Goal: Task Accomplishment & Management: Manage account settings

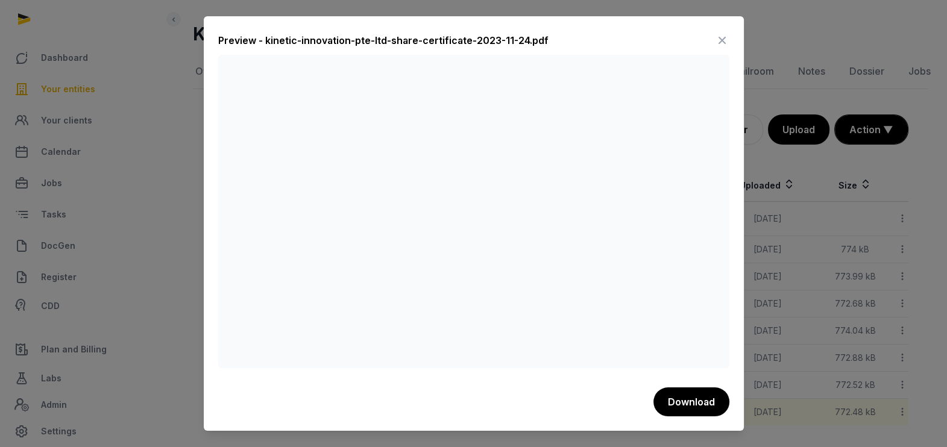
click at [721, 40] on icon at bounding box center [722, 40] width 14 height 19
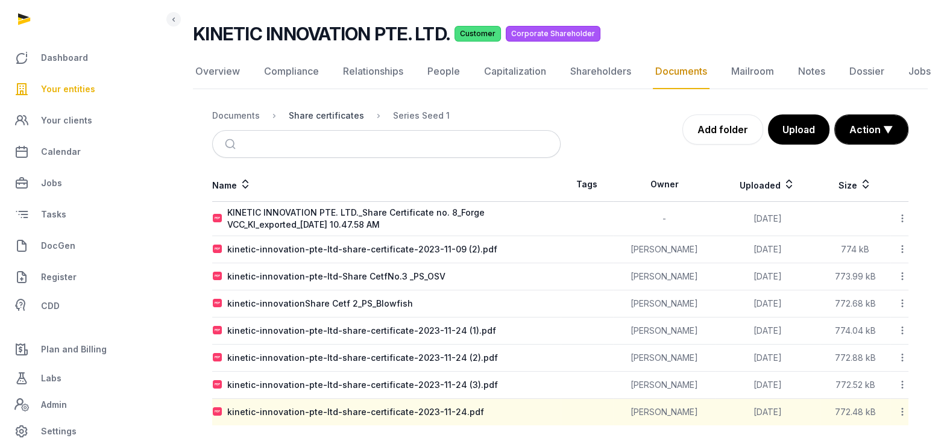
click at [318, 112] on div "Share certificates" at bounding box center [326, 116] width 75 height 12
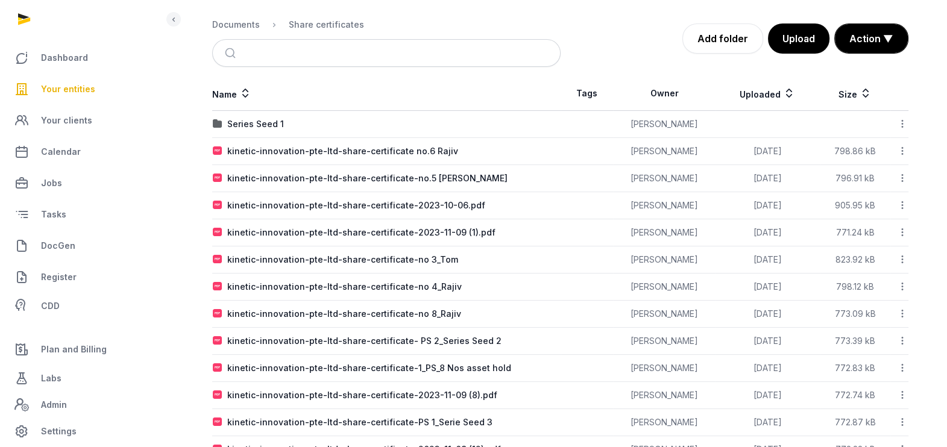
scroll to position [157, 0]
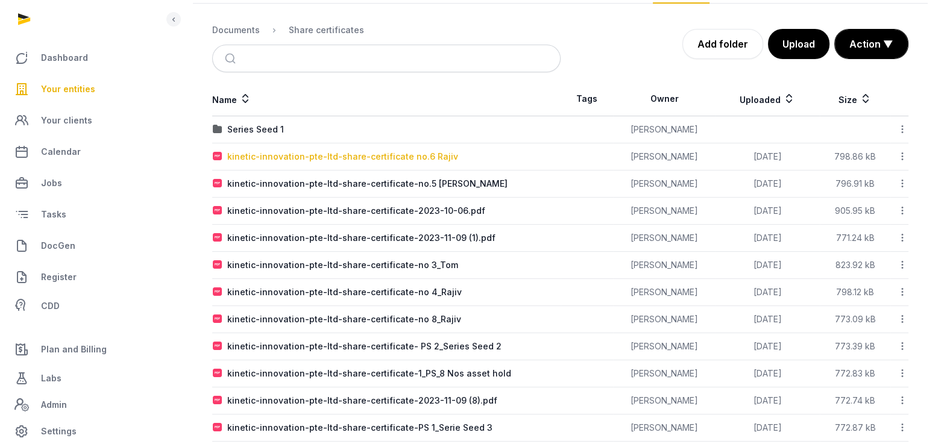
click at [302, 156] on div "kinetic-innovation-pte-ltd-share-certificate no.6 Rajiv" at bounding box center [342, 157] width 231 height 12
click at [0, 0] on div "Loading" at bounding box center [0, 0] width 0 height 0
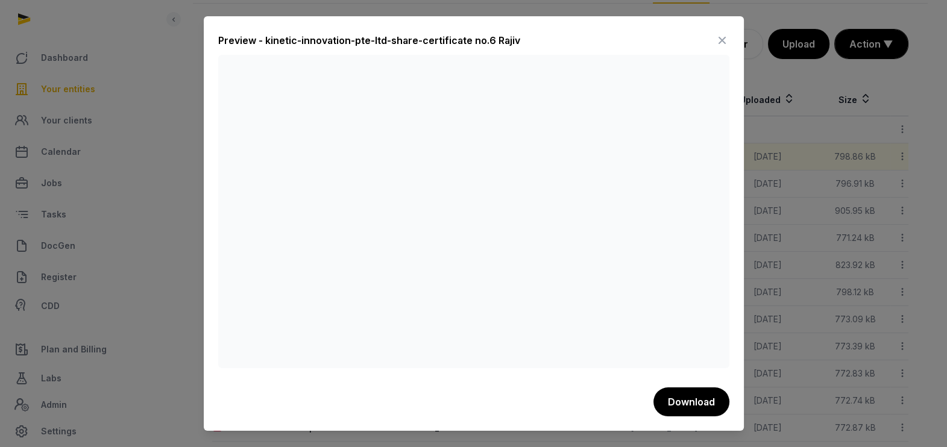
click at [724, 38] on icon at bounding box center [722, 40] width 14 height 19
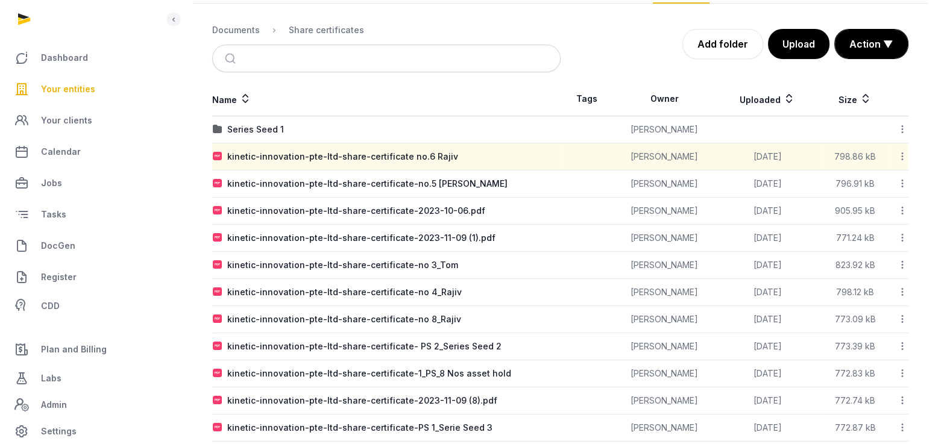
click at [902, 157] on icon at bounding box center [902, 156] width 11 height 13
click at [873, 199] on div "Download" at bounding box center [860, 210] width 96 height 22
click at [905, 178] on icon at bounding box center [902, 183] width 11 height 13
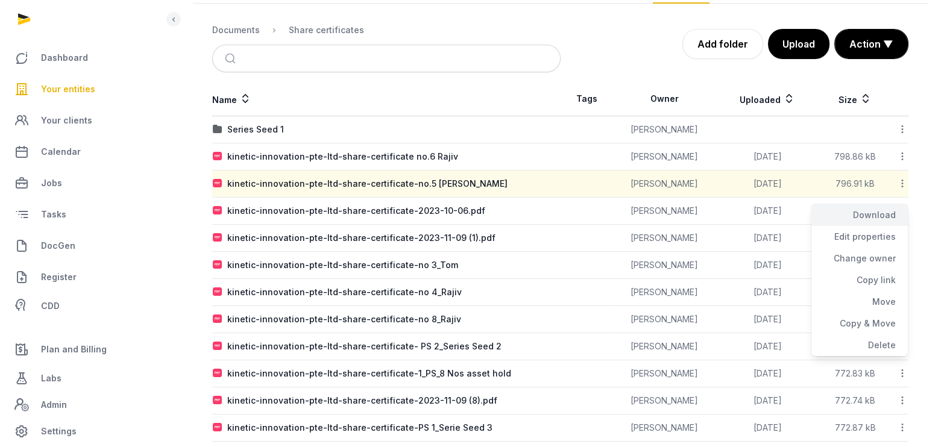
click at [879, 226] on div "Download" at bounding box center [860, 237] width 96 height 22
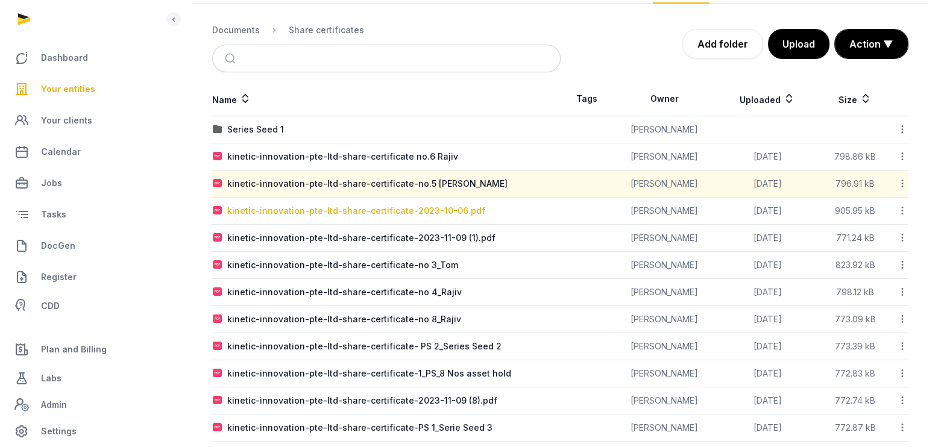
click at [359, 209] on div "kinetic-innovation-pte-ltd-share-certificate-2023-10-06.pdf" at bounding box center [356, 211] width 258 height 12
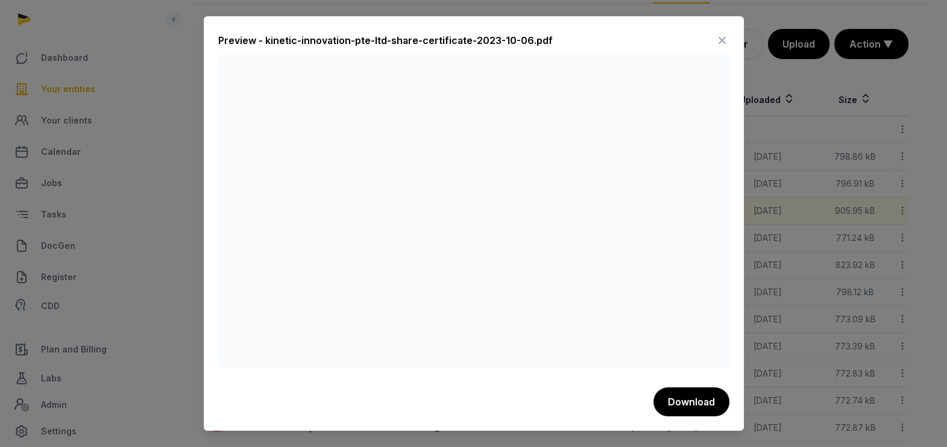
click at [721, 40] on icon at bounding box center [722, 40] width 14 height 19
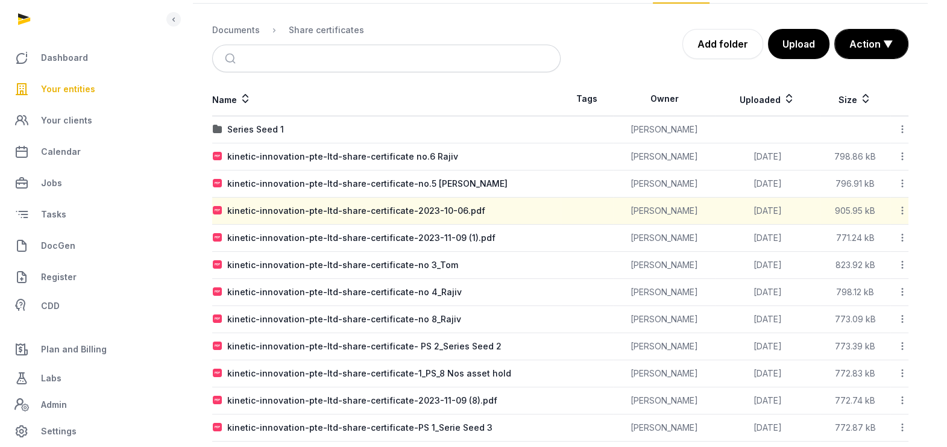
click at [902, 205] on icon at bounding box center [902, 210] width 11 height 13
click at [869, 275] on div "Edit properties" at bounding box center [860, 286] width 96 height 22
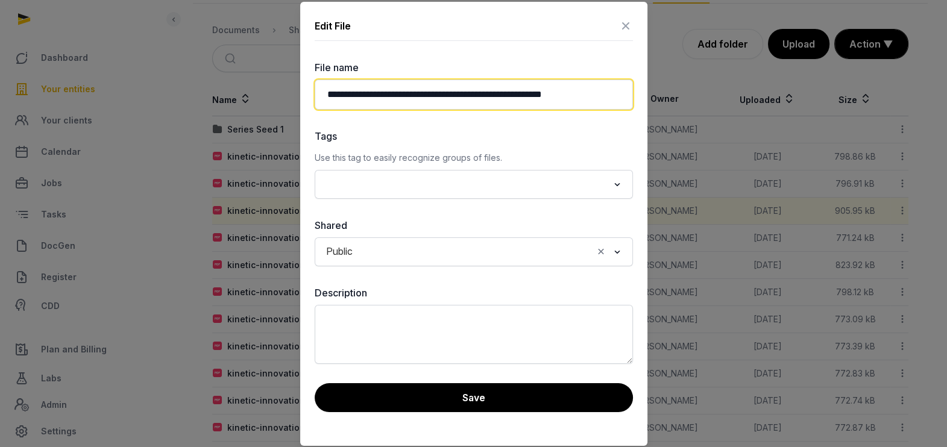
click at [612, 99] on input "**********" at bounding box center [474, 95] width 318 height 30
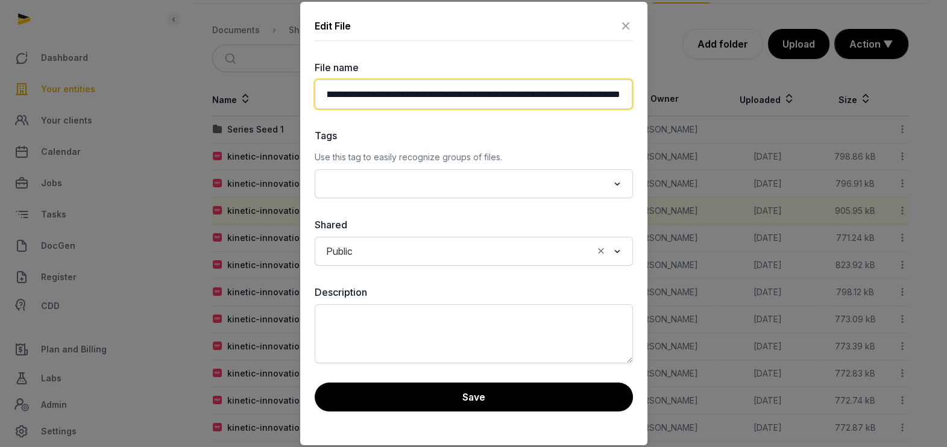
scroll to position [0, 93]
type input "**********"
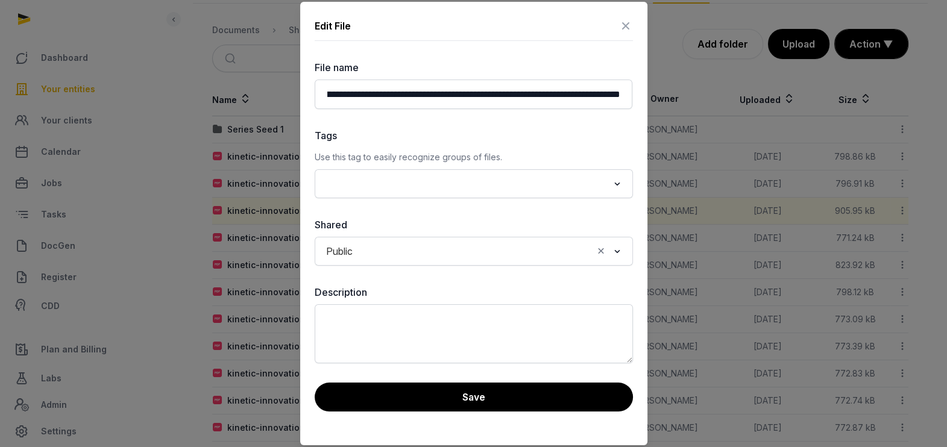
scroll to position [0, 0]
click at [514, 144] on div "Tags Use this tag to easily recognize groups of files. Loading..." at bounding box center [474, 163] width 318 height 70
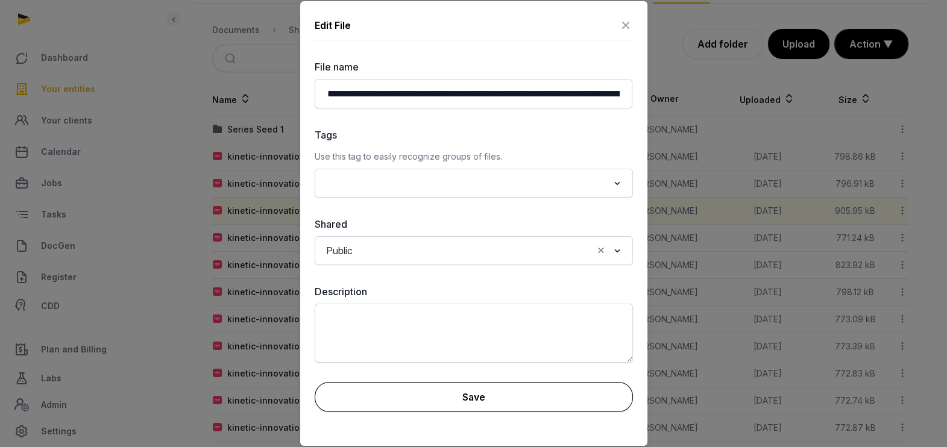
click at [475, 392] on button "Save" at bounding box center [474, 397] width 318 height 30
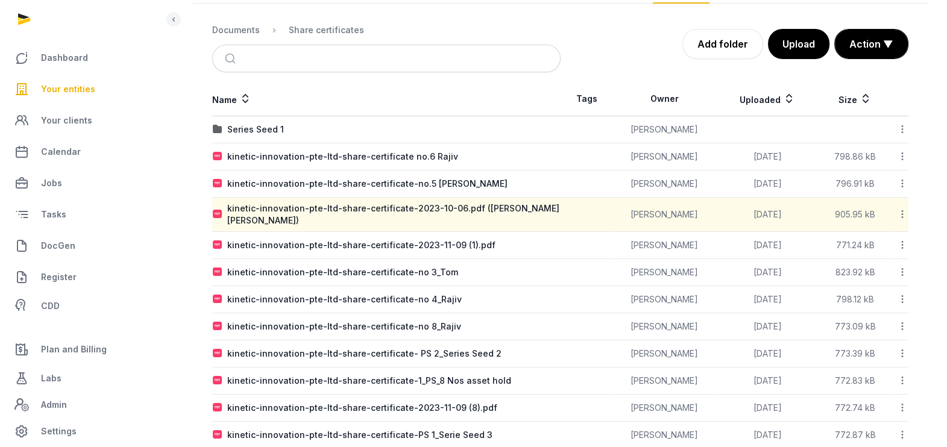
click at [902, 214] on icon at bounding box center [902, 214] width 11 height 13
click at [879, 257] on div "Download" at bounding box center [860, 268] width 96 height 22
click at [314, 241] on div "kinetic-innovation-pte-ltd-share-certificate-2023-11-09 (1).pdf" at bounding box center [361, 245] width 268 height 12
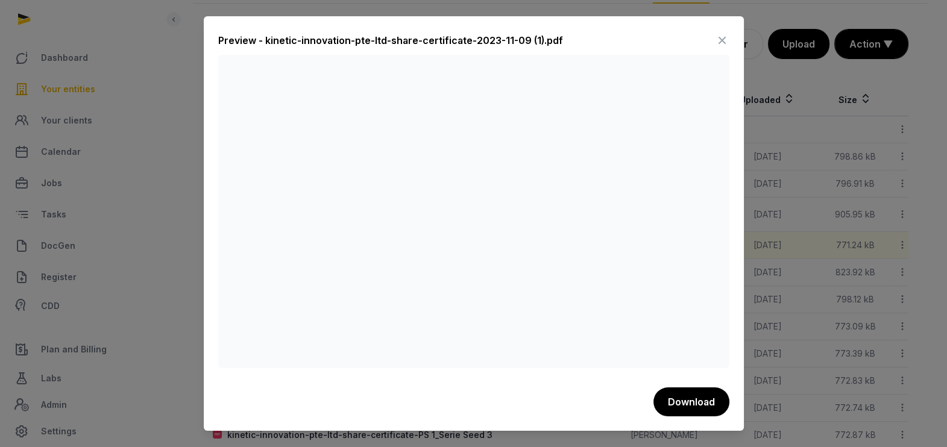
click at [722, 39] on icon at bounding box center [722, 40] width 14 height 19
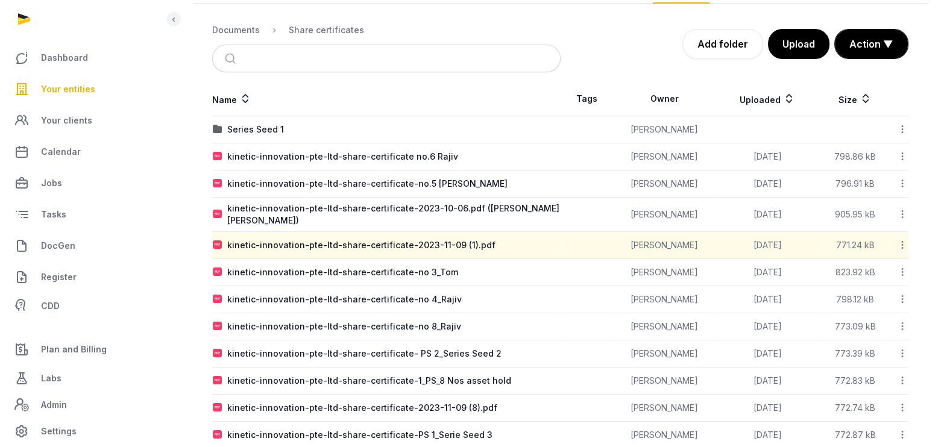
click at [902, 241] on icon at bounding box center [902, 245] width 11 height 13
click at [859, 309] on div "Edit properties" at bounding box center [860, 320] width 96 height 22
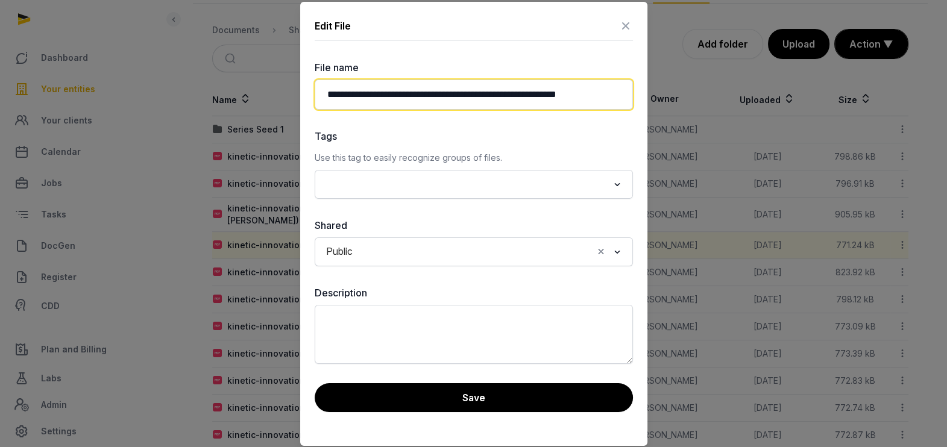
click at [326, 96] on input "**********" at bounding box center [474, 95] width 318 height 30
click at [522, 93] on input "**********" at bounding box center [474, 95] width 318 height 30
click at [624, 89] on input "**********" at bounding box center [474, 95] width 318 height 30
click at [618, 97] on input "**********" at bounding box center [474, 95] width 318 height 30
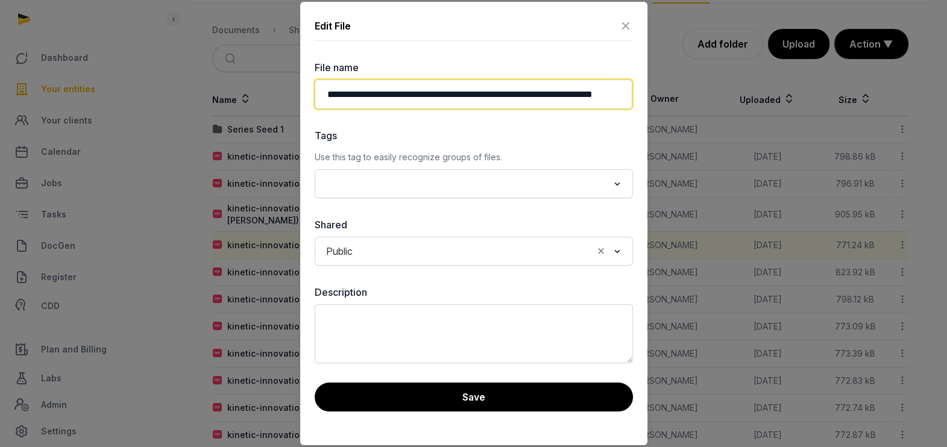
scroll to position [0, 39]
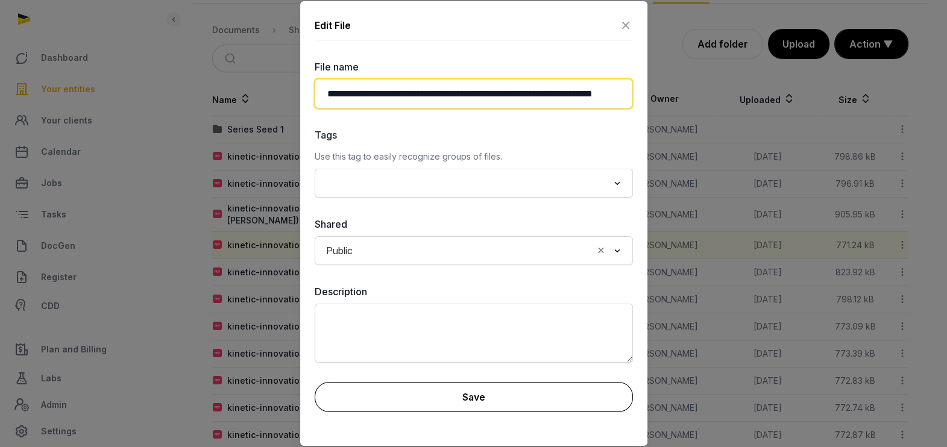
type input "**********"
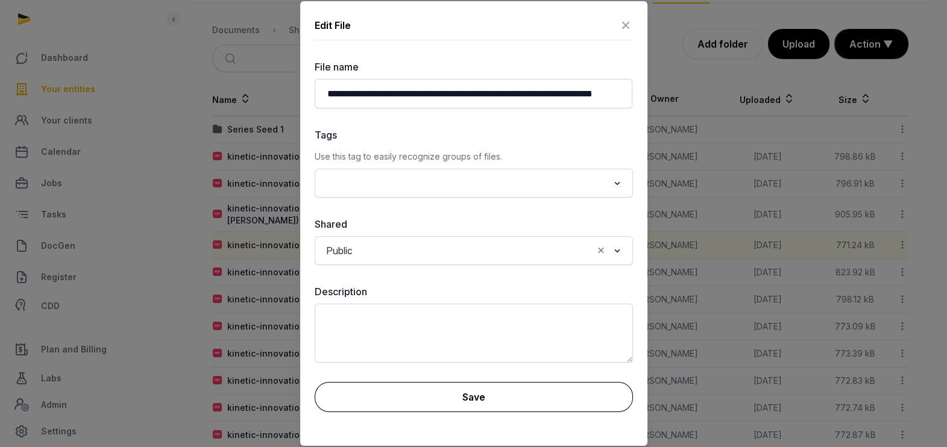
click at [425, 389] on button "Save" at bounding box center [474, 397] width 318 height 30
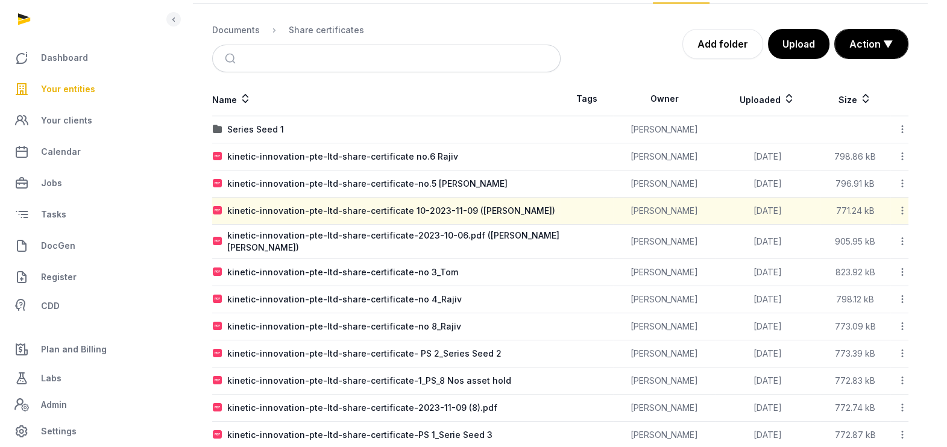
click at [905, 209] on icon at bounding box center [902, 210] width 11 height 13
click at [879, 253] on div "Download" at bounding box center [860, 264] width 96 height 22
click at [296, 273] on div "kinetic-innovation-pte-ltd-share-certificate-no 3_Tom" at bounding box center [342, 273] width 231 height 12
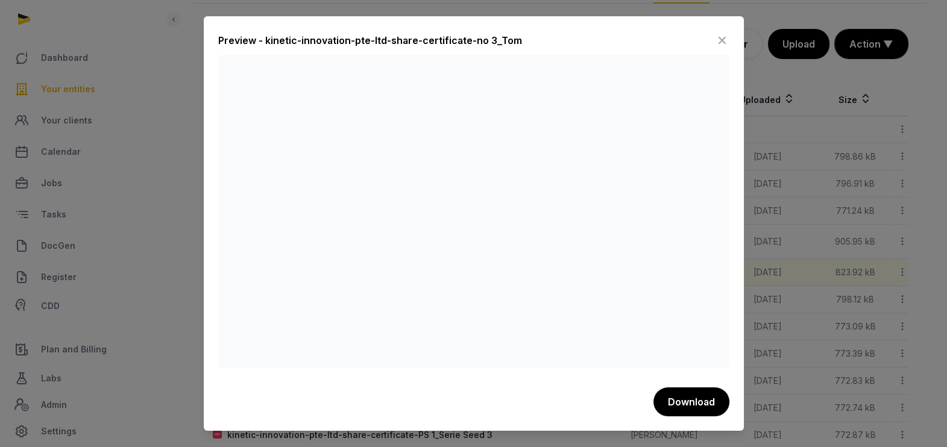
click at [723, 38] on icon at bounding box center [722, 40] width 14 height 19
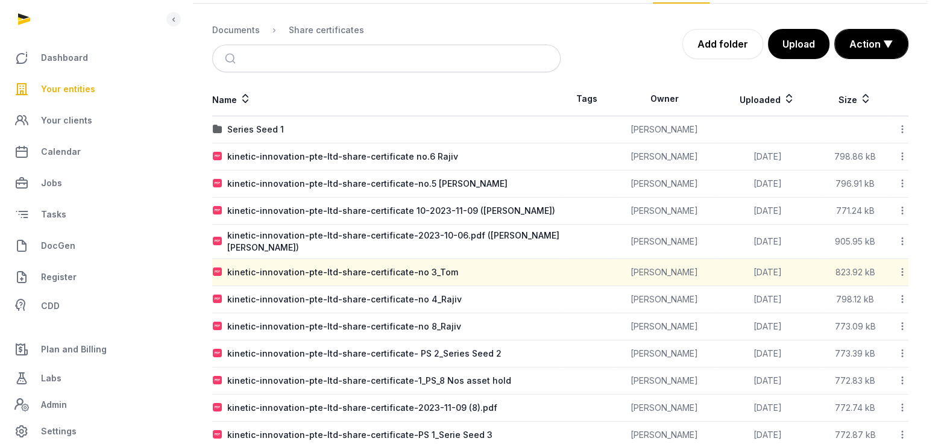
click at [902, 267] on icon at bounding box center [902, 272] width 11 height 13
click at [880, 315] on div "Download" at bounding box center [860, 326] width 96 height 22
click at [903, 296] on icon at bounding box center [902, 299] width 11 height 13
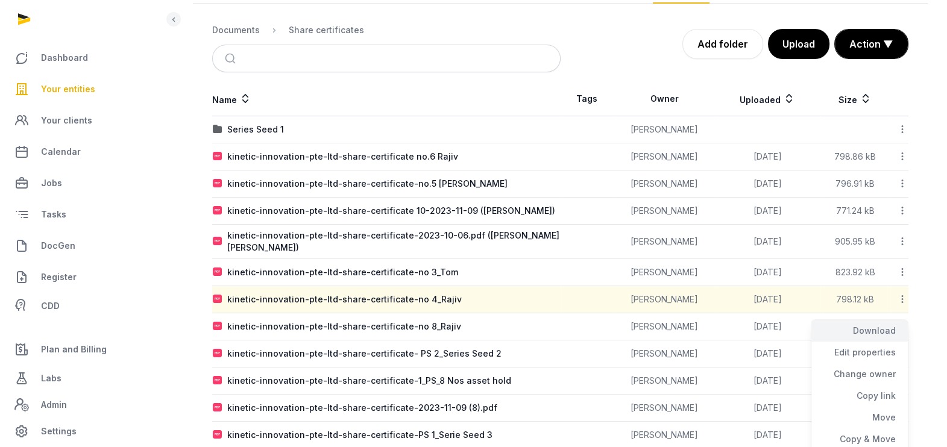
click at [862, 342] on div "Download" at bounding box center [860, 353] width 96 height 22
click at [901, 326] on icon at bounding box center [902, 326] width 11 height 13
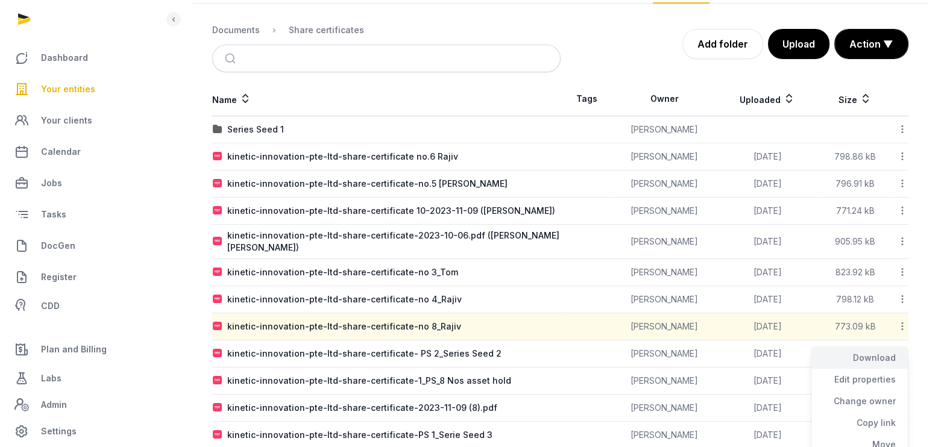
click at [872, 369] on div "Download" at bounding box center [860, 380] width 96 height 22
click at [406, 353] on div "kinetic-innovation-pte-ltd-share-certificate- PS 2_Series Seed 2" at bounding box center [364, 354] width 274 height 12
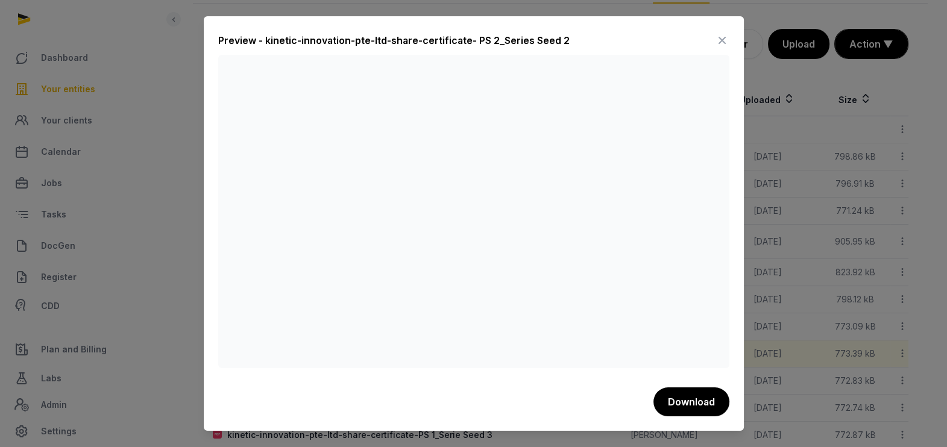
click at [721, 40] on icon at bounding box center [722, 40] width 14 height 19
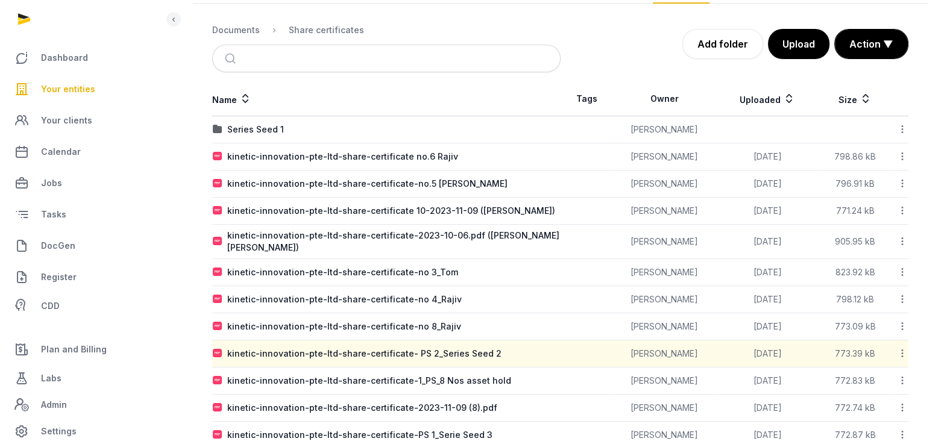
click at [904, 353] on icon at bounding box center [902, 353] width 11 height 13
click at [855, 418] on div "Edit properties" at bounding box center [860, 429] width 96 height 22
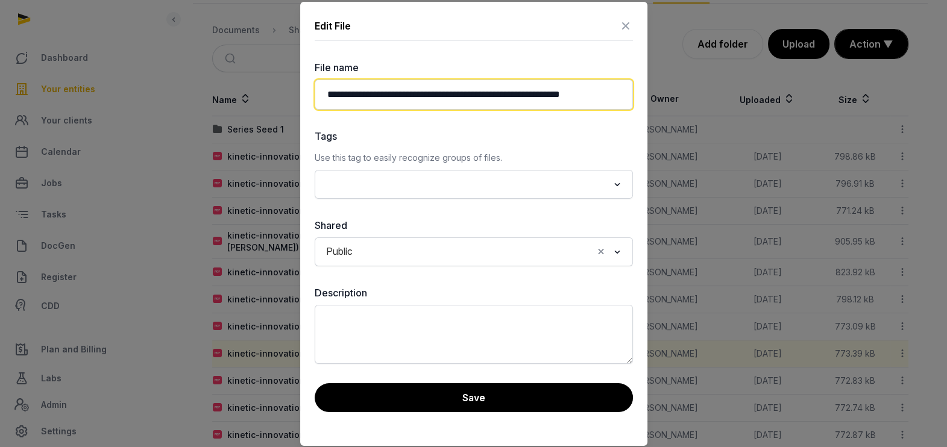
click at [522, 93] on input "**********" at bounding box center [474, 95] width 318 height 30
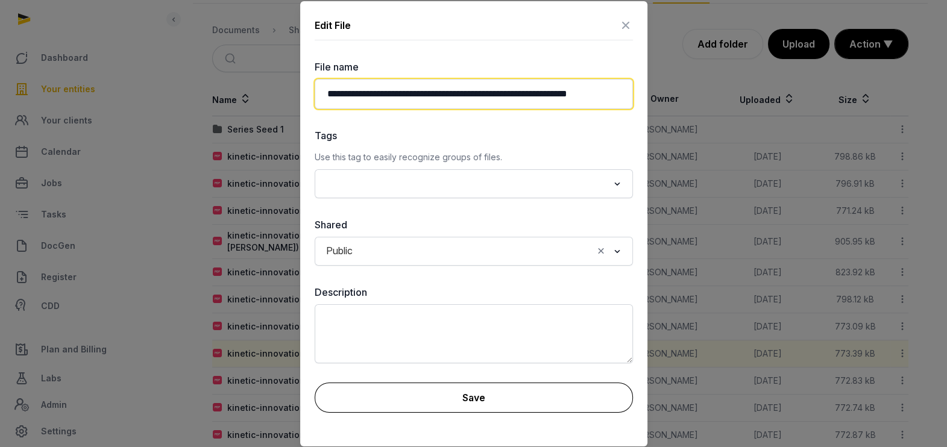
type input "**********"
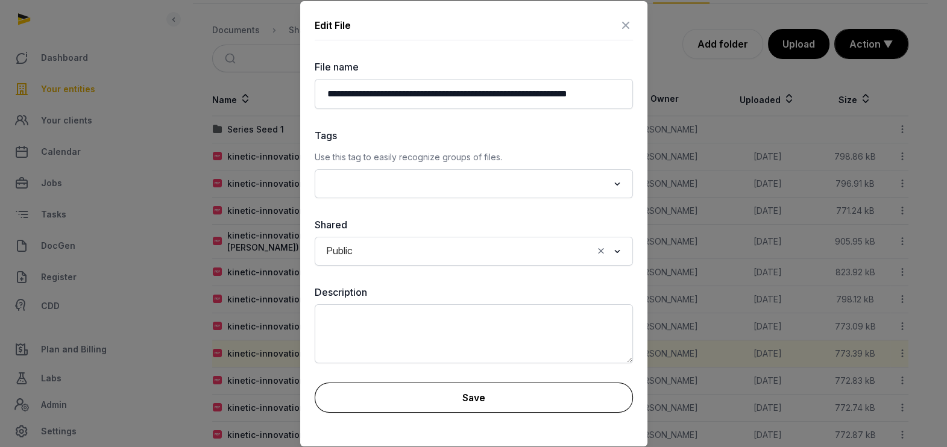
click at [472, 399] on button "Save" at bounding box center [474, 398] width 318 height 30
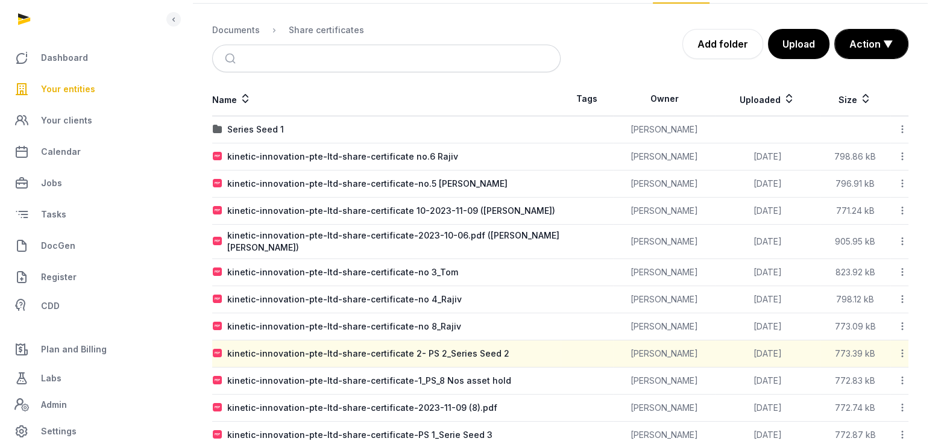
click at [904, 350] on icon at bounding box center [902, 353] width 11 height 13
click at [876, 396] on div "Download" at bounding box center [860, 407] width 96 height 22
click at [905, 352] on icon at bounding box center [902, 353] width 11 height 13
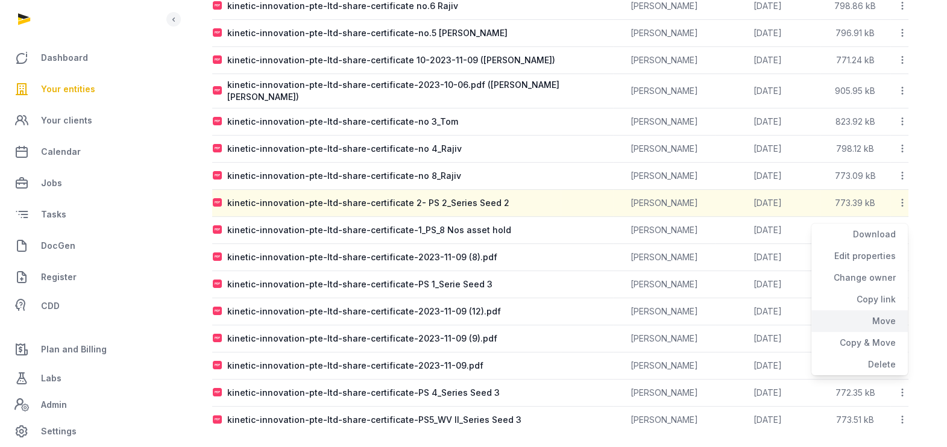
click at [888, 332] on div "Move" at bounding box center [860, 343] width 96 height 22
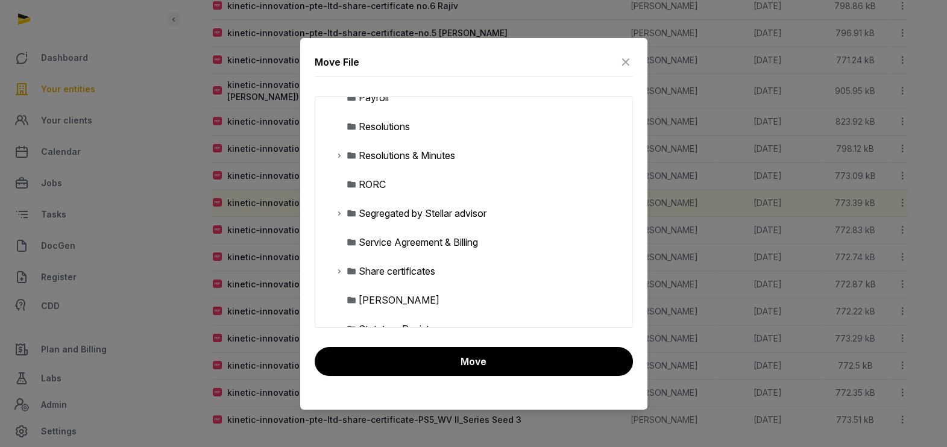
scroll to position [452, 0]
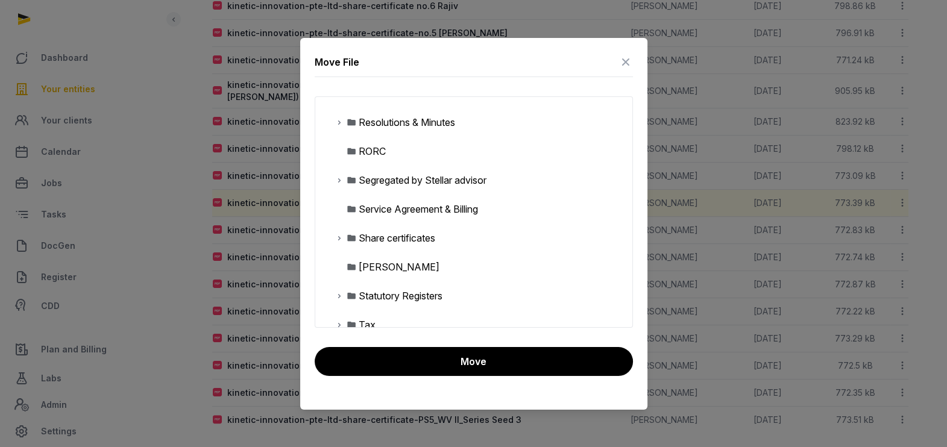
click at [338, 237] on icon at bounding box center [340, 238] width 10 height 14
click at [400, 271] on div "Series Seed 1" at bounding box center [397, 267] width 59 height 14
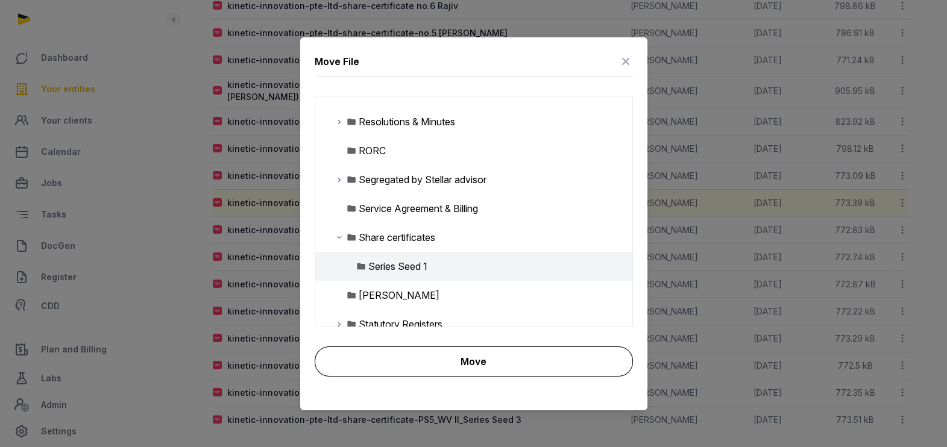
click at [522, 360] on button "Move" at bounding box center [474, 362] width 318 height 30
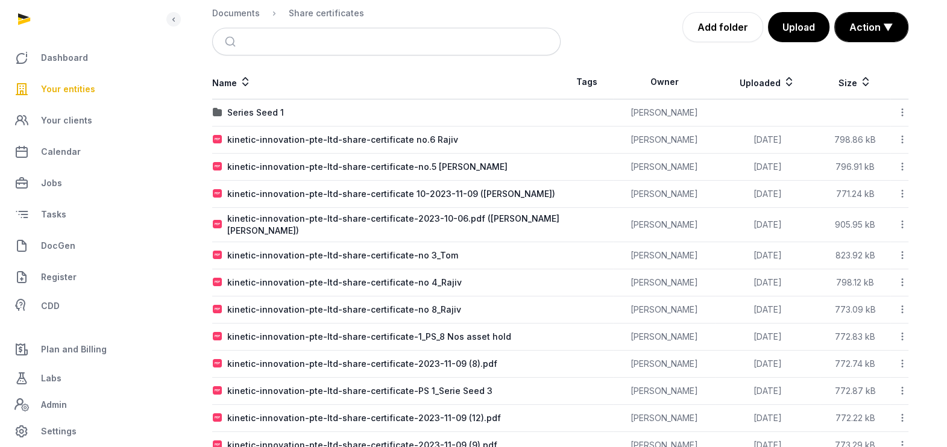
scroll to position [0, 0]
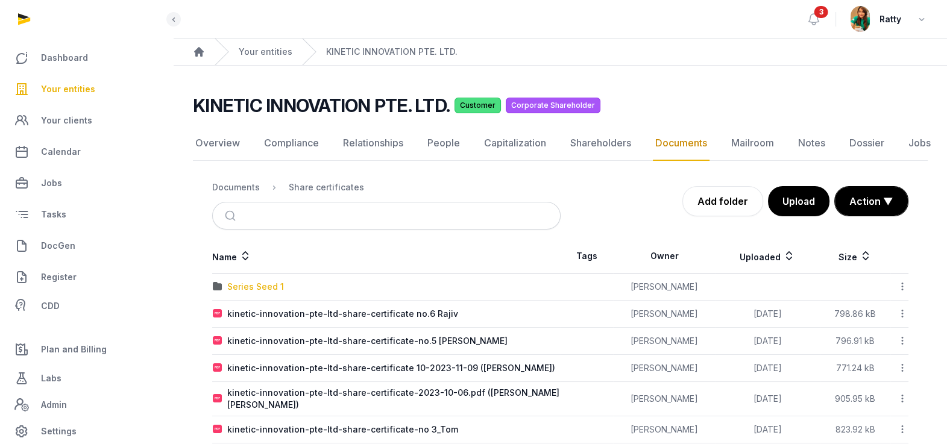
click at [256, 286] on div "Series Seed 1" at bounding box center [255, 287] width 57 height 12
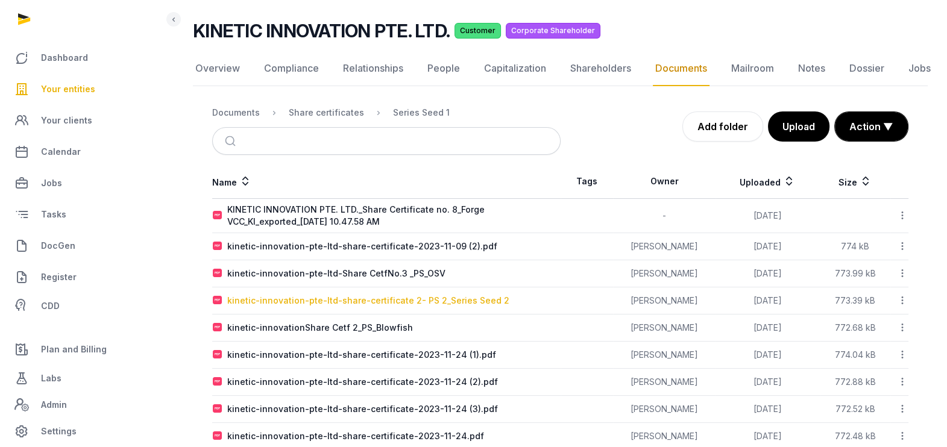
scroll to position [100, 0]
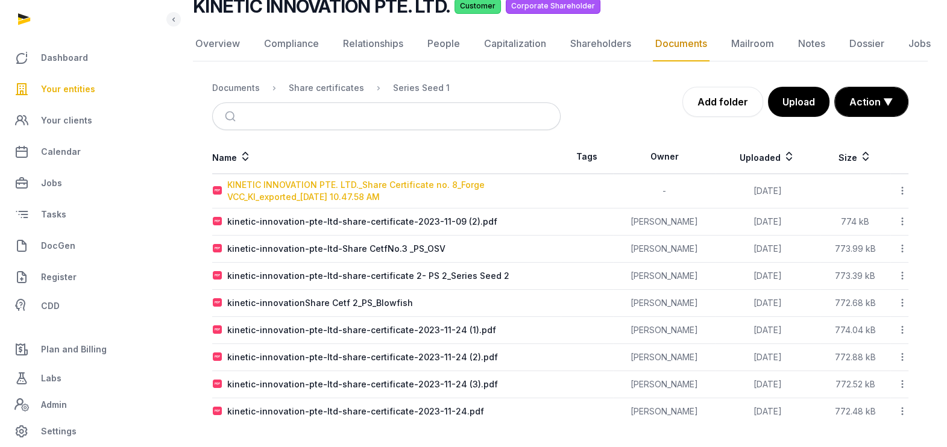
click at [303, 189] on div "KINETIC INNOVATION PTE. LTD._Share Certificate no. 8_Forge VCC_KI_exported_[DAT…" at bounding box center [393, 191] width 333 height 24
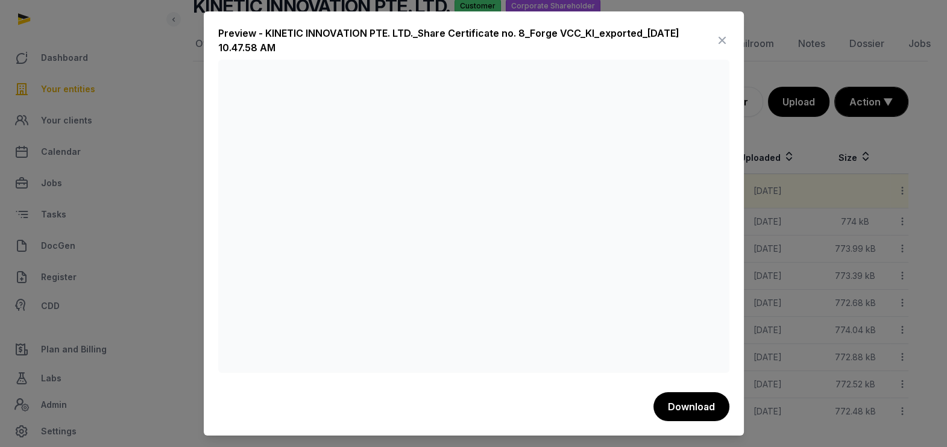
click at [724, 45] on icon at bounding box center [722, 40] width 14 height 19
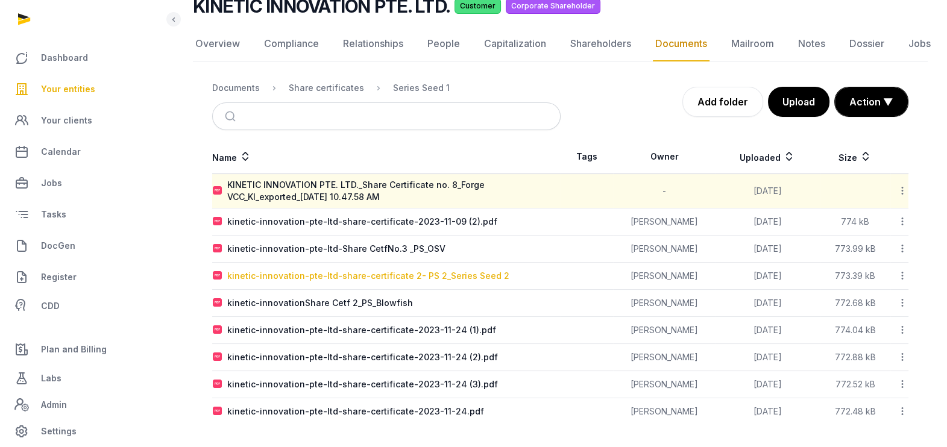
click at [308, 270] on div "kinetic-innovation-pte-ltd-share-certificate 2- PS 2_Series Seed 2" at bounding box center [368, 276] width 282 height 12
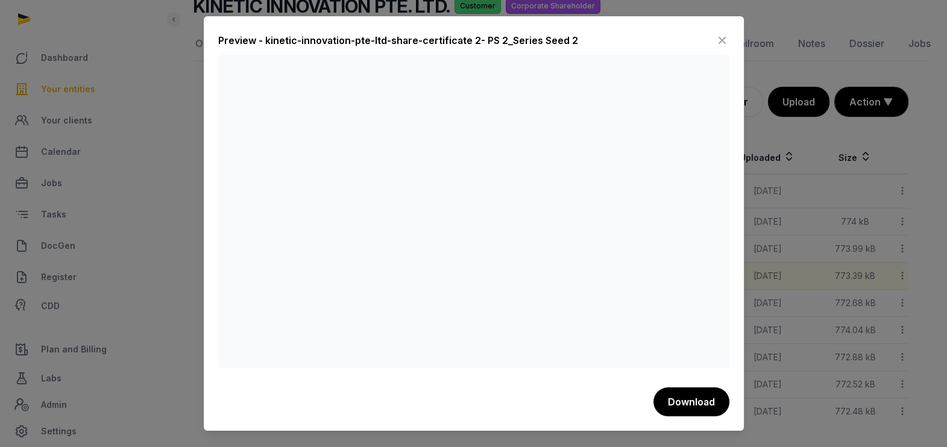
click at [719, 37] on icon at bounding box center [722, 40] width 14 height 19
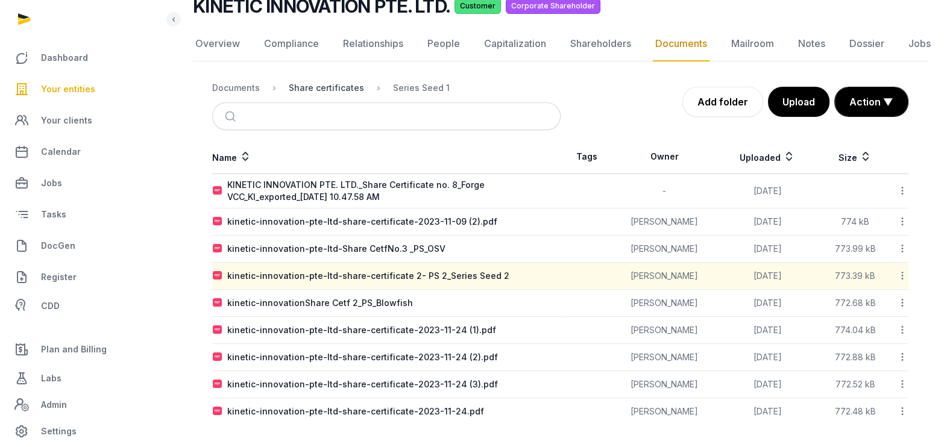
click at [318, 87] on div "Share certificates" at bounding box center [326, 88] width 75 height 12
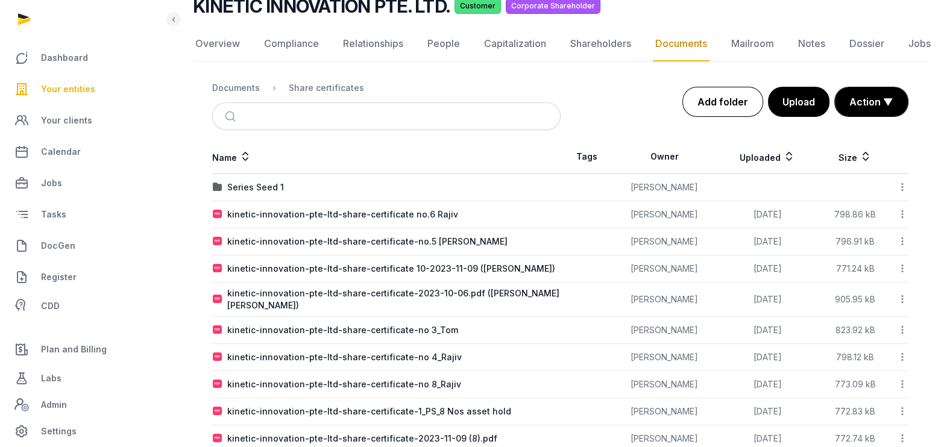
click at [729, 110] on link "Add folder" at bounding box center [723, 102] width 81 height 30
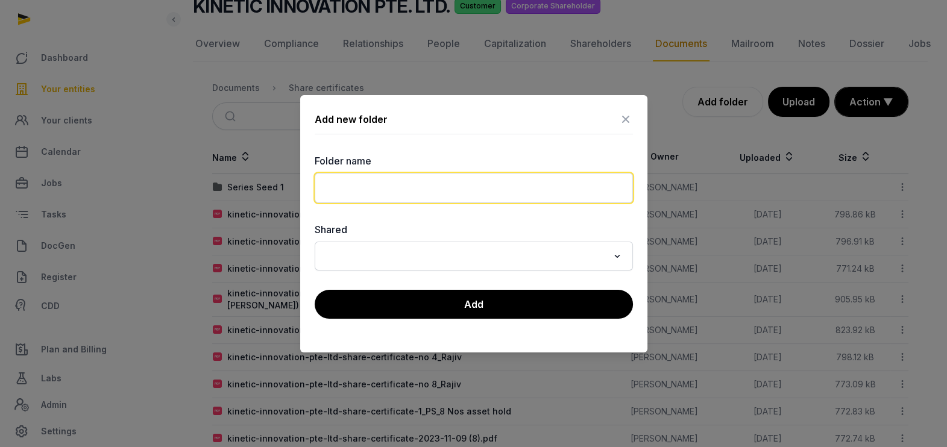
click at [358, 182] on input "text" at bounding box center [474, 188] width 318 height 30
type input "**********"
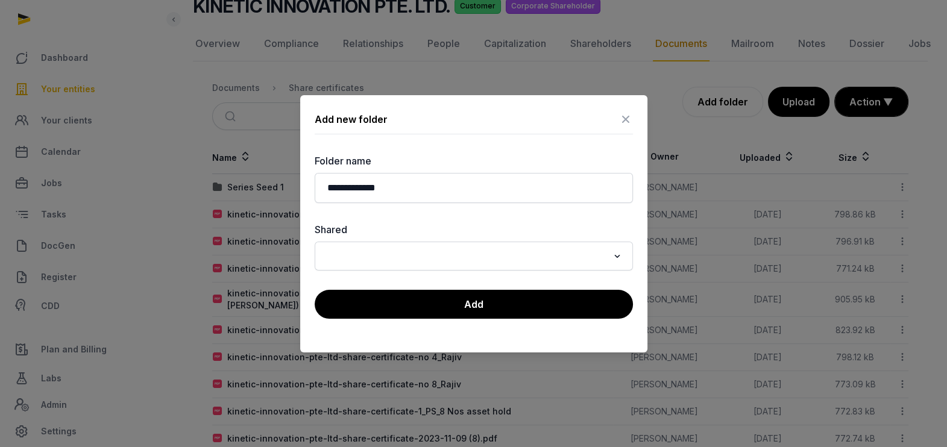
click at [505, 286] on div "**********" at bounding box center [473, 224] width 347 height 258
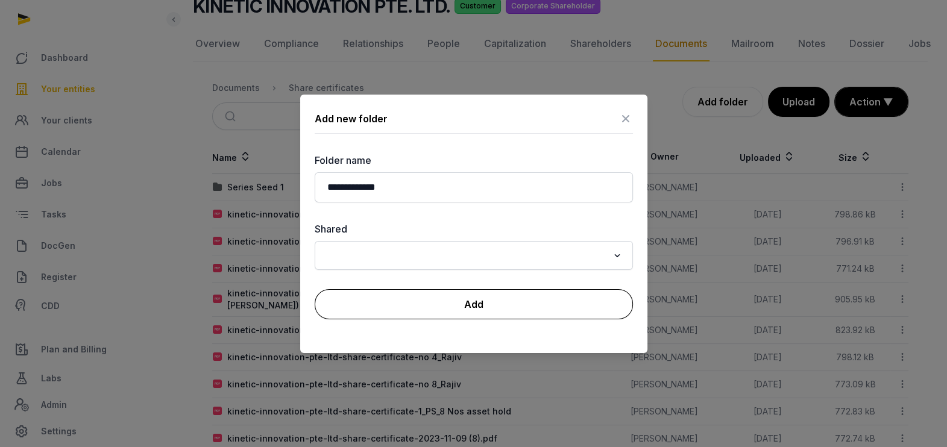
click at [472, 308] on button "Add" at bounding box center [474, 304] width 318 height 30
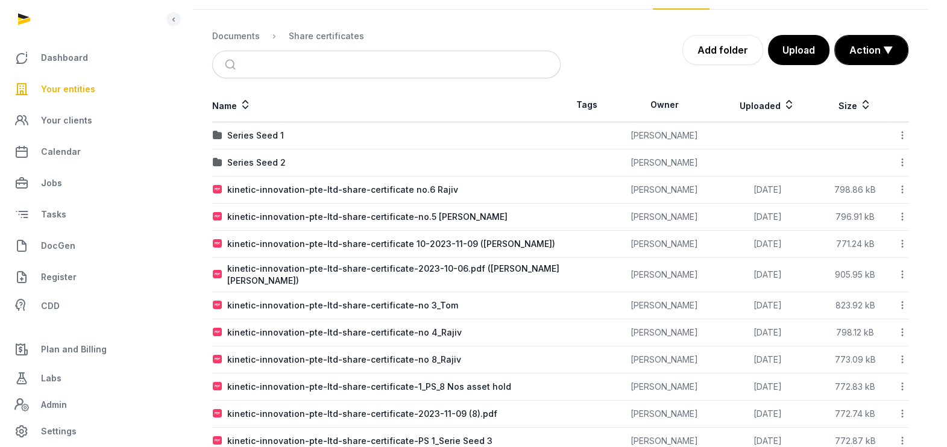
scroll to position [175, 0]
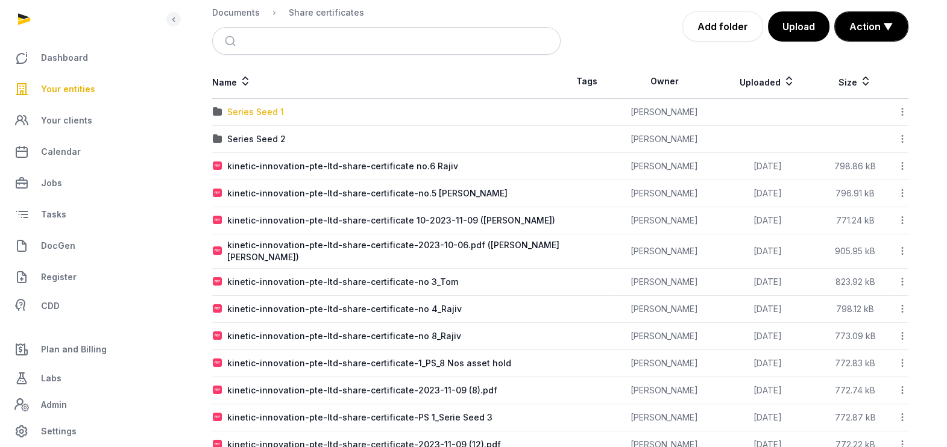
click at [256, 114] on div "Series Seed 1" at bounding box center [255, 112] width 57 height 12
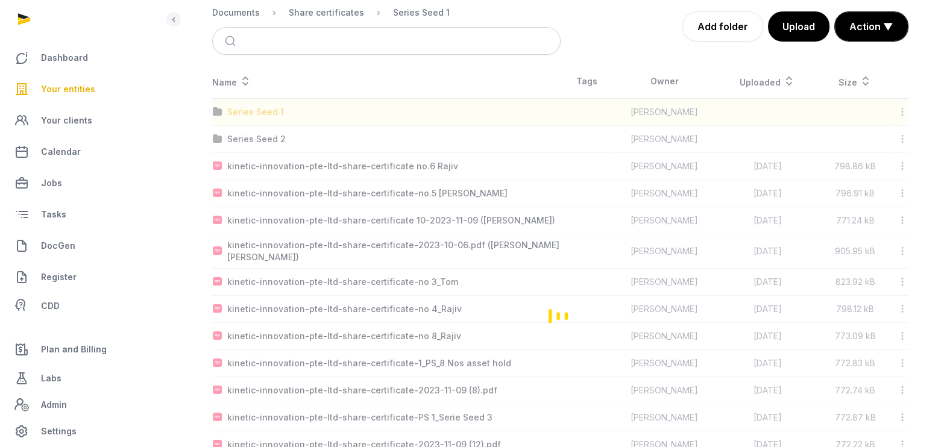
scroll to position [100, 0]
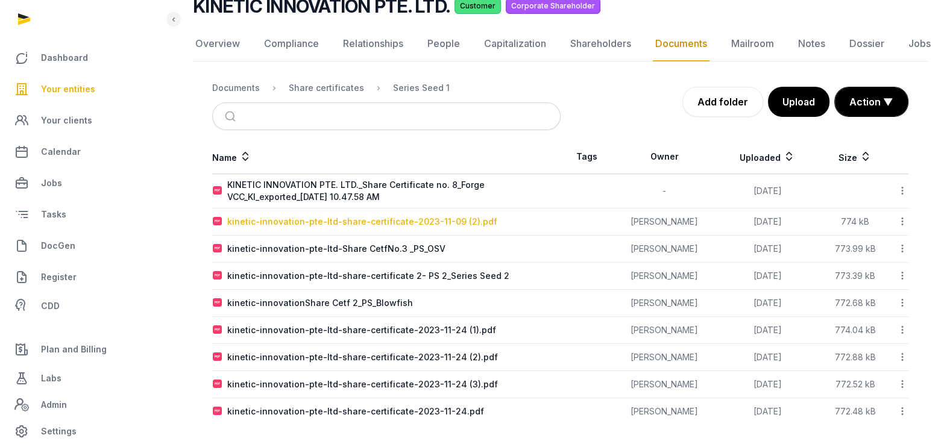
click at [330, 217] on div "kinetic-innovation-pte-ltd-share-certificate-2023-11-09 (2).pdf" at bounding box center [362, 222] width 270 height 12
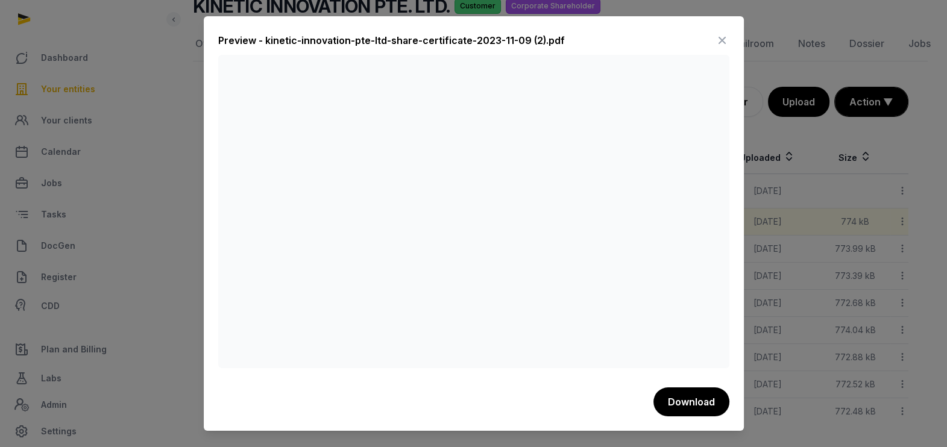
click at [721, 36] on icon at bounding box center [722, 40] width 14 height 19
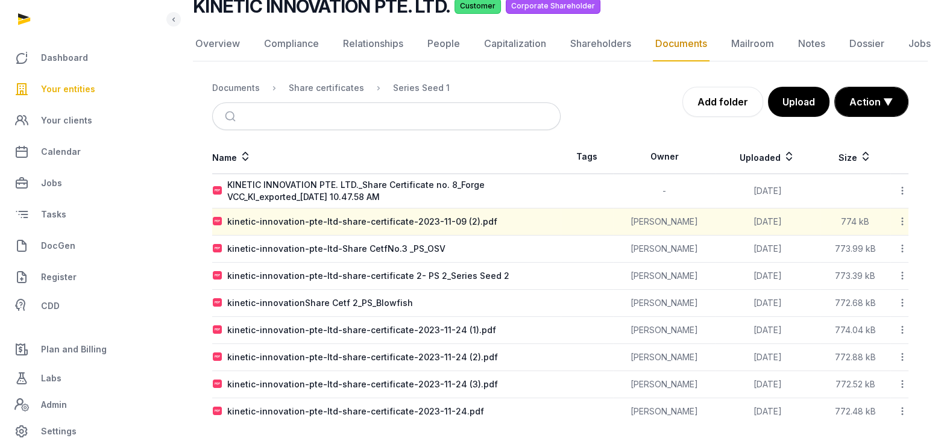
click at [336, 246] on div "kinetic-innovation-pte-ltd-Share CetfNo.3 _PS_OSV" at bounding box center [336, 249] width 218 height 12
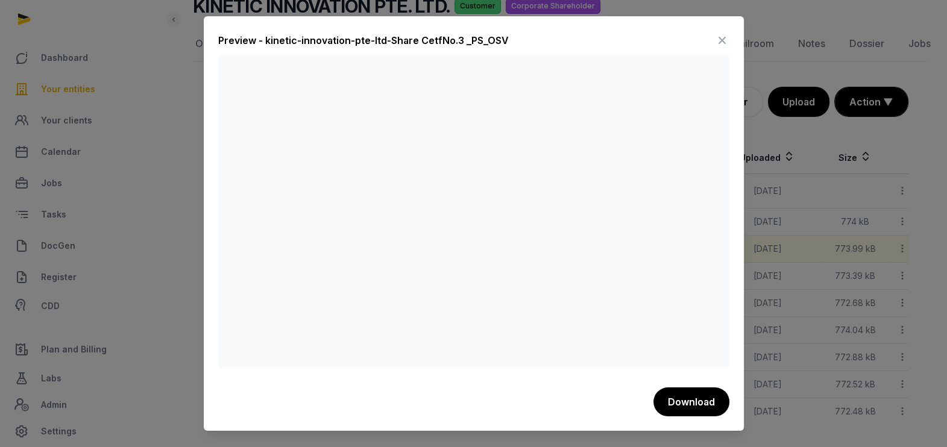
click at [721, 39] on icon at bounding box center [722, 40] width 14 height 19
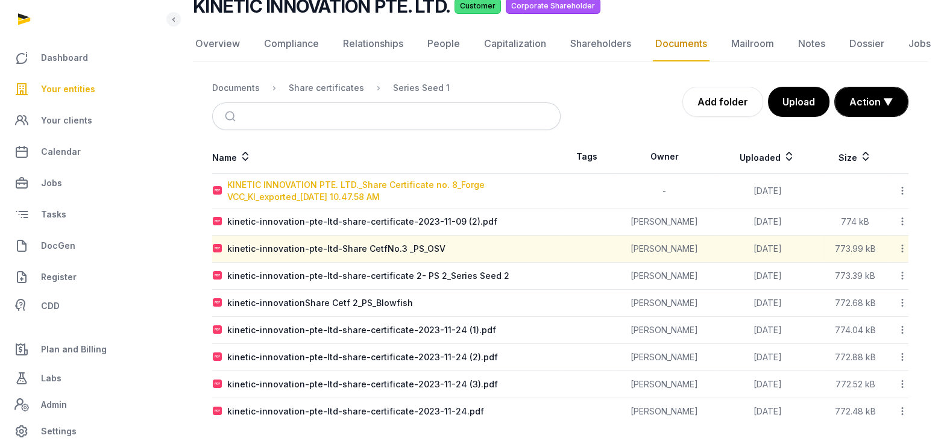
click at [361, 194] on div "KINETIC INNOVATION PTE. LTD._Share Certificate no. 8_Forge VCC_KI_exported_[DAT…" at bounding box center [393, 191] width 333 height 24
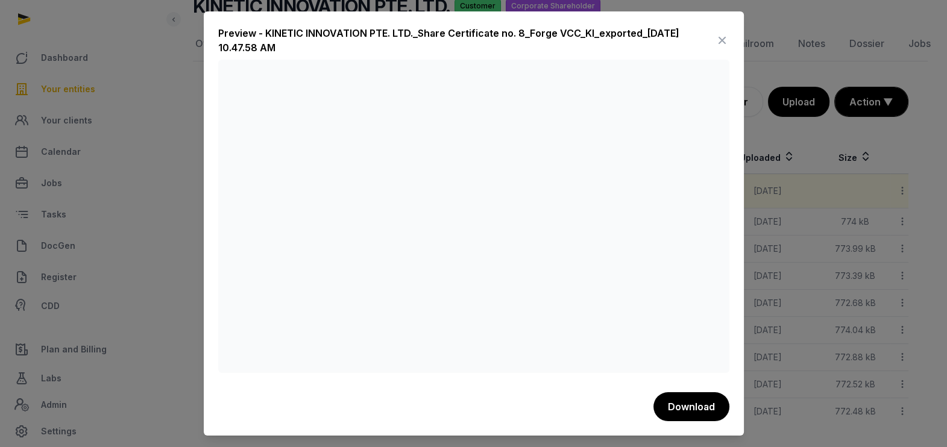
click at [721, 38] on icon at bounding box center [722, 40] width 14 height 19
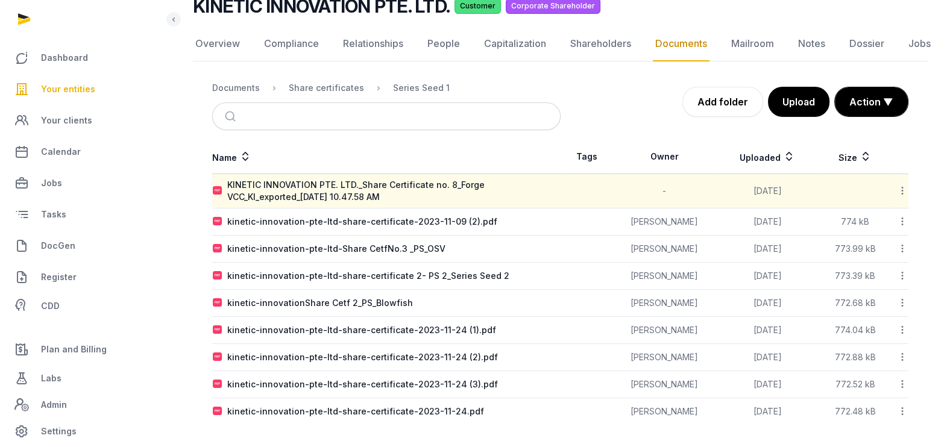
click at [721, 38] on nav "Overview Compliance Relationships People Capitalization Shareholders Documents …" at bounding box center [560, 44] width 735 height 35
click at [367, 275] on div "kinetic-innovation-pte-ltd-share-certificate 2- PS 2_Series Seed 2" at bounding box center [368, 276] width 282 height 12
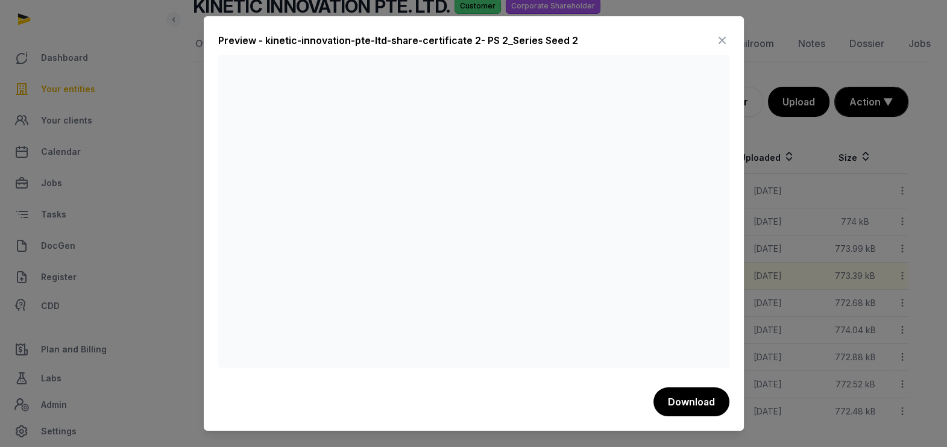
click at [718, 39] on icon at bounding box center [722, 40] width 14 height 19
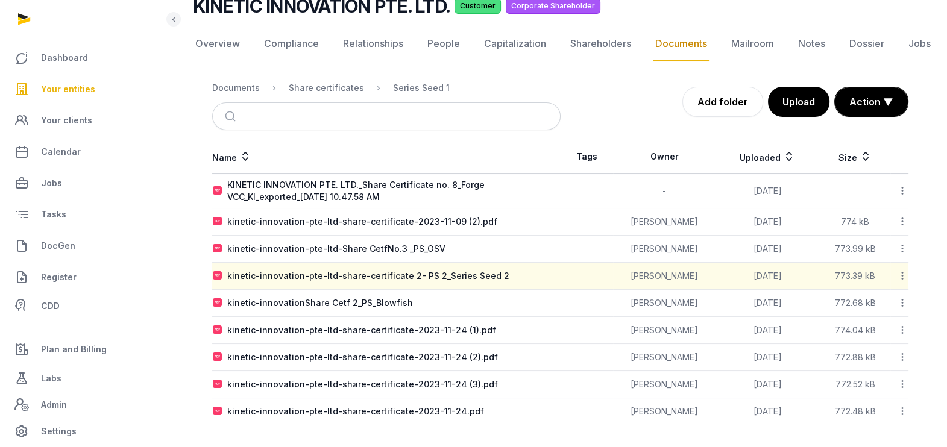
click at [903, 273] on icon at bounding box center [902, 276] width 11 height 13
click at [873, 405] on div "Move" at bounding box center [860, 416] width 96 height 22
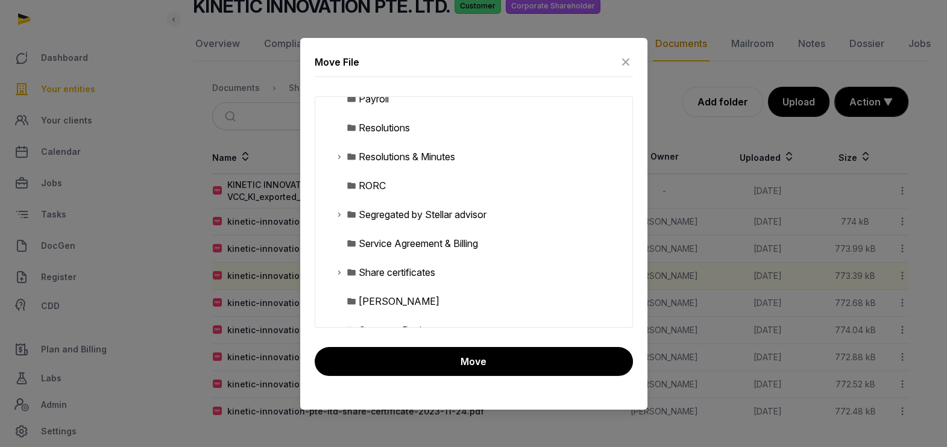
scroll to position [452, 0]
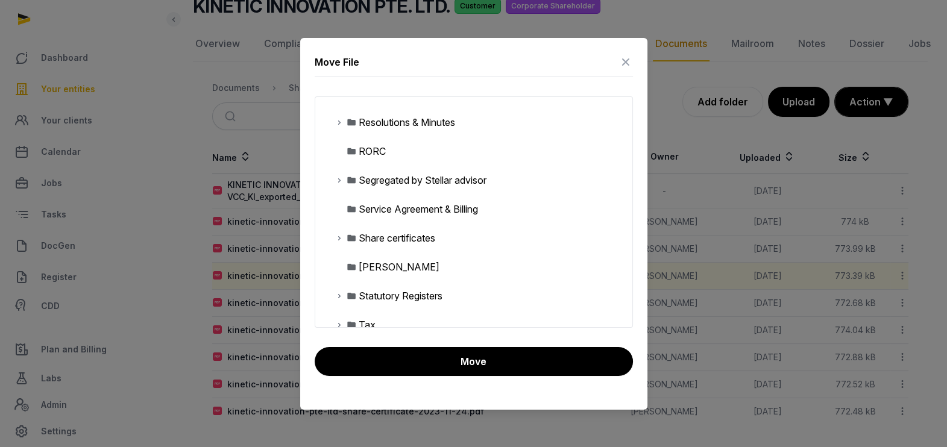
click at [337, 235] on icon at bounding box center [340, 238] width 10 height 14
click at [416, 296] on div "Series Seed 2" at bounding box center [398, 296] width 60 height 14
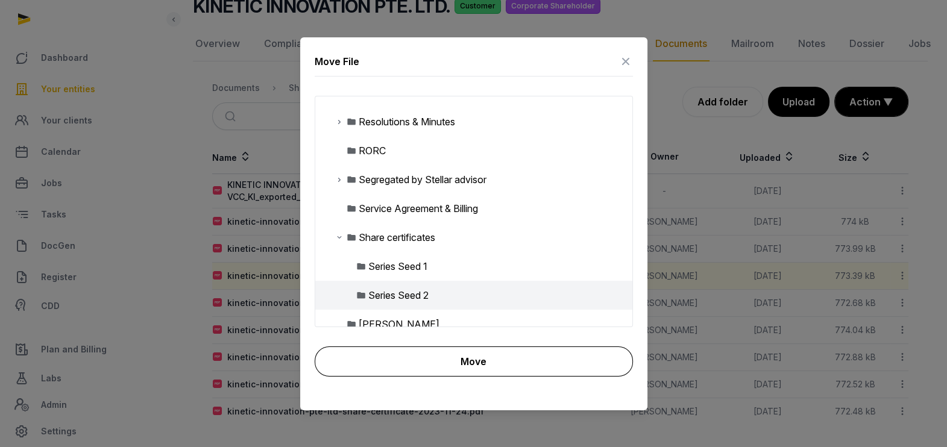
click at [483, 353] on button "Move" at bounding box center [474, 362] width 318 height 30
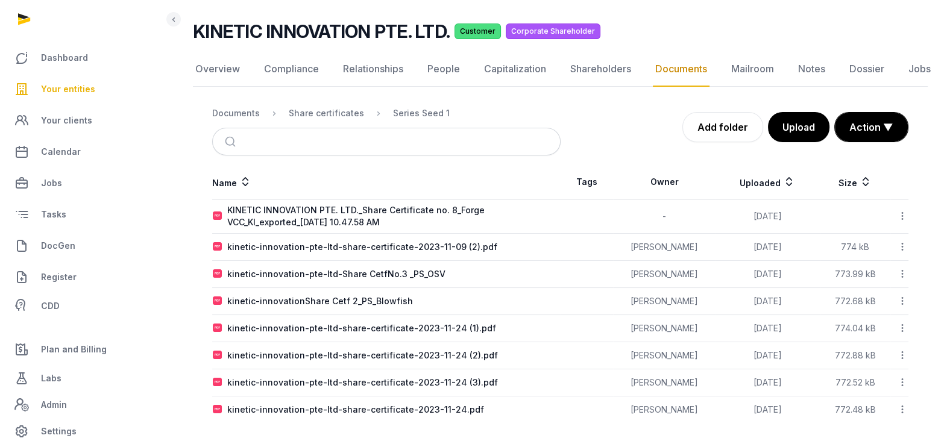
scroll to position [72, 0]
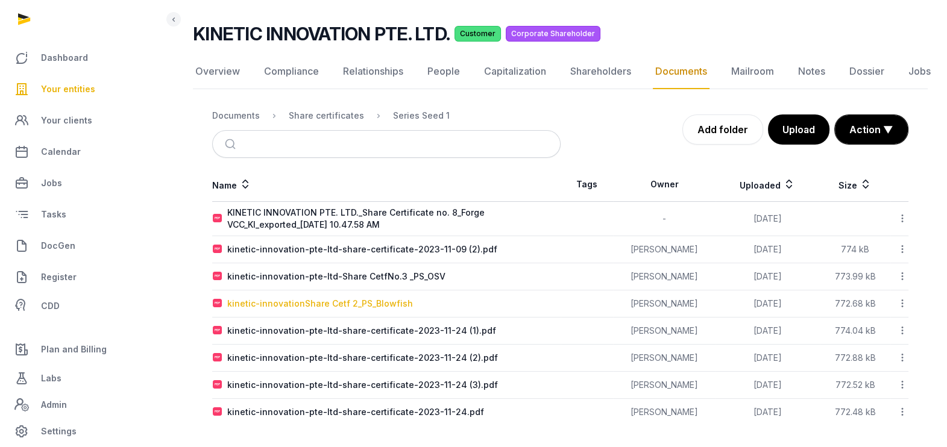
click at [311, 299] on div "kinetic-innovationShare Cetf 2_PS_Blowfish" at bounding box center [320, 304] width 186 height 12
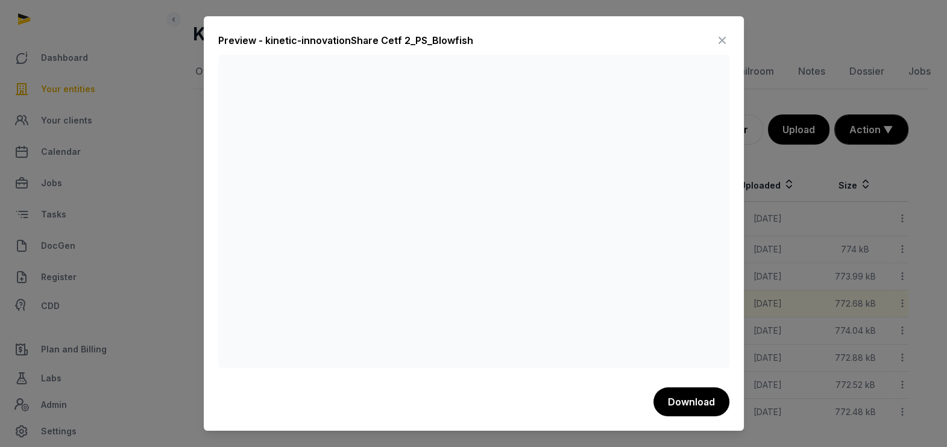
click at [721, 38] on icon at bounding box center [722, 40] width 14 height 19
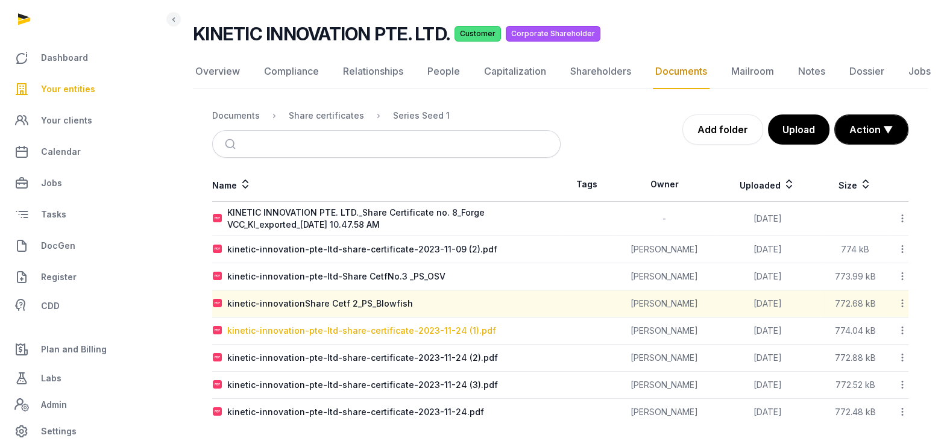
click at [322, 327] on div "kinetic-innovation-pte-ltd-share-certificate-2023-11-24 (1).pdf" at bounding box center [361, 331] width 269 height 12
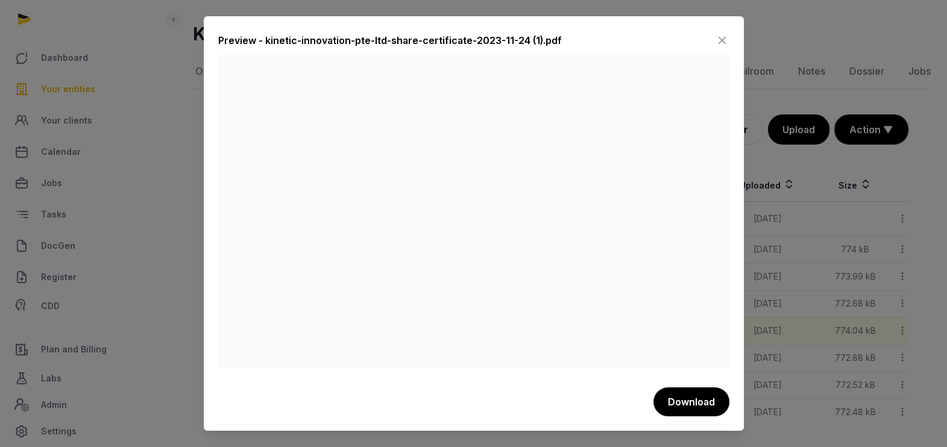
click at [722, 40] on icon at bounding box center [722, 40] width 14 height 19
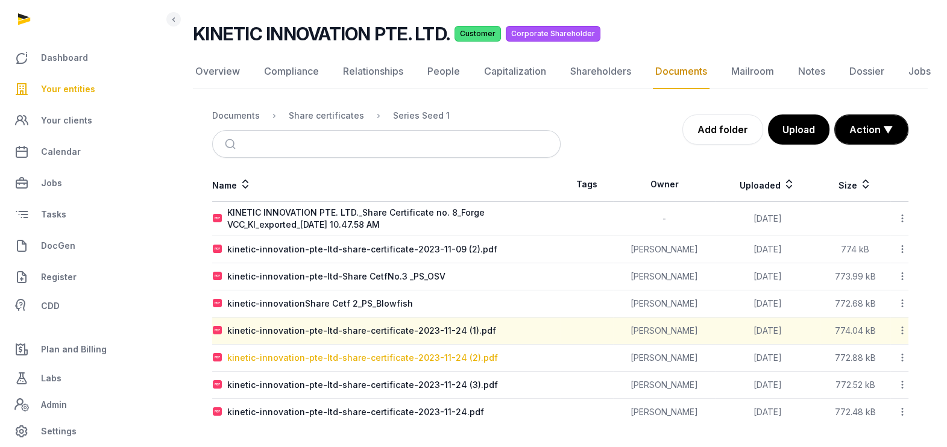
click at [348, 353] on div "kinetic-innovation-pte-ltd-share-certificate-2023-11-24 (2).pdf" at bounding box center [362, 358] width 271 height 12
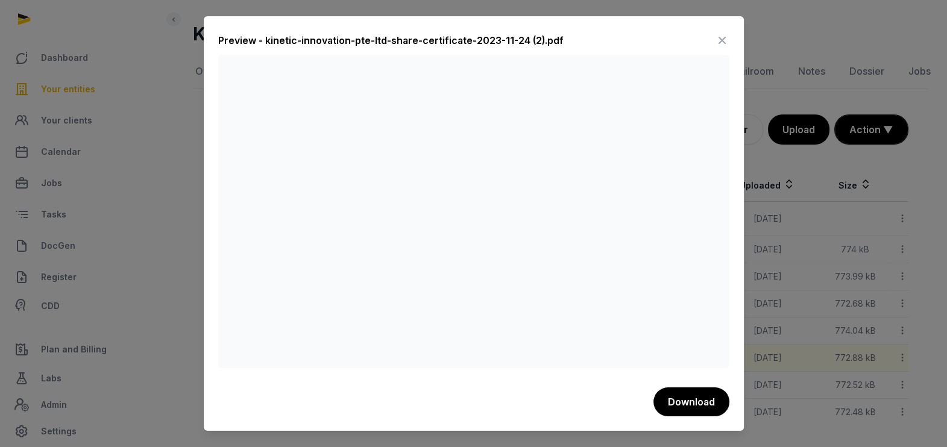
click at [720, 36] on icon at bounding box center [722, 40] width 14 height 19
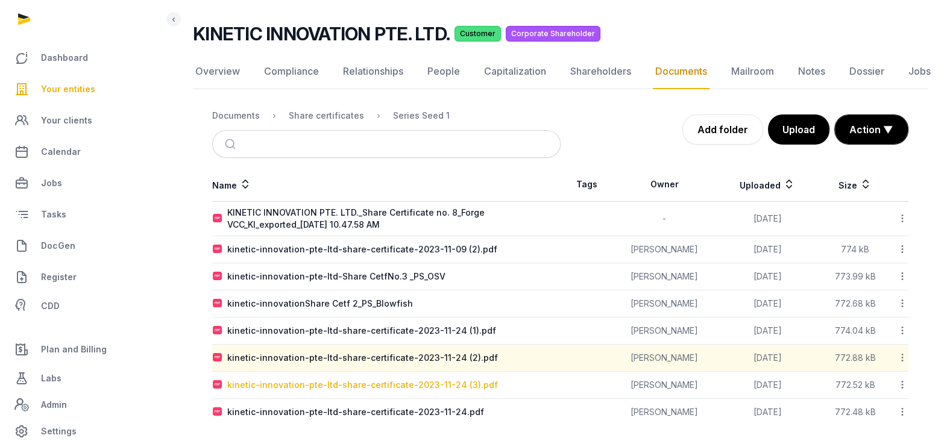
click at [326, 380] on div "kinetic-innovation-pte-ltd-share-certificate-2023-11-24 (3).pdf" at bounding box center [362, 385] width 271 height 12
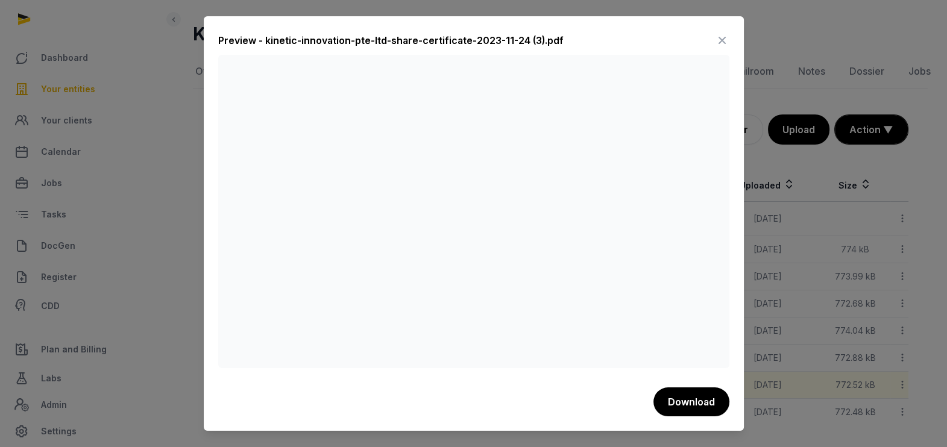
click at [720, 36] on icon at bounding box center [722, 40] width 14 height 19
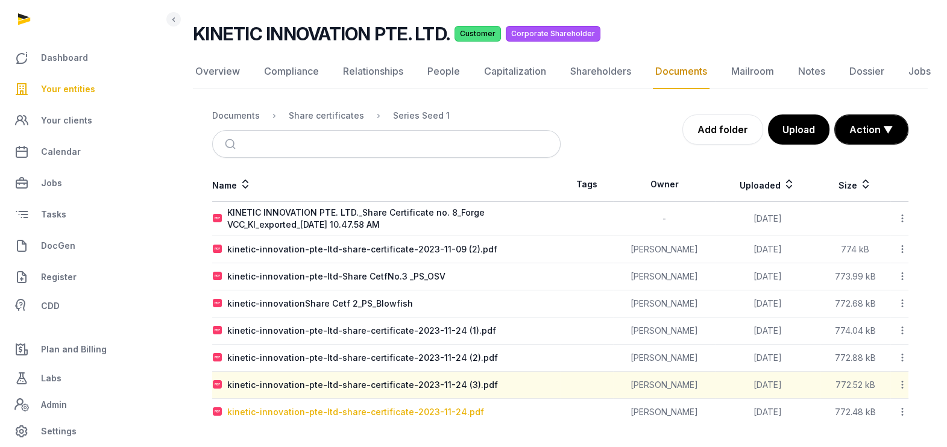
click at [329, 413] on div "kinetic-innovation-pte-ltd-share-certificate-2023-11-24.pdf" at bounding box center [355, 412] width 257 height 12
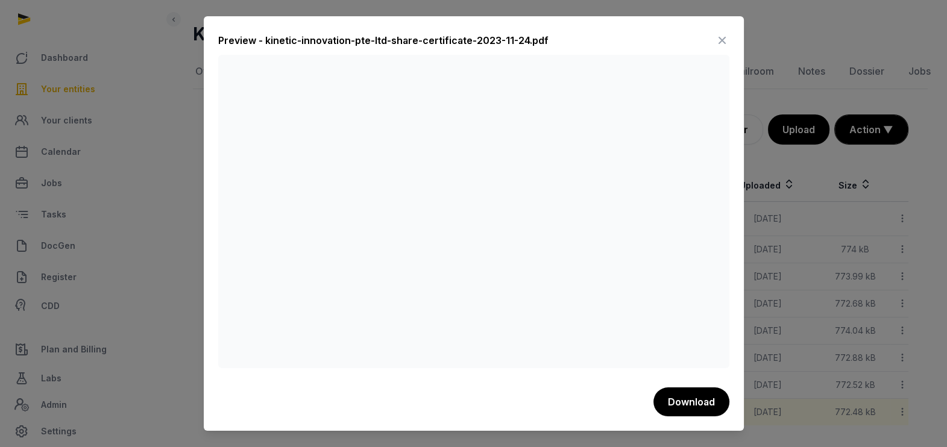
click at [725, 34] on icon at bounding box center [722, 40] width 14 height 19
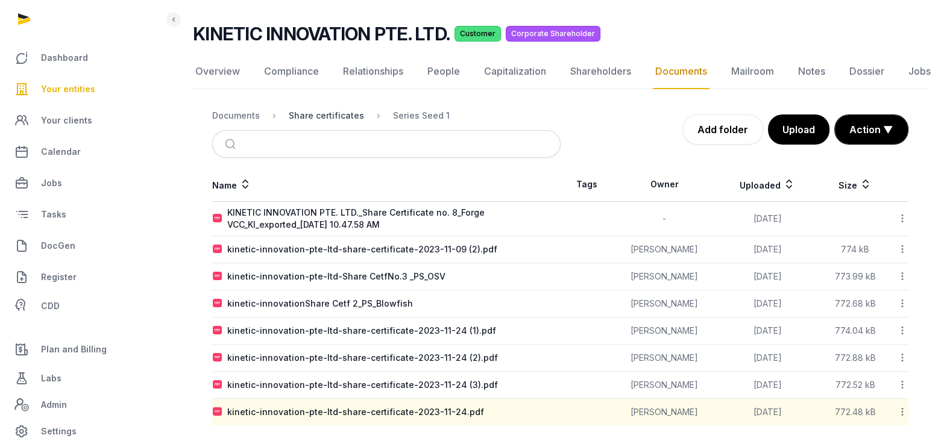
click at [320, 118] on div "Share certificates" at bounding box center [326, 116] width 75 height 12
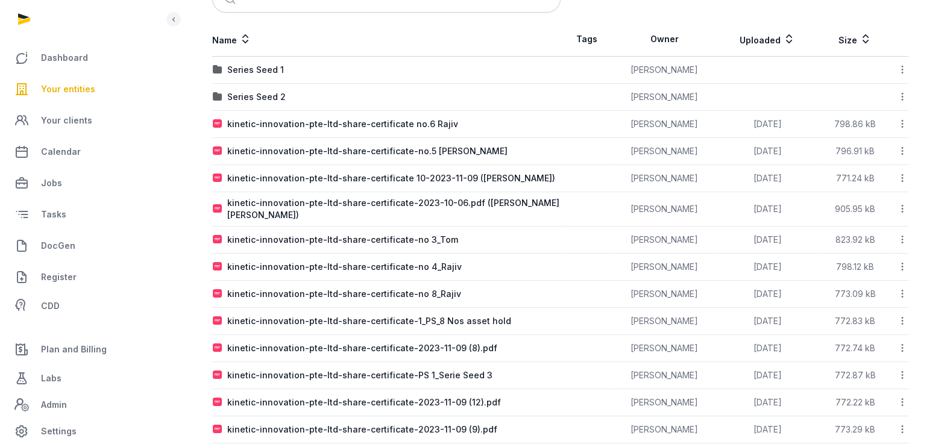
scroll to position [250, 0]
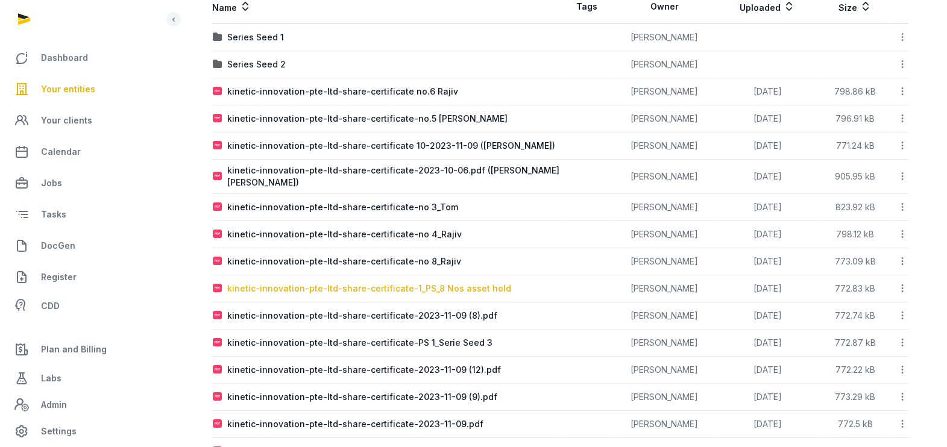
click at [312, 286] on div "kinetic-innovation-pte-ltd-share-certificate-1_PS_8 Nos asset hold" at bounding box center [369, 289] width 284 height 12
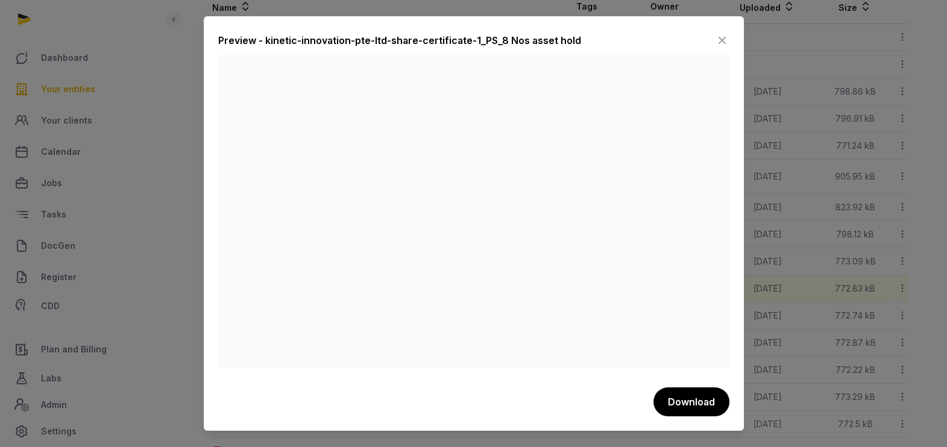
click at [721, 37] on icon at bounding box center [722, 40] width 14 height 19
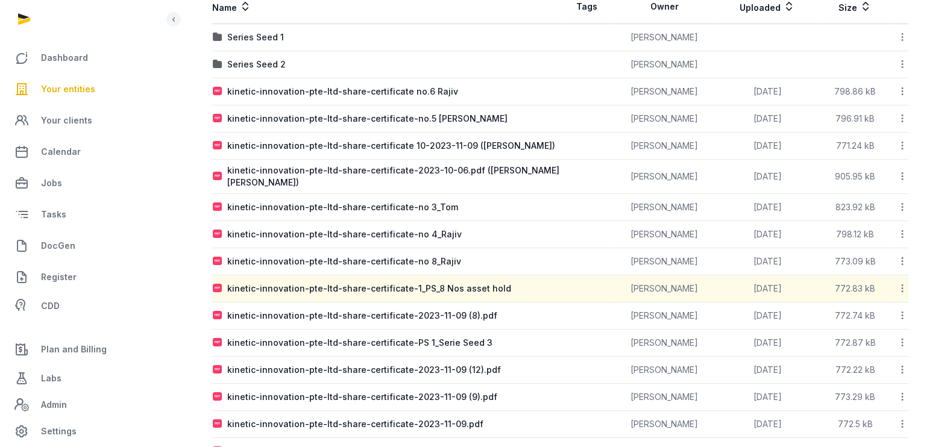
click at [900, 285] on icon at bounding box center [902, 288] width 11 height 13
click at [865, 353] on div "Edit properties" at bounding box center [860, 364] width 96 height 22
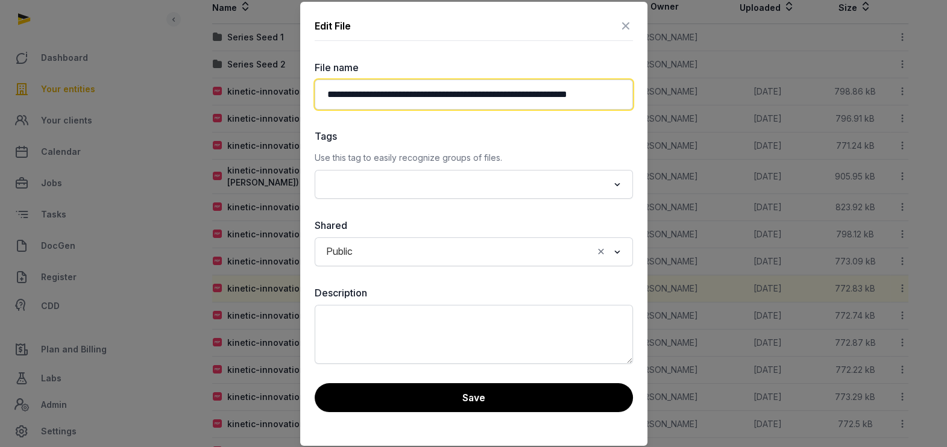
scroll to position [0, 6]
drag, startPoint x: 599, startPoint y: 96, endPoint x: 676, endPoint y: 102, distance: 76.8
click at [621, 92] on input "**********" at bounding box center [474, 95] width 318 height 30
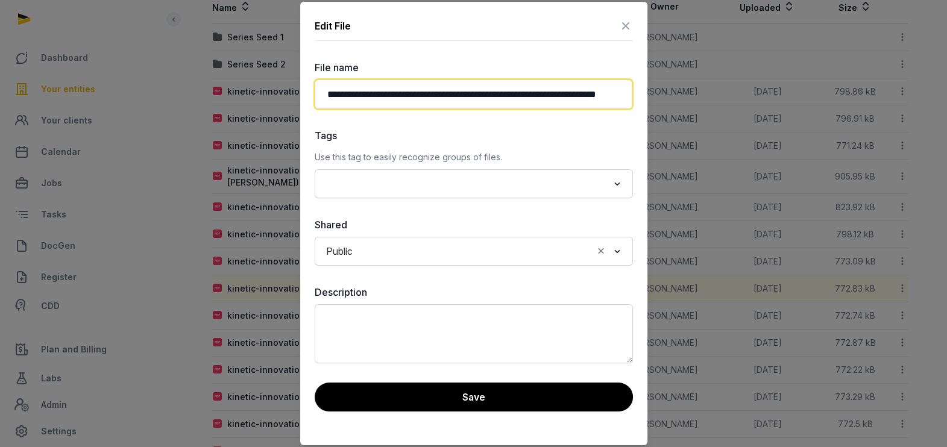
scroll to position [0, 43]
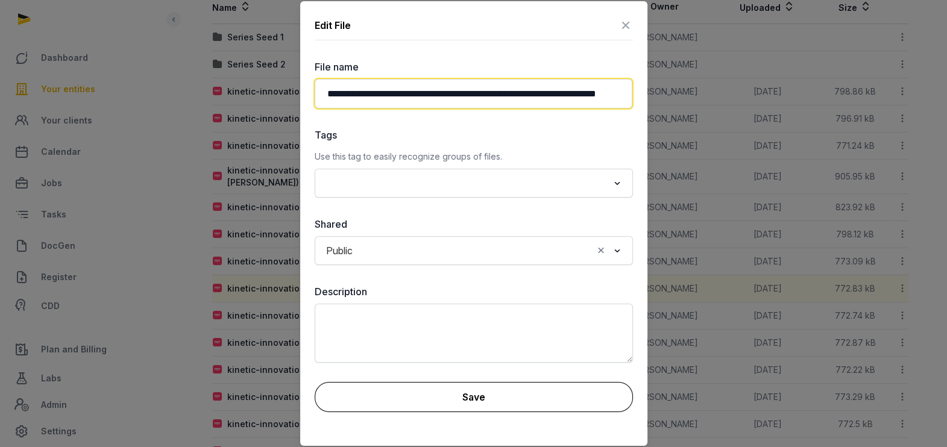
type input "**********"
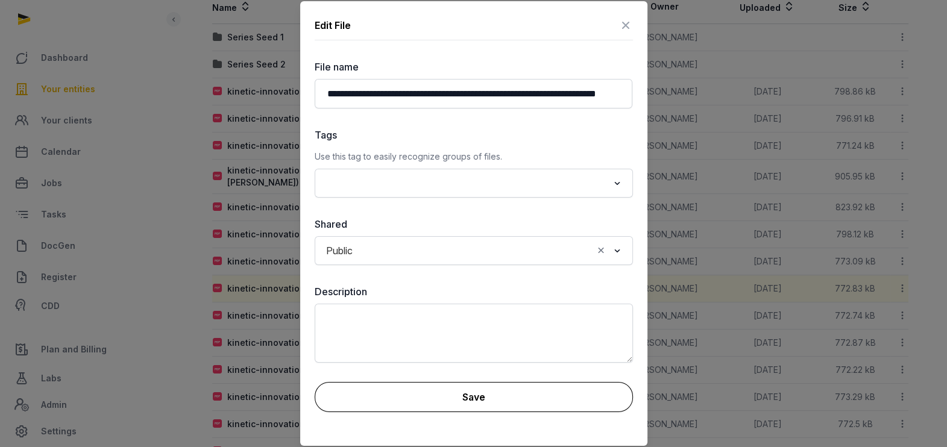
click at [495, 397] on button "Save" at bounding box center [474, 397] width 318 height 30
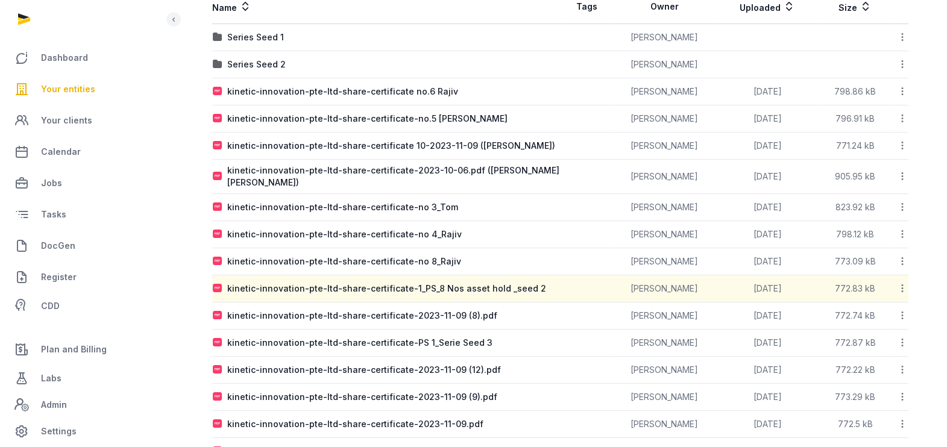
click at [904, 288] on icon at bounding box center [902, 288] width 11 height 13
click at [881, 331] on div "Download" at bounding box center [860, 342] width 96 height 22
click at [308, 313] on div "kinetic-innovation-pte-ltd-share-certificate-2023-11-09 (8).pdf" at bounding box center [362, 316] width 270 height 12
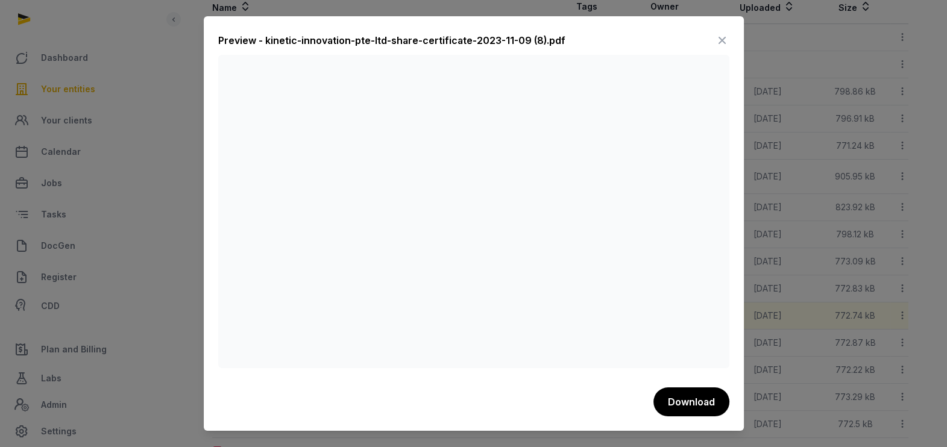
click at [723, 35] on icon at bounding box center [722, 40] width 14 height 19
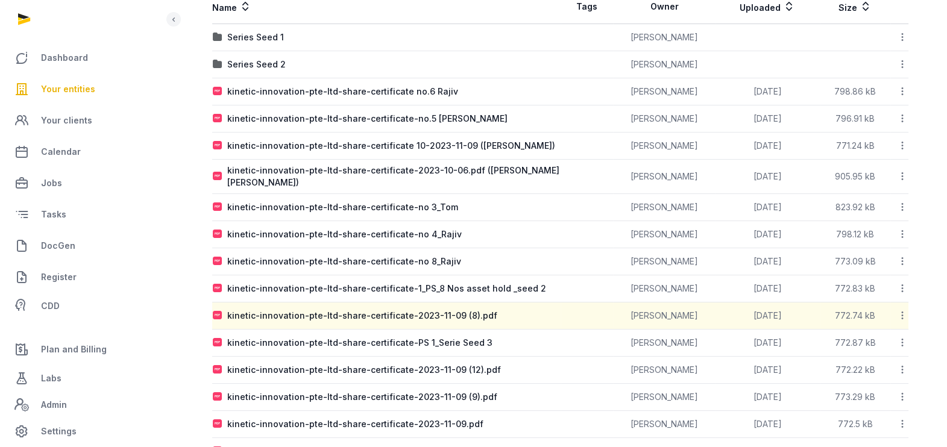
click at [903, 311] on icon at bounding box center [902, 315] width 11 height 13
click at [870, 380] on div "Edit properties" at bounding box center [860, 391] width 96 height 22
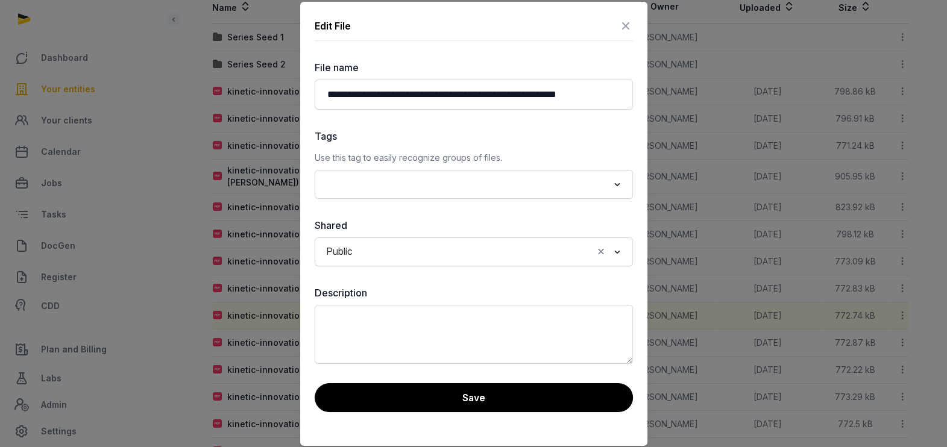
click at [627, 22] on icon at bounding box center [626, 25] width 14 height 19
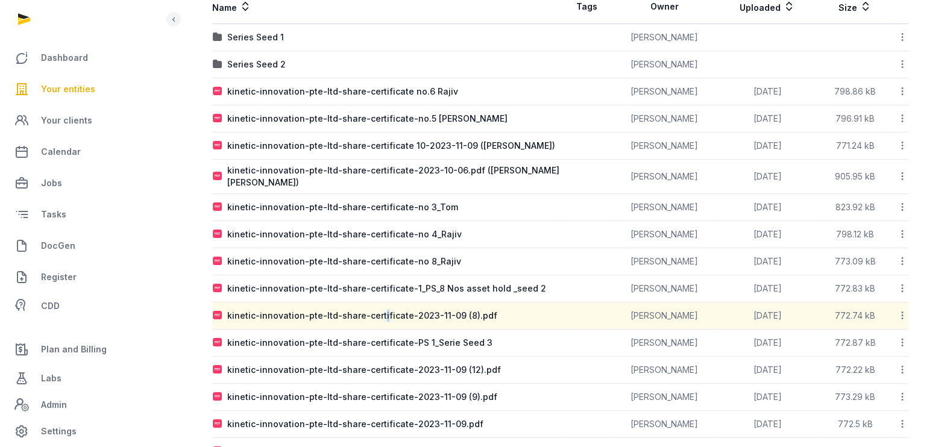
click at [379, 311] on div "kinetic-innovation-pte-ltd-share-certificate-2023-11-09 (8).pdf" at bounding box center [362, 316] width 270 height 12
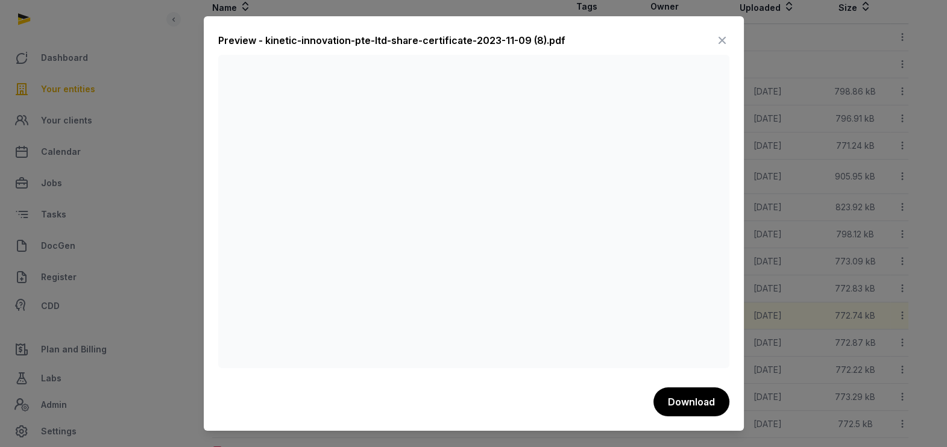
click at [721, 36] on icon at bounding box center [722, 40] width 14 height 19
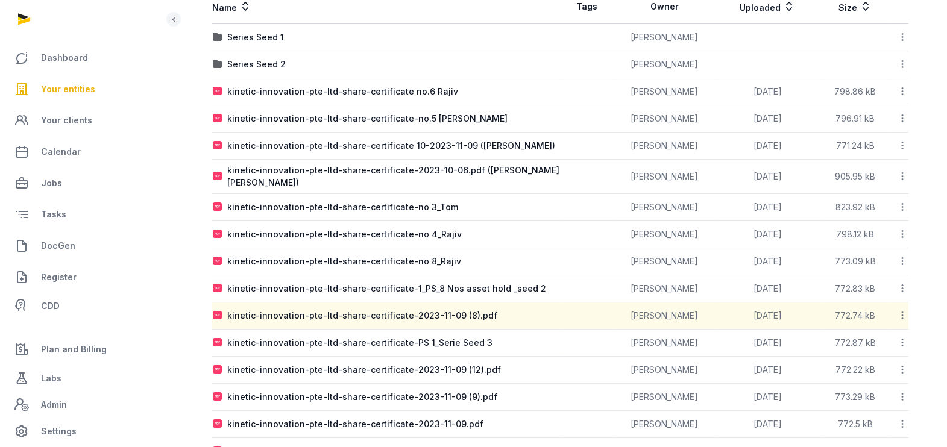
click at [900, 309] on icon at bounding box center [902, 315] width 11 height 13
click at [873, 380] on div "Edit properties" at bounding box center [860, 391] width 96 height 22
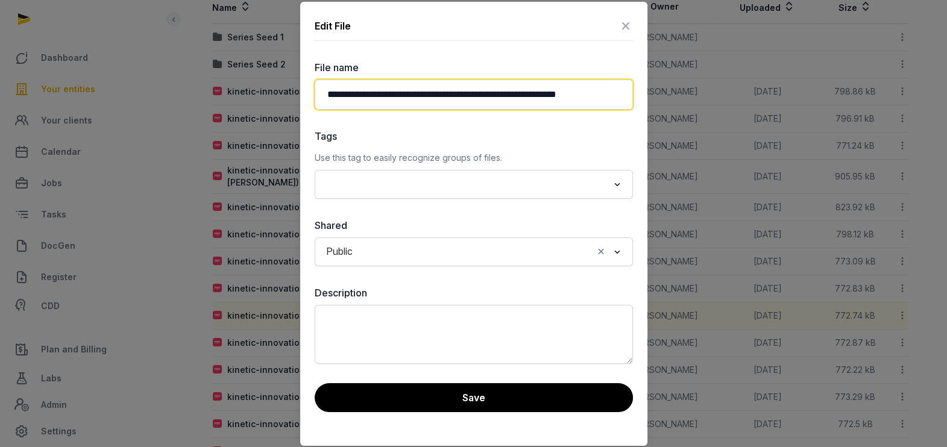
click at [518, 92] on input "**********" at bounding box center [474, 95] width 318 height 30
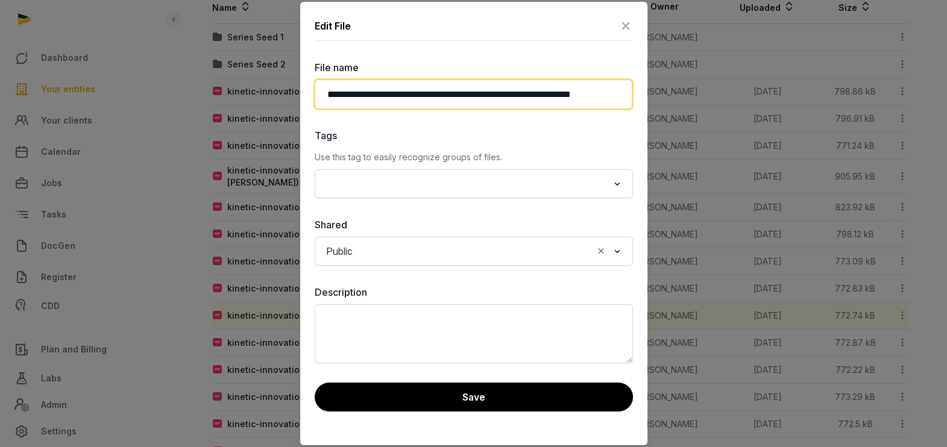
scroll to position [0, 10]
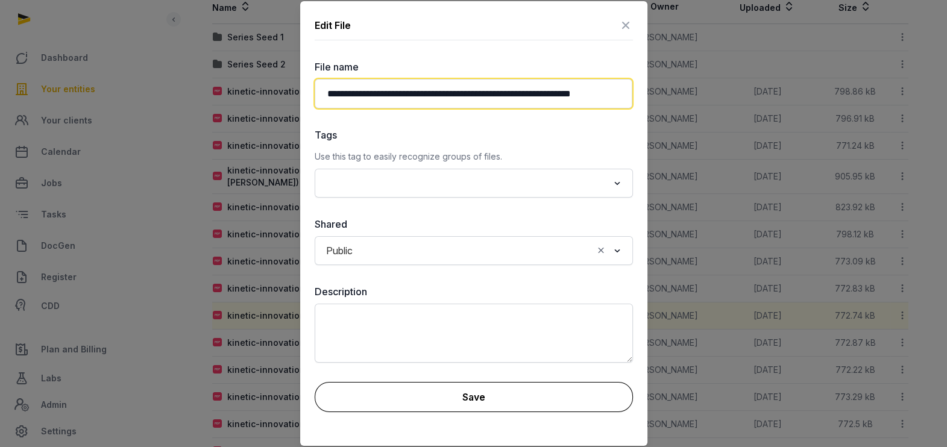
type input "**********"
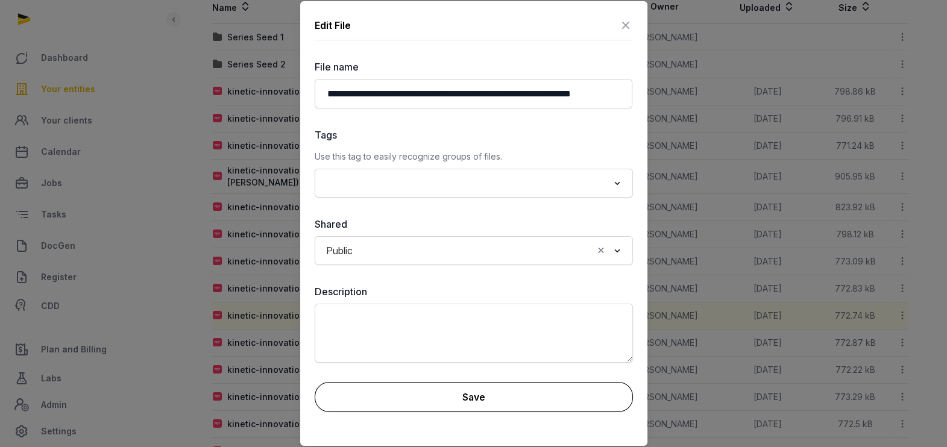
click at [473, 394] on button "Save" at bounding box center [474, 397] width 318 height 30
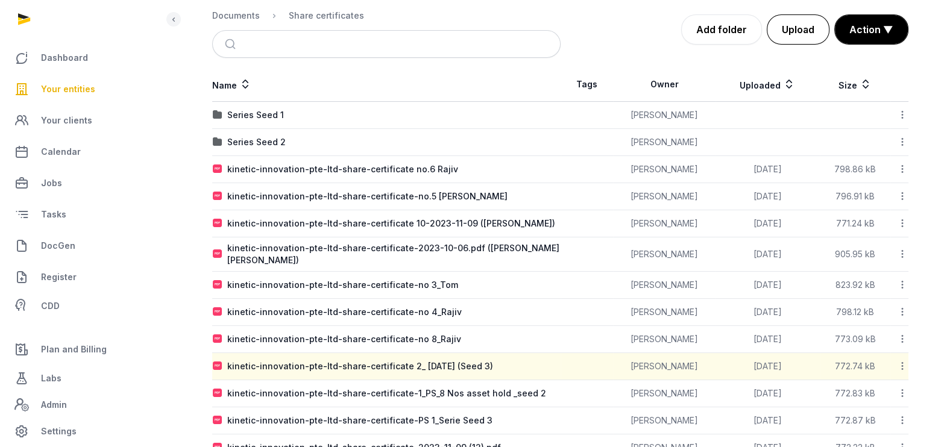
scroll to position [100, 0]
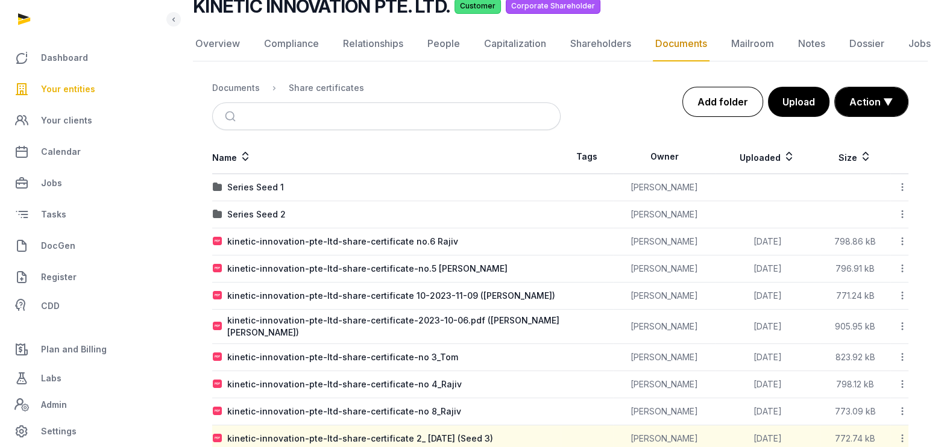
click at [726, 103] on link "Add folder" at bounding box center [723, 102] width 81 height 30
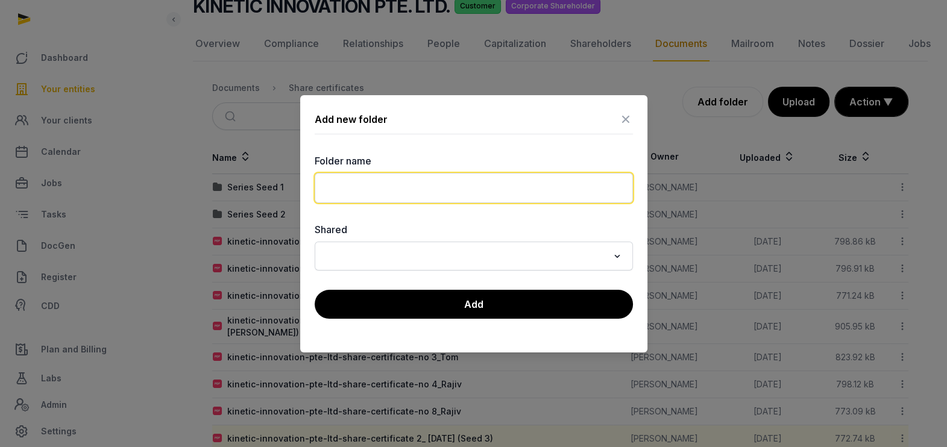
click at [501, 191] on input "text" at bounding box center [474, 188] width 318 height 30
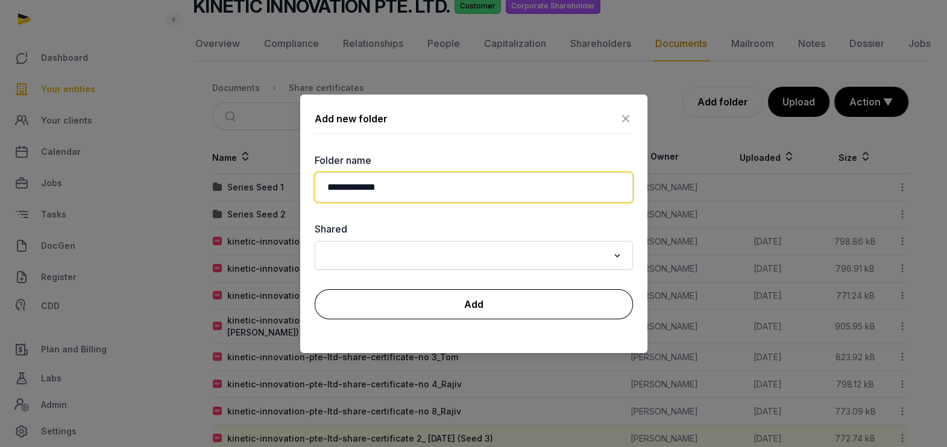
type input "**********"
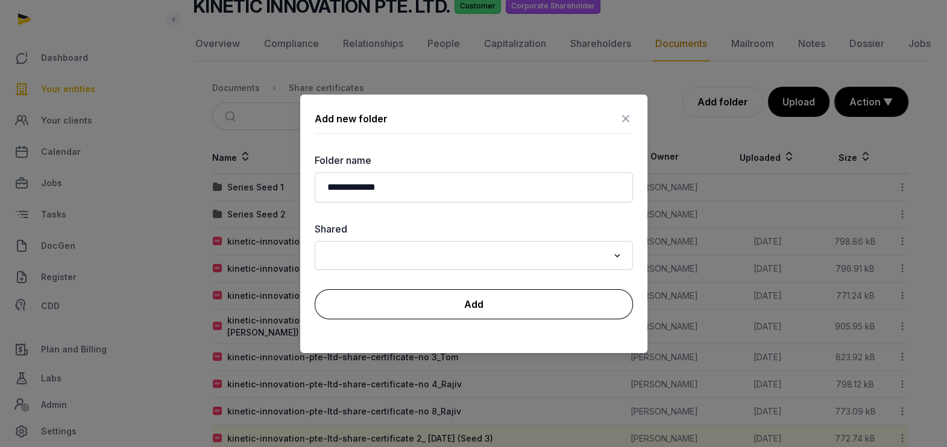
click at [516, 291] on button "Add" at bounding box center [474, 304] width 318 height 30
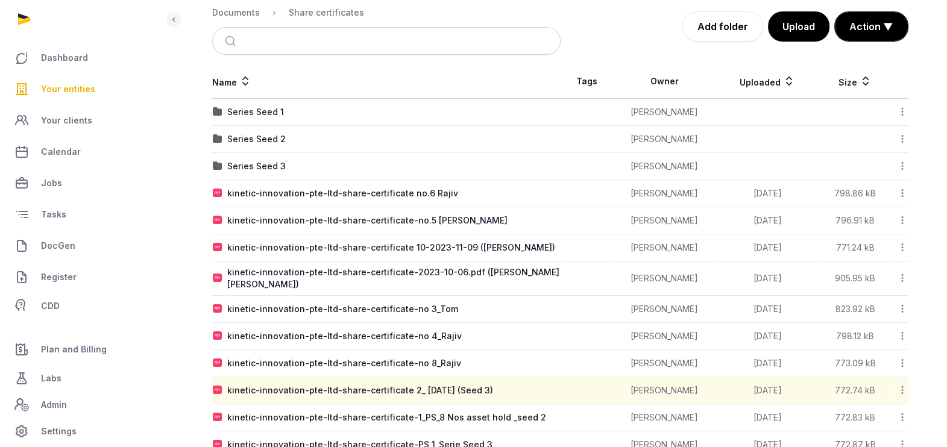
scroll to position [250, 0]
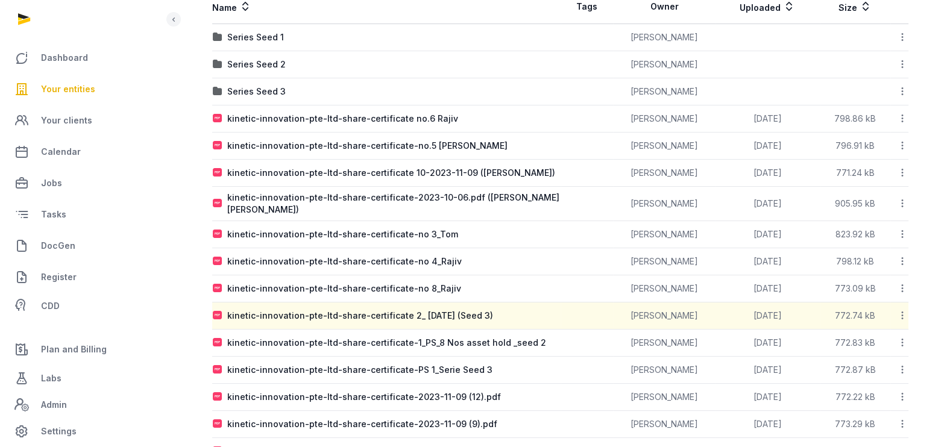
click at [902, 312] on icon at bounding box center [902, 315] width 11 height 13
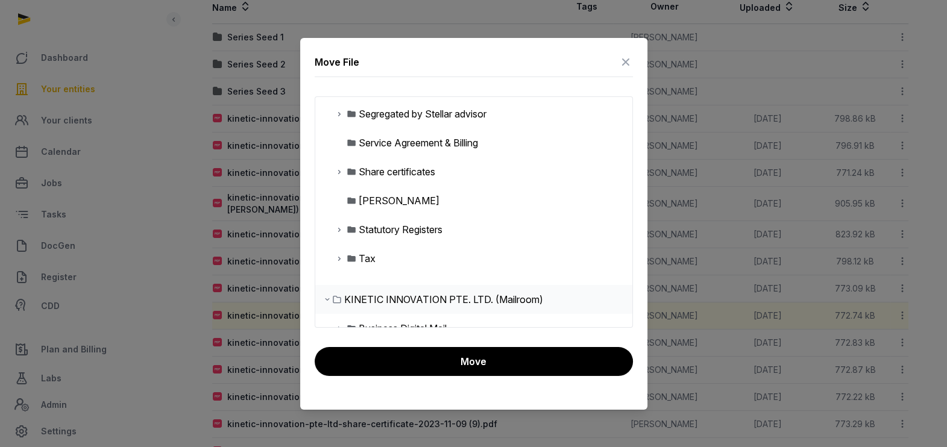
scroll to position [545, 0]
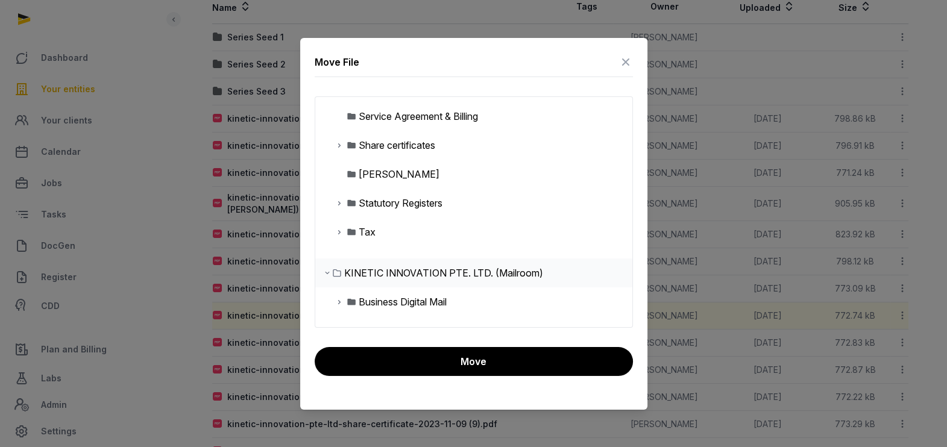
click at [335, 145] on icon at bounding box center [340, 145] width 10 height 14
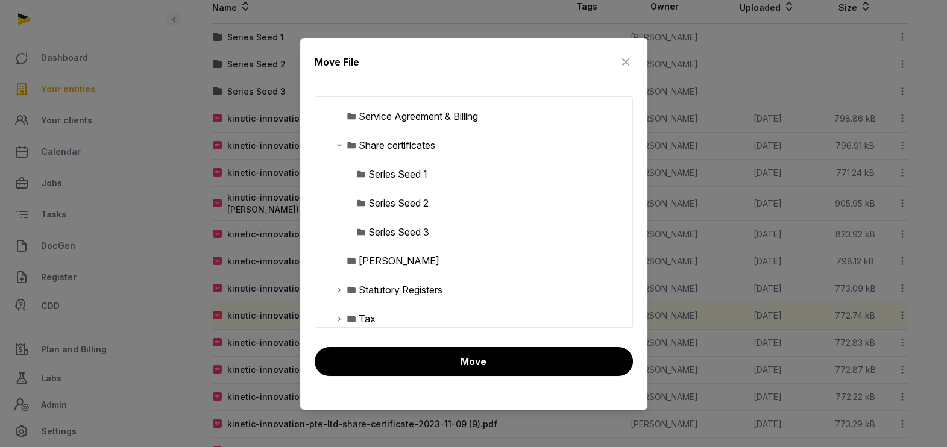
click at [387, 235] on div "Series Seed 3" at bounding box center [398, 232] width 61 height 14
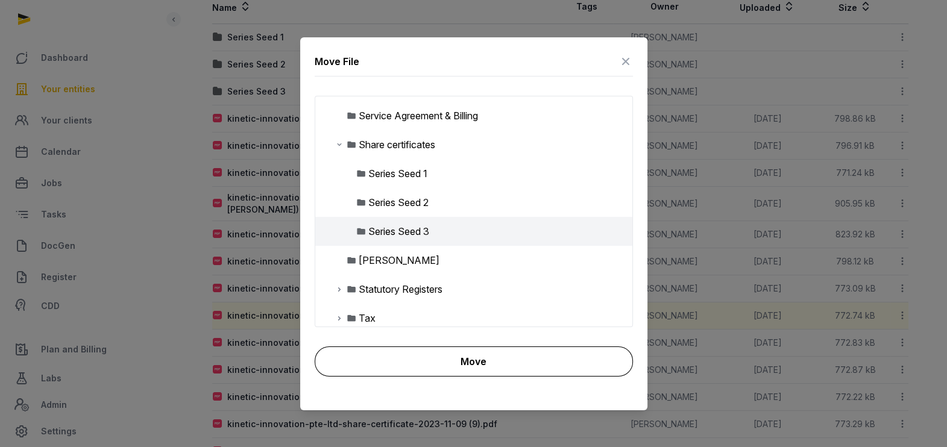
click at [505, 370] on button "Move" at bounding box center [474, 362] width 318 height 30
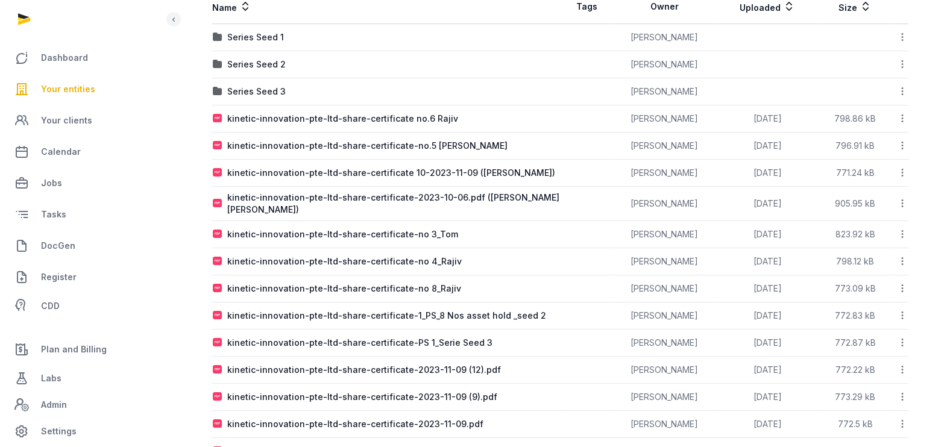
click at [906, 311] on icon at bounding box center [902, 315] width 11 height 13
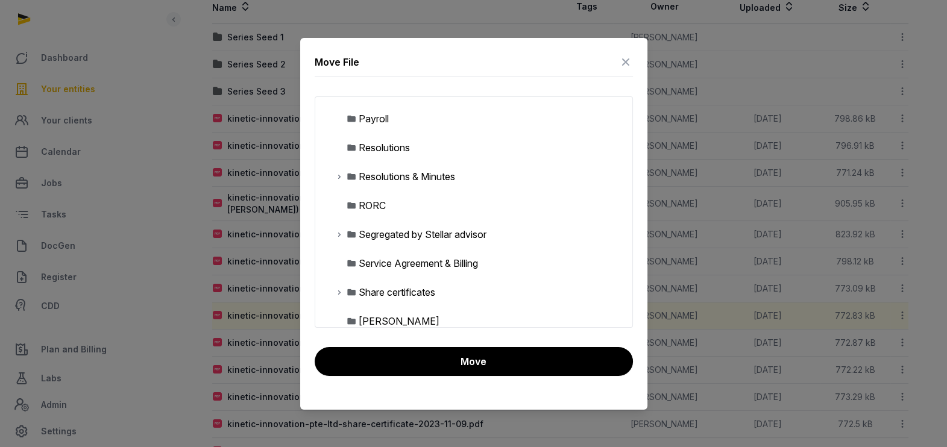
scroll to position [452, 0]
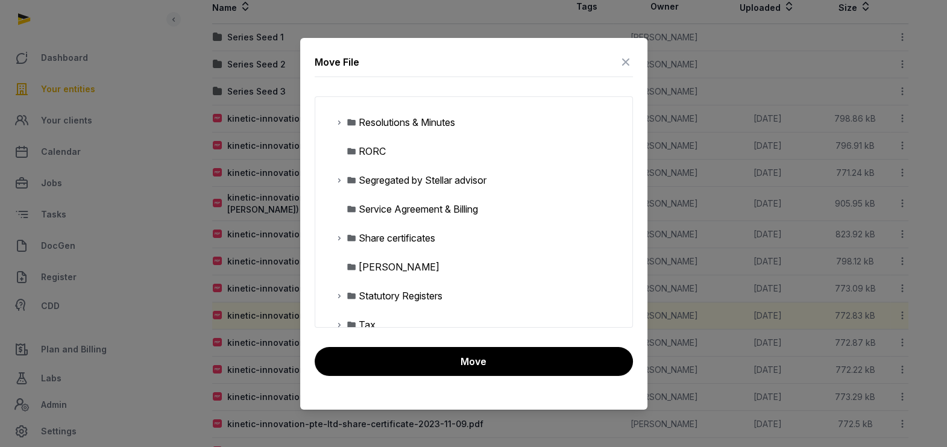
click at [338, 238] on icon at bounding box center [340, 238] width 10 height 14
click at [401, 301] on div "Series Seed 2" at bounding box center [398, 296] width 60 height 14
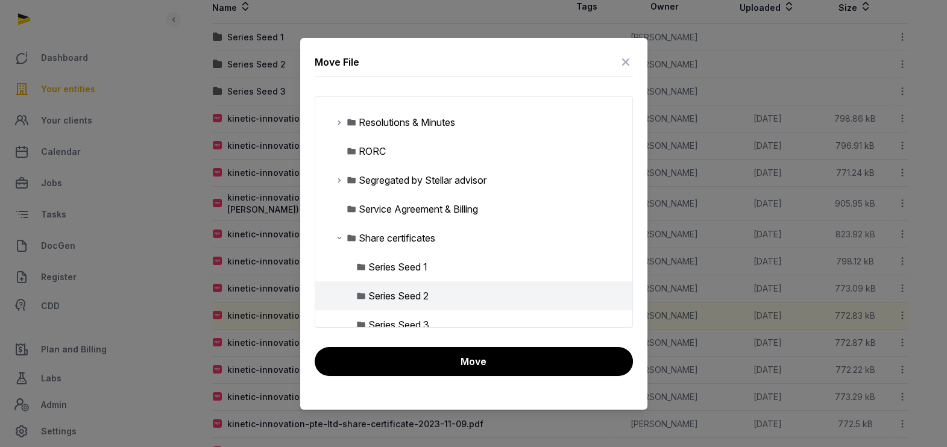
click at [441, 292] on div "Series Seed 2" at bounding box center [473, 296] width 317 height 29
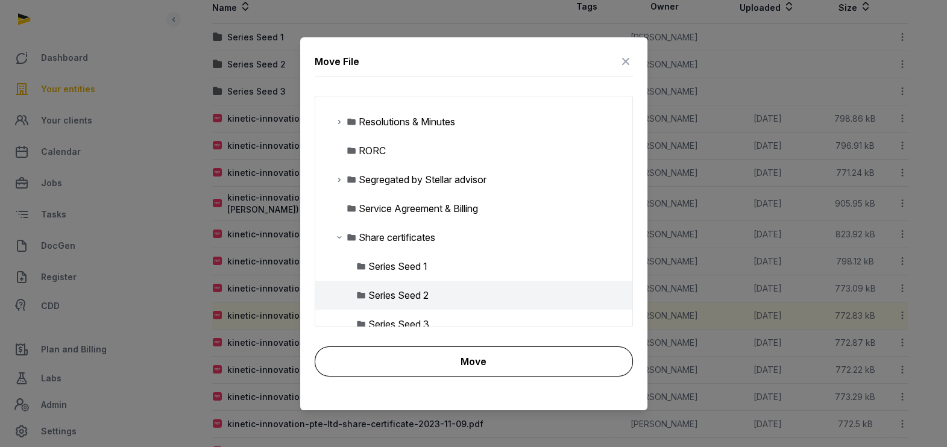
click at [461, 362] on button "Move" at bounding box center [474, 362] width 318 height 30
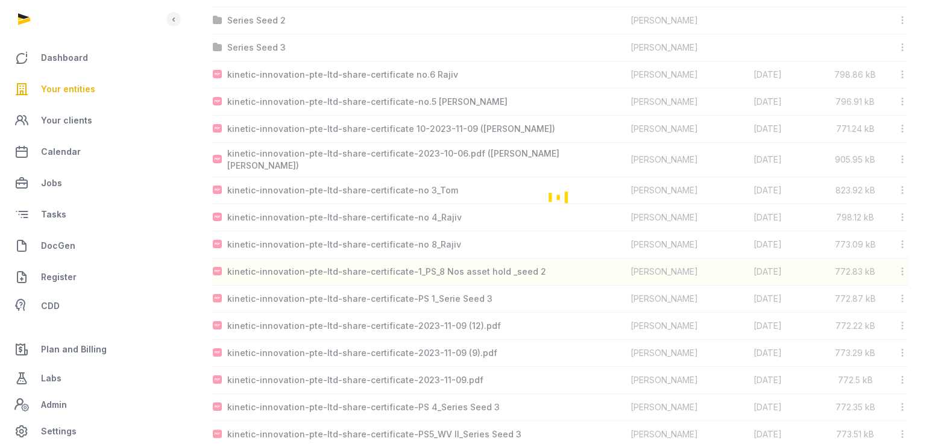
scroll to position [288, 0]
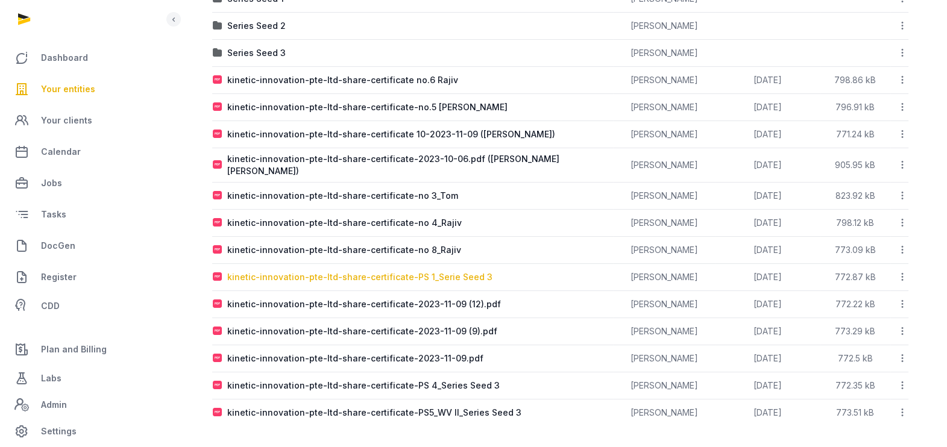
click at [362, 279] on div "kinetic-innovation-pte-ltd-share-certificate-PS 1_Serie Seed 3" at bounding box center [359, 277] width 265 height 12
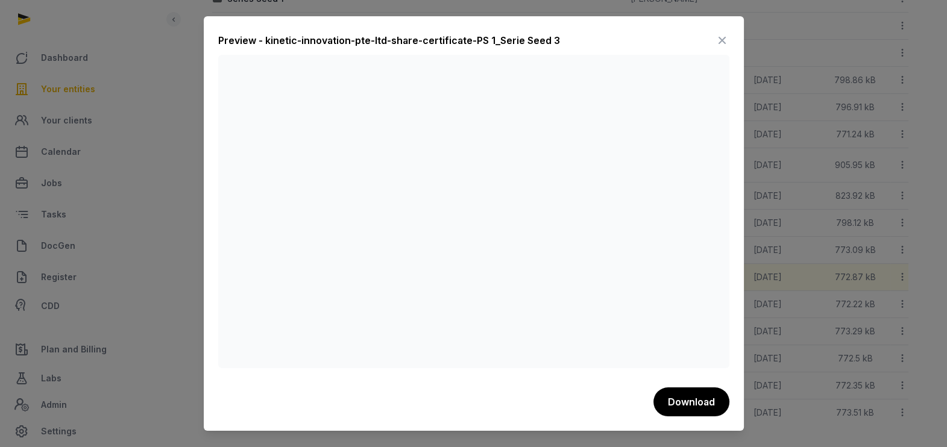
click at [722, 40] on icon at bounding box center [722, 40] width 14 height 19
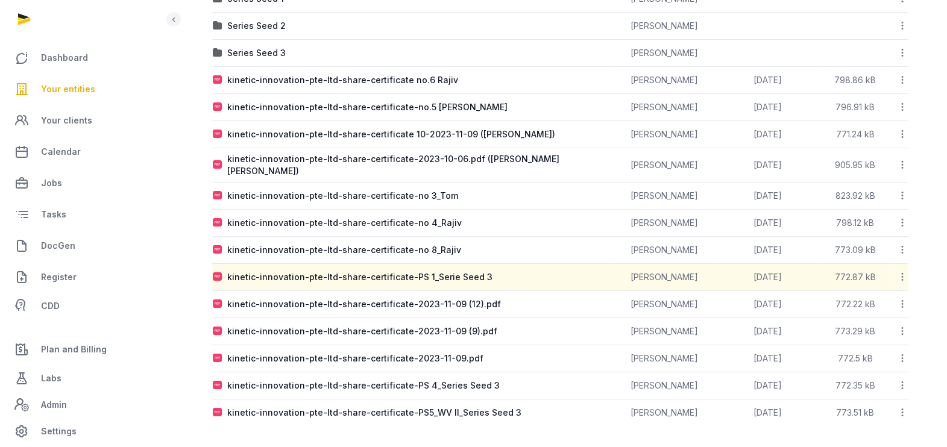
click at [904, 274] on icon at bounding box center [902, 277] width 11 height 13
click at [871, 341] on div "Edit properties" at bounding box center [860, 352] width 96 height 22
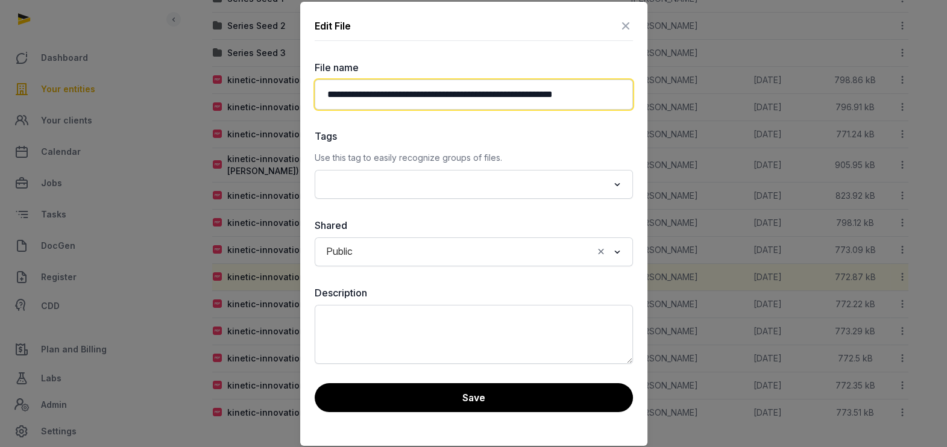
click at [528, 90] on input "**********" at bounding box center [474, 95] width 318 height 30
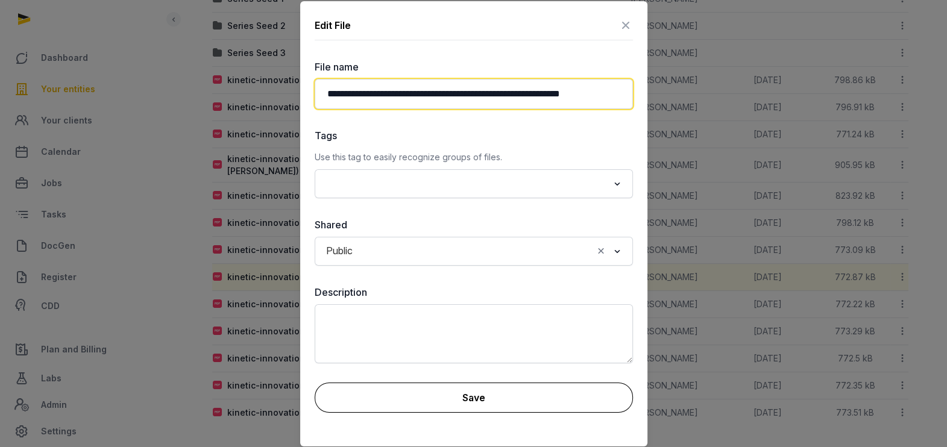
type input "**********"
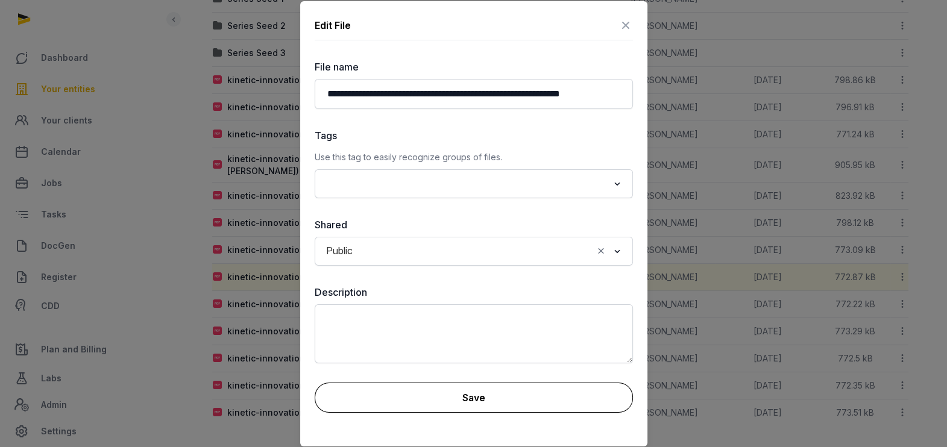
click at [505, 398] on button "Save" at bounding box center [474, 398] width 318 height 30
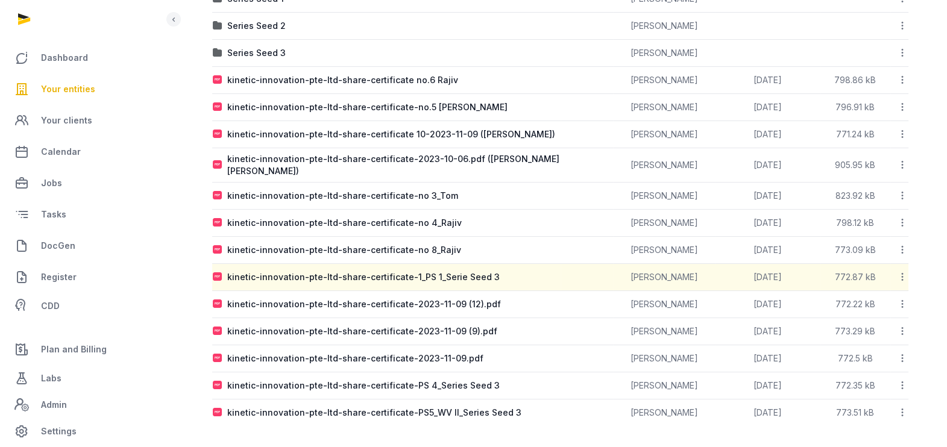
click at [902, 274] on icon at bounding box center [902, 277] width 11 height 13
click at [874, 320] on div "Download" at bounding box center [860, 331] width 96 height 22
click at [902, 274] on icon at bounding box center [902, 277] width 11 height 13
click at [882, 406] on div "Move" at bounding box center [860, 417] width 96 height 22
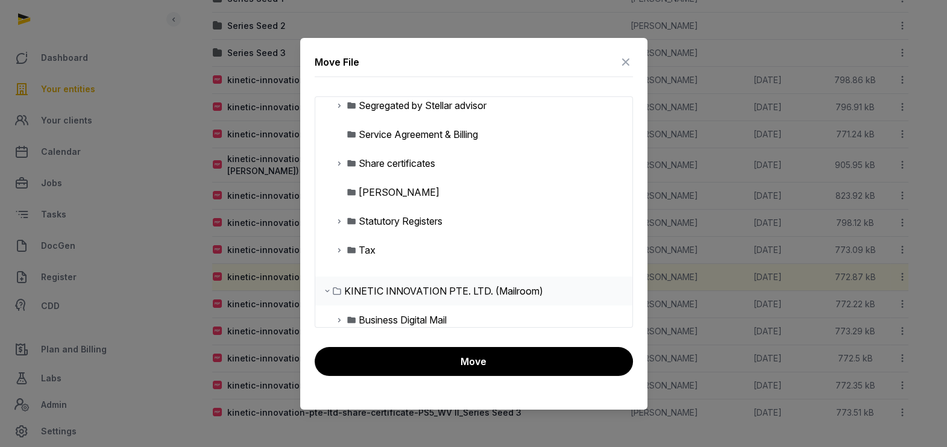
scroll to position [545, 0]
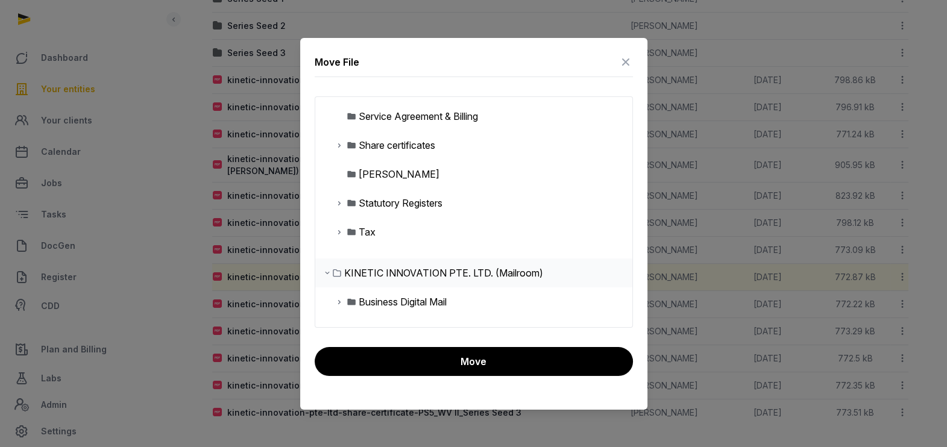
click at [341, 146] on icon at bounding box center [340, 145] width 10 height 14
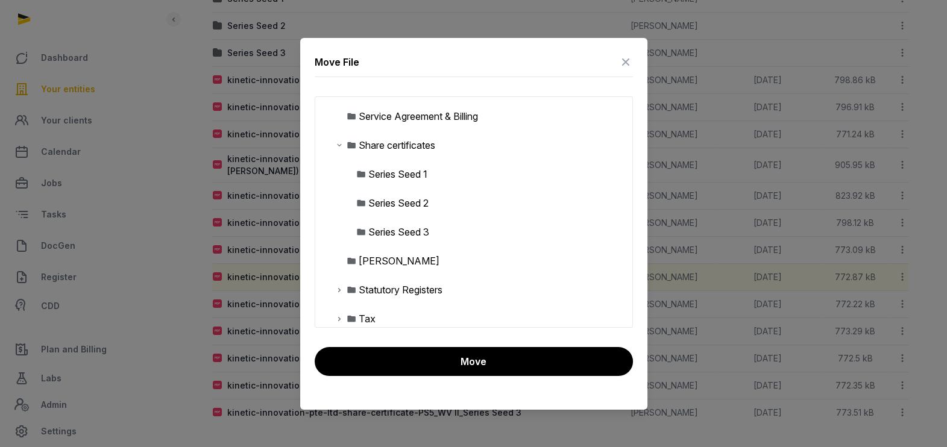
click at [401, 233] on div "Series Seed 3" at bounding box center [398, 232] width 61 height 14
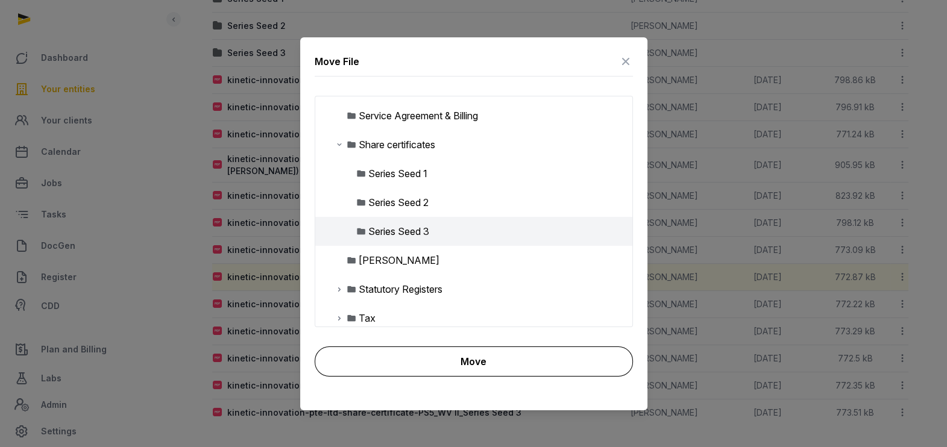
click at [525, 361] on button "Move" at bounding box center [474, 362] width 318 height 30
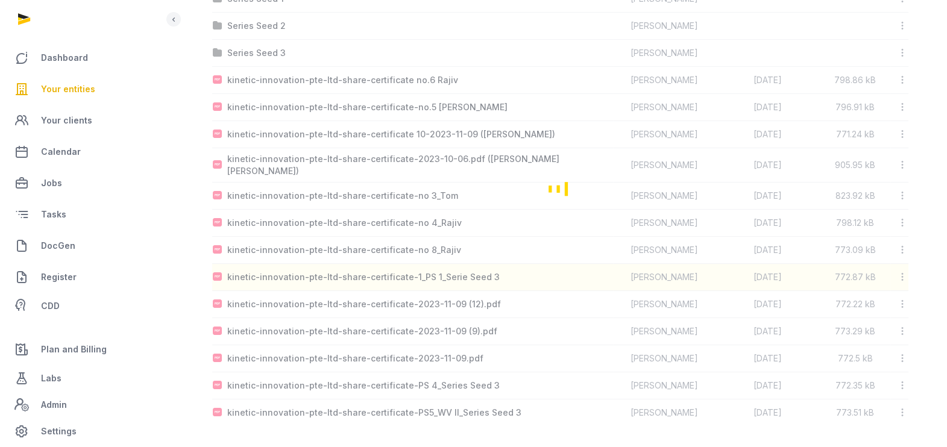
scroll to position [261, 0]
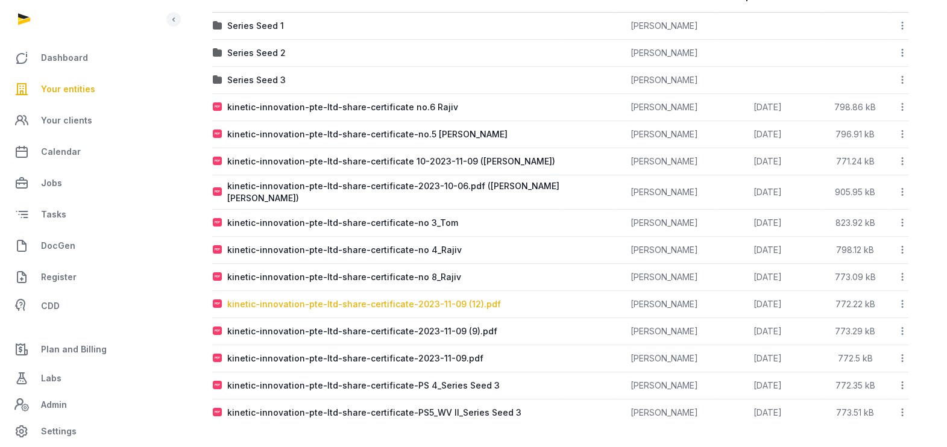
click at [330, 303] on div "kinetic-innovation-pte-ltd-share-certificate-2023-11-09 (12).pdf" at bounding box center [364, 305] width 274 height 12
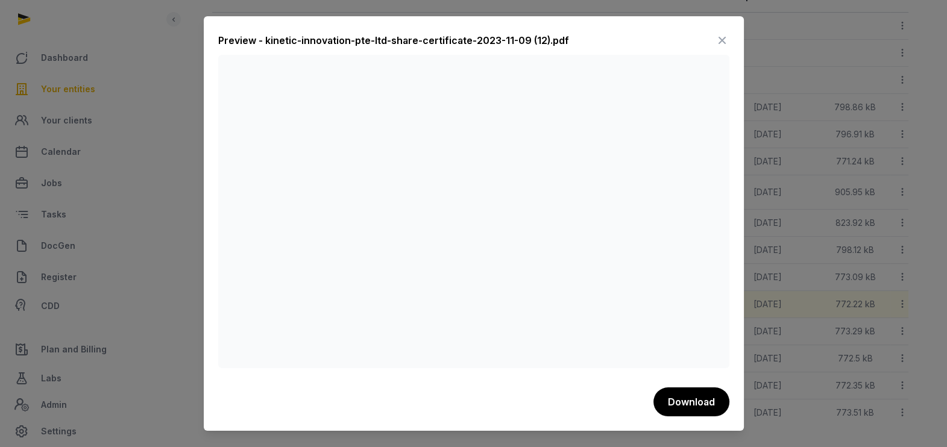
click at [724, 39] on icon at bounding box center [722, 40] width 14 height 19
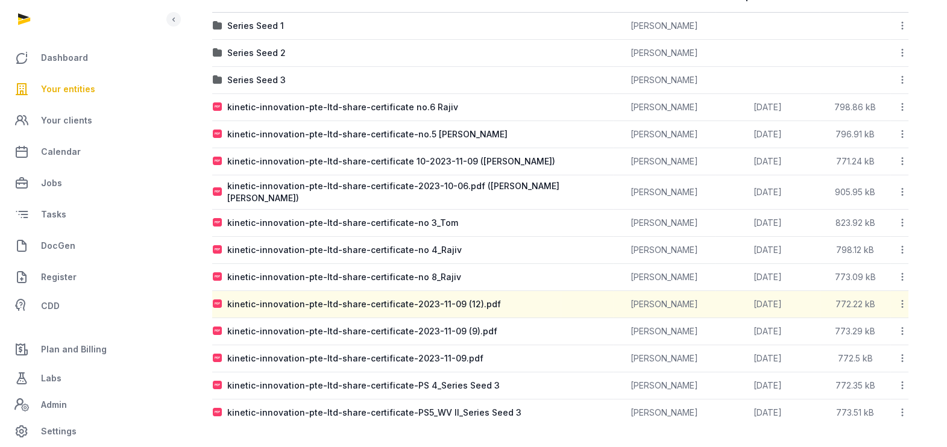
click at [902, 303] on icon at bounding box center [902, 304] width 11 height 13
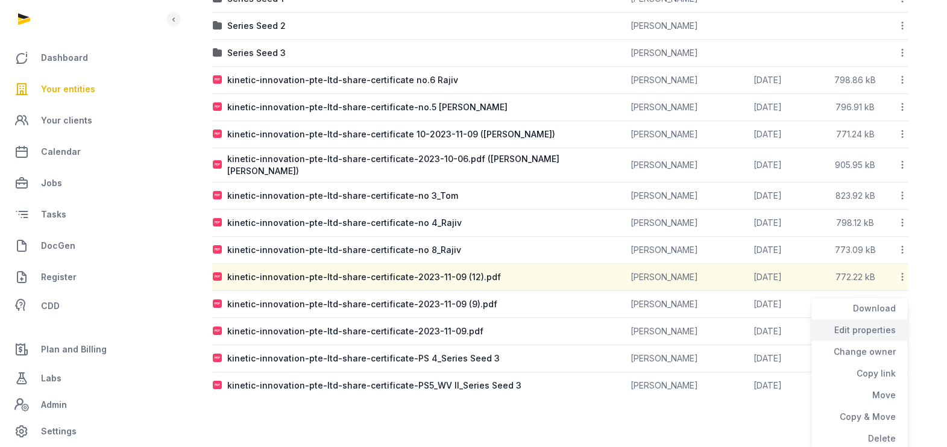
click at [871, 341] on div "Edit properties" at bounding box center [860, 352] width 96 height 22
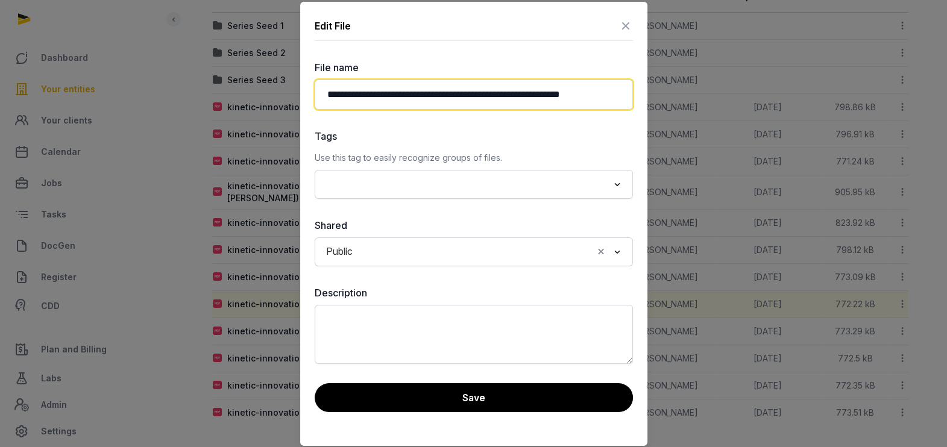
click at [522, 93] on input "**********" at bounding box center [474, 95] width 318 height 30
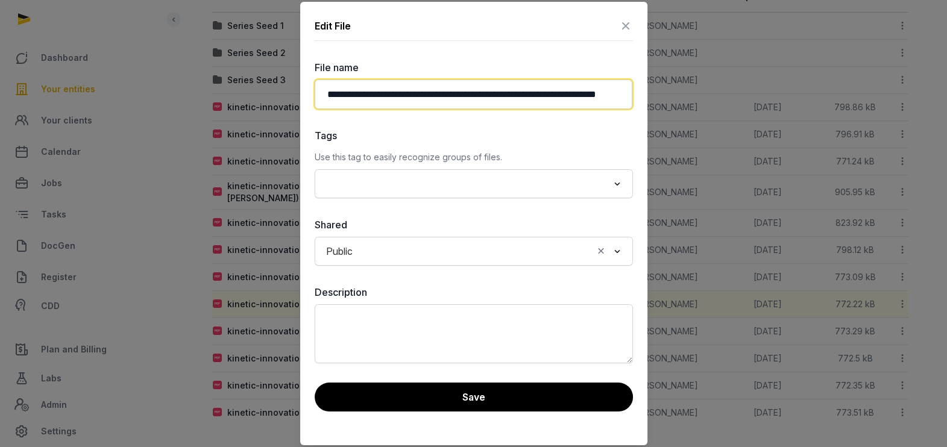
scroll to position [0, 39]
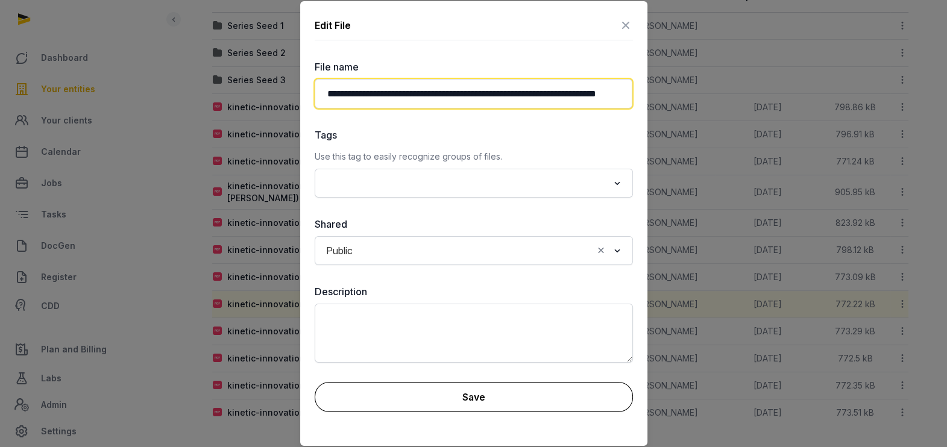
type input "**********"
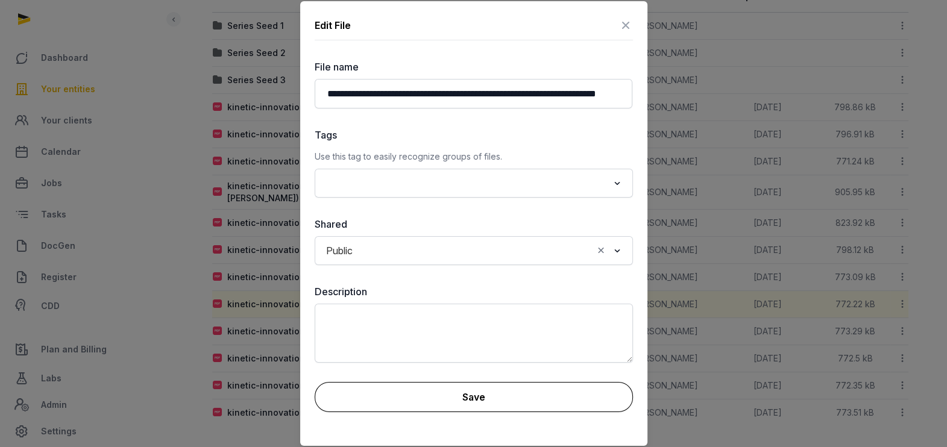
click at [484, 395] on button "Save" at bounding box center [474, 397] width 318 height 30
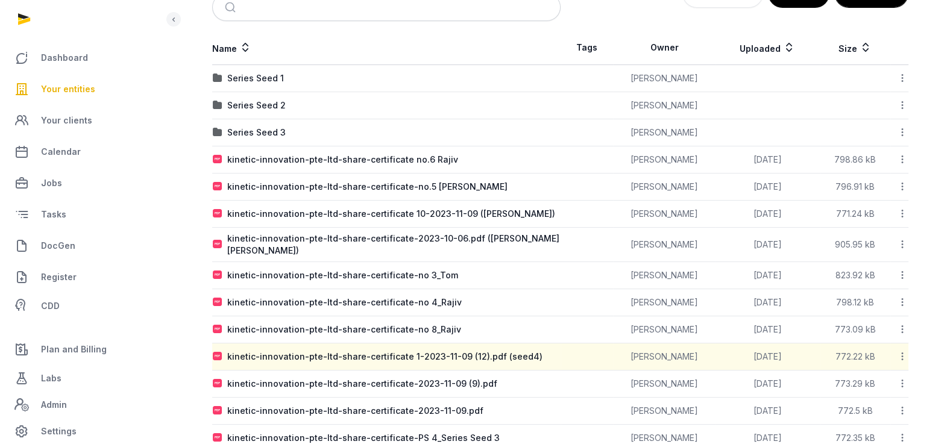
scroll to position [186, 0]
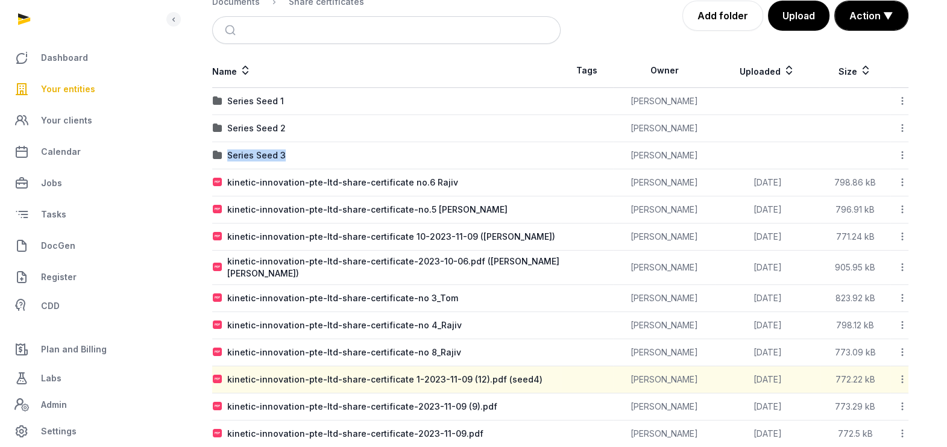
drag, startPoint x: 297, startPoint y: 153, endPoint x: 225, endPoint y: 163, distance: 72.4
click at [225, 163] on td "Series Seed 3" at bounding box center [386, 155] width 349 height 27
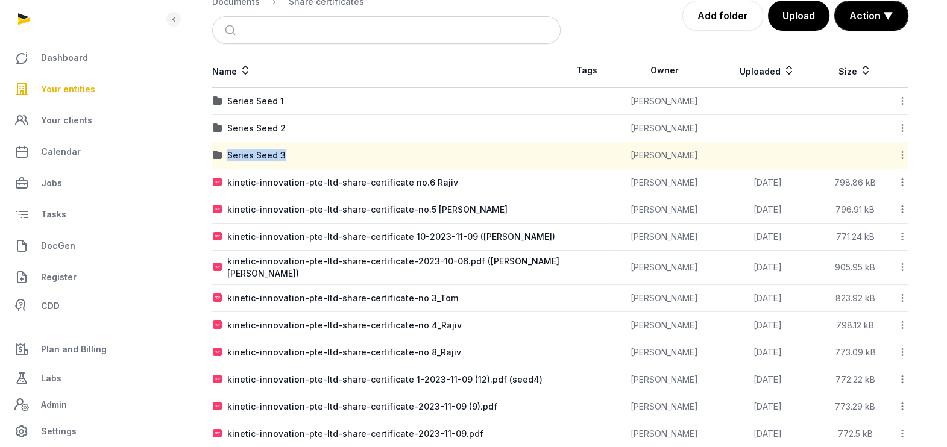
copy div "Series Seed 3"
click at [725, 9] on link "Add folder" at bounding box center [723, 16] width 81 height 30
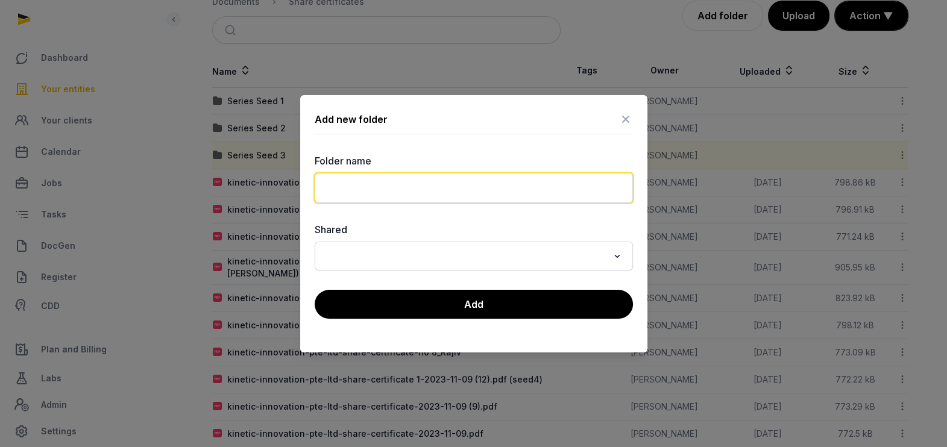
click at [381, 187] on input "text" at bounding box center [474, 188] width 318 height 30
paste input "**********"
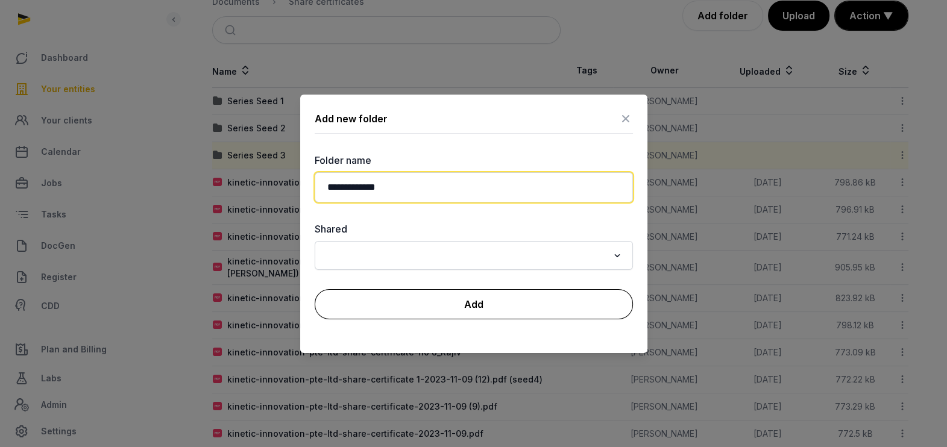
type input "**********"
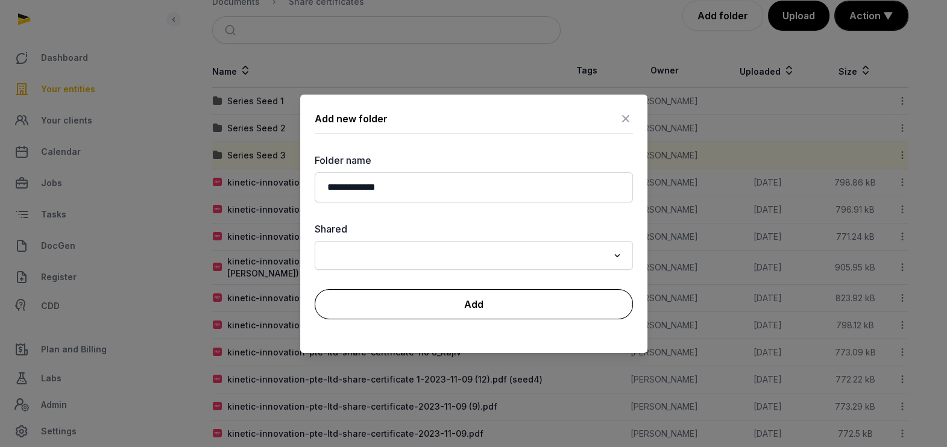
click at [467, 299] on button "Add" at bounding box center [474, 304] width 318 height 30
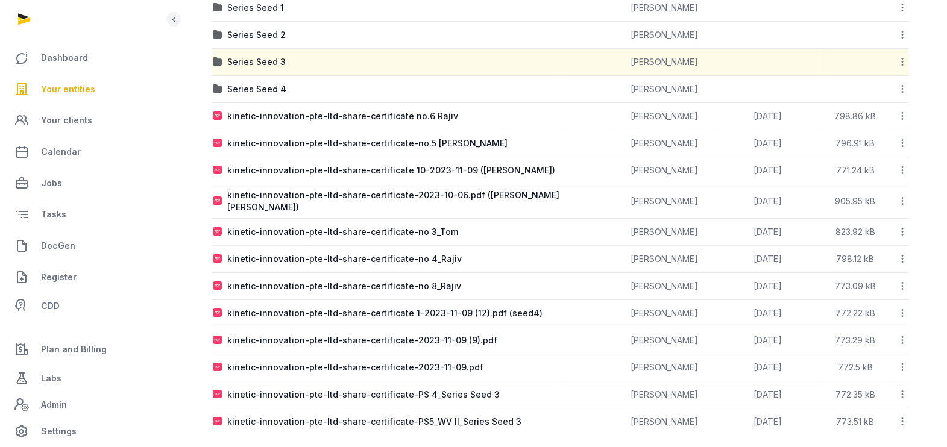
scroll to position [288, 0]
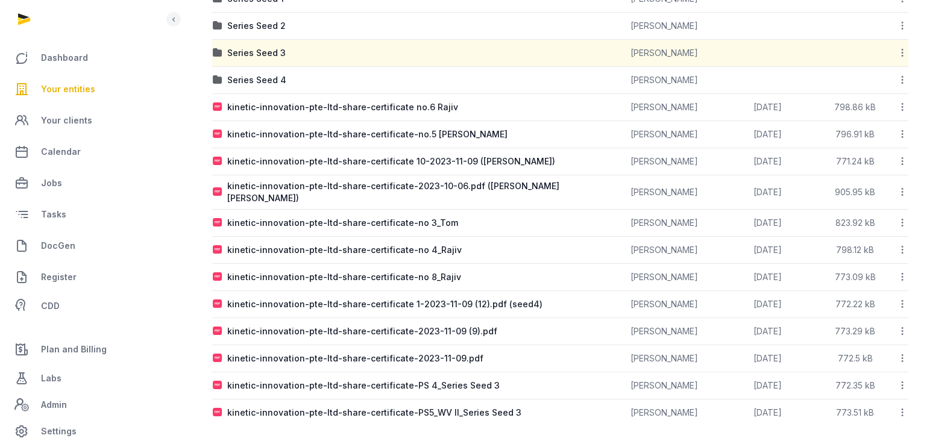
click at [904, 299] on icon at bounding box center [902, 304] width 11 height 13
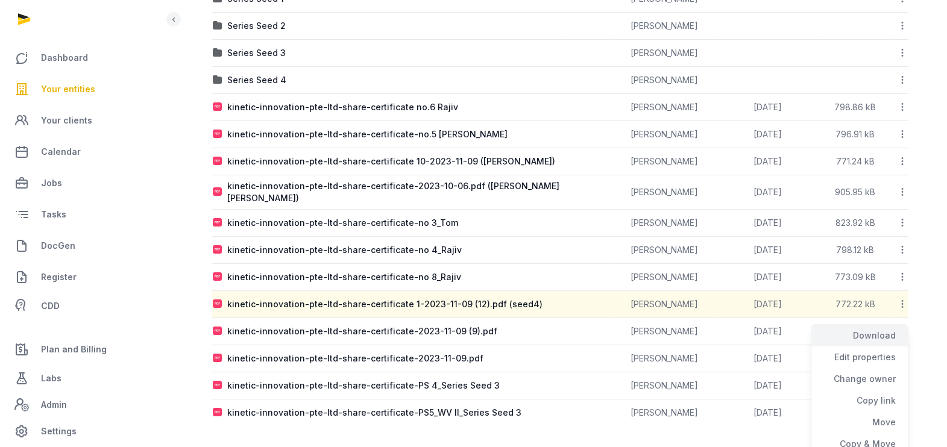
click at [877, 347] on div "Download" at bounding box center [860, 358] width 96 height 22
click at [905, 301] on icon at bounding box center [902, 304] width 11 height 13
click at [883, 434] on div "Move" at bounding box center [860, 445] width 96 height 22
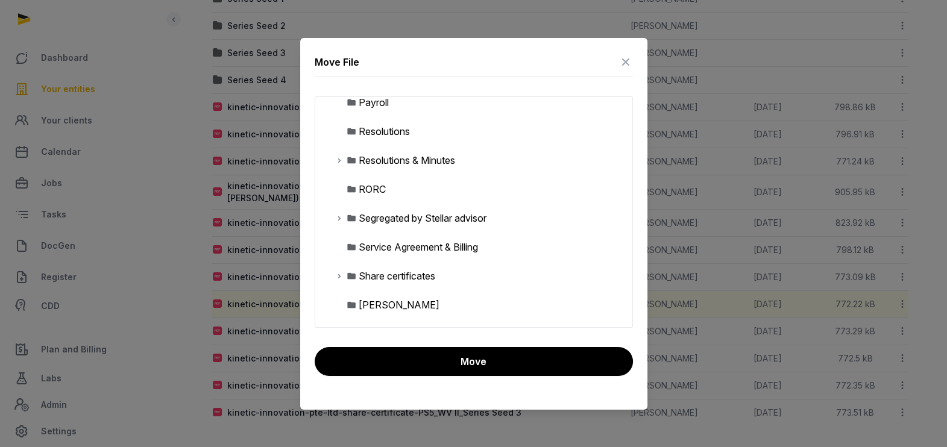
scroll to position [527, 0]
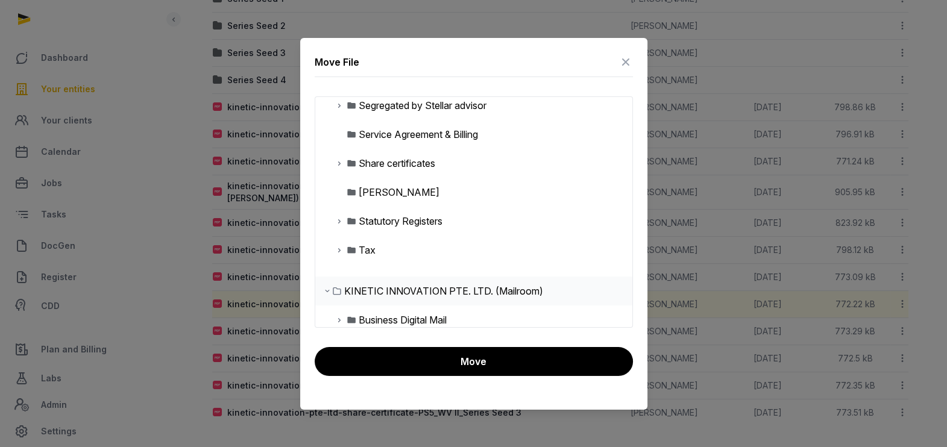
click at [337, 158] on icon at bounding box center [340, 163] width 10 height 14
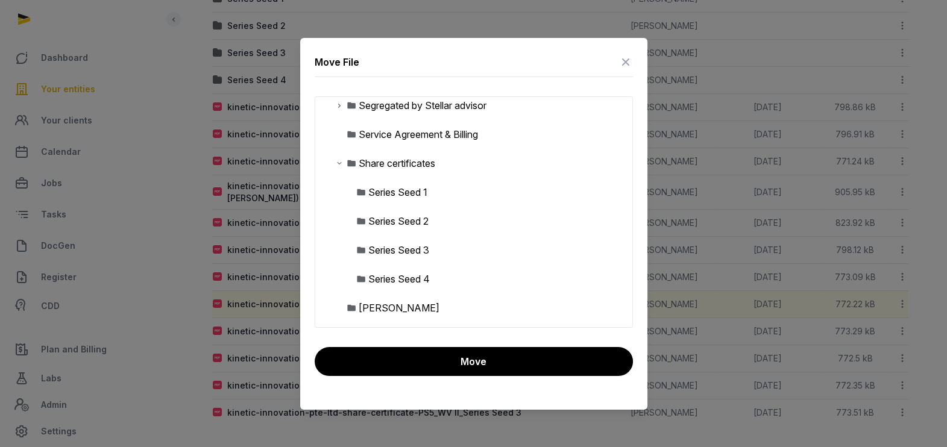
click at [398, 276] on div "Series Seed 4" at bounding box center [399, 279] width 62 height 14
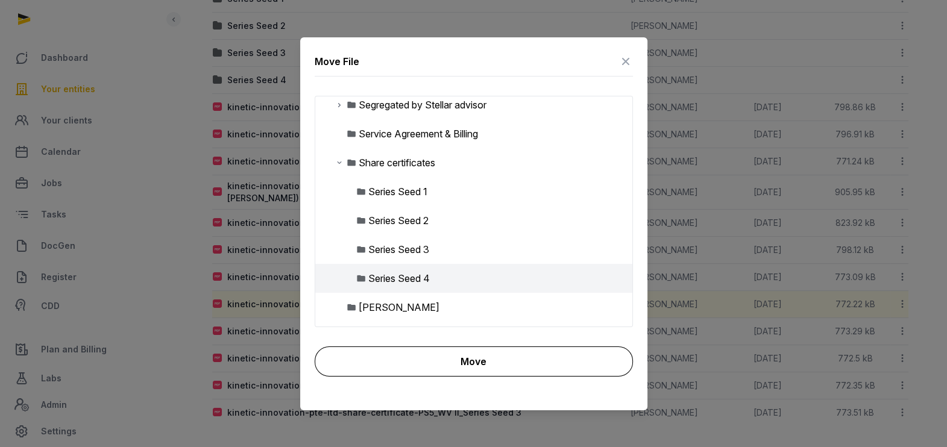
click at [449, 356] on button "Move" at bounding box center [474, 362] width 318 height 30
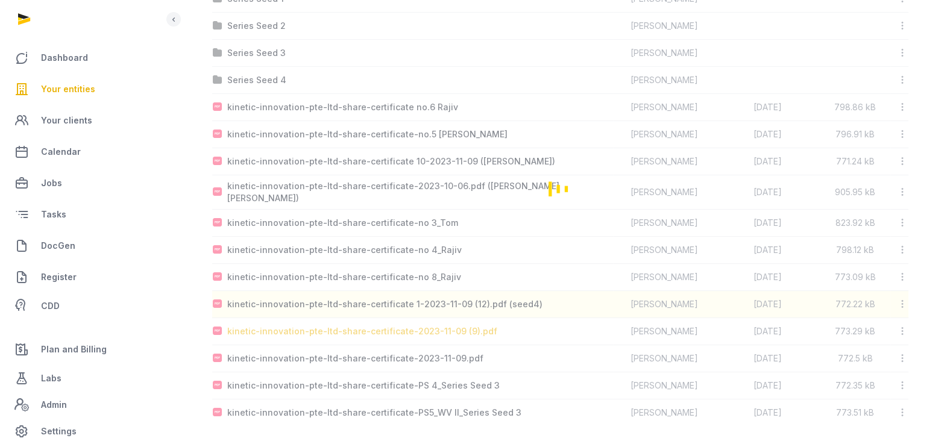
scroll to position [261, 0]
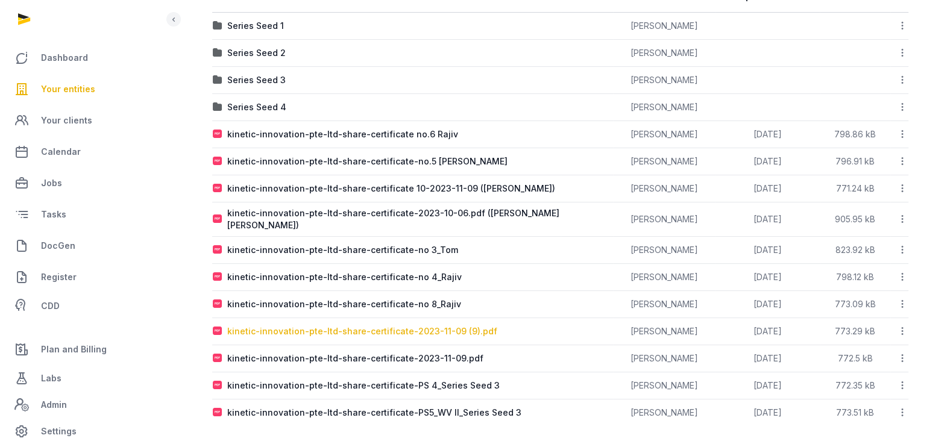
click at [326, 326] on div "kinetic-innovation-pte-ltd-share-certificate-2023-11-09 (9).pdf" at bounding box center [362, 332] width 270 height 12
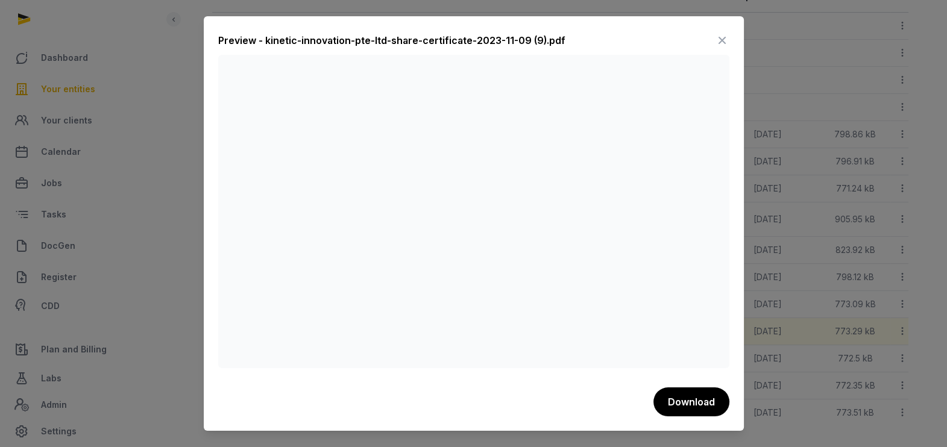
click at [692, 425] on div "Preview - kinetic-innovation-pte-ltd-share-certificate-2023-11-09 (9).pdf Downl…" at bounding box center [474, 223] width 540 height 414
click at [721, 39] on icon at bounding box center [722, 40] width 14 height 19
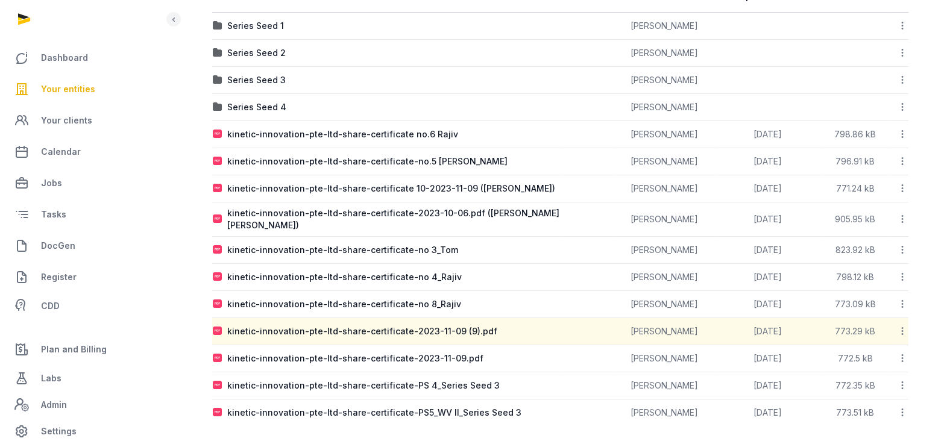
click at [902, 327] on icon at bounding box center [902, 331] width 11 height 13
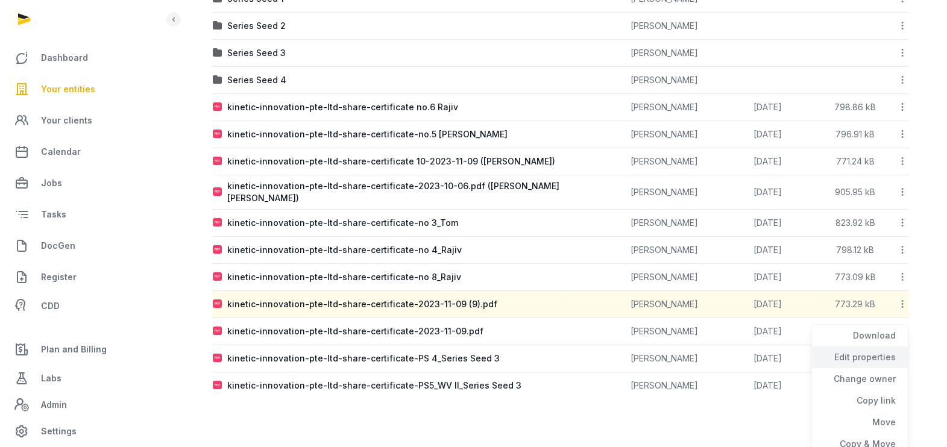
click at [871, 368] on div "Edit properties" at bounding box center [860, 379] width 96 height 22
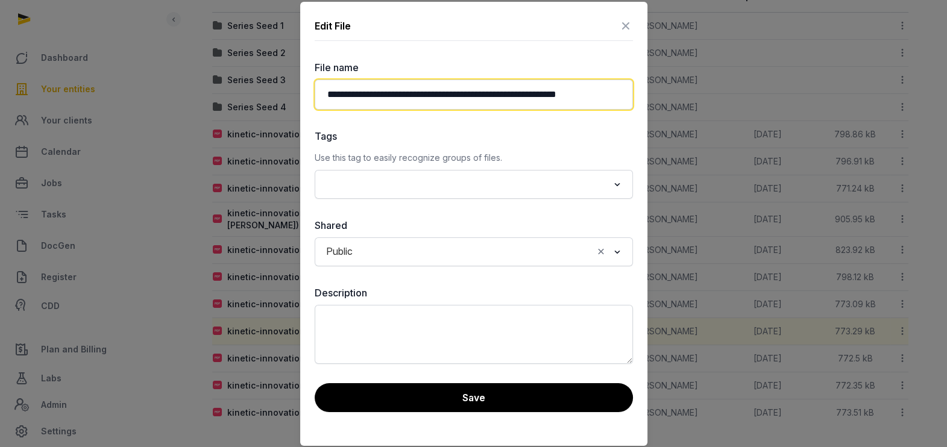
click at [523, 89] on input "**********" at bounding box center [474, 95] width 318 height 30
click at [625, 93] on input "**********" at bounding box center [474, 95] width 318 height 30
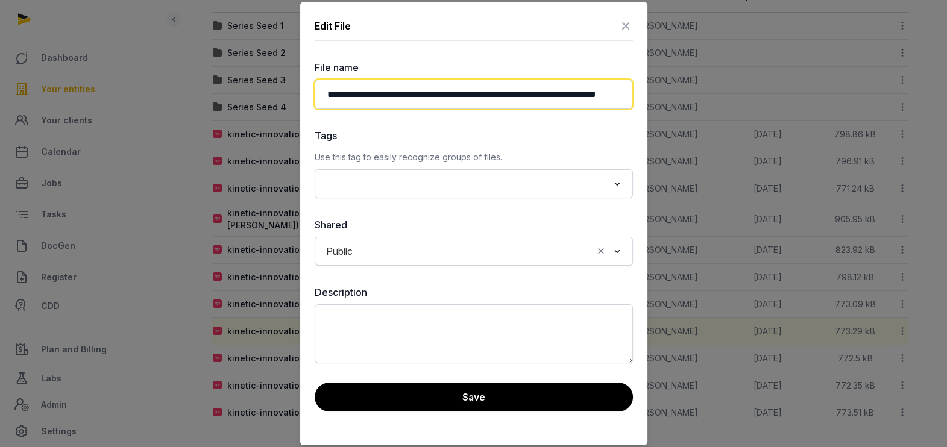
scroll to position [0, 41]
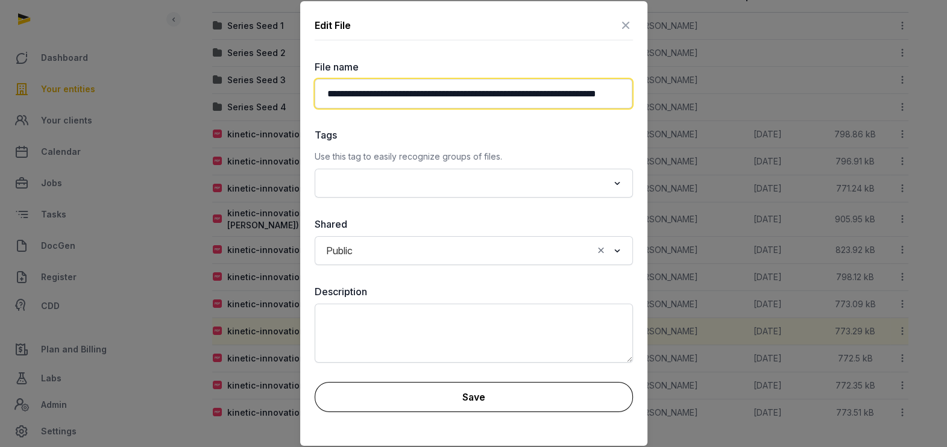
type input "**********"
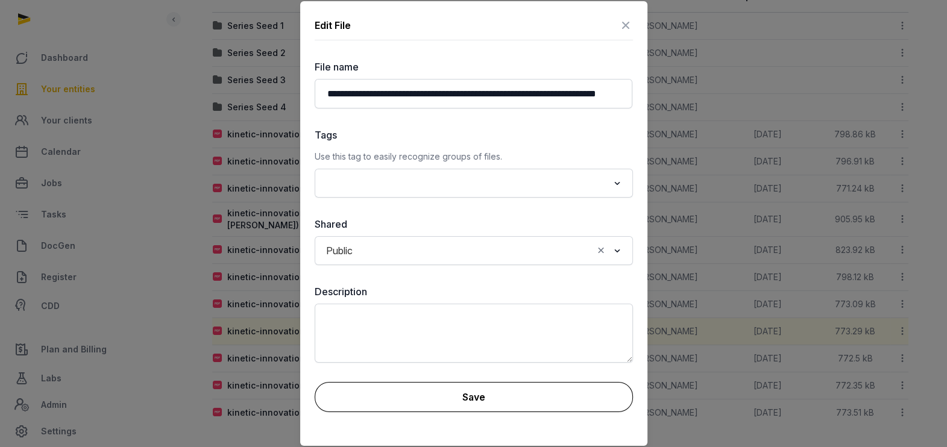
click at [464, 389] on button "Save" at bounding box center [474, 397] width 318 height 30
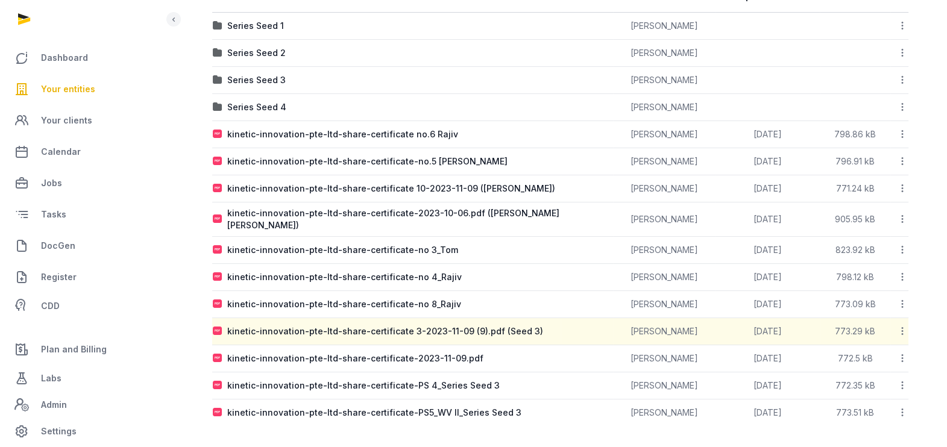
click at [903, 326] on icon at bounding box center [902, 331] width 11 height 13
click at [860, 374] on div "Download" at bounding box center [860, 385] width 96 height 22
click at [902, 329] on icon at bounding box center [902, 331] width 11 height 13
click at [902, 326] on icon at bounding box center [902, 331] width 11 height 13
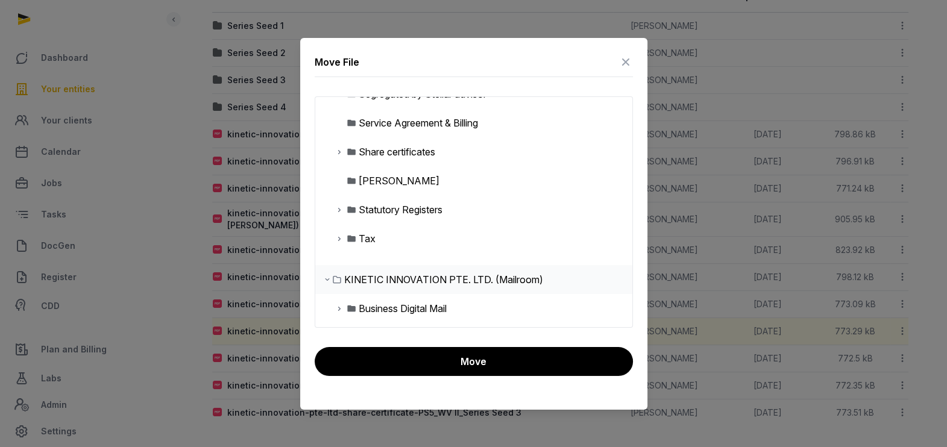
scroll to position [545, 0]
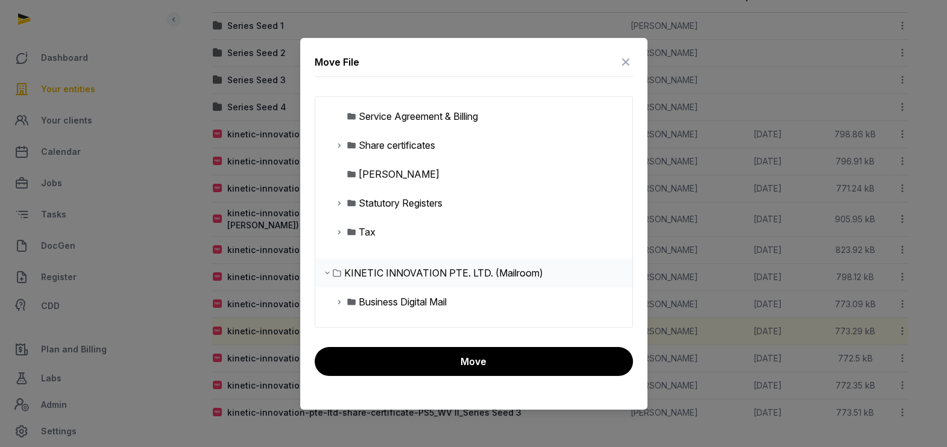
click at [337, 144] on icon at bounding box center [340, 145] width 10 height 14
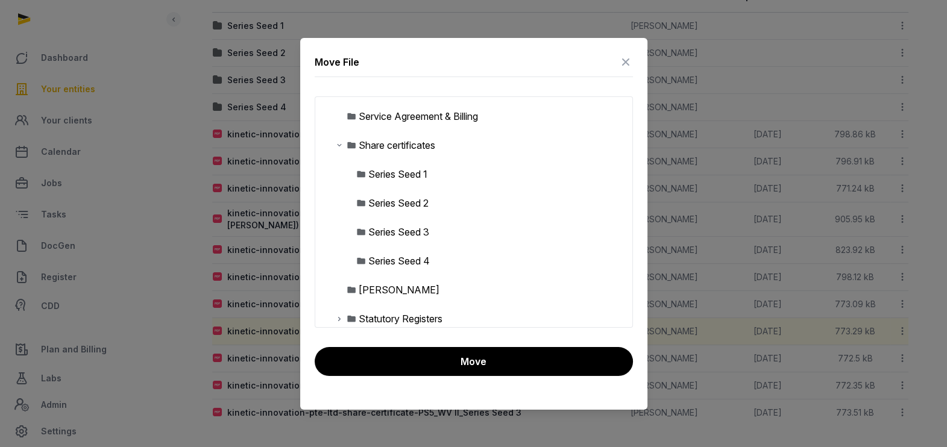
click at [398, 232] on div "Series Seed 3" at bounding box center [398, 232] width 61 height 14
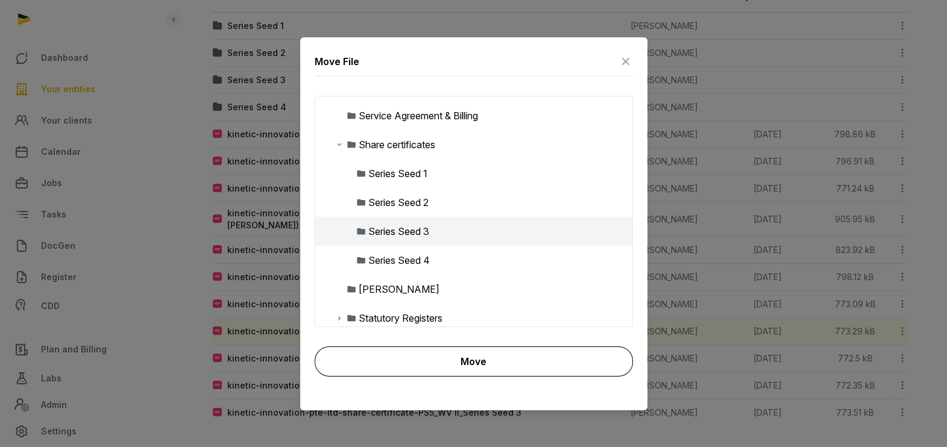
click at [466, 356] on button "Move" at bounding box center [474, 362] width 318 height 30
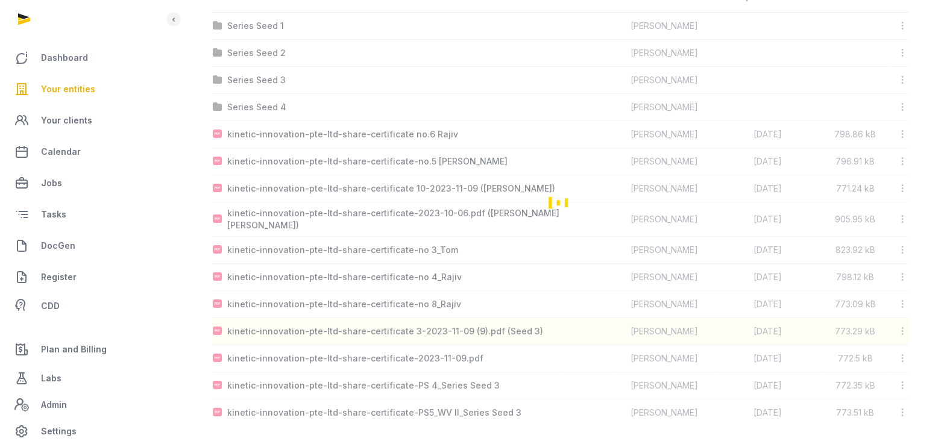
scroll to position [235, 0]
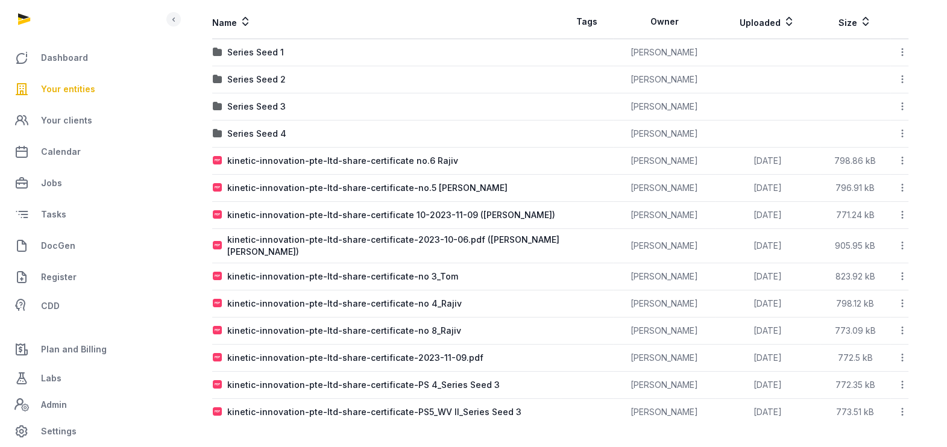
click at [327, 353] on div "kinetic-innovation-pte-ltd-share-certificate-2023-11-09.pdf" at bounding box center [355, 358] width 256 height 12
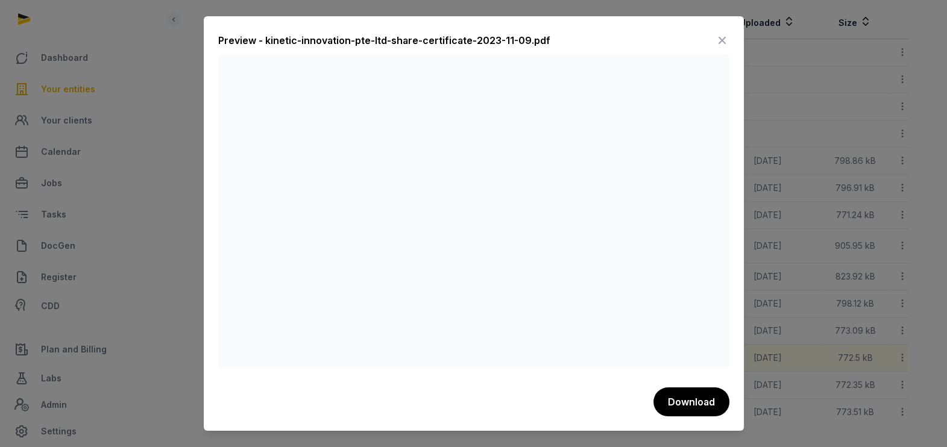
click at [721, 39] on icon at bounding box center [722, 40] width 14 height 19
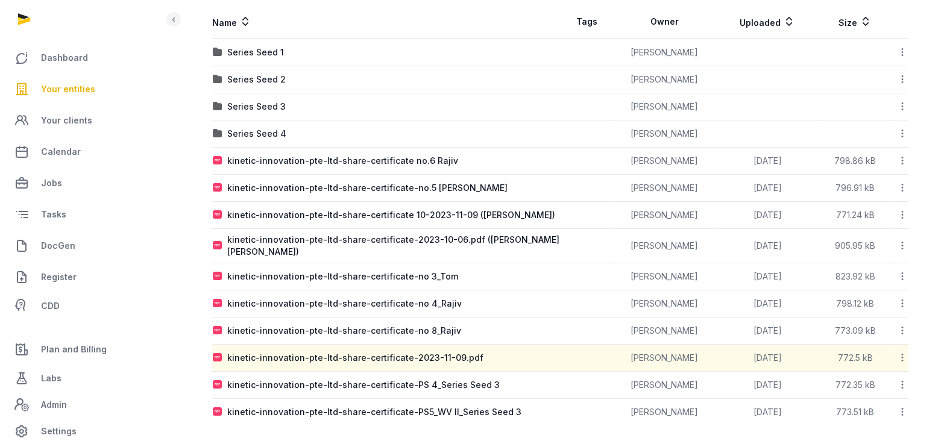
click at [902, 356] on icon at bounding box center [902, 358] width 11 height 13
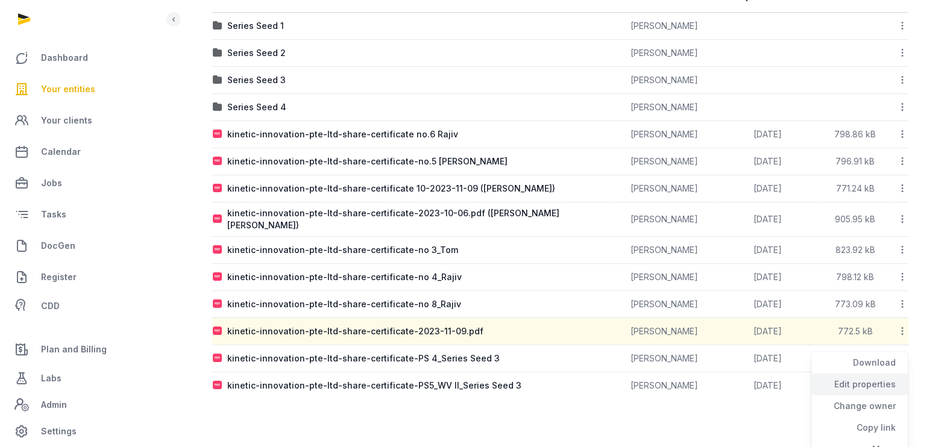
click at [885, 396] on div "Edit properties" at bounding box center [860, 407] width 96 height 22
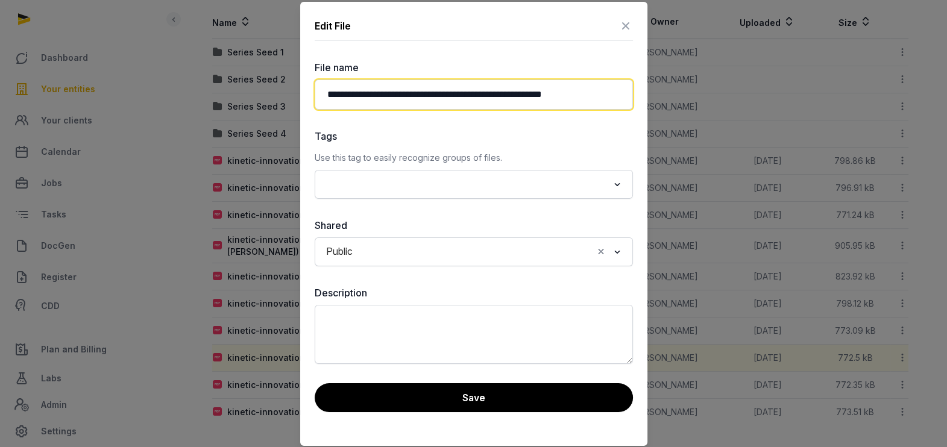
click at [521, 99] on input "**********" at bounding box center [474, 95] width 318 height 30
click at [615, 103] on input "**********" at bounding box center [474, 95] width 318 height 30
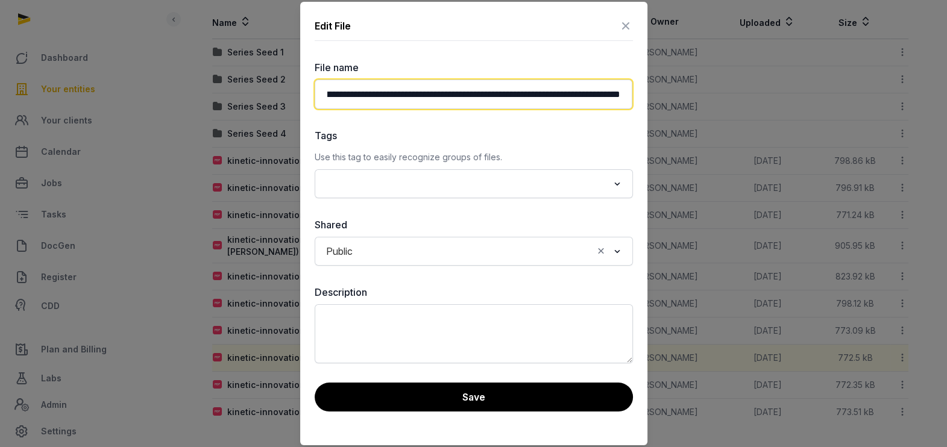
scroll to position [0, 93]
click at [560, 95] on input "**********" at bounding box center [474, 95] width 318 height 30
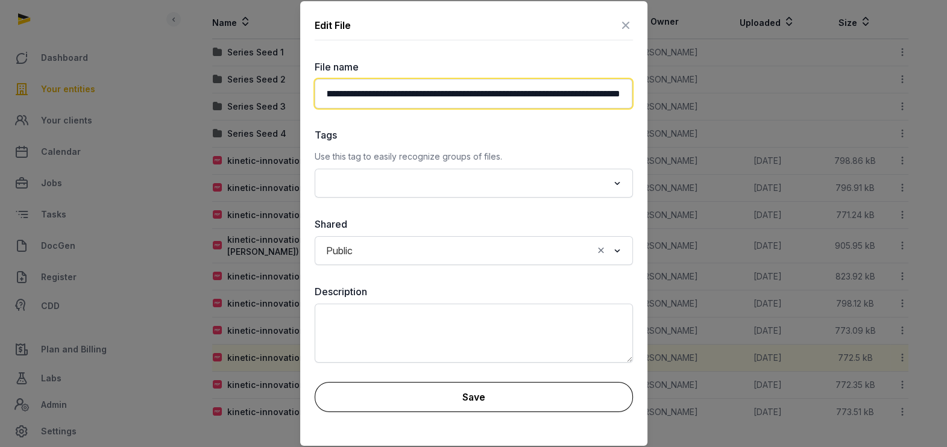
type input "**********"
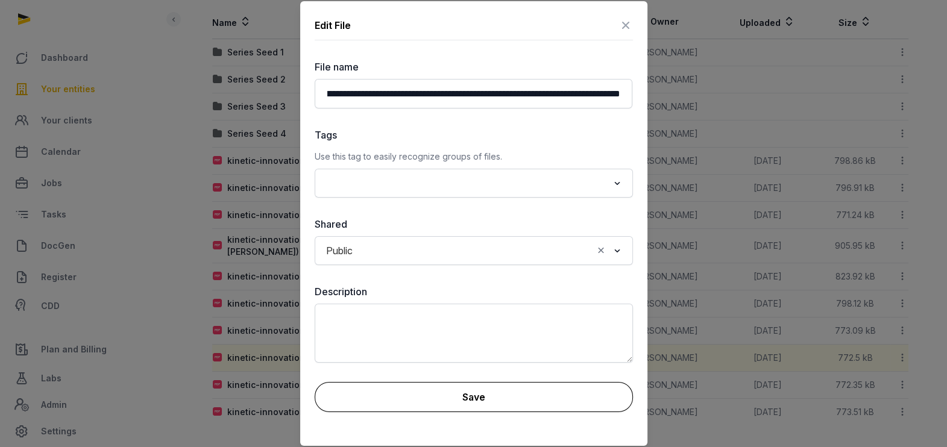
click at [519, 395] on button "Save" at bounding box center [474, 397] width 318 height 30
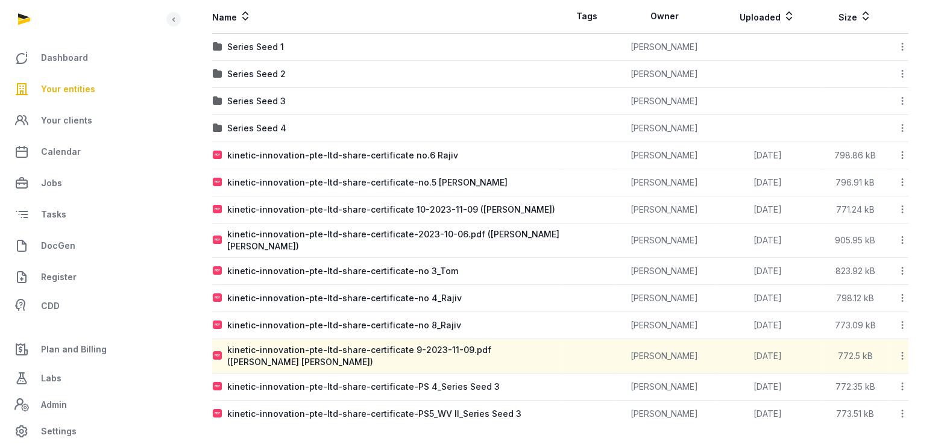
scroll to position [241, 0]
click at [903, 349] on icon at bounding box center [902, 355] width 11 height 13
click at [871, 397] on div "Download" at bounding box center [860, 408] width 96 height 22
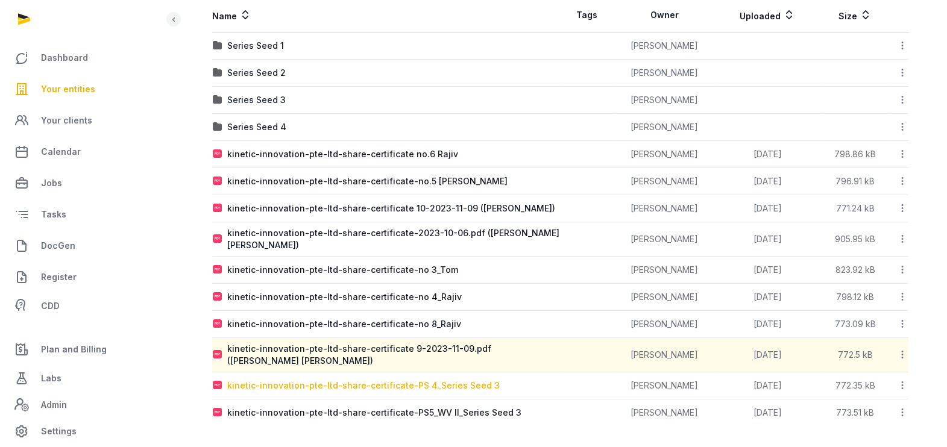
click at [359, 385] on div "kinetic-innovation-pte-ltd-share-certificate-PS 4_Series Seed 3" at bounding box center [363, 386] width 273 height 12
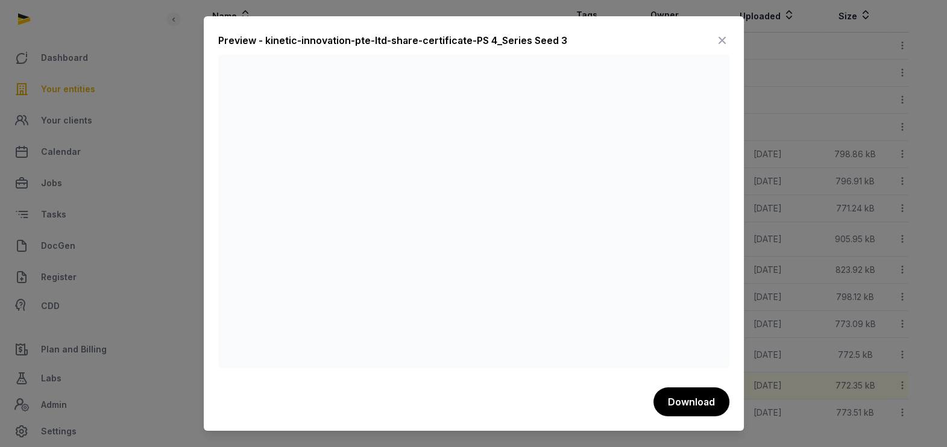
click at [721, 37] on icon at bounding box center [722, 40] width 14 height 19
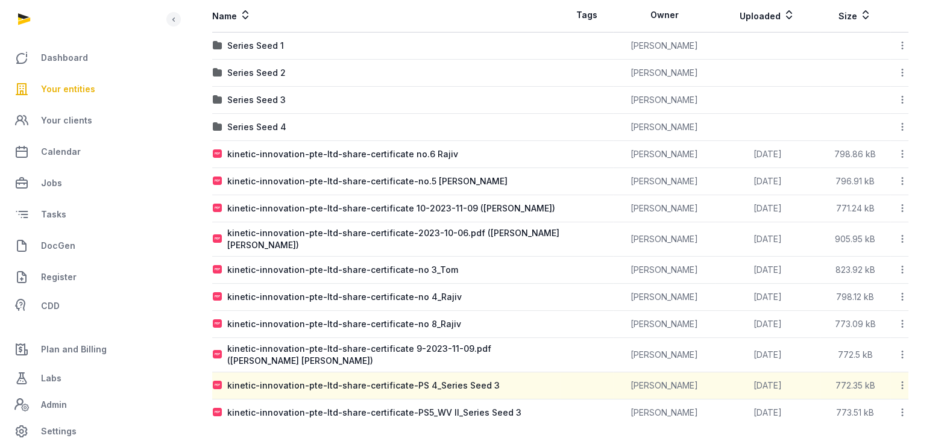
click at [904, 379] on icon at bounding box center [902, 385] width 11 height 13
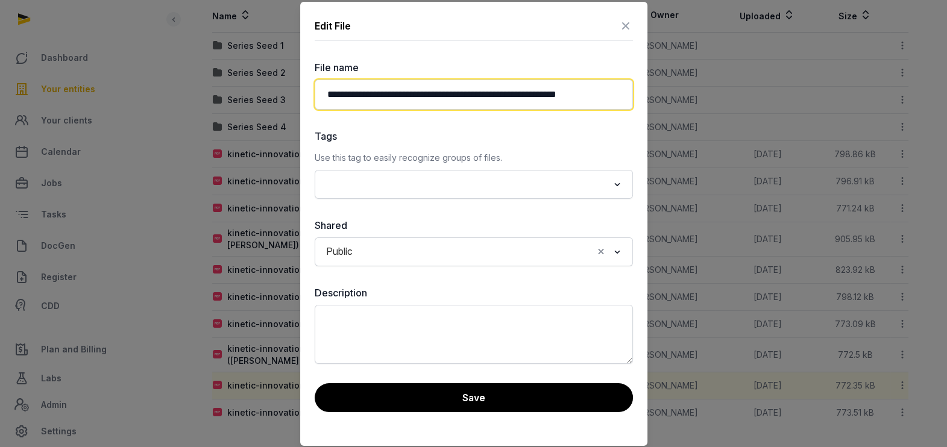
click at [525, 90] on input "**********" at bounding box center [474, 95] width 318 height 30
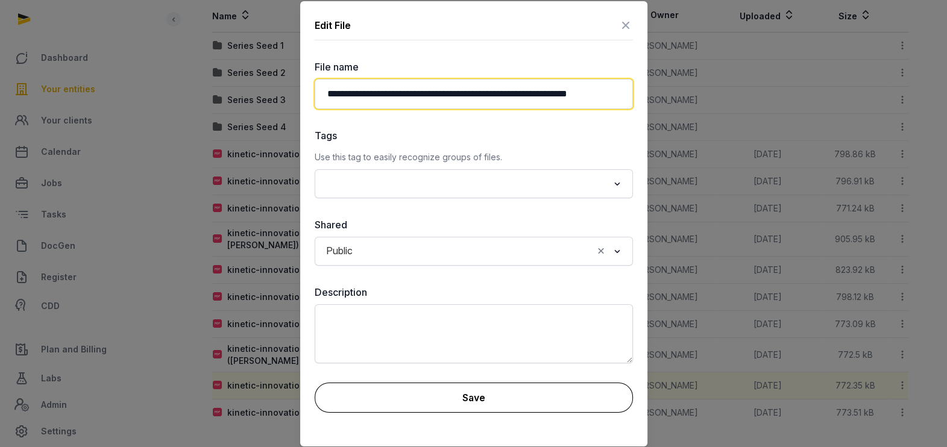
type input "**********"
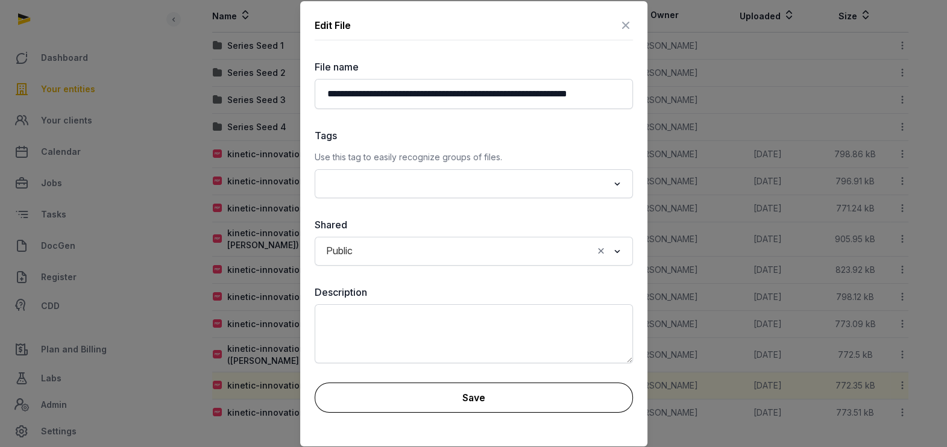
click at [493, 394] on button "Save" at bounding box center [474, 398] width 318 height 30
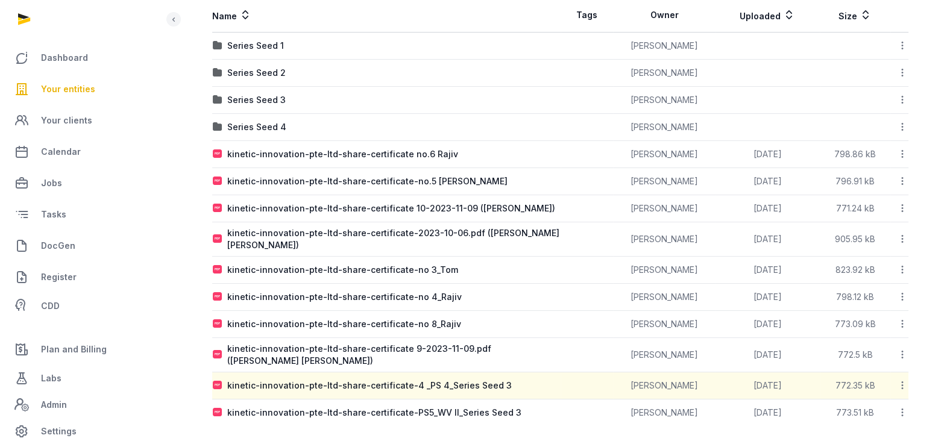
click at [900, 384] on icon at bounding box center [902, 385] width 11 height 13
click at [877, 428] on div "Download" at bounding box center [860, 439] width 96 height 22
click at [903, 382] on icon at bounding box center [902, 385] width 11 height 13
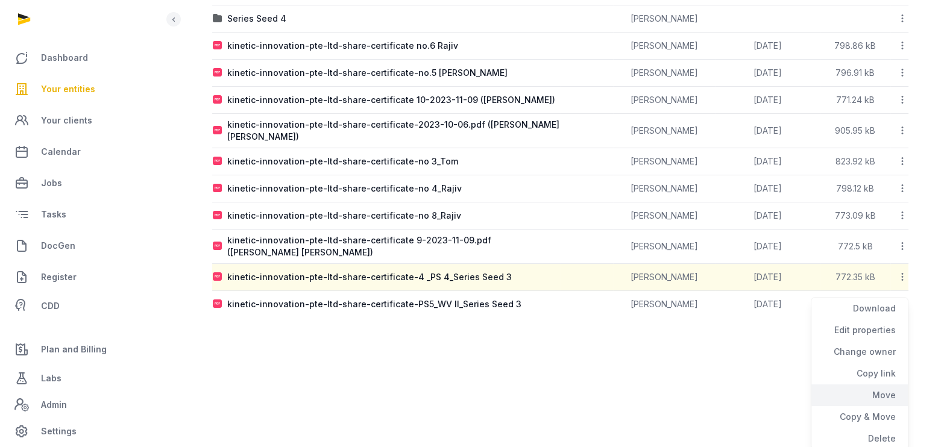
click at [887, 406] on div "Move" at bounding box center [860, 417] width 96 height 22
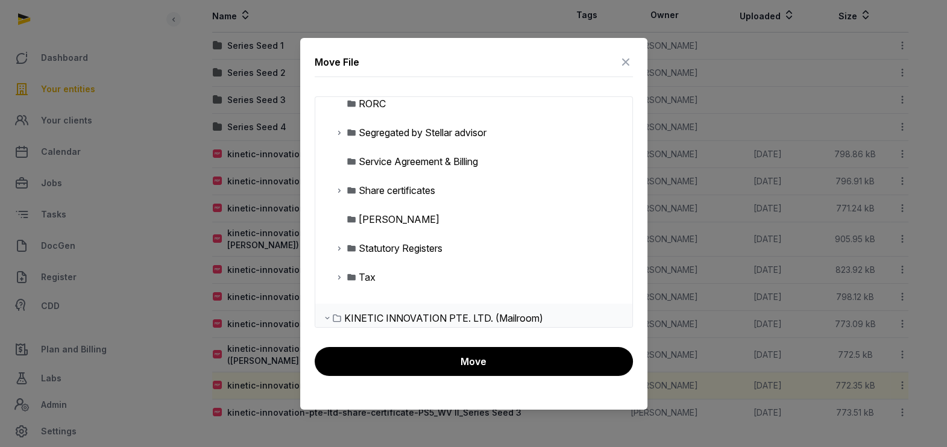
scroll to position [545, 0]
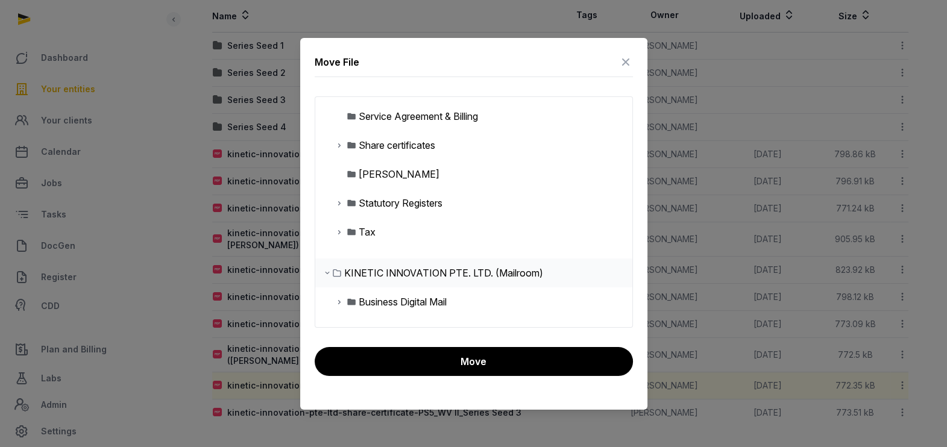
click at [337, 142] on icon at bounding box center [340, 145] width 10 height 14
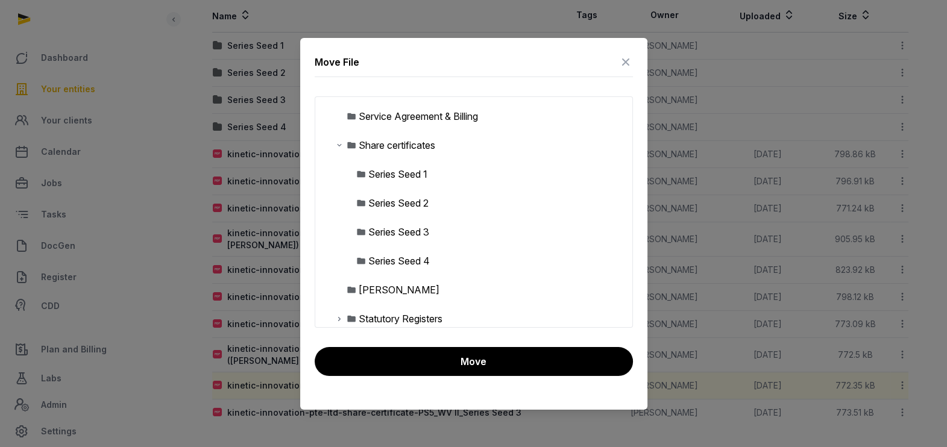
click at [398, 232] on div "Series Seed 3" at bounding box center [398, 232] width 61 height 14
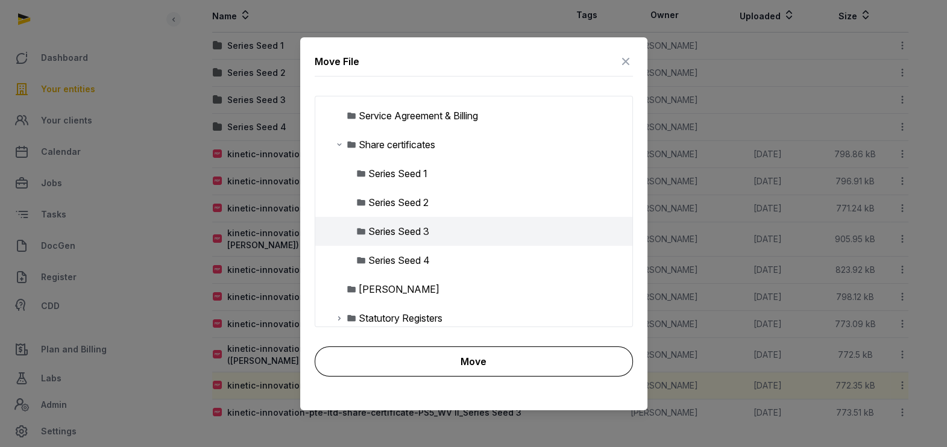
click at [536, 356] on button "Move" at bounding box center [474, 362] width 318 height 30
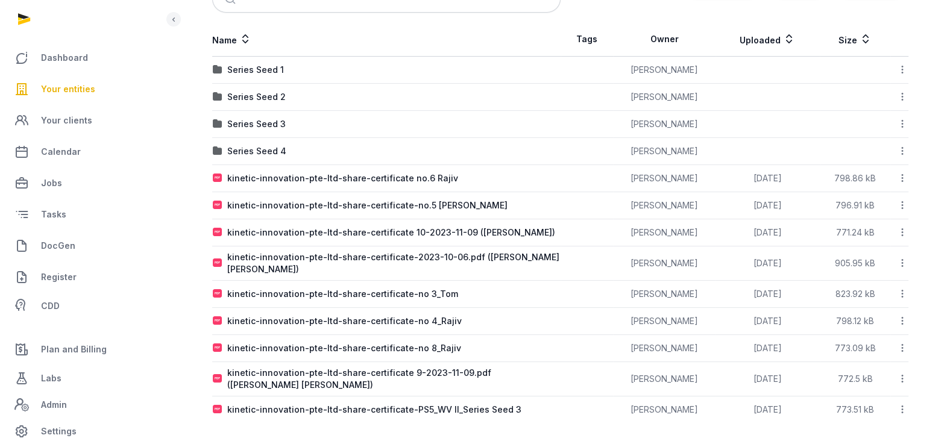
scroll to position [214, 0]
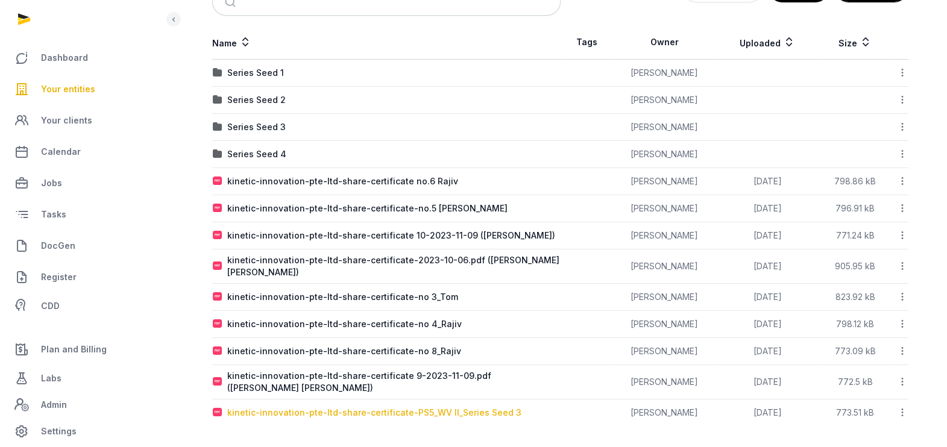
click at [397, 411] on div "kinetic-innovation-pte-ltd-share-certificate-PS5_WV II_Series Seed 3" at bounding box center [374, 413] width 294 height 12
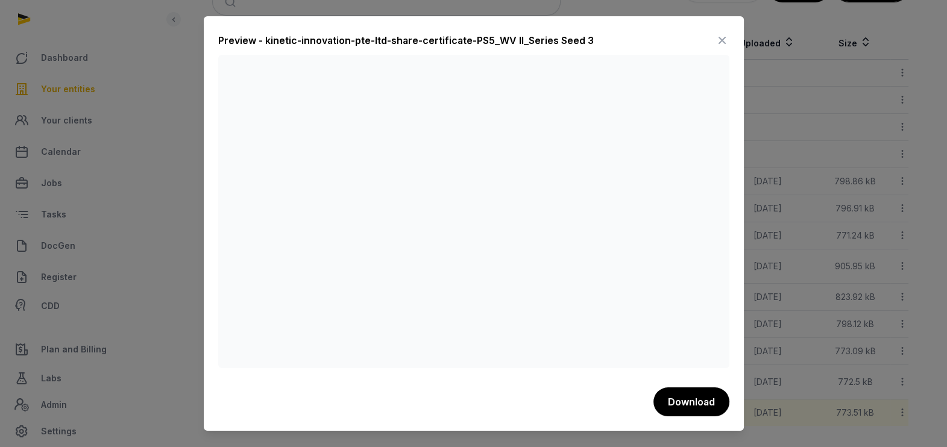
click at [721, 40] on icon at bounding box center [722, 40] width 14 height 19
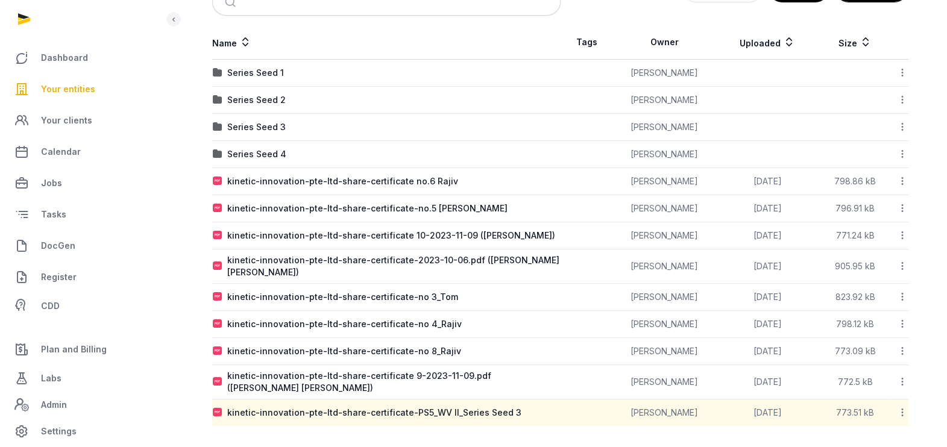
click at [903, 413] on icon at bounding box center [902, 412] width 11 height 13
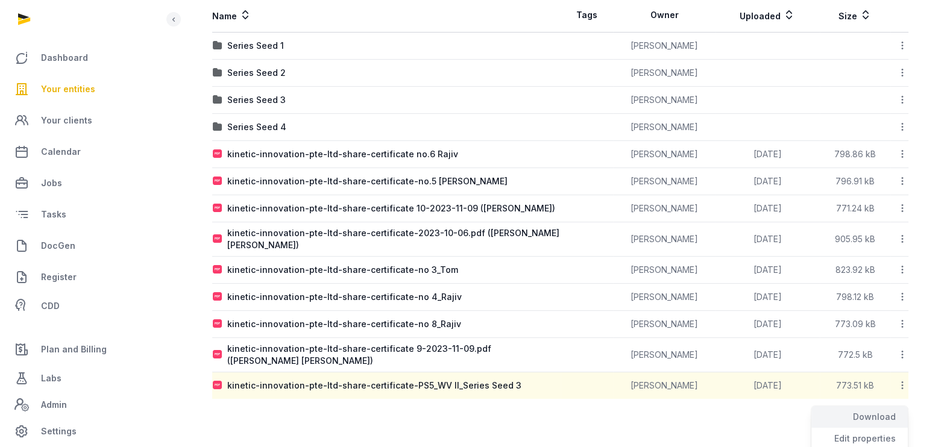
click at [871, 428] on div "Download" at bounding box center [860, 439] width 96 height 22
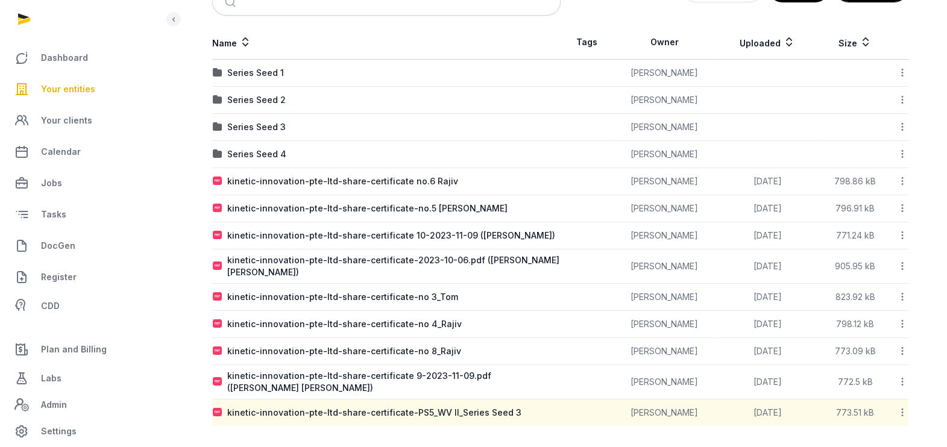
click at [903, 408] on icon at bounding box center [902, 412] width 11 height 13
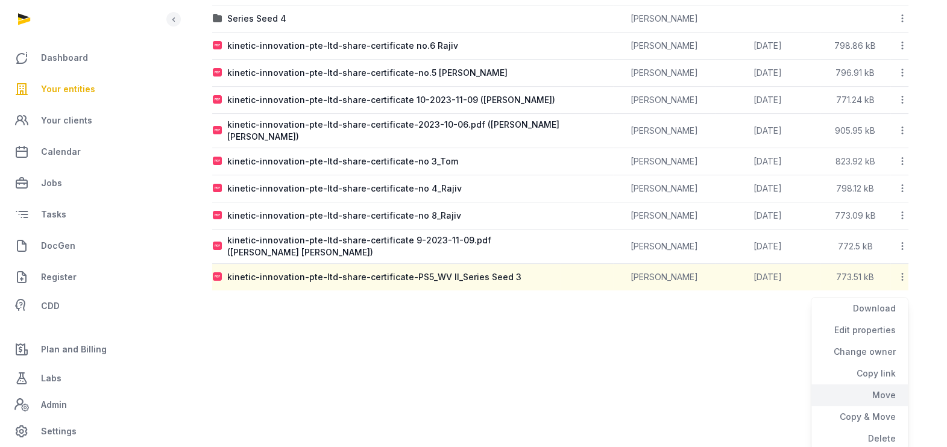
click at [877, 406] on div "Move" at bounding box center [860, 417] width 96 height 22
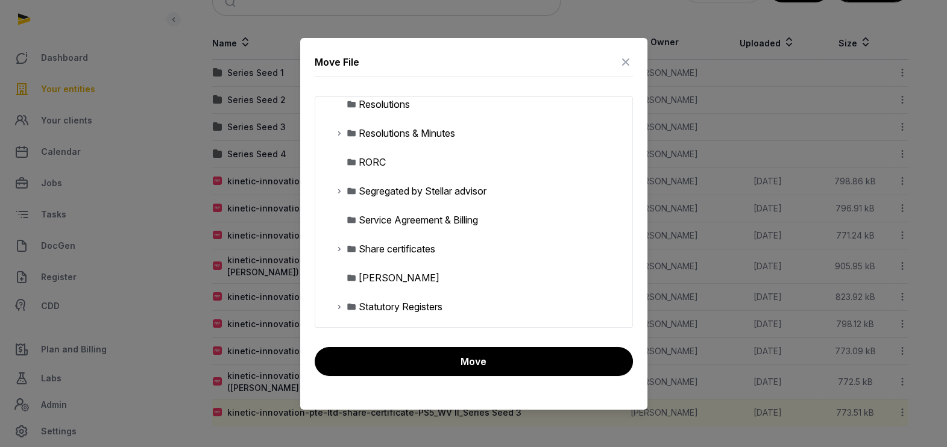
scroll to position [452, 0]
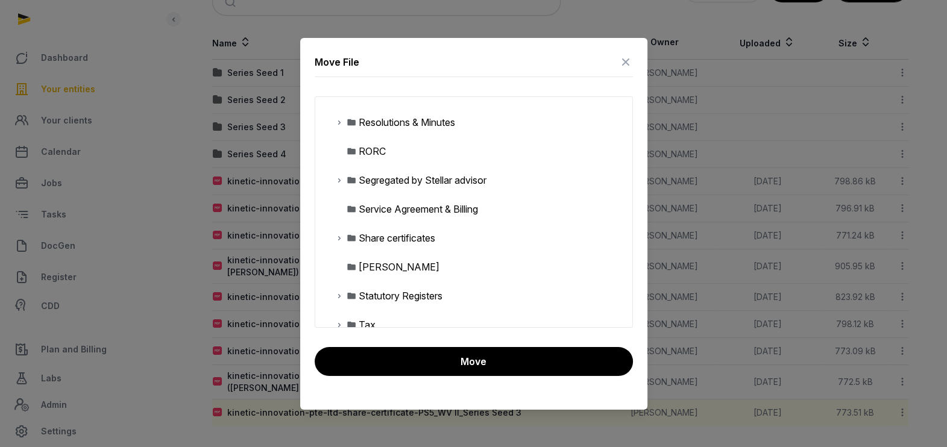
click at [341, 239] on icon at bounding box center [340, 238] width 10 height 14
click at [386, 324] on div "Series Seed 3" at bounding box center [398, 325] width 61 height 14
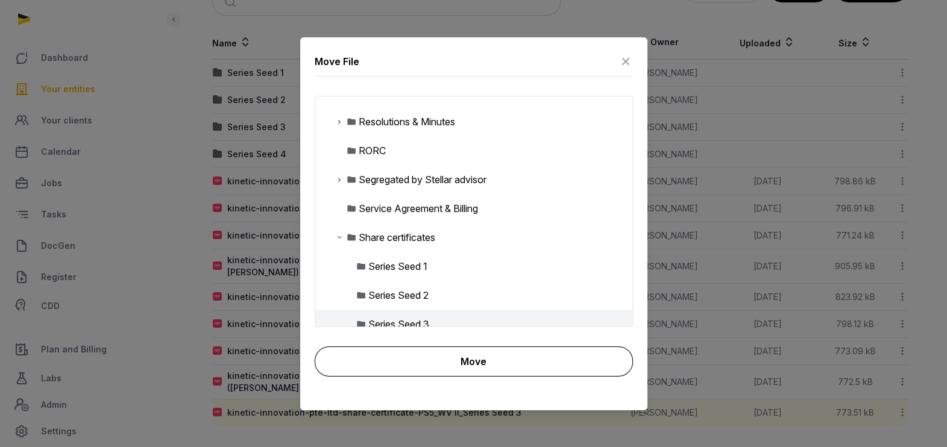
click at [417, 349] on button "Move" at bounding box center [474, 362] width 318 height 30
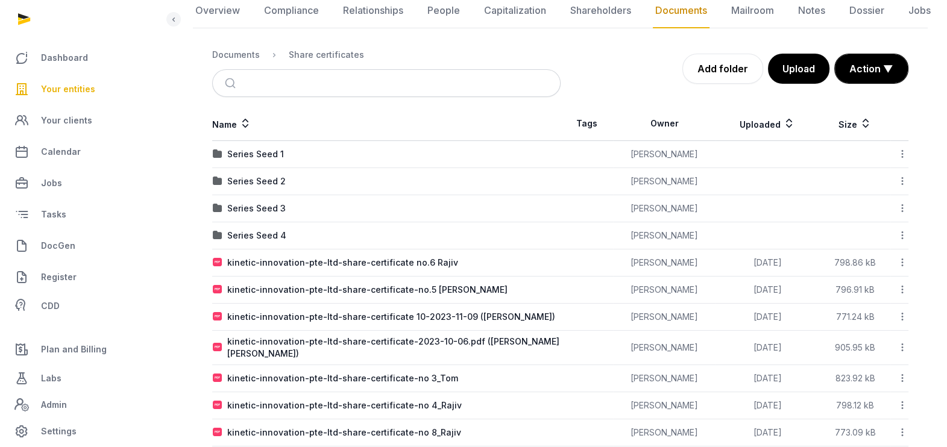
scroll to position [187, 0]
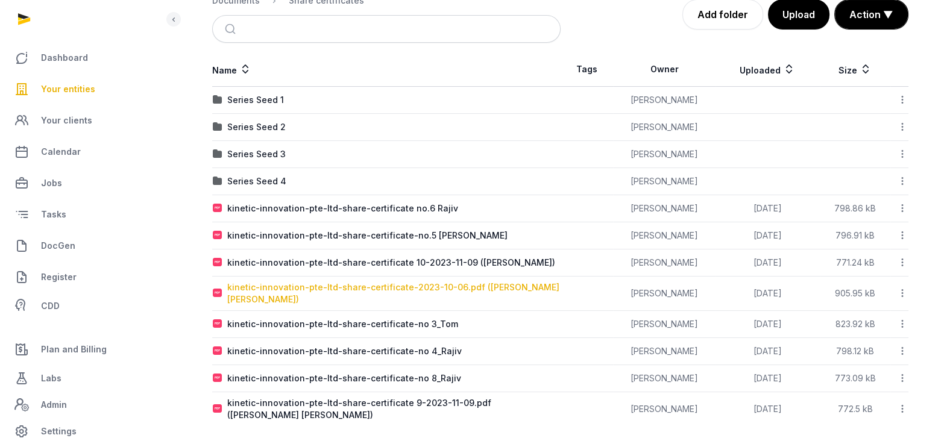
click at [358, 286] on div "kinetic-innovation-pte-ltd-share-certificate-2023-10-06.pdf ([PERSON_NAME] [PER…" at bounding box center [393, 294] width 333 height 24
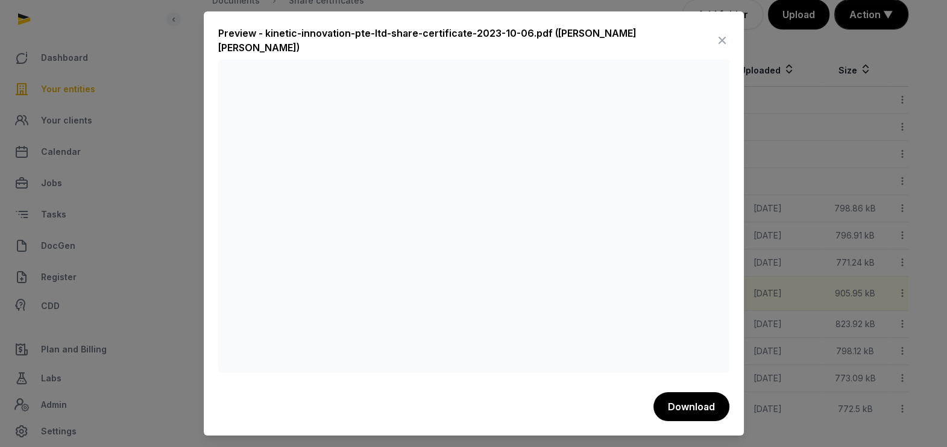
click at [722, 38] on icon at bounding box center [722, 40] width 14 height 19
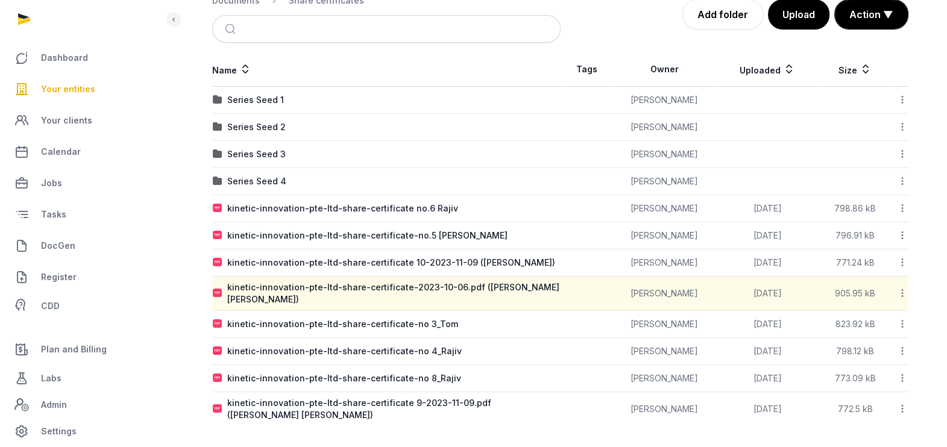
click at [905, 289] on icon at bounding box center [902, 293] width 11 height 13
click at [861, 358] on div "Edit properties" at bounding box center [860, 369] width 96 height 22
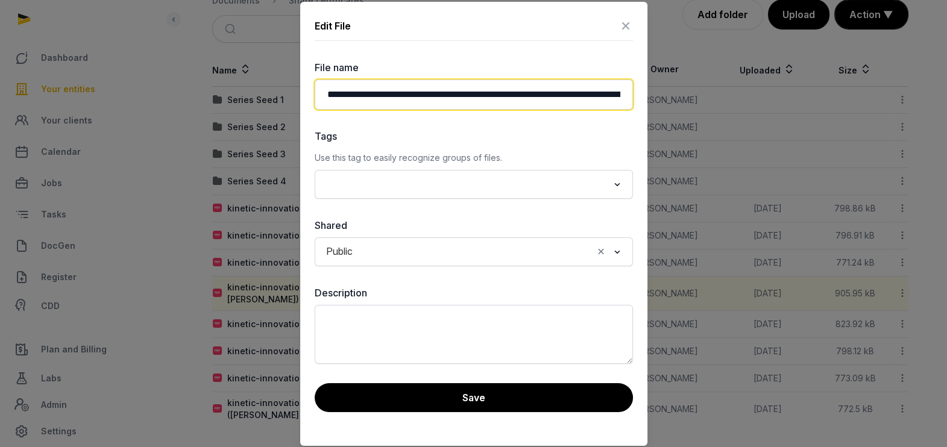
click at [522, 90] on input "**********" at bounding box center [474, 95] width 318 height 30
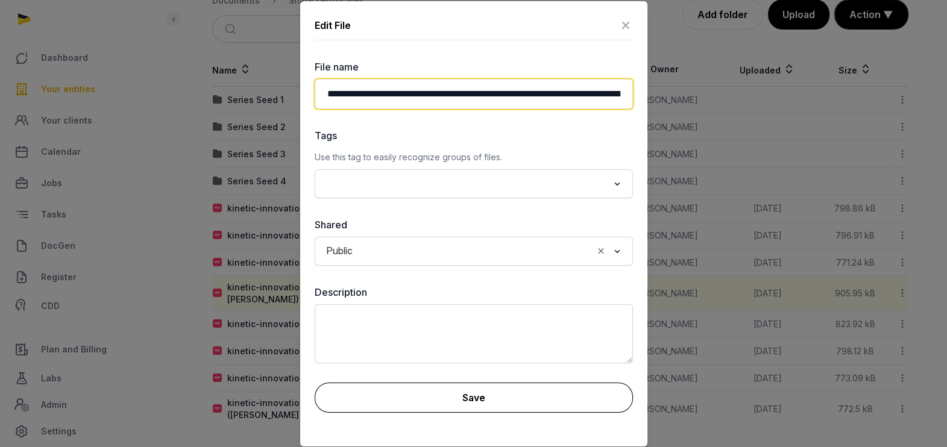
type input "**********"
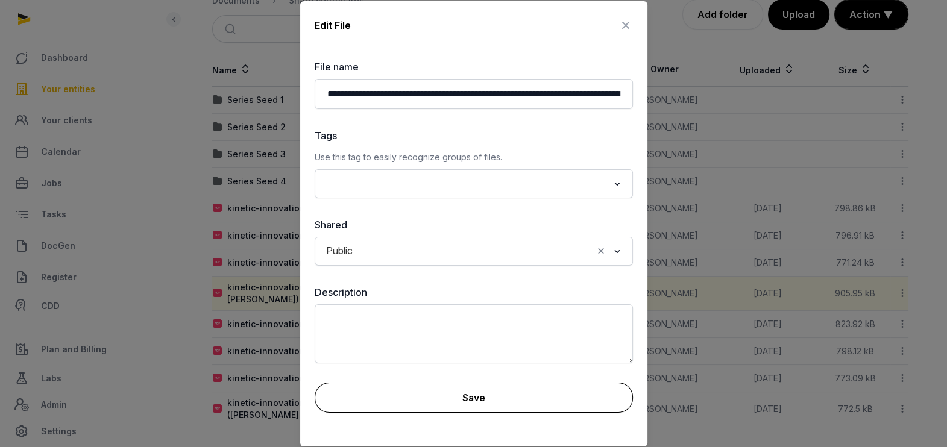
click at [531, 397] on button "Save" at bounding box center [474, 398] width 318 height 30
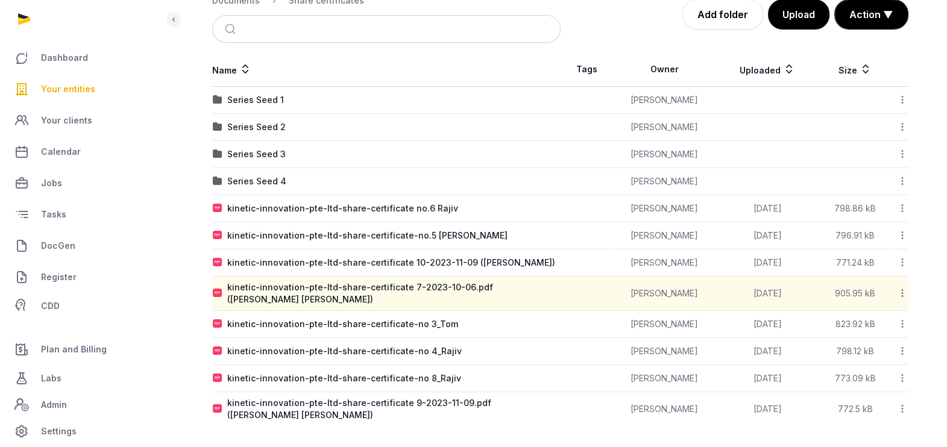
click at [903, 292] on icon at bounding box center [902, 293] width 11 height 13
click at [890, 336] on div "Download" at bounding box center [860, 347] width 96 height 22
click at [334, 208] on div "kinetic-innovation-pte-ltd-share-certificate no.6 Rajiv" at bounding box center [342, 209] width 231 height 12
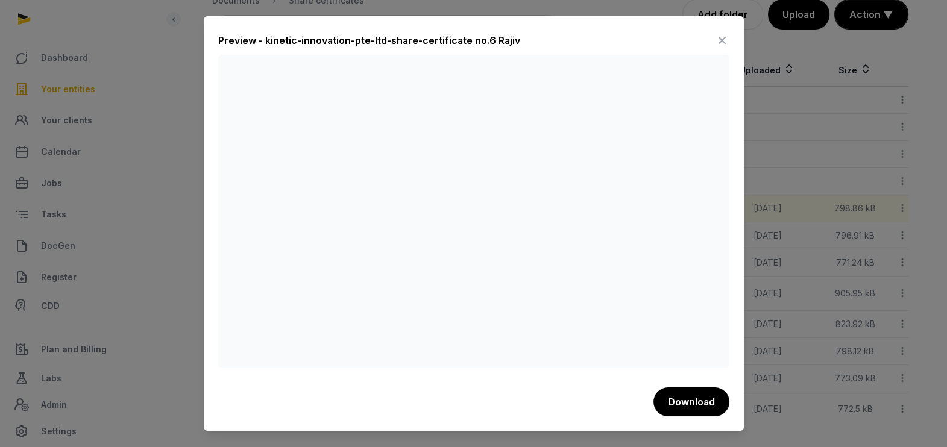
click at [725, 34] on icon at bounding box center [722, 40] width 14 height 19
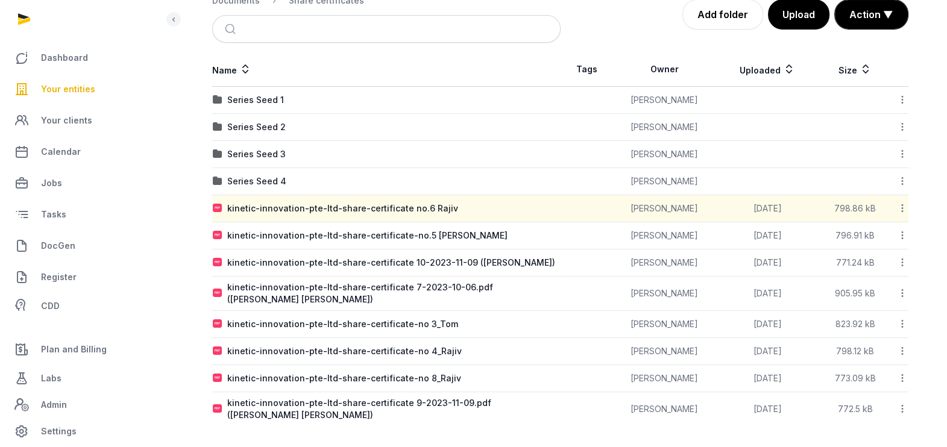
click at [902, 202] on icon at bounding box center [902, 208] width 11 height 13
click at [860, 273] on div "Edit properties" at bounding box center [860, 284] width 96 height 22
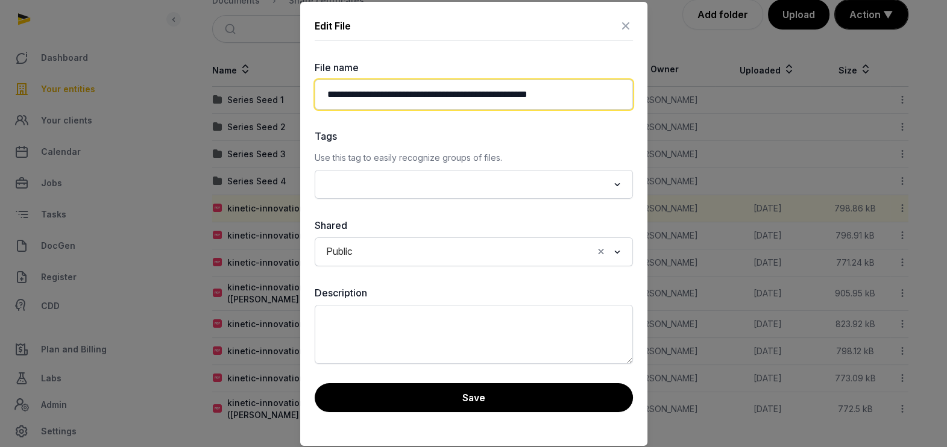
click at [576, 96] on input "**********" at bounding box center [474, 95] width 318 height 30
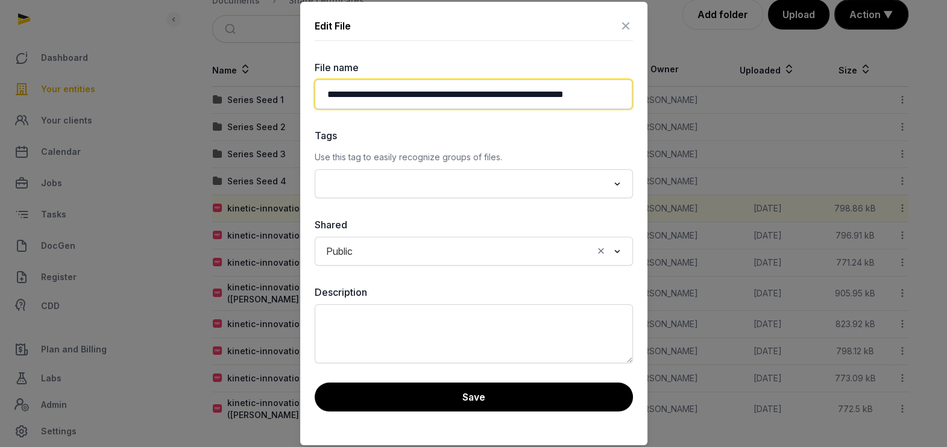
scroll to position [0, 0]
paste input "**********"
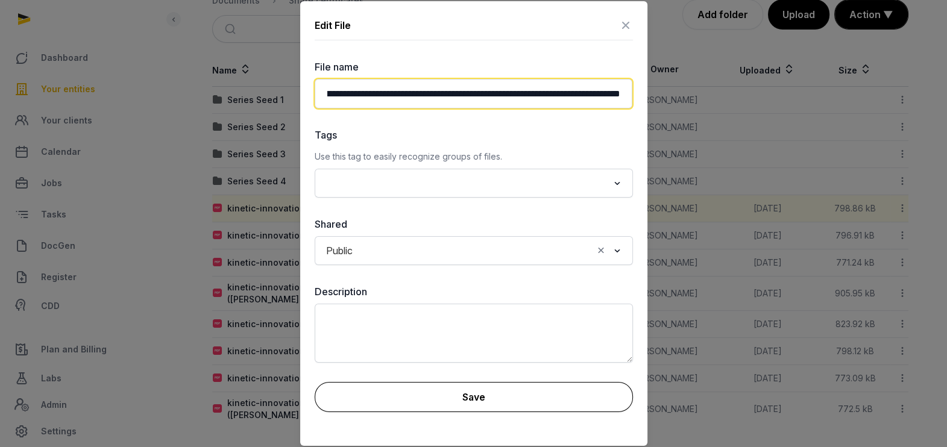
type input "**********"
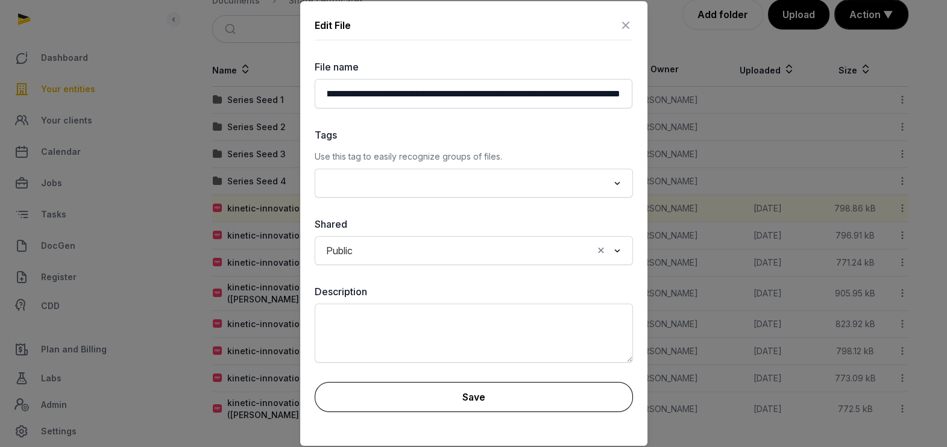
click at [498, 399] on button "Save" at bounding box center [474, 397] width 318 height 30
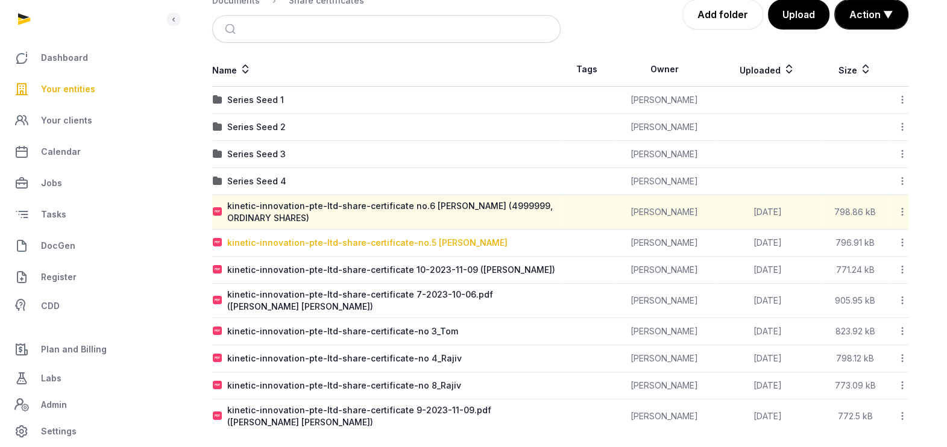
click at [363, 242] on div "kinetic-innovation-pte-ltd-share-certificate-no.5 [PERSON_NAME]" at bounding box center [367, 243] width 280 height 12
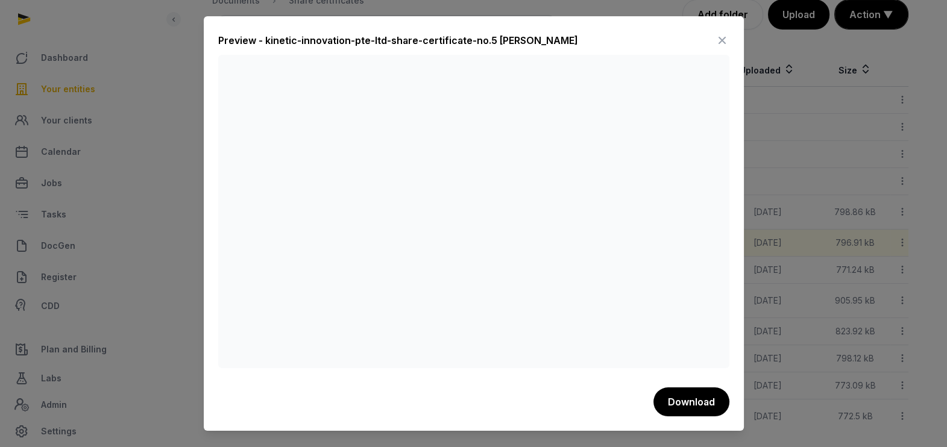
click at [716, 43] on icon at bounding box center [722, 40] width 14 height 19
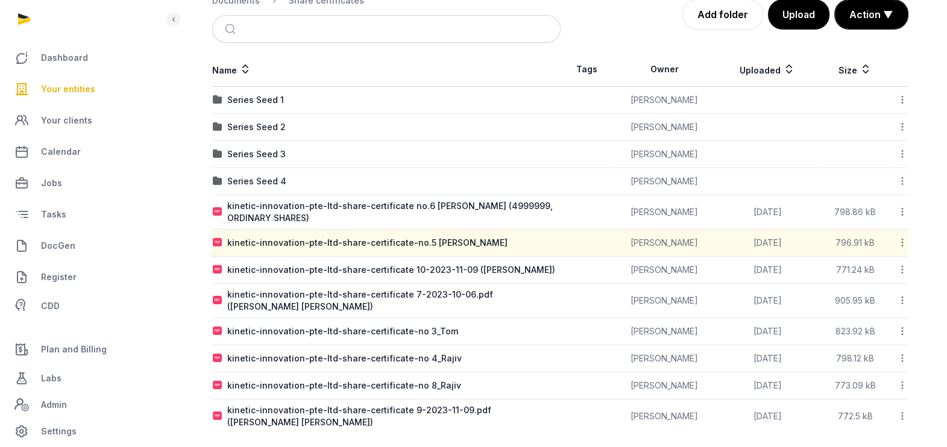
click at [903, 243] on icon at bounding box center [902, 242] width 11 height 13
click at [868, 307] on div "Edit properties" at bounding box center [860, 318] width 96 height 22
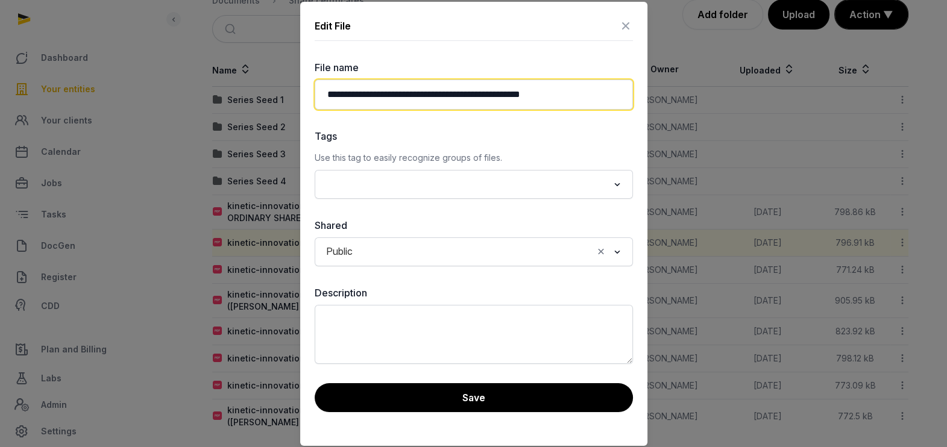
click at [575, 95] on input "**********" at bounding box center [474, 95] width 318 height 30
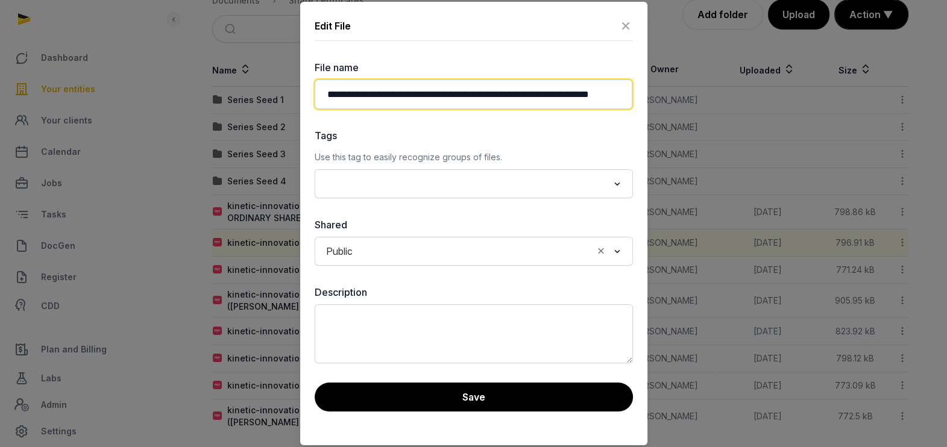
scroll to position [0, 42]
paste input "**********"
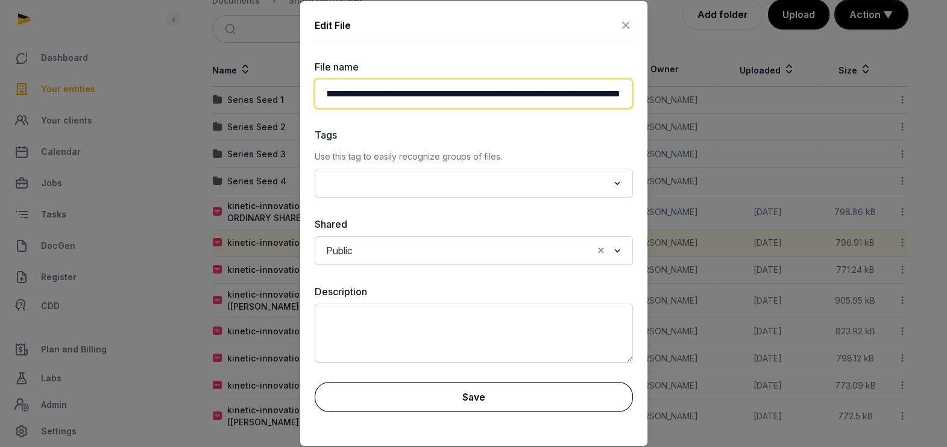
type input "**********"
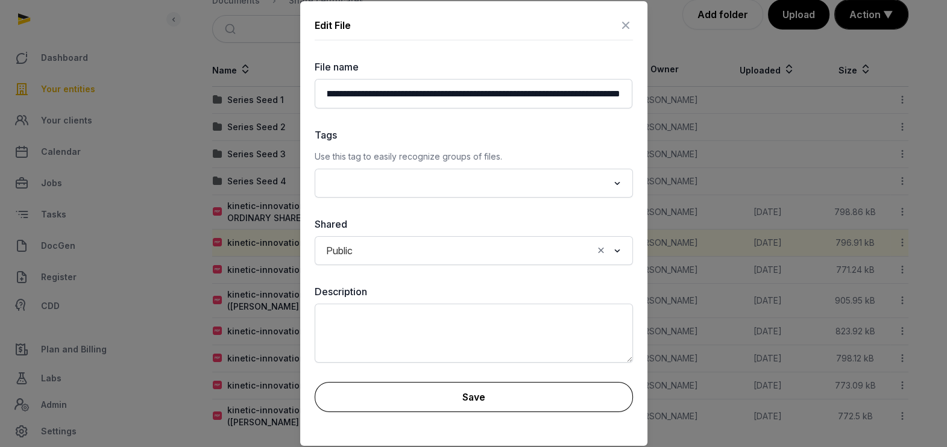
click at [504, 391] on button "Save" at bounding box center [474, 397] width 318 height 30
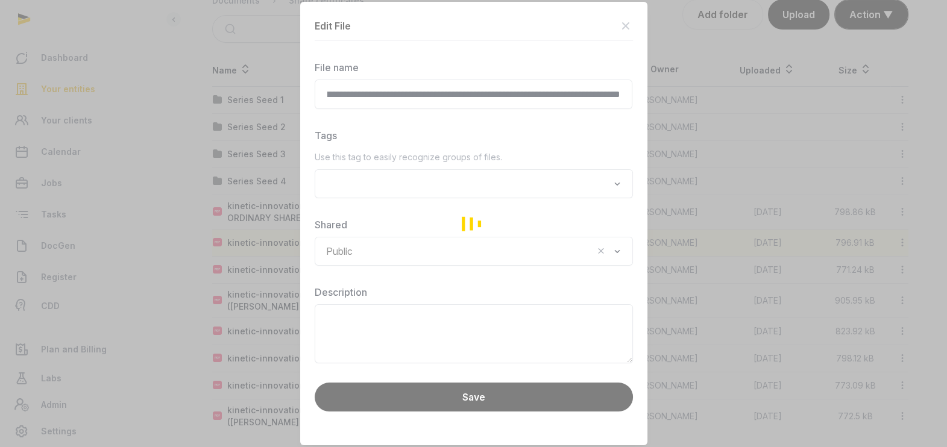
scroll to position [0, 0]
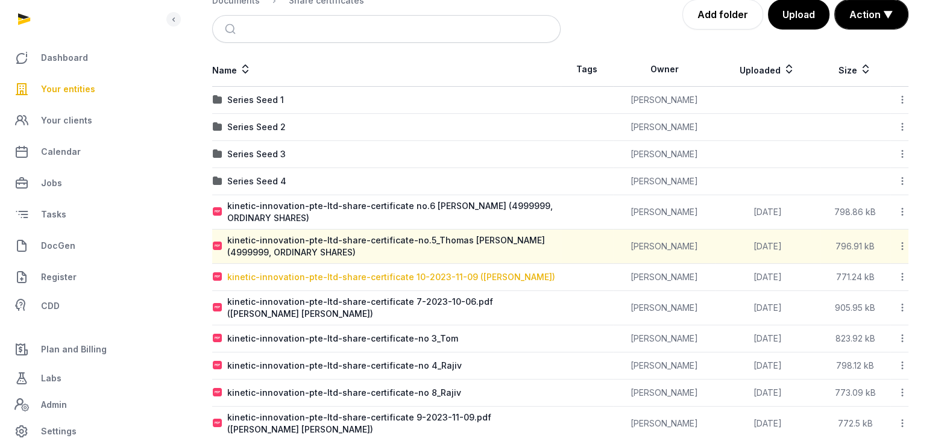
click at [425, 277] on div "kinetic-innovation-pte-ltd-share-certificate 10-2023-11-09 ([PERSON_NAME])" at bounding box center [391, 277] width 328 height 12
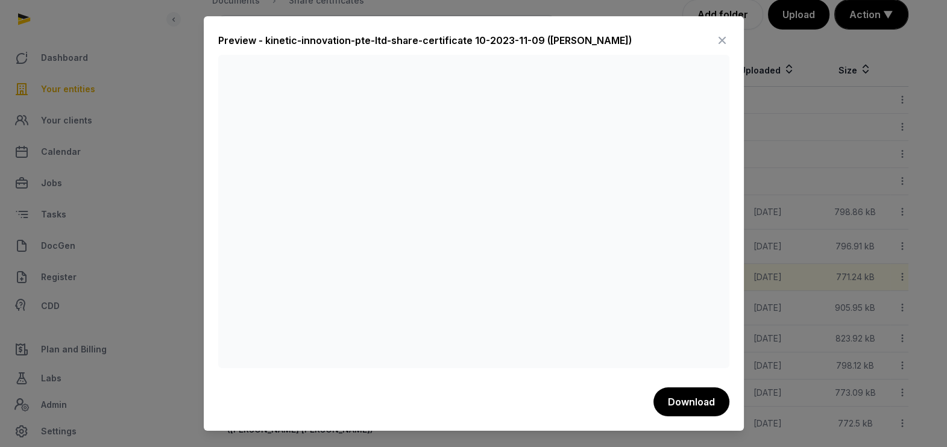
click at [724, 39] on icon at bounding box center [722, 40] width 14 height 19
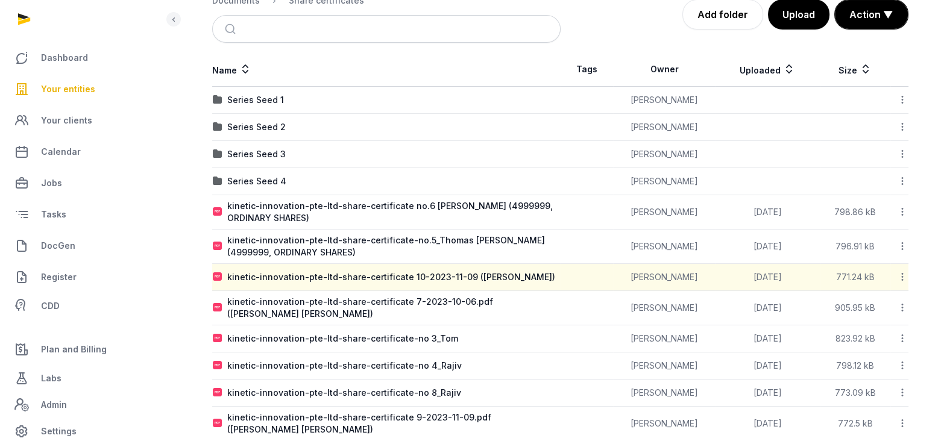
click at [903, 277] on icon at bounding box center [902, 277] width 11 height 13
click at [877, 341] on div "Edit properties" at bounding box center [860, 352] width 96 height 22
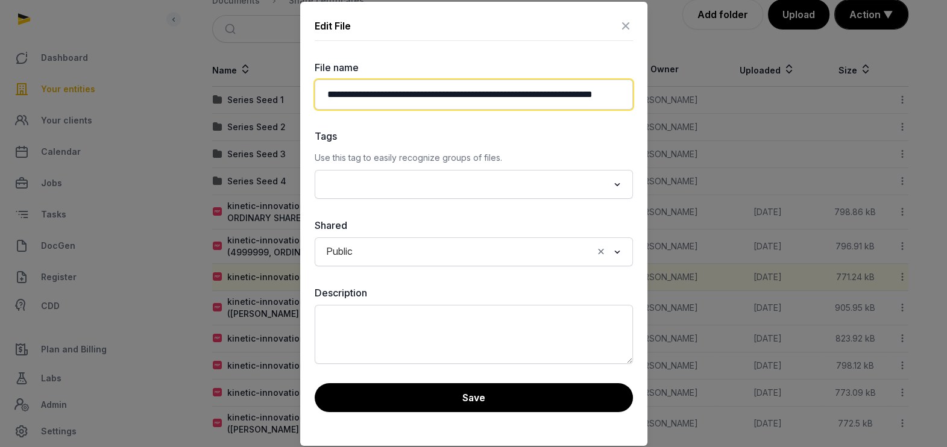
click at [537, 93] on input "**********" at bounding box center [474, 95] width 318 height 30
click at [612, 97] on input "**********" at bounding box center [474, 95] width 318 height 30
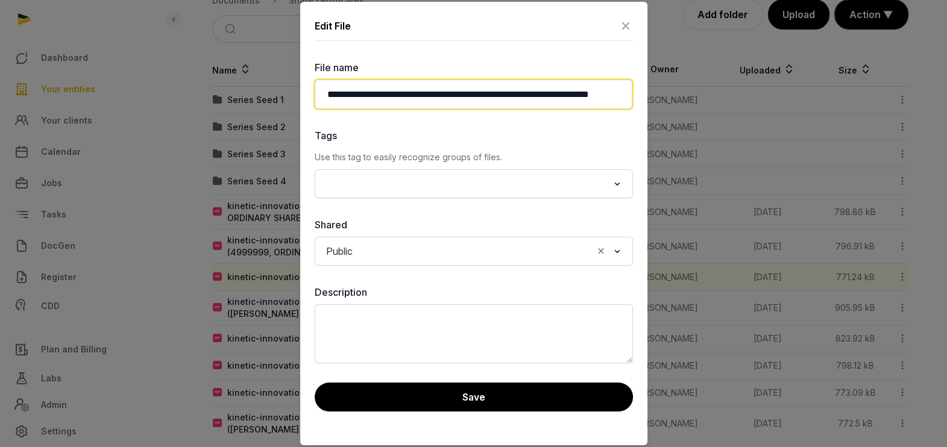
scroll to position [0, 35]
paste input "**********"
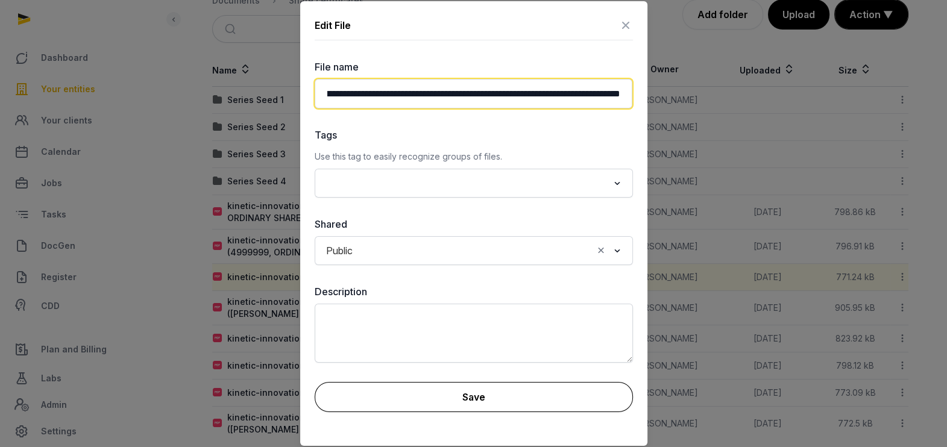
type input "**********"
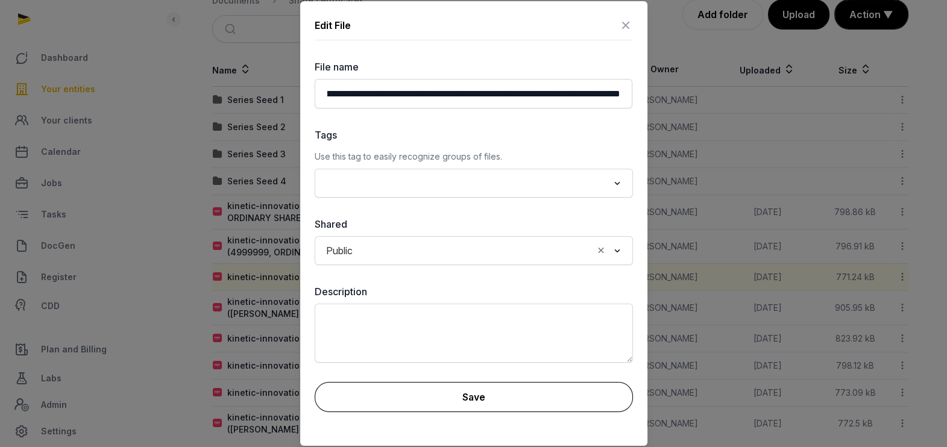
scroll to position [0, 0]
click at [476, 400] on button "Save" at bounding box center [474, 397] width 318 height 30
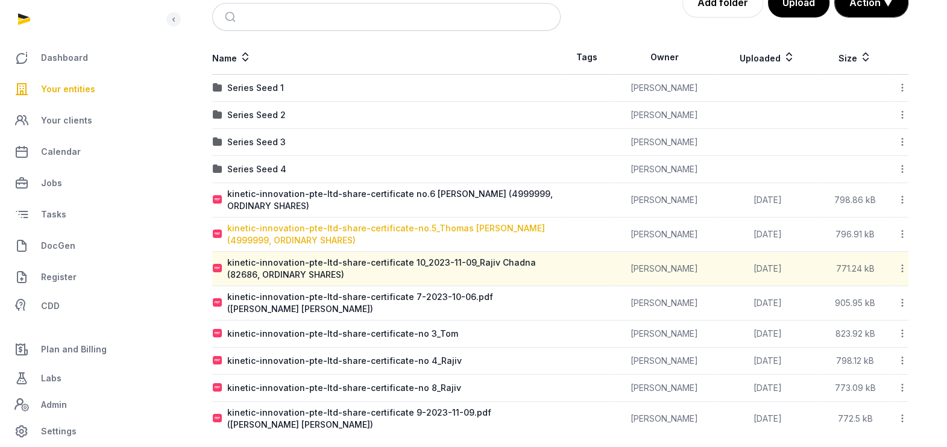
scroll to position [209, 0]
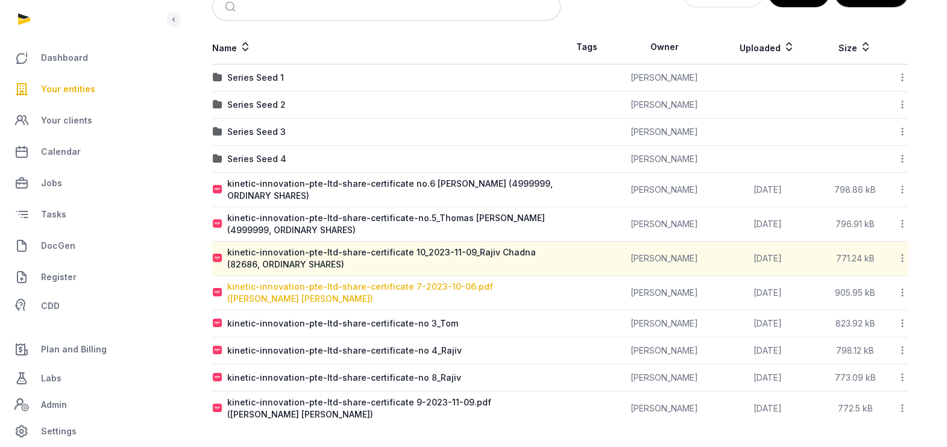
click at [333, 286] on div "kinetic-innovation-pte-ltd-share-certificate 7-2023-10-06.pdf ([PERSON_NAME] [P…" at bounding box center [393, 293] width 333 height 24
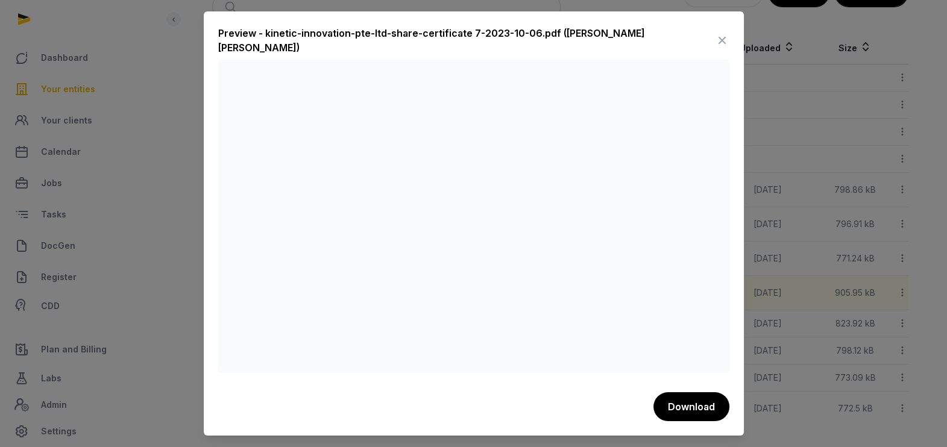
click at [723, 40] on icon at bounding box center [722, 40] width 14 height 19
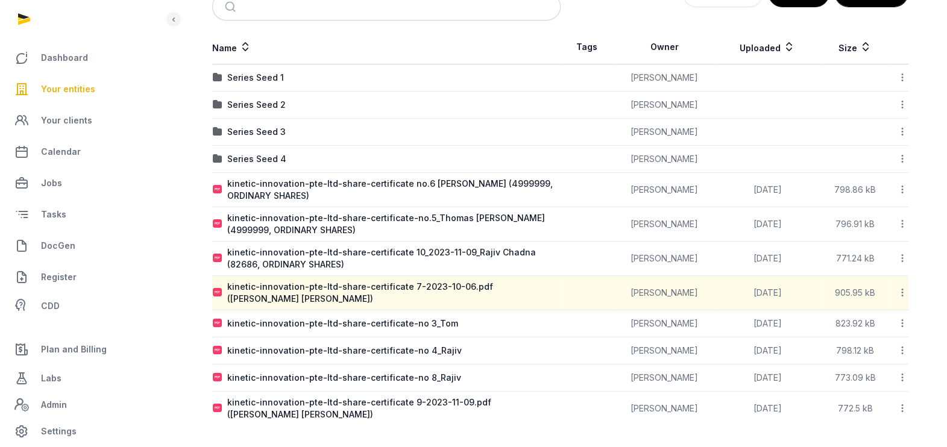
click at [903, 294] on icon at bounding box center [902, 292] width 11 height 13
click at [872, 357] on div "Edit properties" at bounding box center [860, 368] width 96 height 22
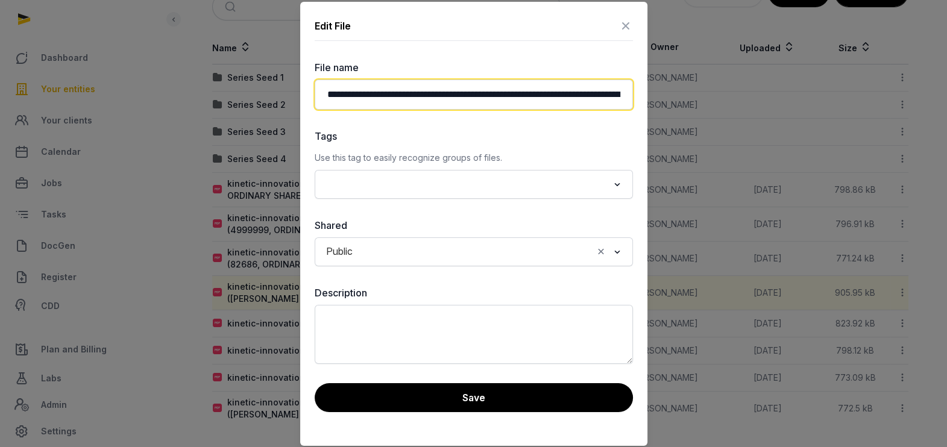
click at [609, 91] on input "**********" at bounding box center [474, 95] width 318 height 30
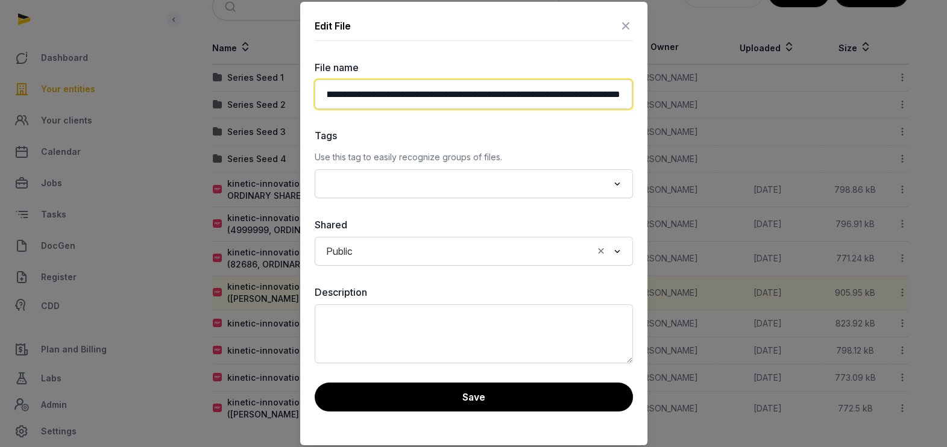
paste input "**********"
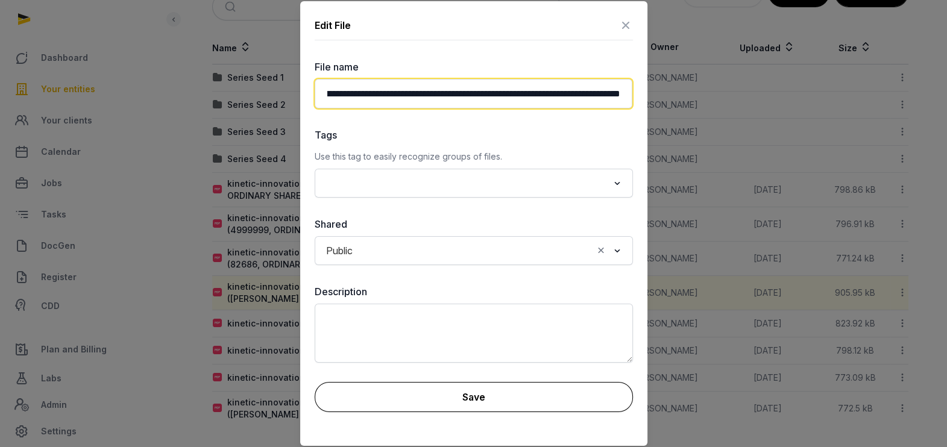
type input "**********"
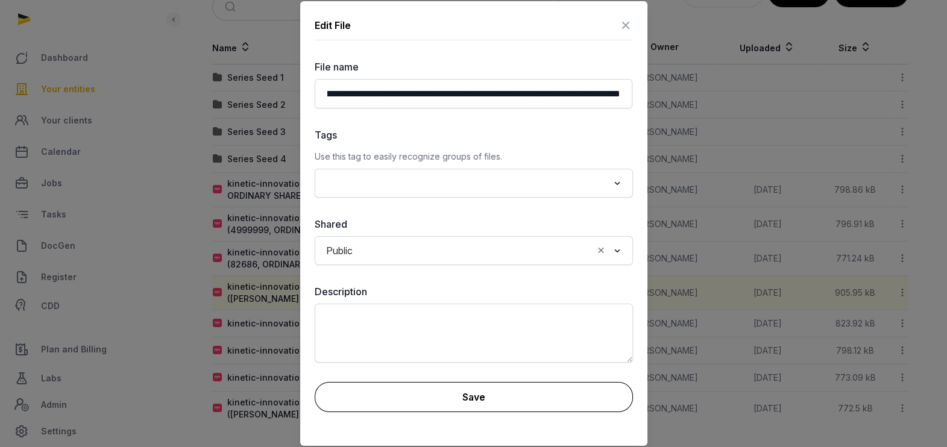
scroll to position [0, 0]
click at [520, 400] on button "Save" at bounding box center [474, 397] width 318 height 30
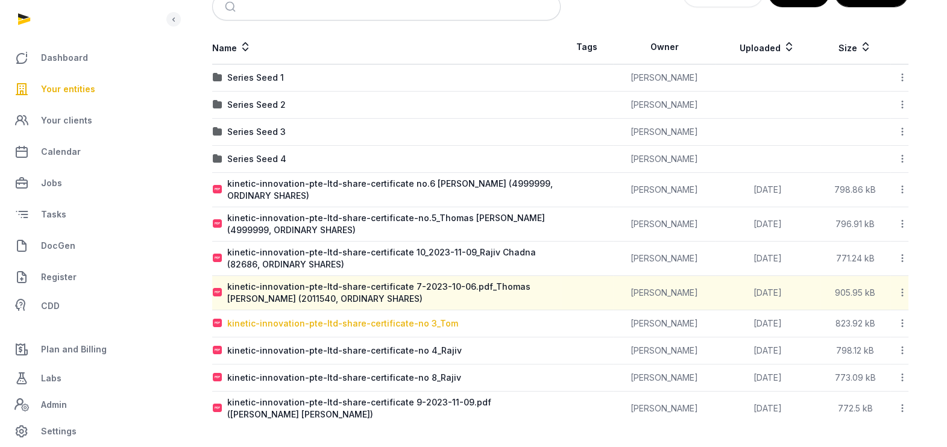
click at [338, 320] on div "kinetic-innovation-pte-ltd-share-certificate-no 3_Tom" at bounding box center [342, 324] width 231 height 12
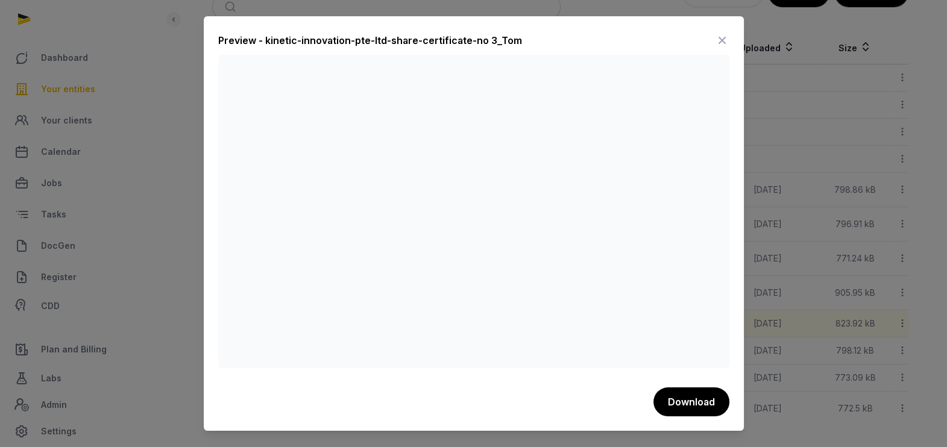
click at [725, 36] on icon at bounding box center [722, 40] width 14 height 19
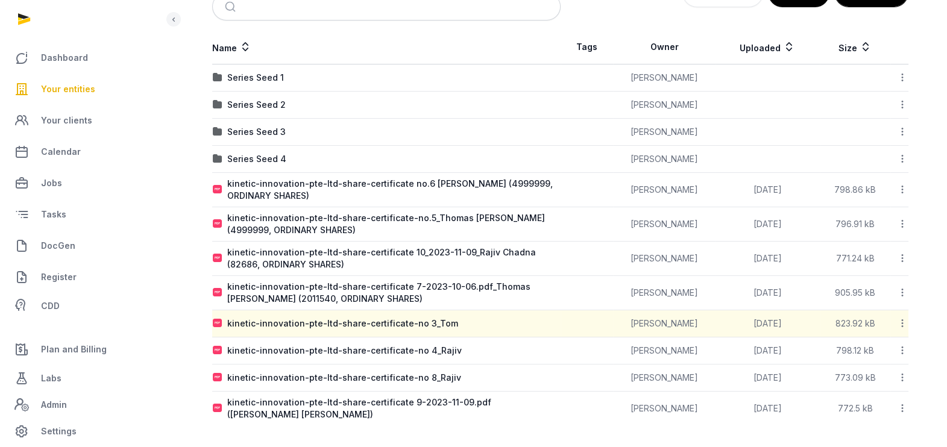
click at [901, 324] on icon at bounding box center [902, 323] width 11 height 13
click at [874, 388] on div "Edit properties" at bounding box center [860, 399] width 96 height 22
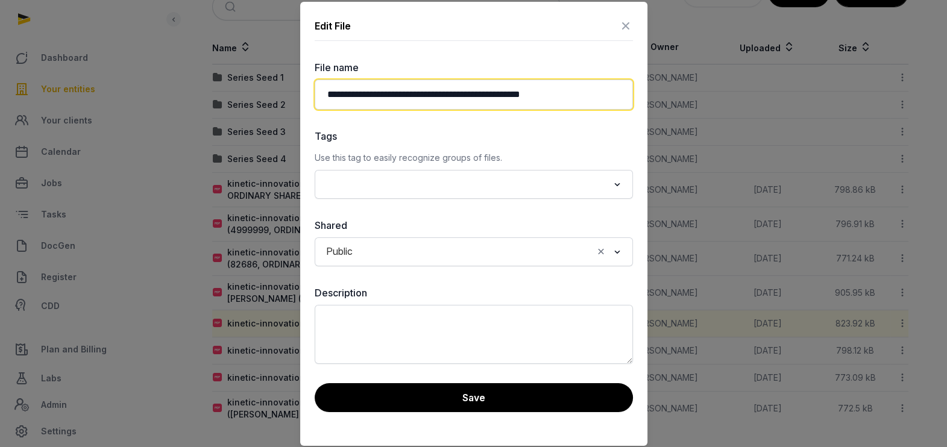
click at [576, 89] on input "**********" at bounding box center [474, 95] width 318 height 30
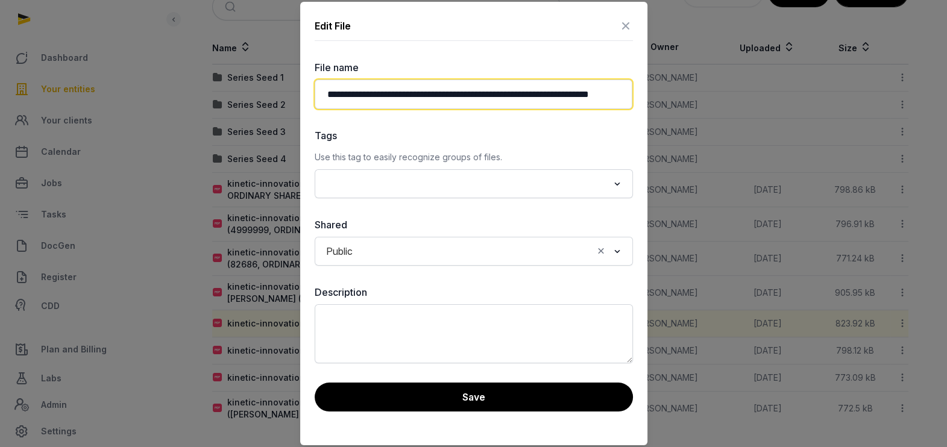
paste input "**********"
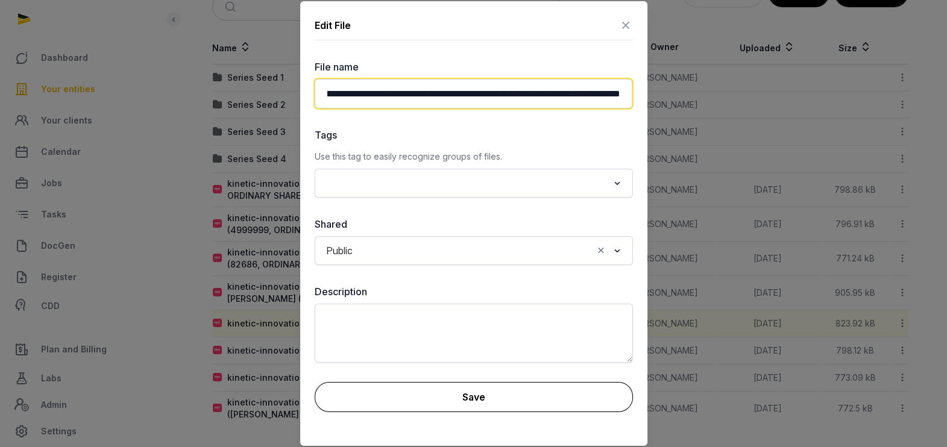
type input "**********"
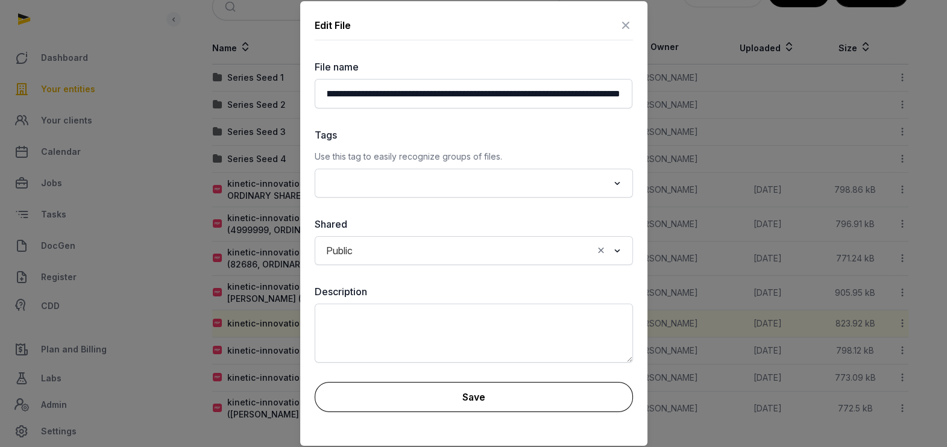
click at [469, 393] on button "Save" at bounding box center [474, 397] width 318 height 30
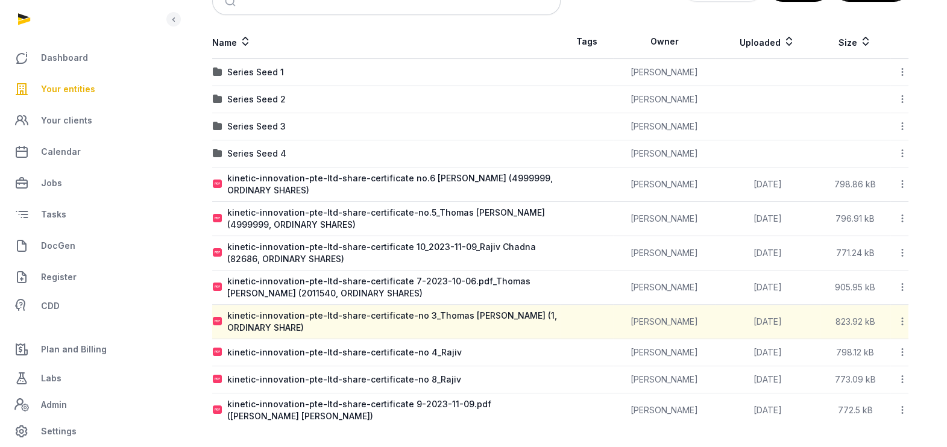
scroll to position [216, 0]
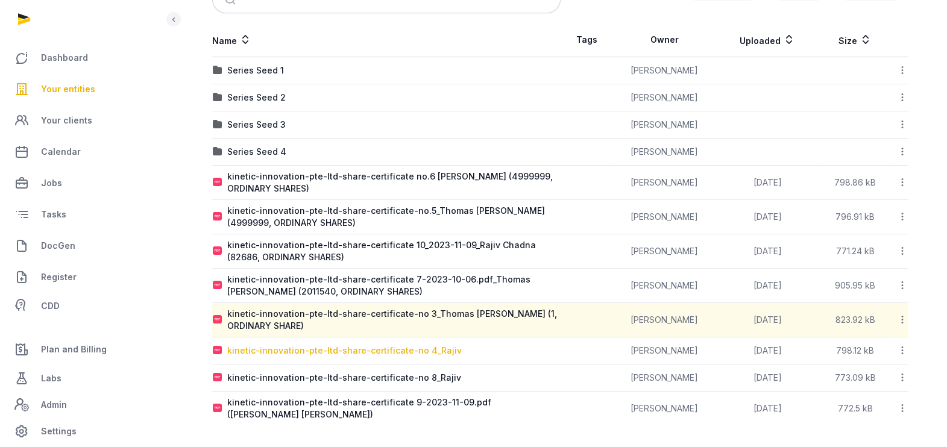
click at [413, 353] on div "kinetic-innovation-pte-ltd-share-certificate-no 4_Rajiv" at bounding box center [344, 351] width 235 height 12
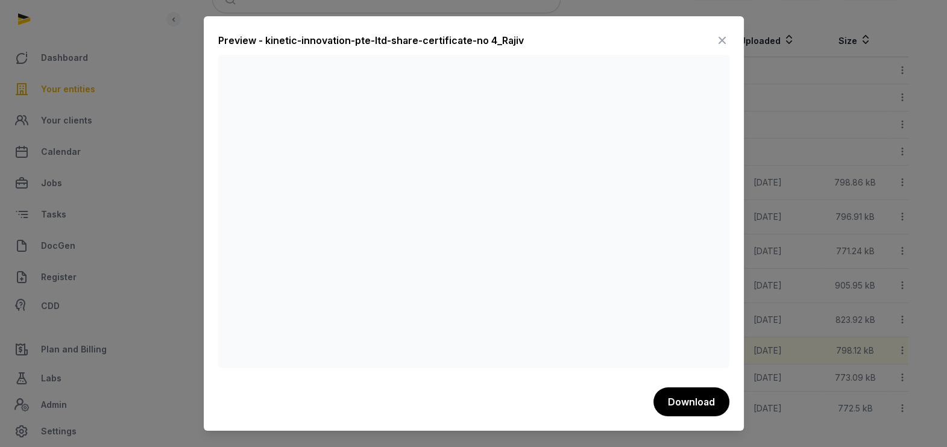
click at [719, 37] on icon at bounding box center [722, 40] width 14 height 19
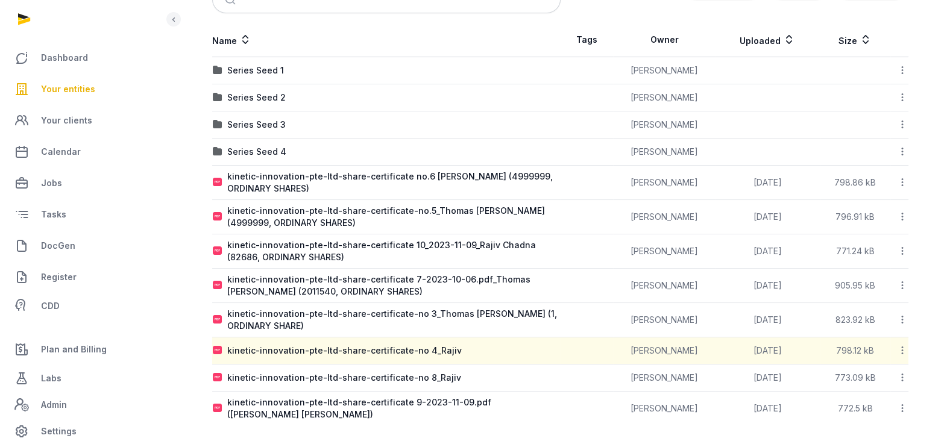
click at [903, 346] on icon at bounding box center [902, 350] width 11 height 13
click at [868, 415] on div "Edit properties" at bounding box center [860, 426] width 96 height 22
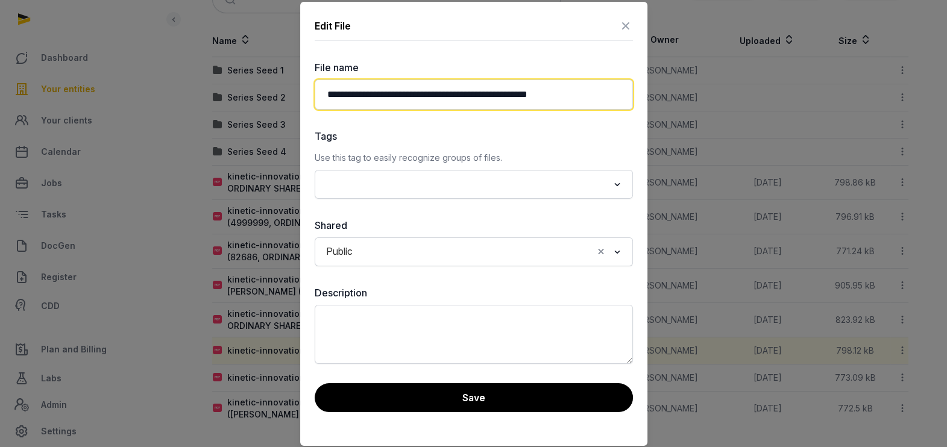
click at [546, 93] on input "**********" at bounding box center [474, 95] width 318 height 30
click at [580, 94] on input "**********" at bounding box center [474, 95] width 318 height 30
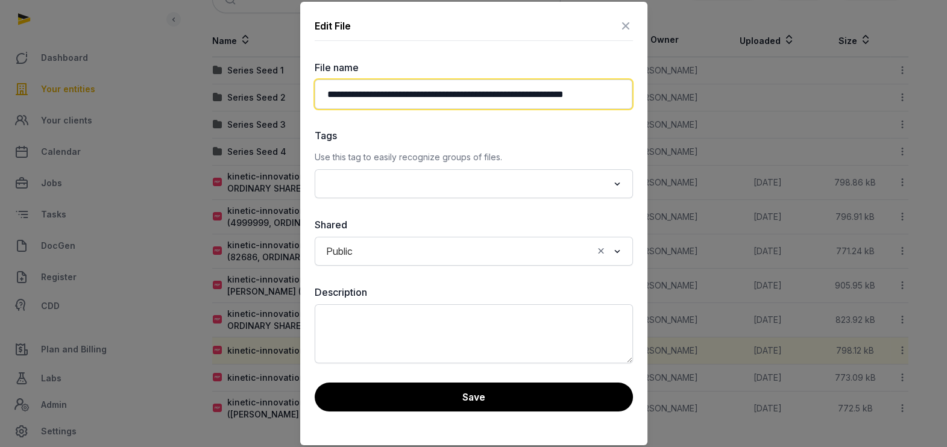
paste input "**********"
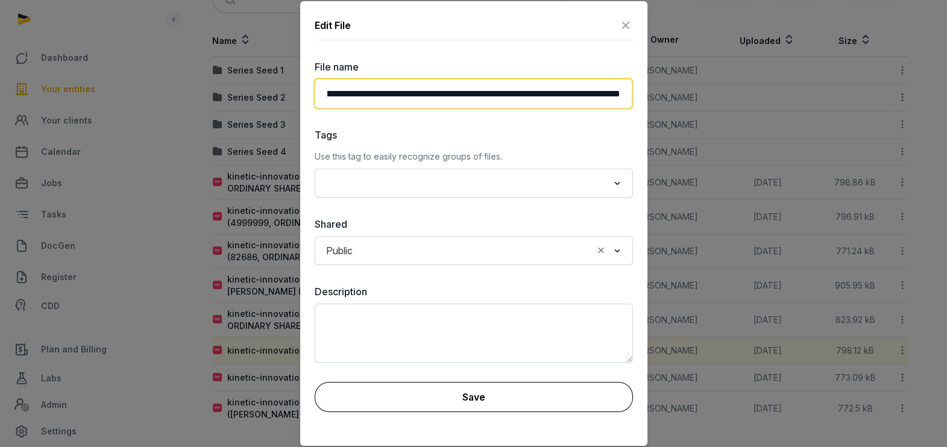
type input "**********"
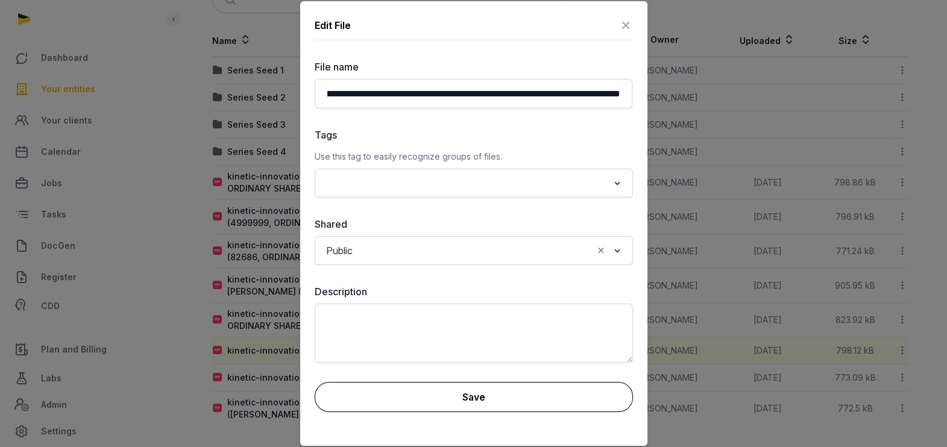
scroll to position [0, 0]
click at [488, 395] on button "Save" at bounding box center [474, 397] width 318 height 30
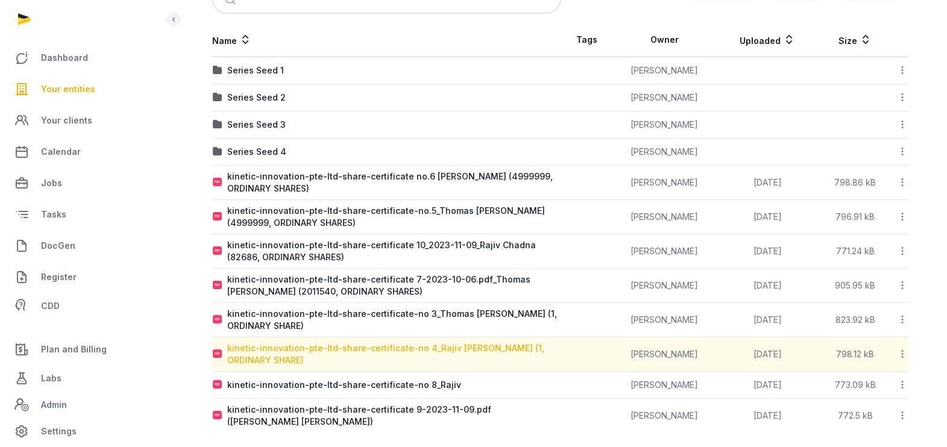
click at [379, 350] on div "kinetic-innovation-pte-ltd-share-certificate-no 4_Rajiv [PERSON_NAME] (1, ORDIN…" at bounding box center [393, 355] width 333 height 24
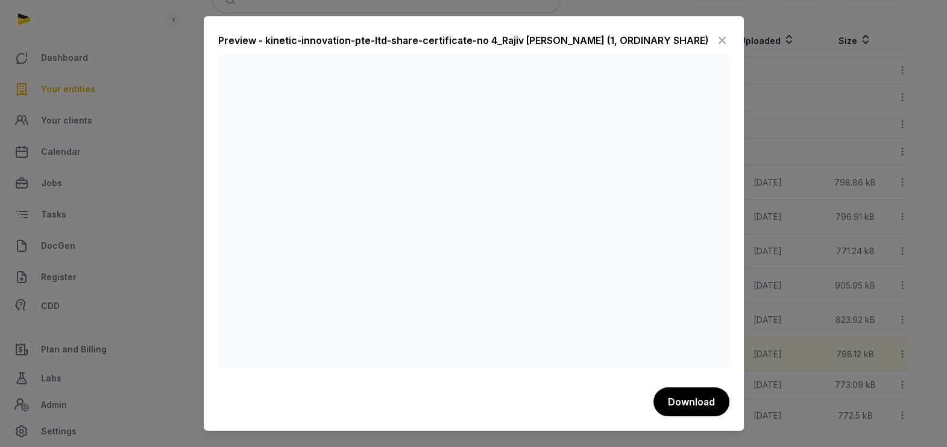
click at [721, 42] on icon at bounding box center [722, 40] width 14 height 19
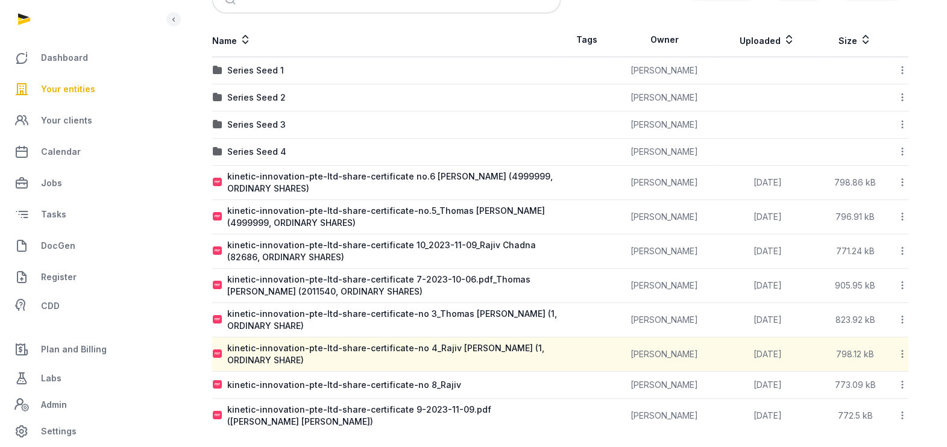
click at [902, 250] on icon at bounding box center [902, 251] width 11 height 13
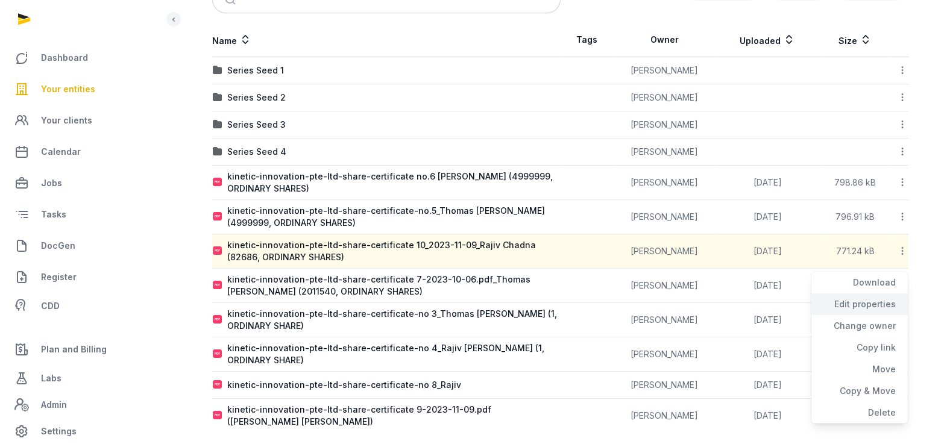
click at [868, 315] on div "Edit properties" at bounding box center [860, 326] width 96 height 22
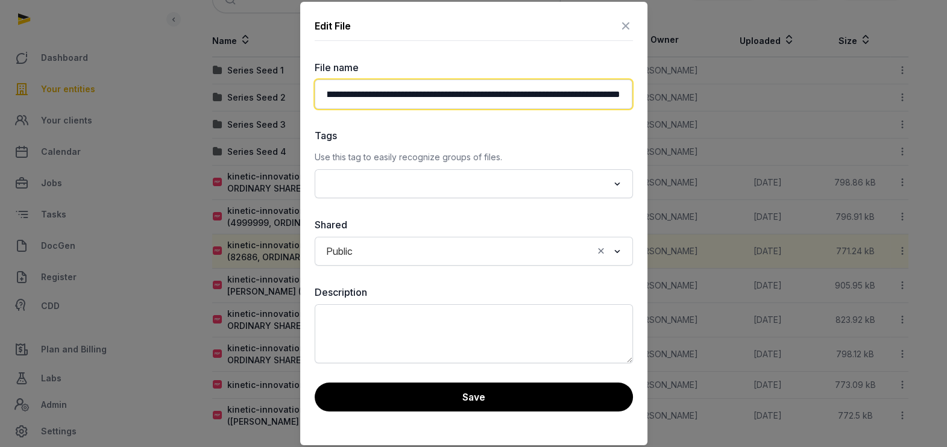
scroll to position [0, 168]
drag, startPoint x: 559, startPoint y: 84, endPoint x: 651, endPoint y: 106, distance: 94.1
click at [651, 106] on div "**********" at bounding box center [473, 7] width 947 height 447
click at [482, 90] on input "**********" at bounding box center [474, 95] width 318 height 30
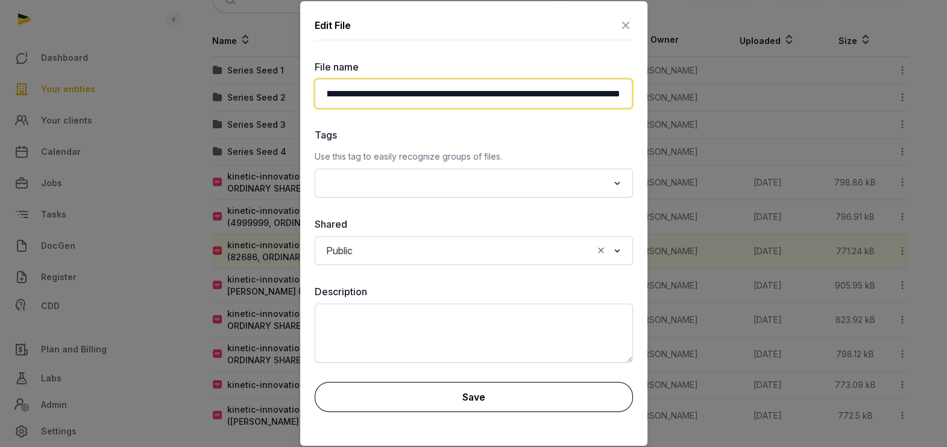
type input "**********"
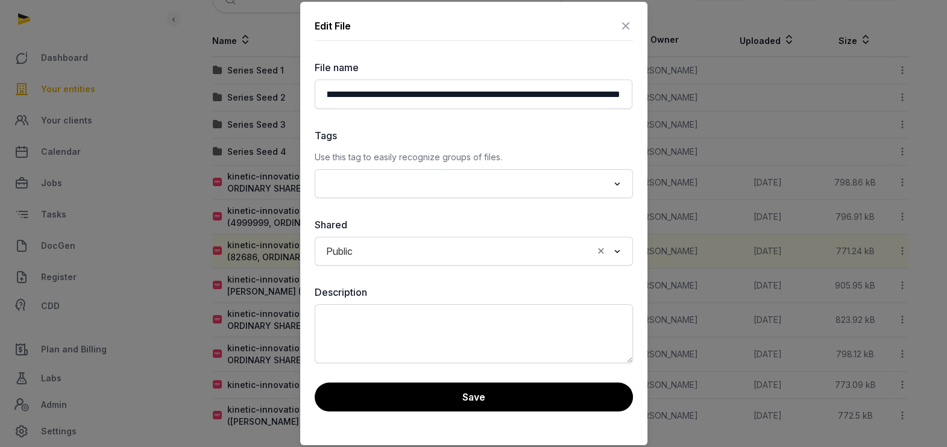
scroll to position [0, 0]
click at [482, 394] on button "Save" at bounding box center [474, 397] width 318 height 29
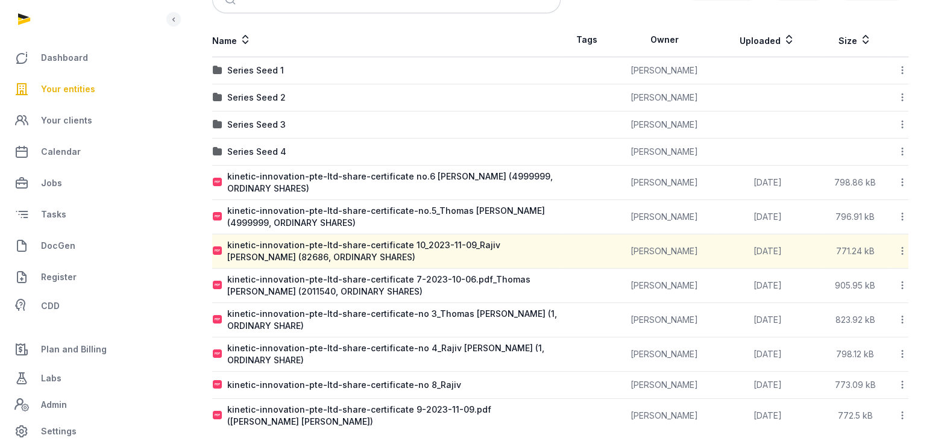
click at [902, 184] on icon at bounding box center [902, 182] width 11 height 13
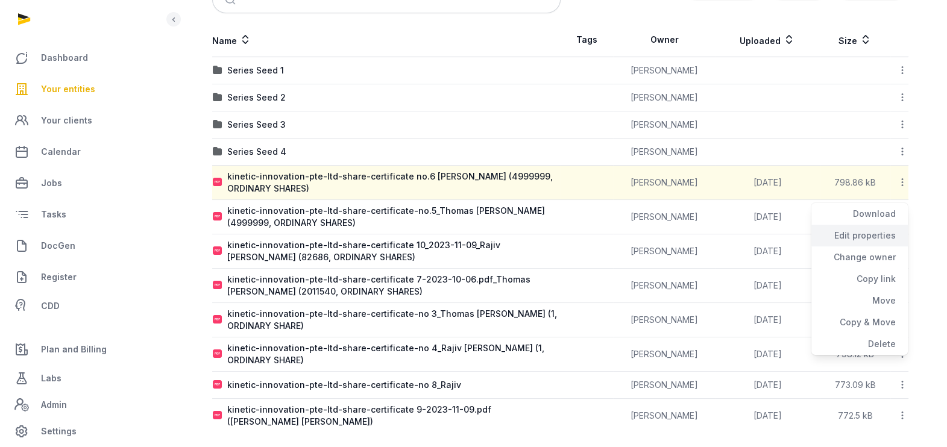
click at [848, 247] on div "Edit properties" at bounding box center [860, 258] width 96 height 22
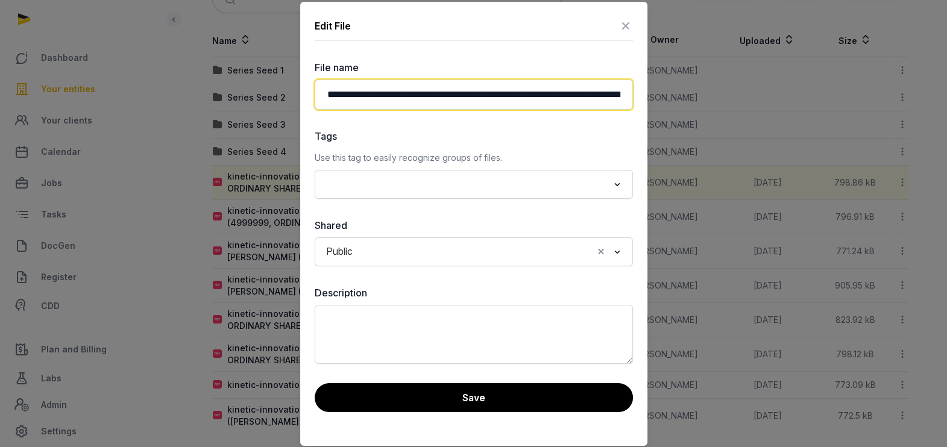
click at [589, 95] on input "**********" at bounding box center [474, 95] width 318 height 30
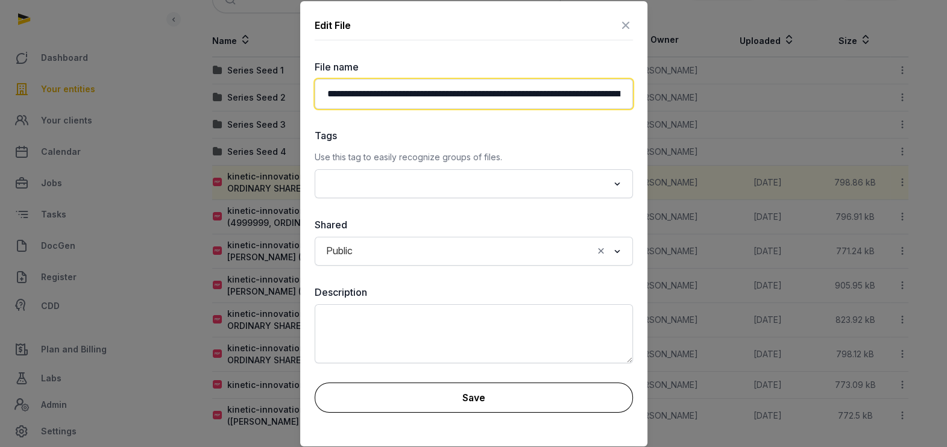
type input "**********"
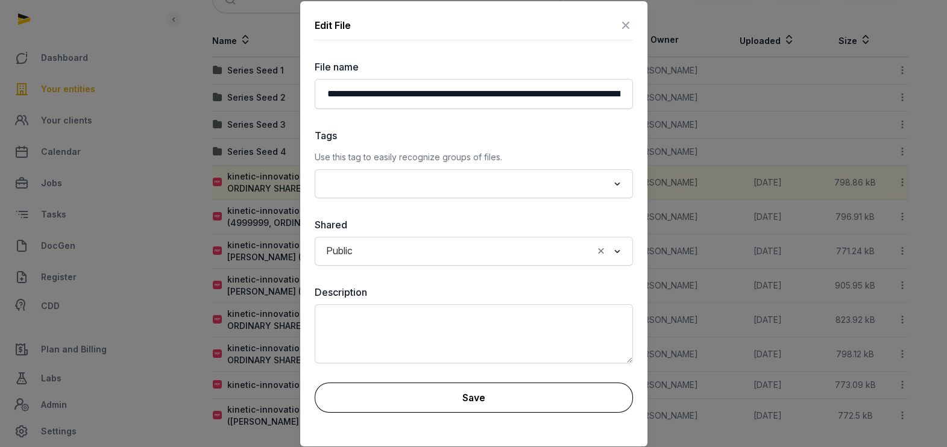
click at [452, 387] on button "Save" at bounding box center [474, 398] width 318 height 30
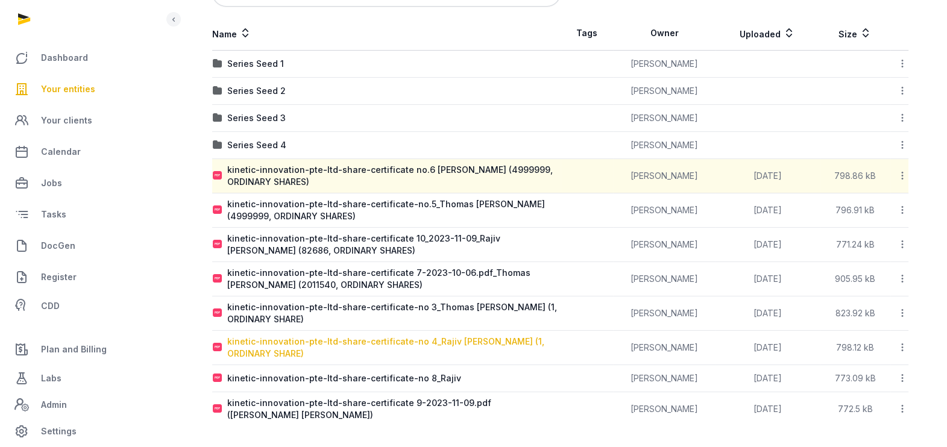
scroll to position [224, 0]
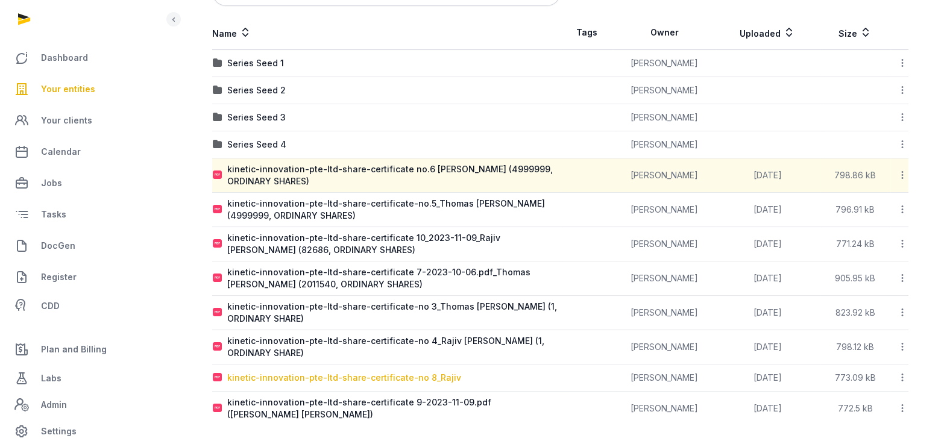
click at [409, 373] on div "kinetic-innovation-pte-ltd-share-certificate-no 8_Rajiv" at bounding box center [344, 378] width 234 height 12
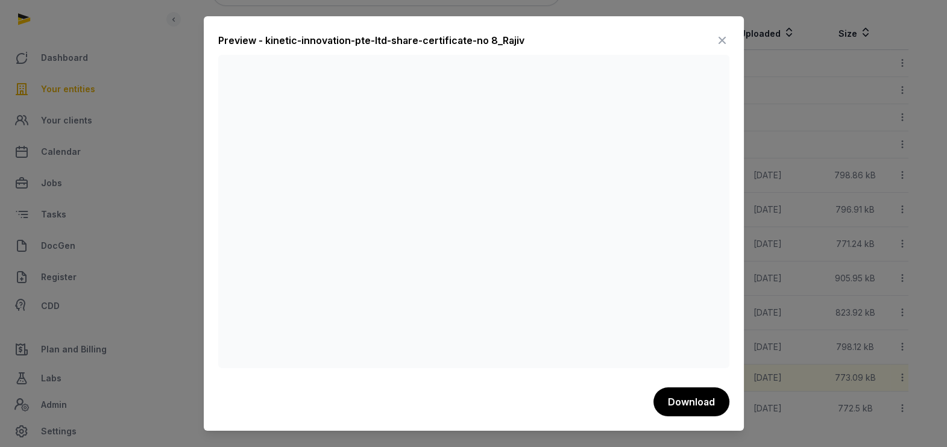
click at [716, 40] on icon at bounding box center [722, 40] width 14 height 19
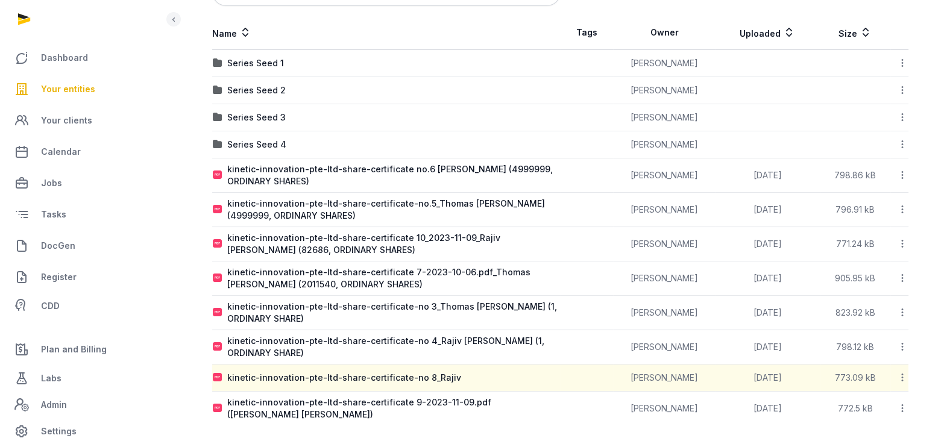
click at [902, 371] on icon at bounding box center [902, 377] width 11 height 13
drag, startPoint x: 847, startPoint y: 404, endPoint x: 839, endPoint y: 431, distance: 28.4
click at [839, 431] on main "KINETIC INNOVATION PTE. LTD. Customer Corporate Shareholder Documents Overview …" at bounding box center [561, 146] width 774 height 608
click at [902, 375] on icon at bounding box center [902, 377] width 11 height 13
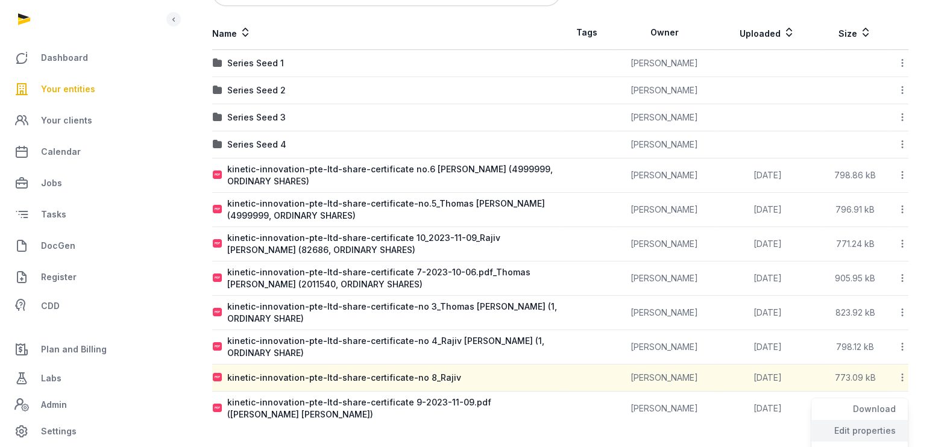
click at [853, 442] on div "Edit properties" at bounding box center [860, 453] width 96 height 22
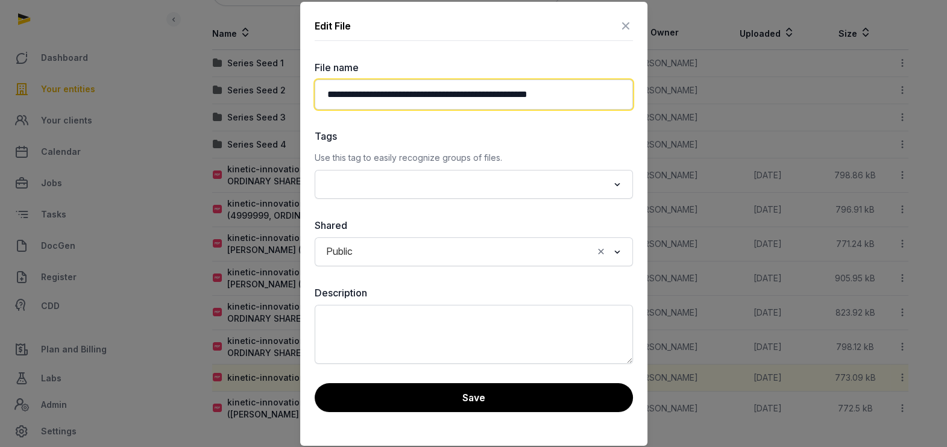
click at [578, 93] on input "**********" at bounding box center [474, 95] width 318 height 30
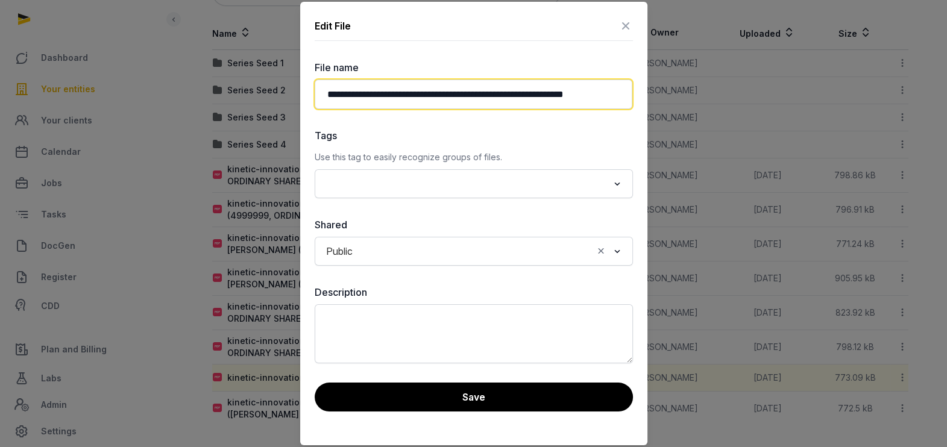
paste input "**********"
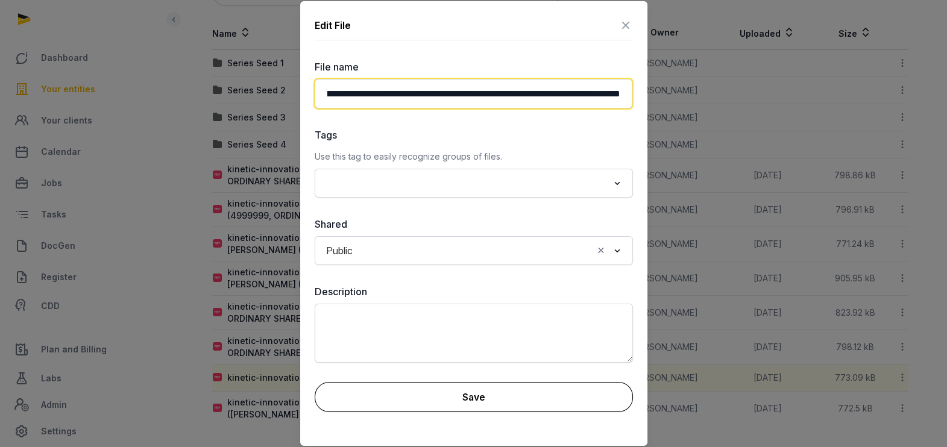
type input "**********"
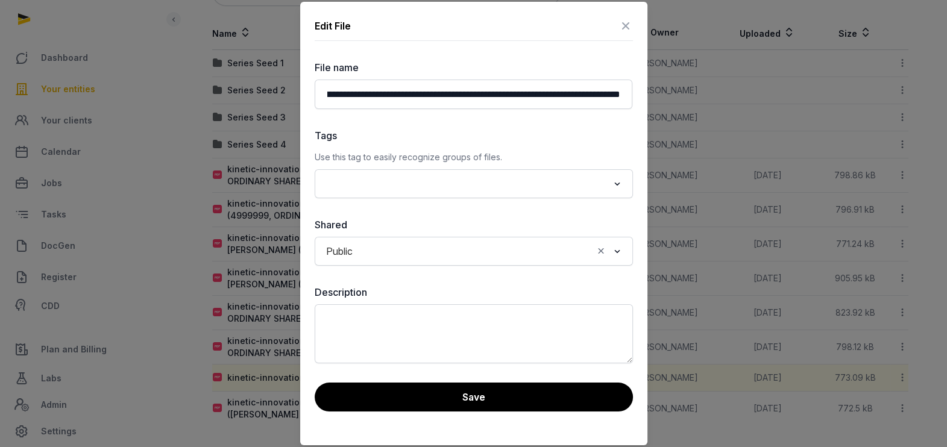
click at [479, 397] on button "Save" at bounding box center [474, 397] width 318 height 29
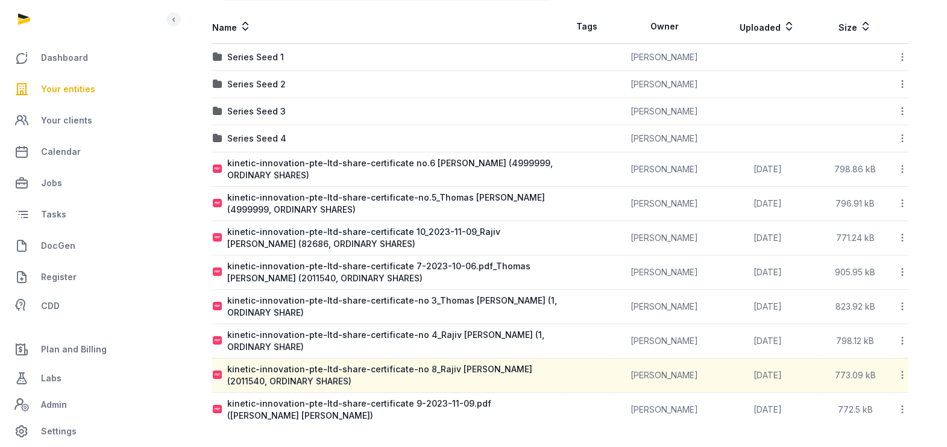
scroll to position [231, 0]
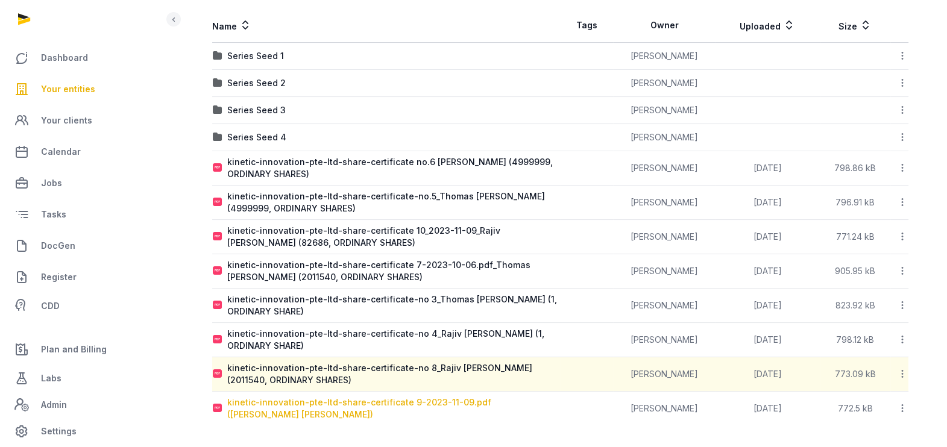
click at [479, 400] on div "kinetic-innovation-pte-ltd-share-certificate 9-2023-11-09.pdf ([PERSON_NAME] [P…" at bounding box center [393, 409] width 333 height 24
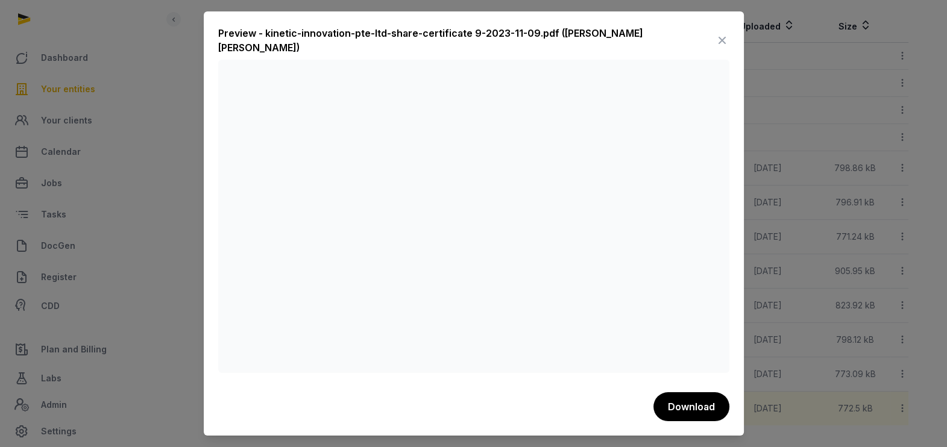
click at [722, 39] on icon at bounding box center [722, 40] width 14 height 19
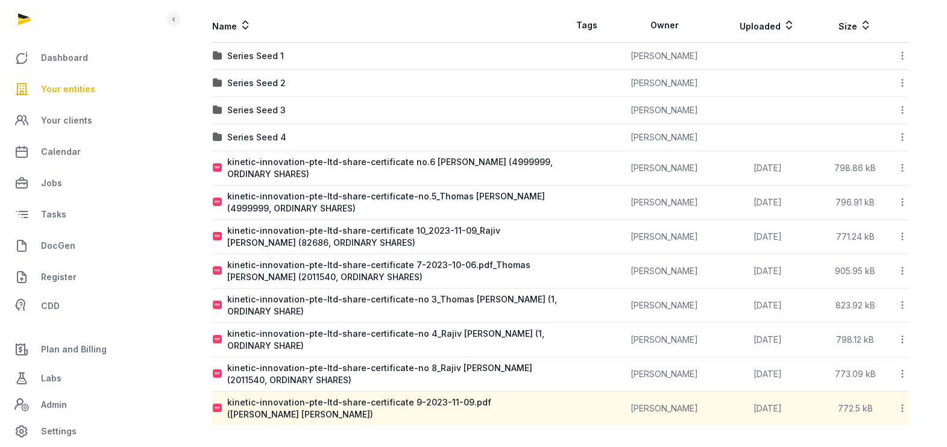
click at [902, 403] on icon at bounding box center [902, 408] width 11 height 13
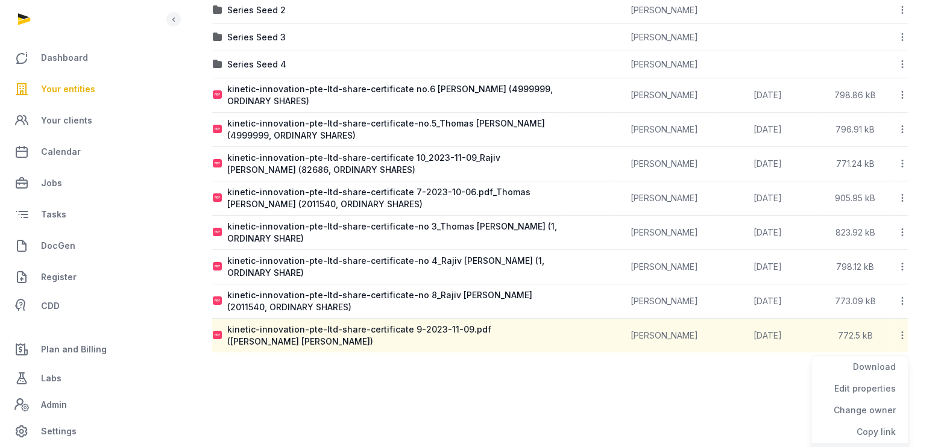
scroll to position [362, 0]
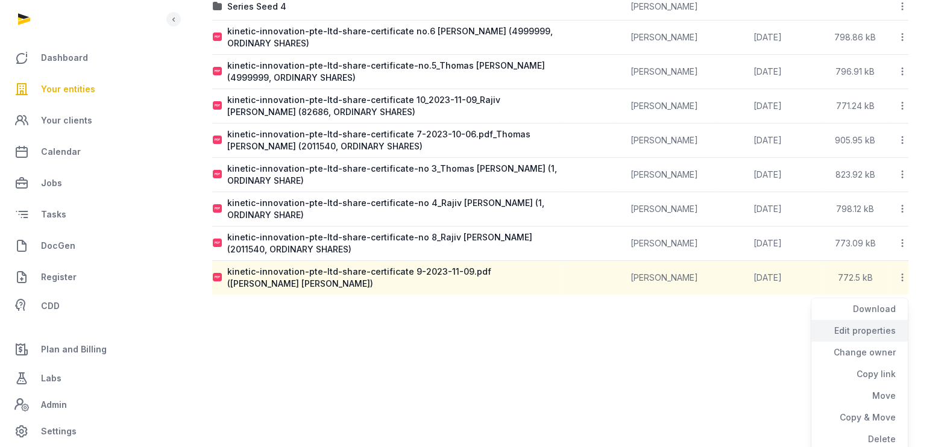
click at [870, 342] on div "Edit properties" at bounding box center [860, 353] width 96 height 22
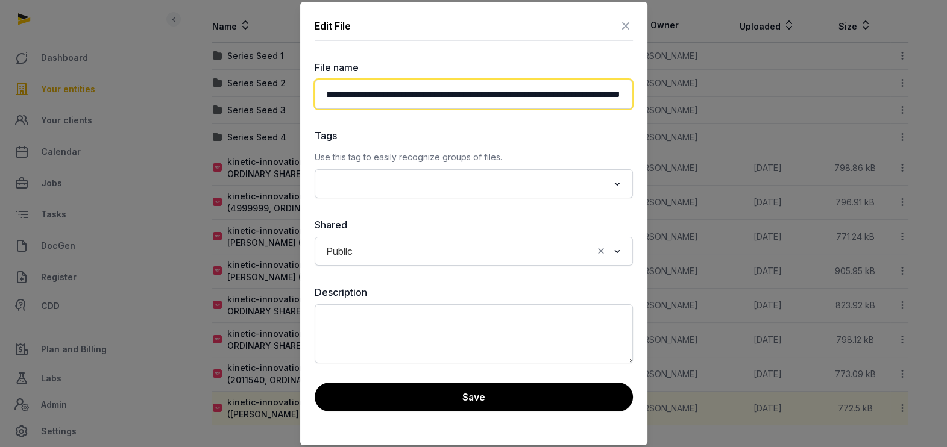
scroll to position [0, 95]
drag, startPoint x: 560, startPoint y: 98, endPoint x: 630, endPoint y: 93, distance: 69.6
click at [630, 93] on input "**********" at bounding box center [474, 95] width 318 height 30
click at [514, 93] on input "**********" at bounding box center [474, 95] width 318 height 30
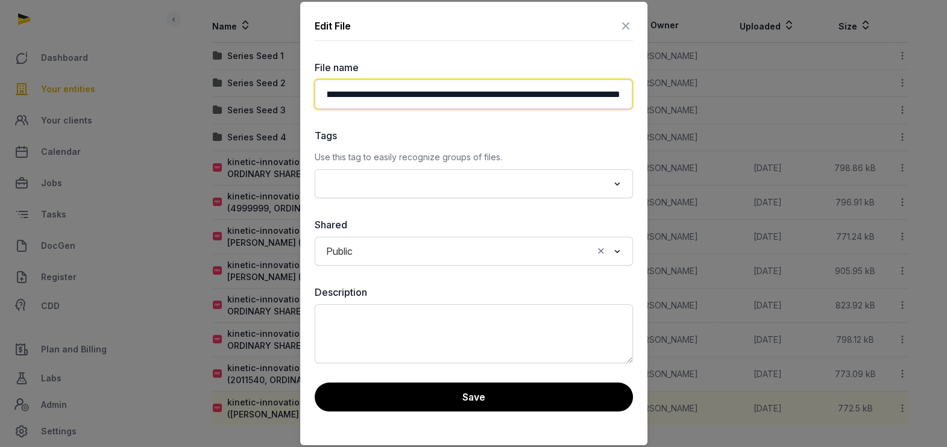
paste input "**********"
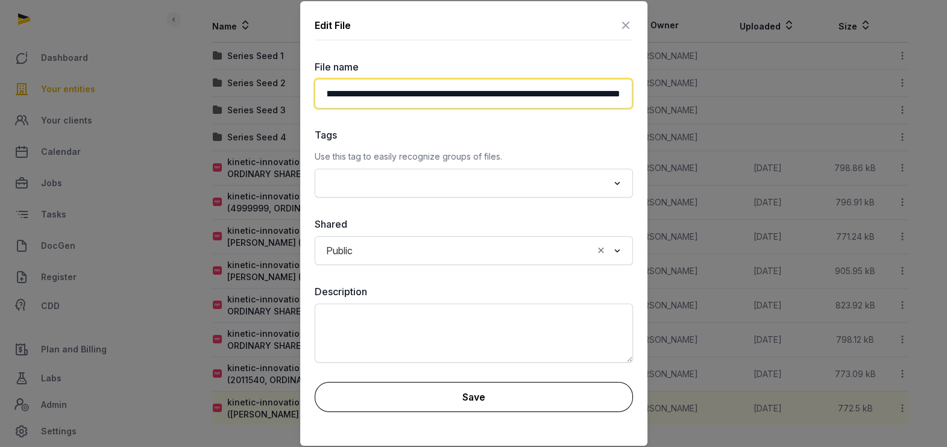
type input "**********"
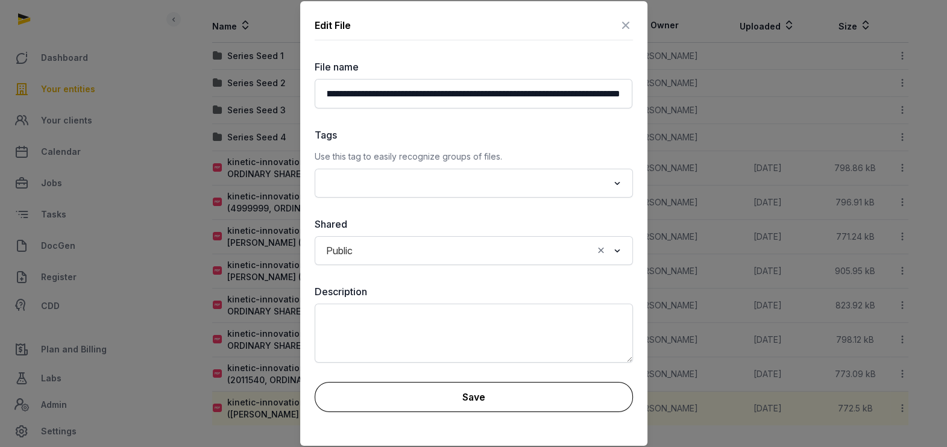
click at [426, 399] on button "Save" at bounding box center [474, 397] width 318 height 30
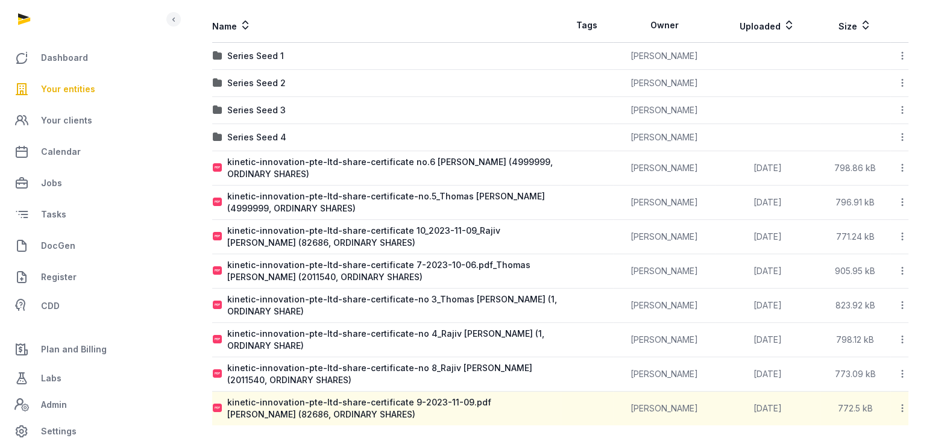
click at [906, 163] on icon at bounding box center [902, 168] width 11 height 13
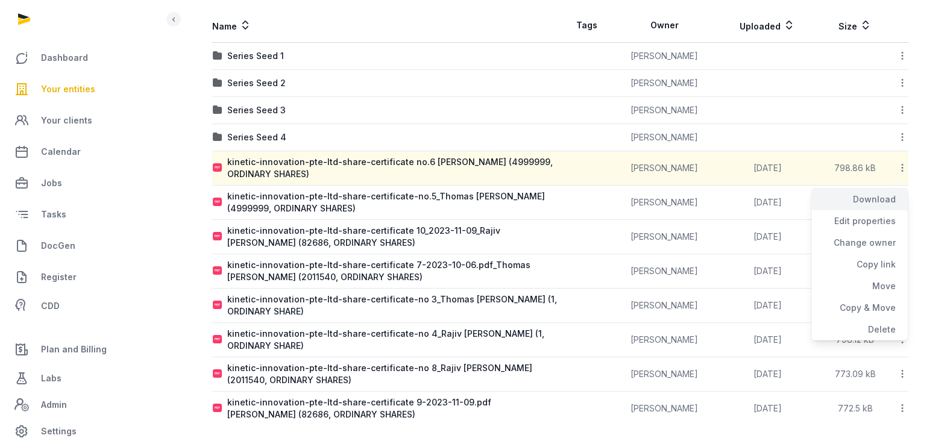
click at [890, 210] on div "Download" at bounding box center [860, 221] width 96 height 22
click at [901, 203] on icon at bounding box center [902, 202] width 11 height 13
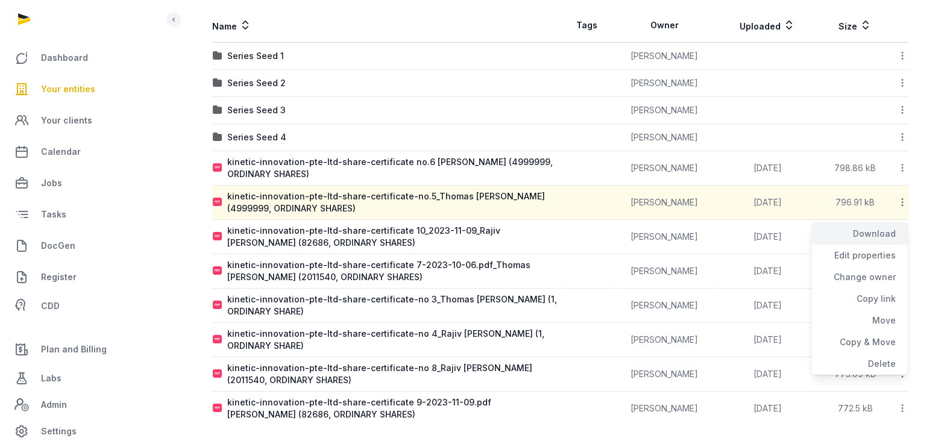
click at [890, 245] on div "Download" at bounding box center [860, 256] width 96 height 22
click at [902, 233] on icon at bounding box center [902, 236] width 11 height 13
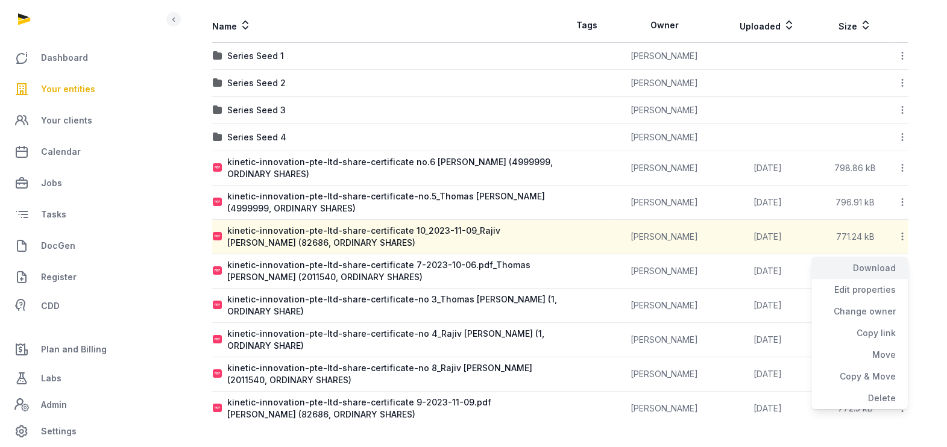
click at [895, 279] on div "Download" at bounding box center [860, 290] width 96 height 22
click at [903, 270] on icon at bounding box center [902, 271] width 11 height 13
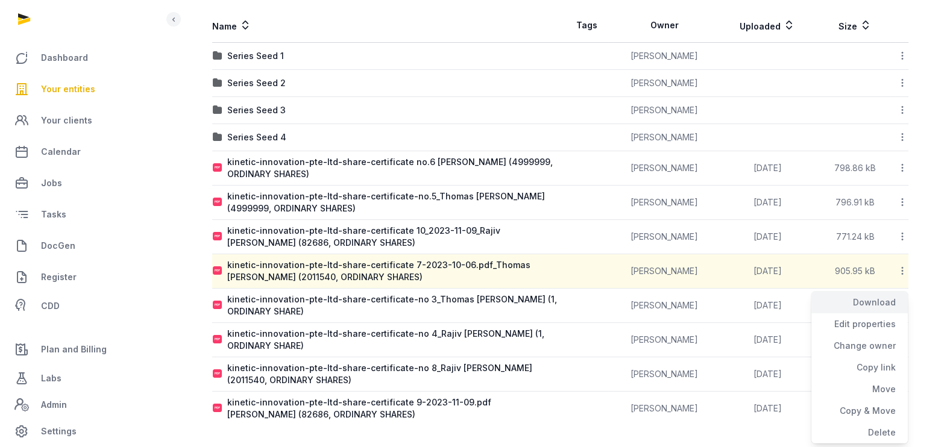
click at [884, 314] on div "Download" at bounding box center [860, 325] width 96 height 22
click at [902, 302] on icon at bounding box center [902, 305] width 11 height 13
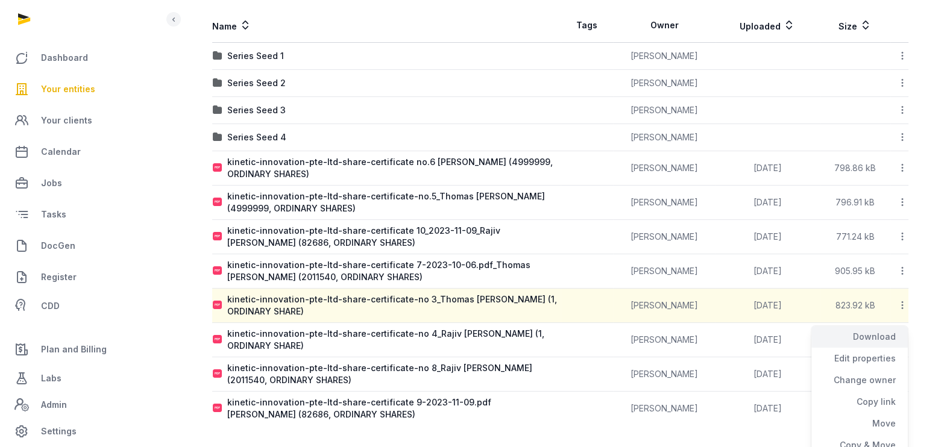
click at [880, 348] on div "Download" at bounding box center [860, 359] width 96 height 22
click at [903, 338] on icon at bounding box center [902, 339] width 11 height 13
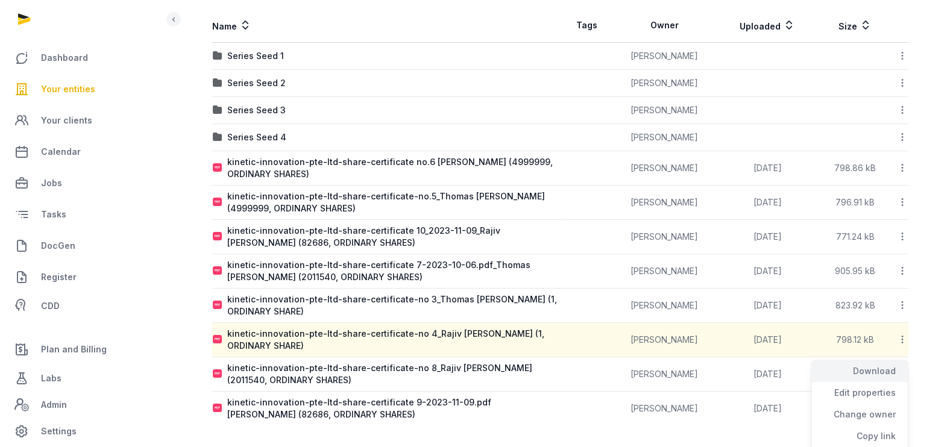
click at [888, 382] on div "Download" at bounding box center [860, 393] width 96 height 22
click at [905, 373] on icon at bounding box center [902, 374] width 11 height 13
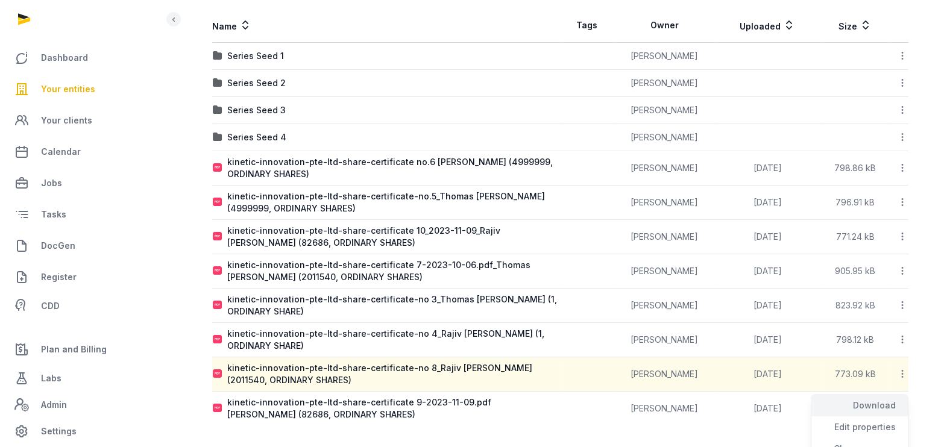
click at [884, 417] on div "Download" at bounding box center [860, 428] width 96 height 22
click at [902, 406] on icon at bounding box center [902, 408] width 11 height 13
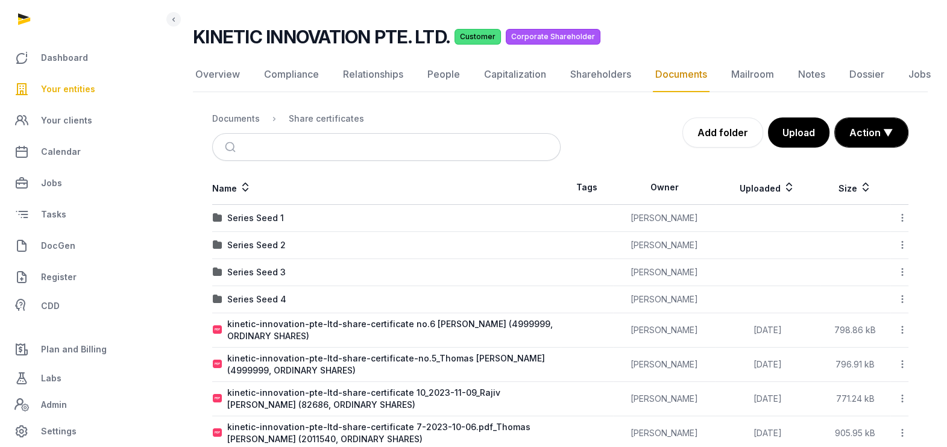
scroll to position [5, 0]
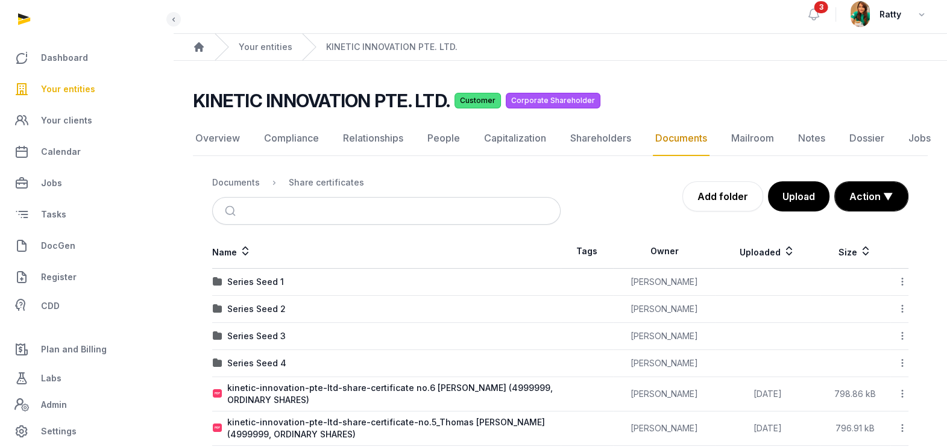
click at [663, 141] on link "Documents" at bounding box center [681, 138] width 57 height 35
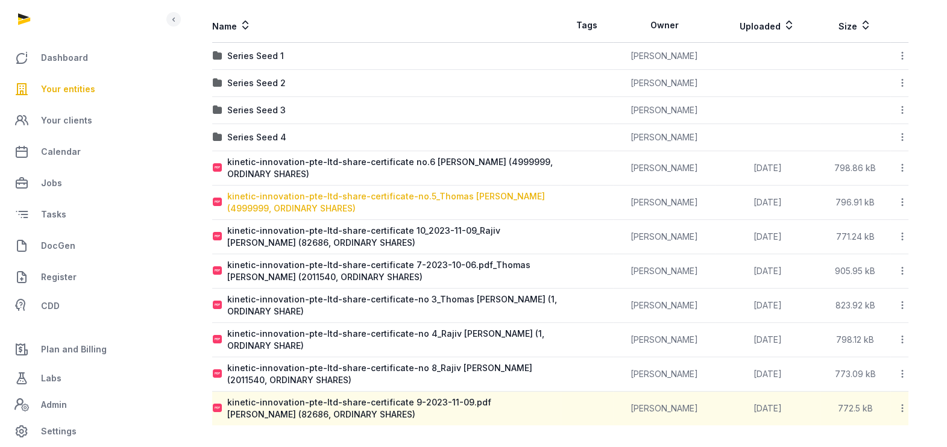
scroll to position [156, 0]
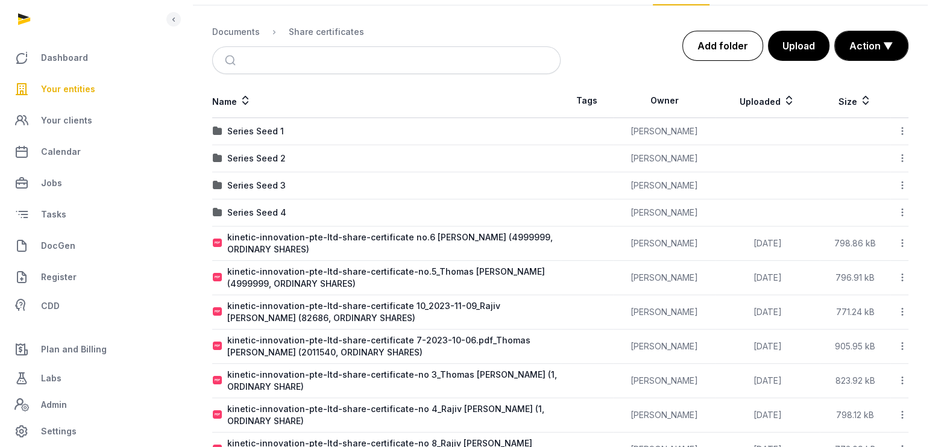
click at [727, 48] on link "Add folder" at bounding box center [723, 46] width 81 height 30
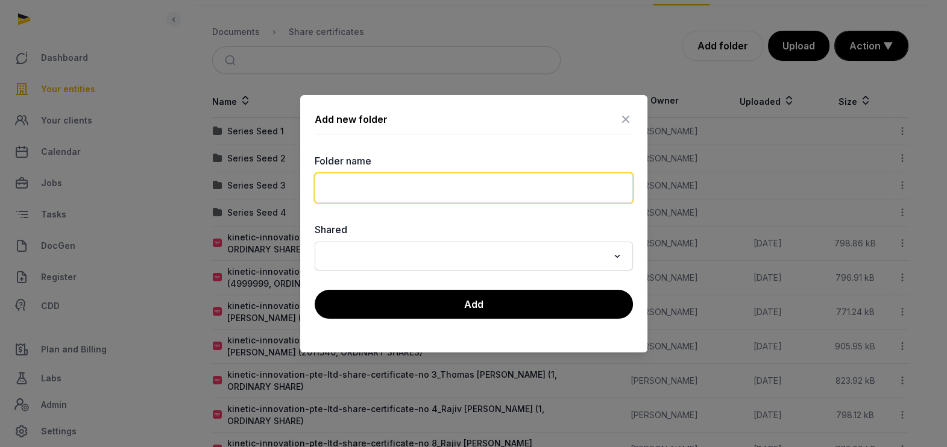
click at [373, 186] on input "text" at bounding box center [474, 188] width 318 height 30
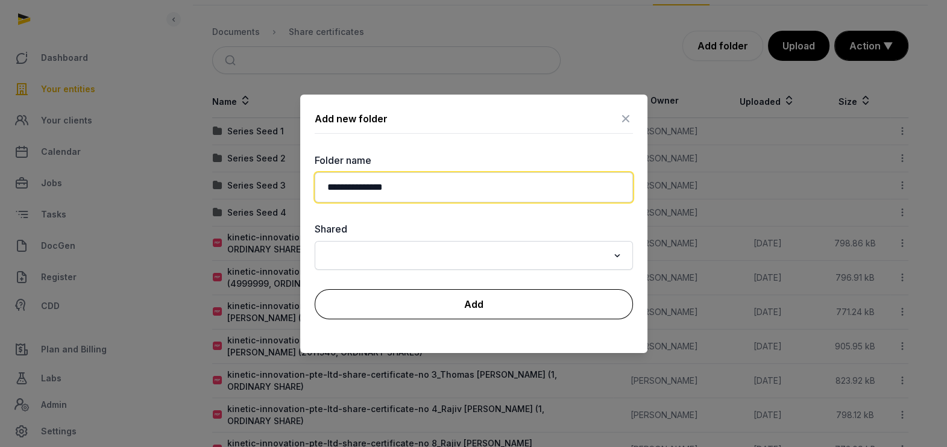
type input "**********"
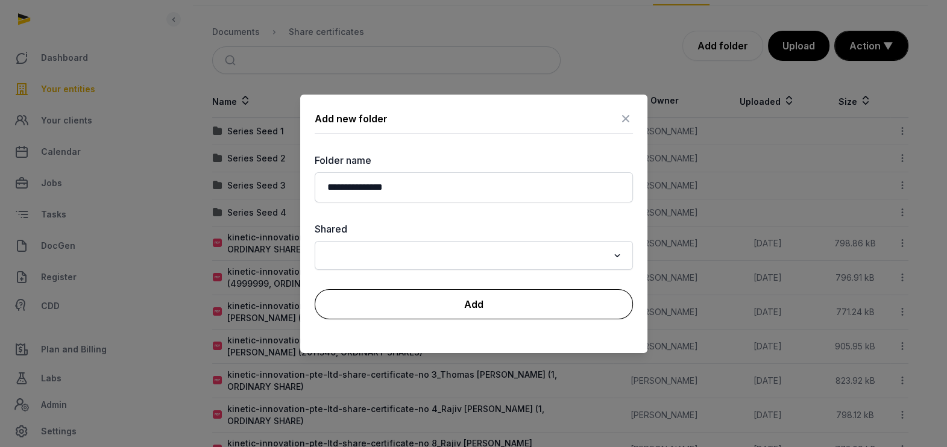
click at [514, 302] on button "Add" at bounding box center [474, 304] width 318 height 30
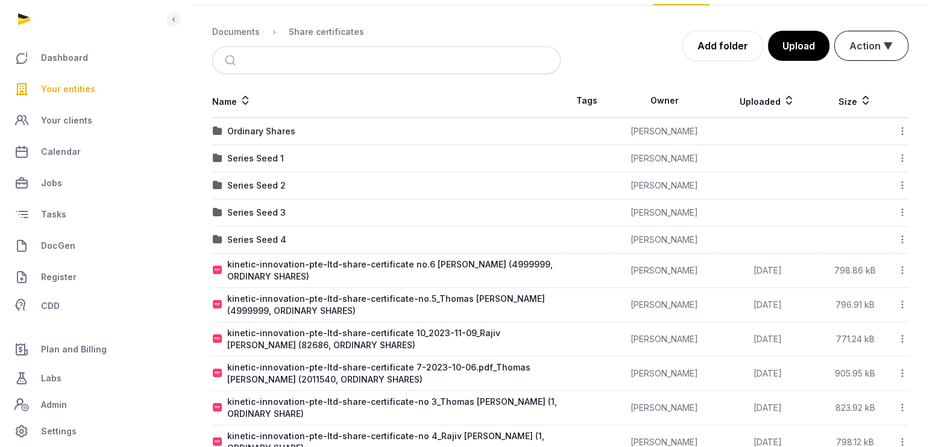
click at [870, 49] on button "Action ▼" at bounding box center [871, 45] width 73 height 29
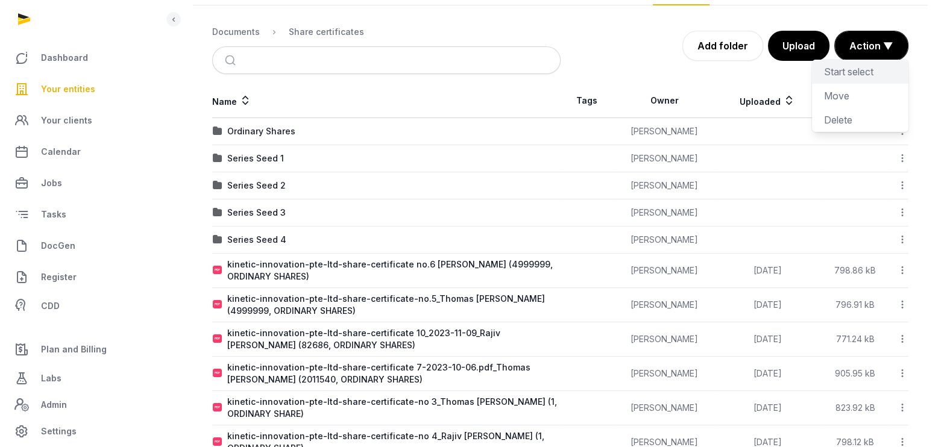
click at [855, 84] on div "Start select" at bounding box center [860, 96] width 96 height 24
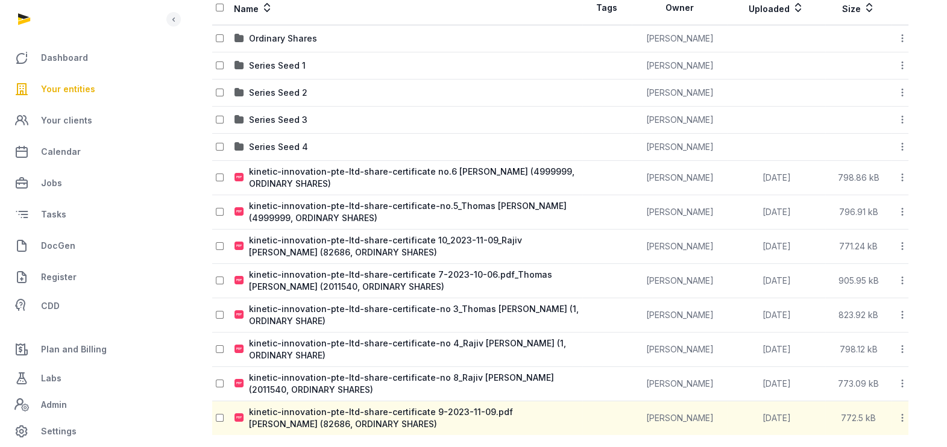
scroll to position [258, 0]
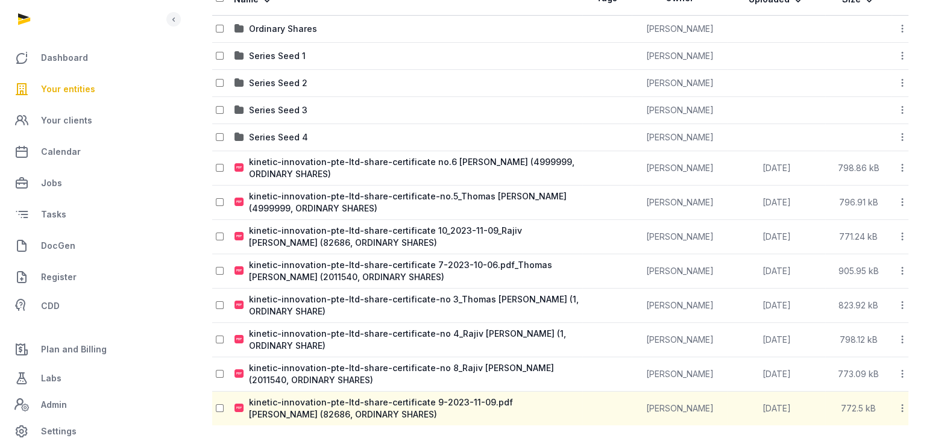
click at [211, 202] on div "Name Tags Owner Uploaded Size Ordinary Shares [PERSON_NAME] Download Folder Edi…" at bounding box center [560, 203] width 735 height 444
click at [217, 195] on td at bounding box center [223, 203] width 22 height 34
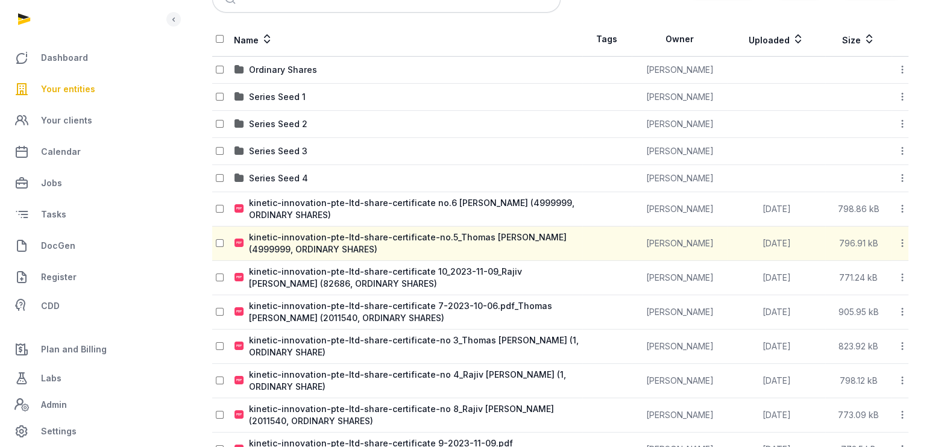
scroll to position [183, 0]
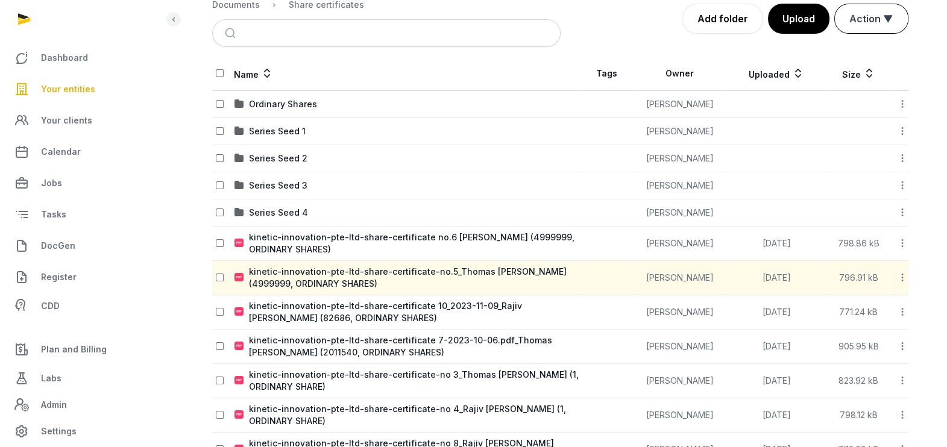
click at [885, 24] on button "Action ▼" at bounding box center [871, 18] width 73 height 29
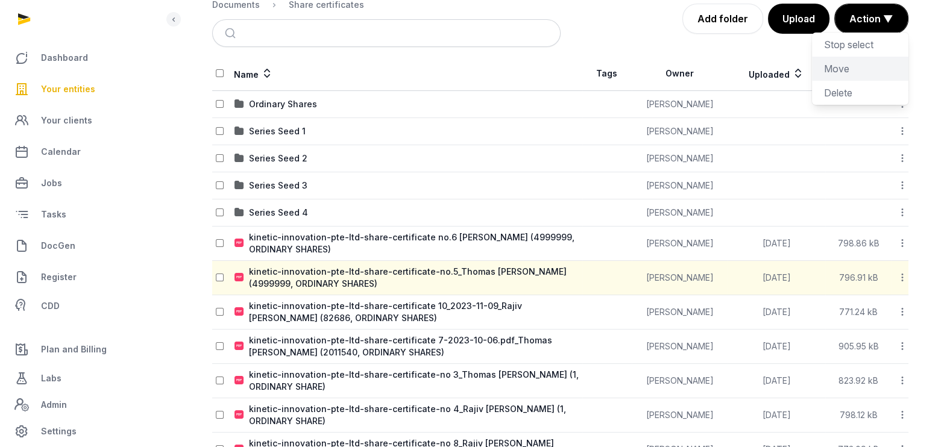
click at [857, 81] on div "Move" at bounding box center [860, 93] width 96 height 24
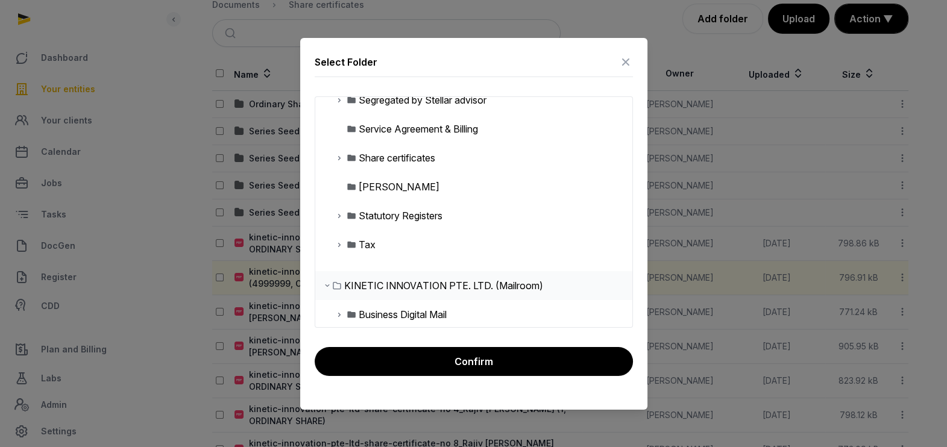
scroll to position [545, 0]
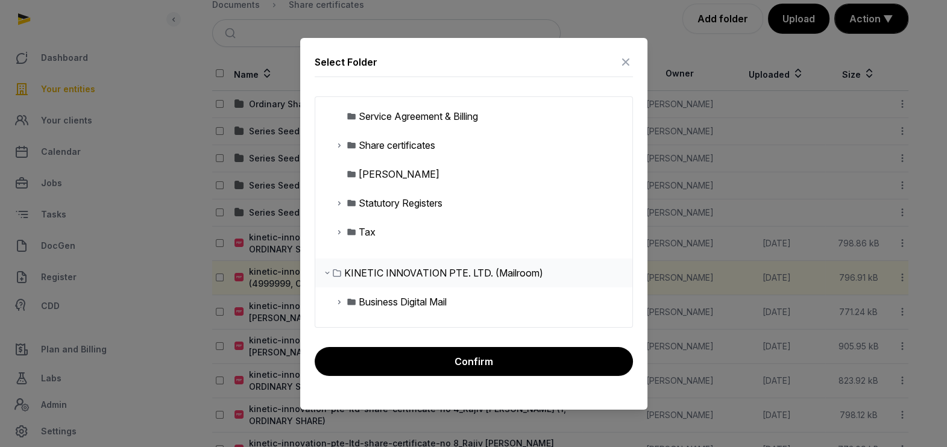
click at [338, 142] on icon at bounding box center [340, 145] width 10 height 14
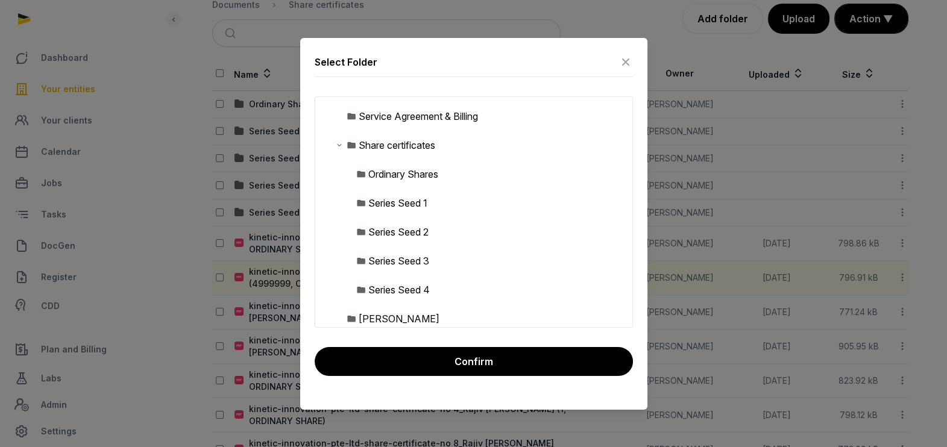
click at [388, 168] on div "Ordinary Shares" at bounding box center [403, 174] width 70 height 14
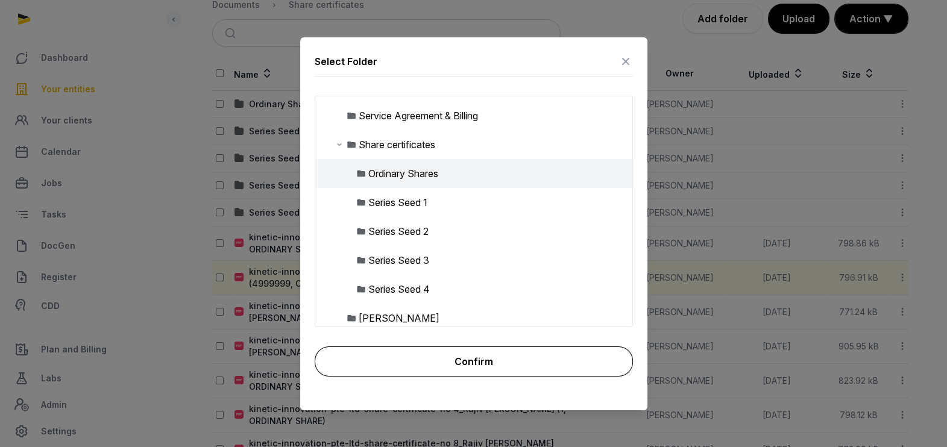
click at [542, 370] on button "Confirm" at bounding box center [474, 362] width 318 height 30
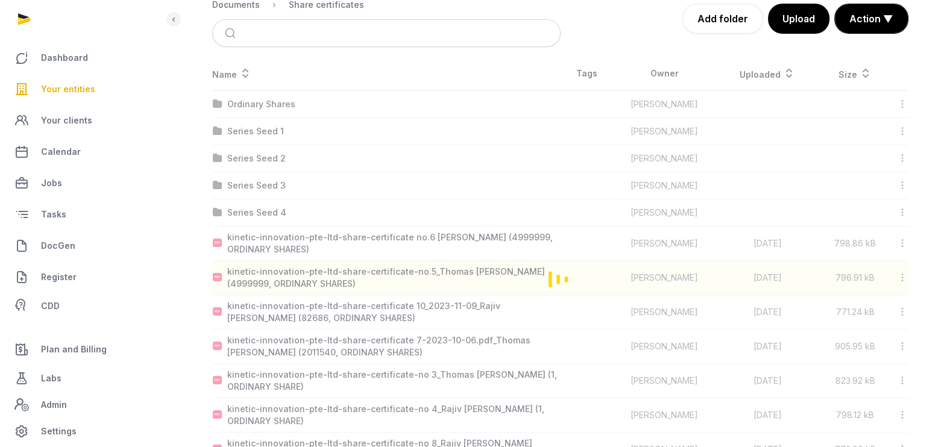
scroll to position [0, 0]
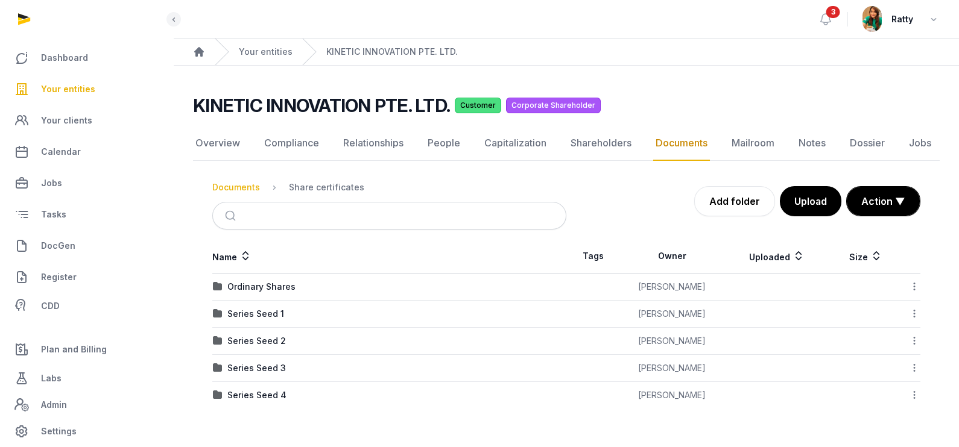
click at [236, 186] on div "Documents" at bounding box center [236, 188] width 48 height 12
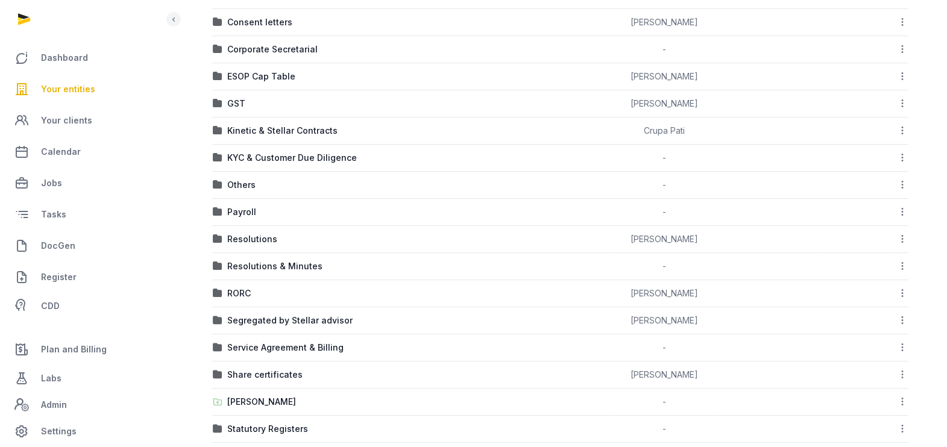
scroll to position [478, 0]
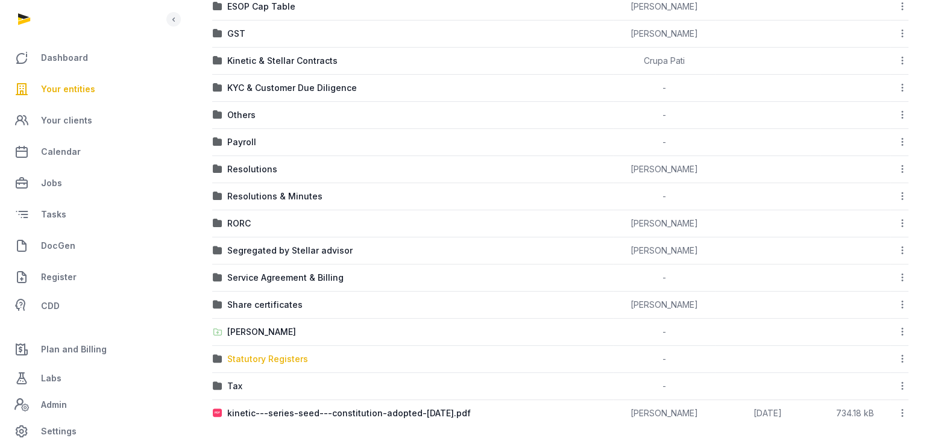
click at [256, 359] on div "Statutory Registers" at bounding box center [267, 359] width 81 height 12
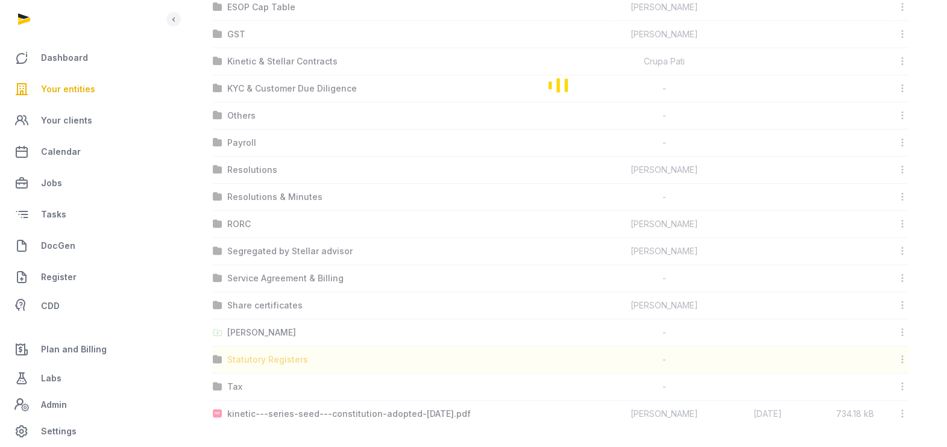
scroll to position [0, 0]
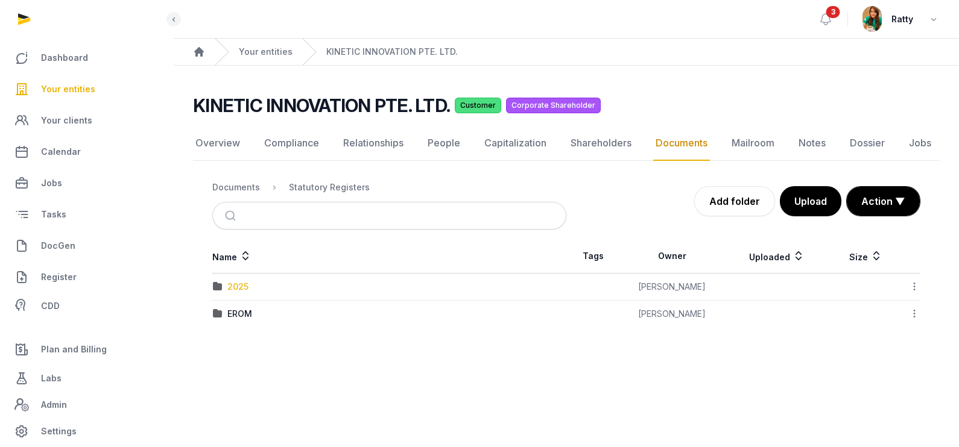
click at [235, 288] on div "2025" at bounding box center [237, 287] width 21 height 12
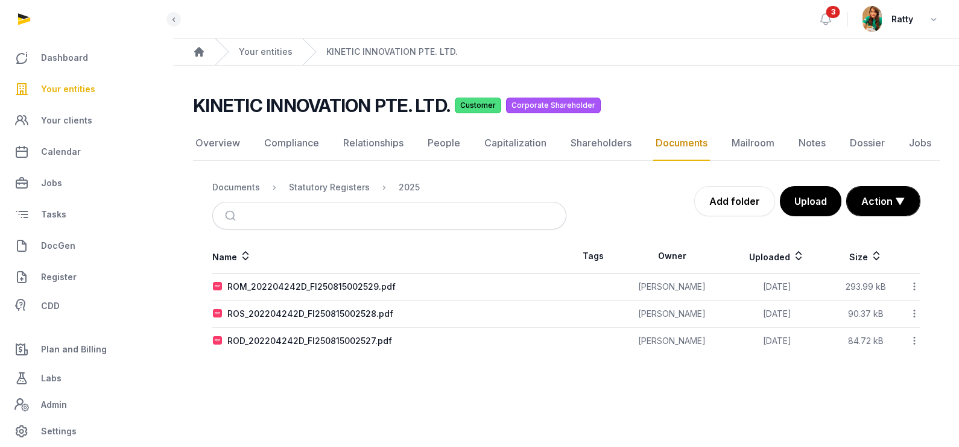
click at [914, 283] on icon at bounding box center [914, 286] width 11 height 13
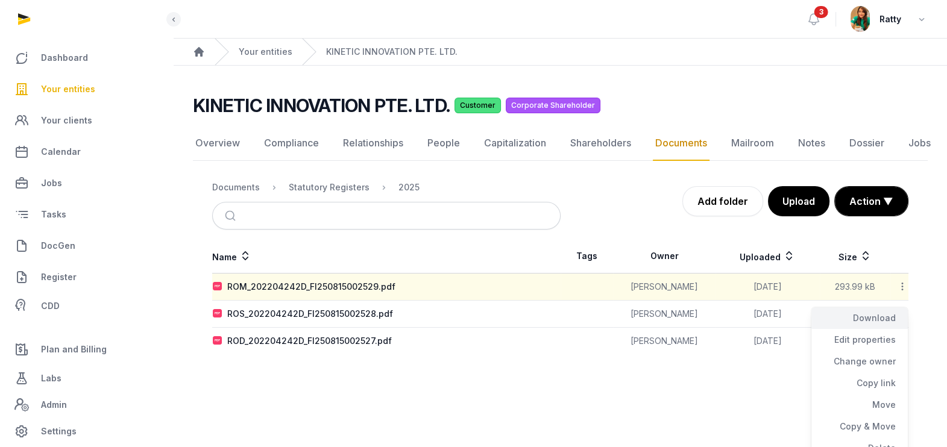
click at [888, 329] on div "Download" at bounding box center [860, 340] width 96 height 22
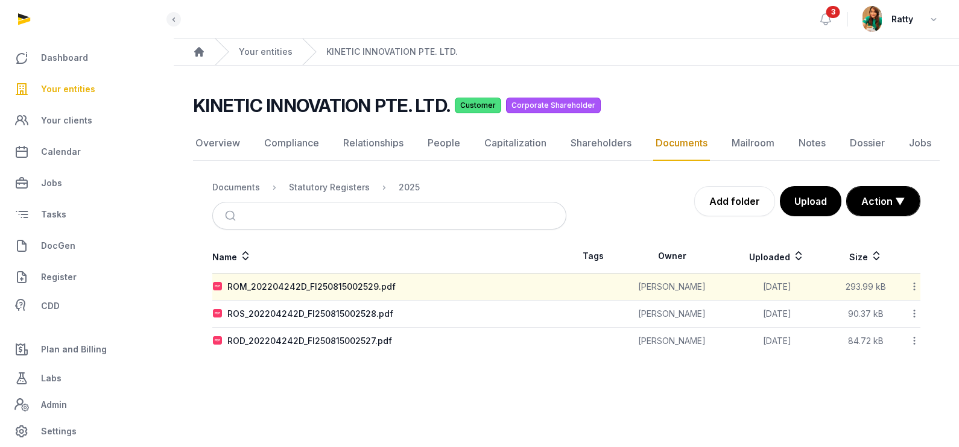
click at [915, 312] on icon at bounding box center [914, 314] width 11 height 13
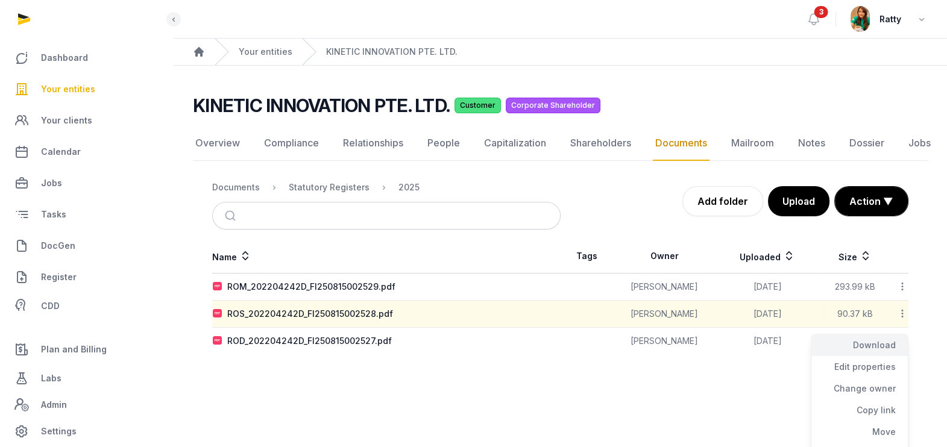
click at [888, 356] on div "Download" at bounding box center [860, 367] width 96 height 22
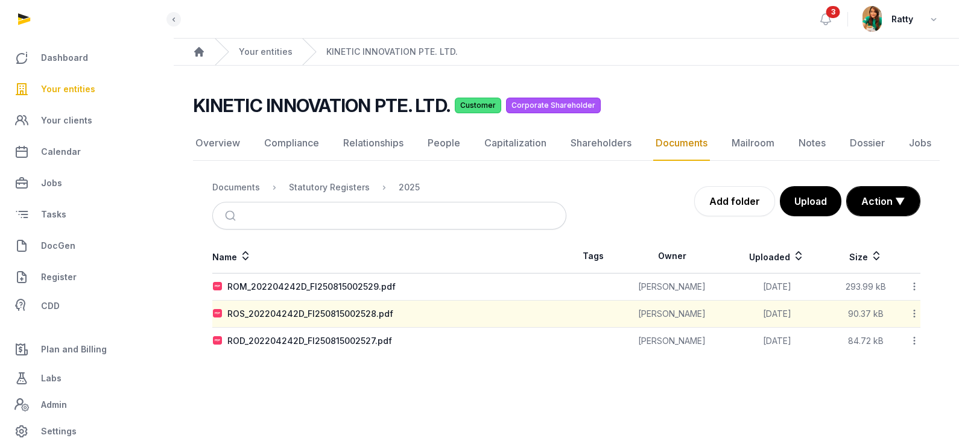
click at [914, 341] on icon at bounding box center [914, 341] width 11 height 13
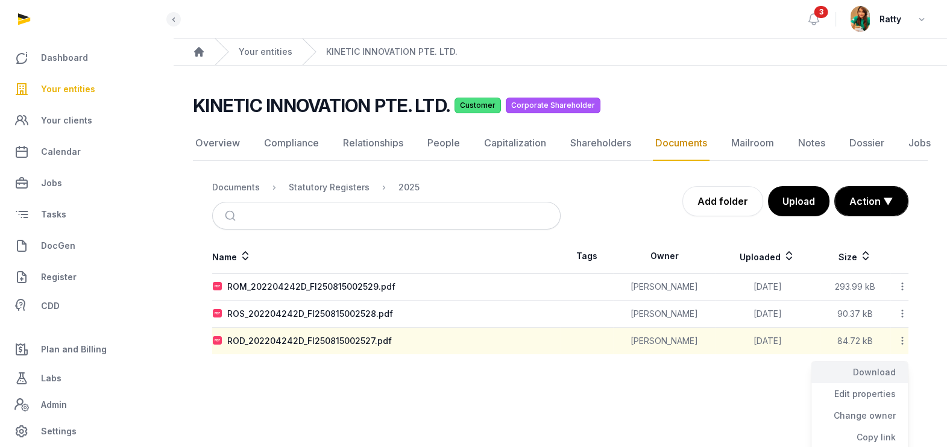
click at [890, 384] on div "Download" at bounding box center [860, 395] width 96 height 22
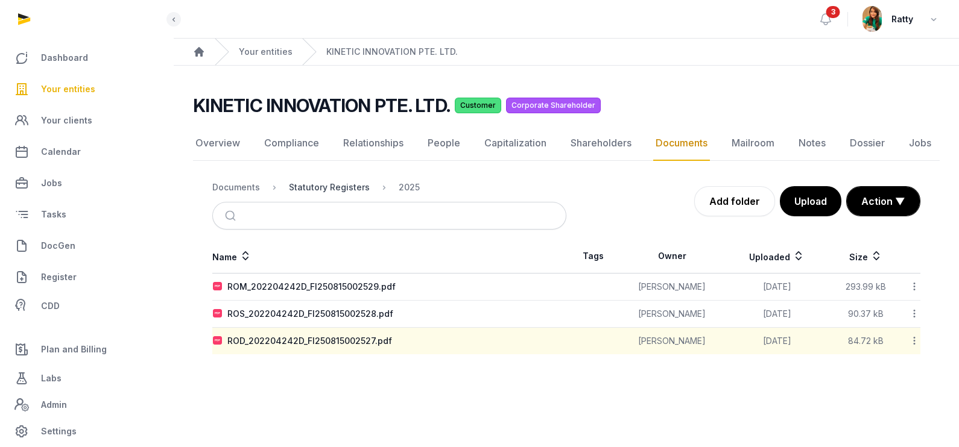
click at [310, 189] on div "Statutory Registers" at bounding box center [329, 188] width 81 height 12
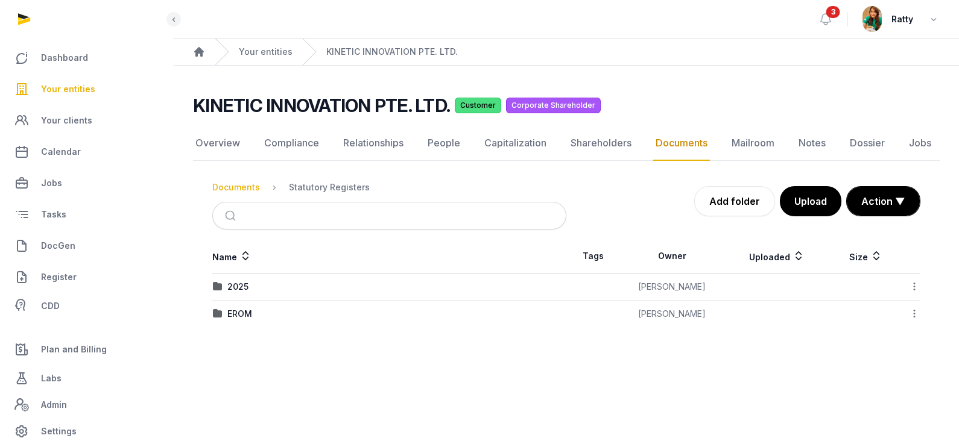
click at [241, 184] on div "Documents" at bounding box center [236, 188] width 48 height 12
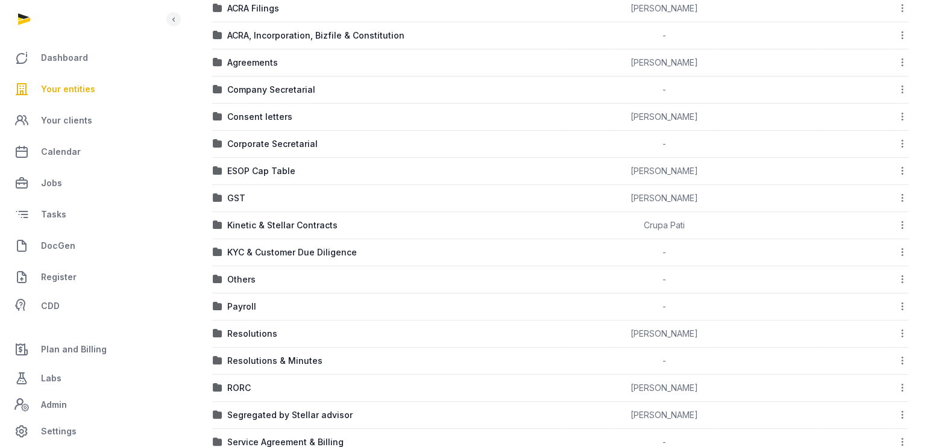
scroll to position [177, 0]
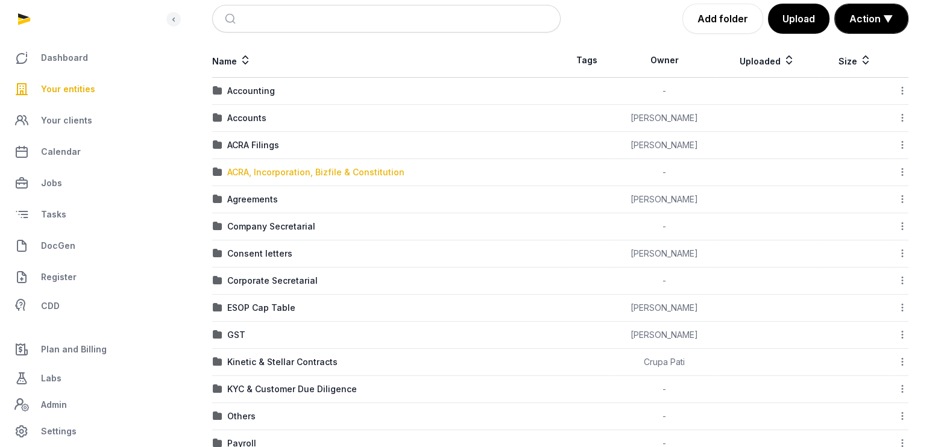
click at [241, 175] on div "ACRA, Incorporation, Bizfile & Constitution" at bounding box center [315, 172] width 177 height 12
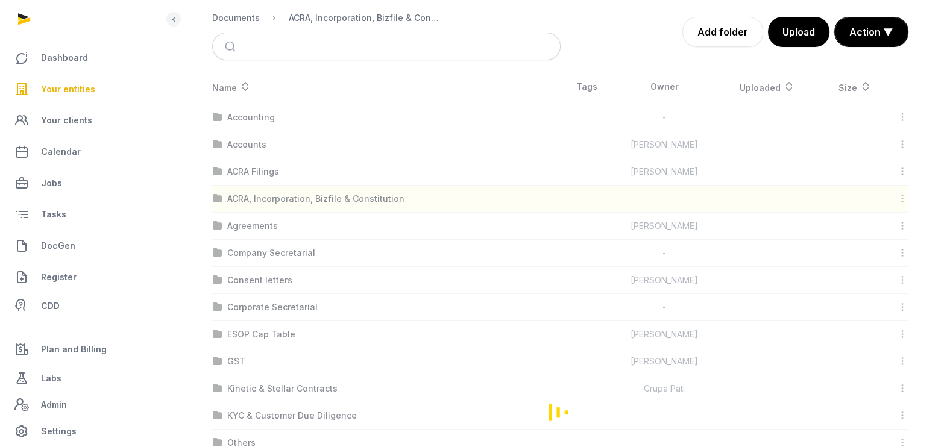
click at [261, 198] on div "Loading" at bounding box center [560, 412] width 735 height 685
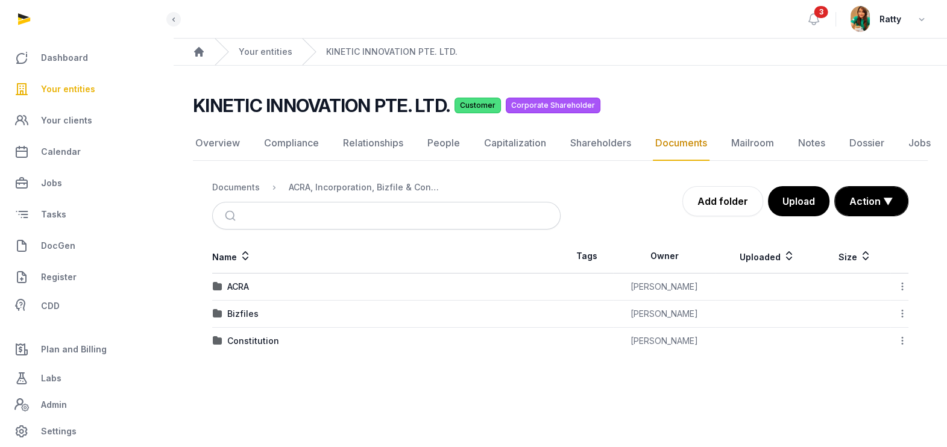
scroll to position [0, 0]
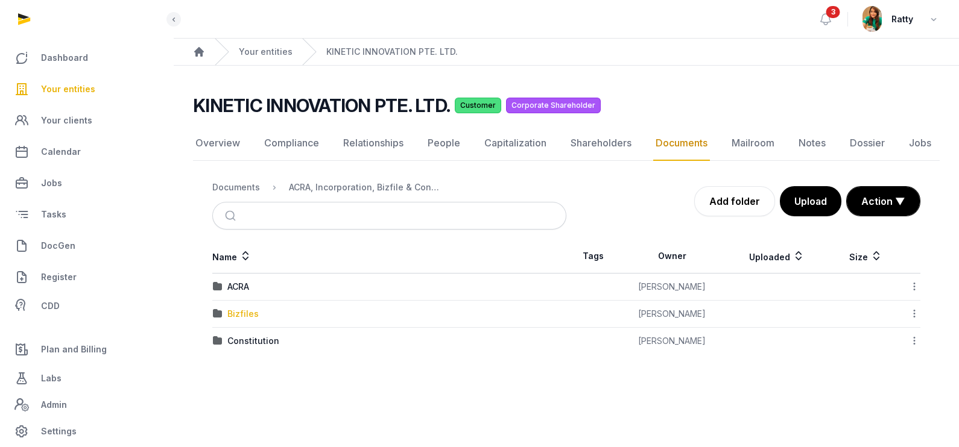
click at [234, 318] on div "Bizfiles" at bounding box center [242, 314] width 31 height 12
click at [240, 312] on div "2025" at bounding box center [237, 314] width 21 height 12
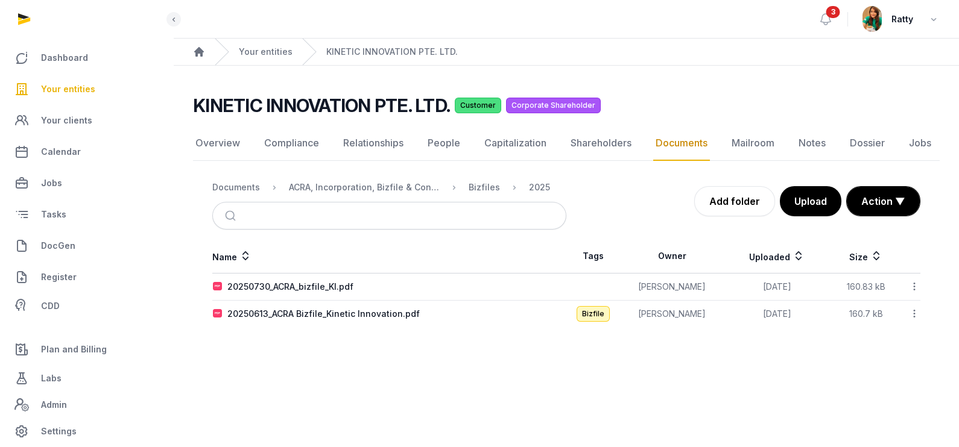
click at [915, 311] on icon at bounding box center [914, 314] width 11 height 13
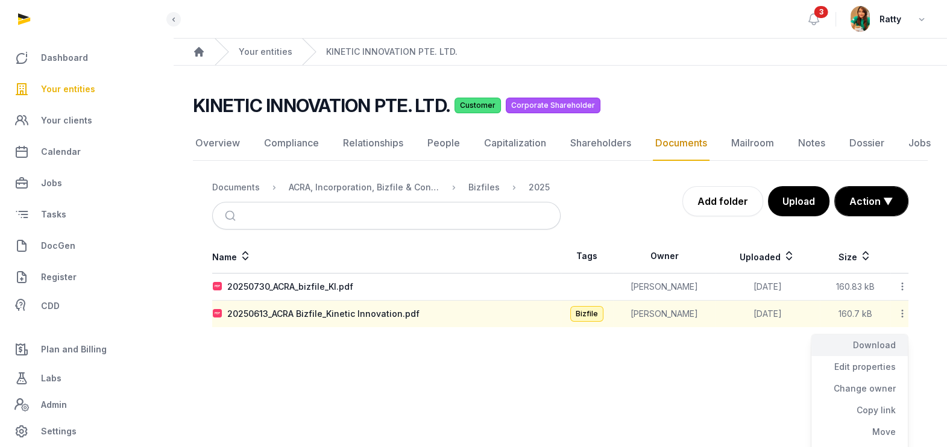
click at [871, 356] on div "Download" at bounding box center [860, 367] width 96 height 22
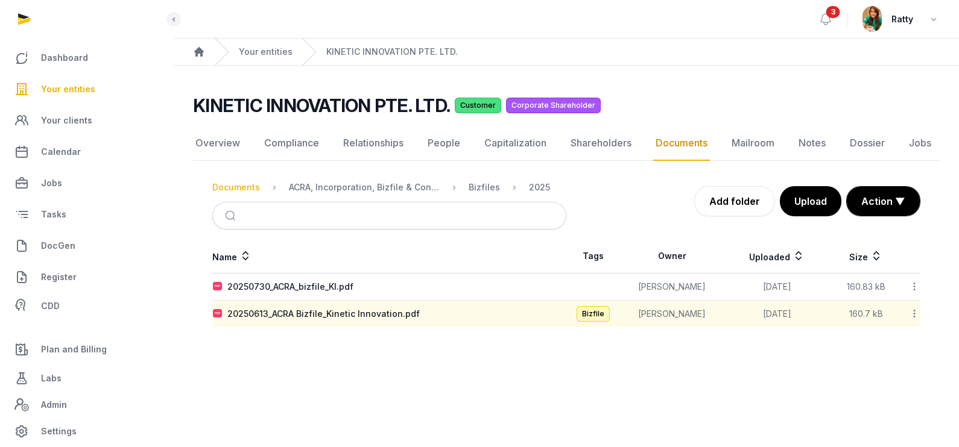
click at [251, 185] on div "Documents" at bounding box center [236, 188] width 48 height 12
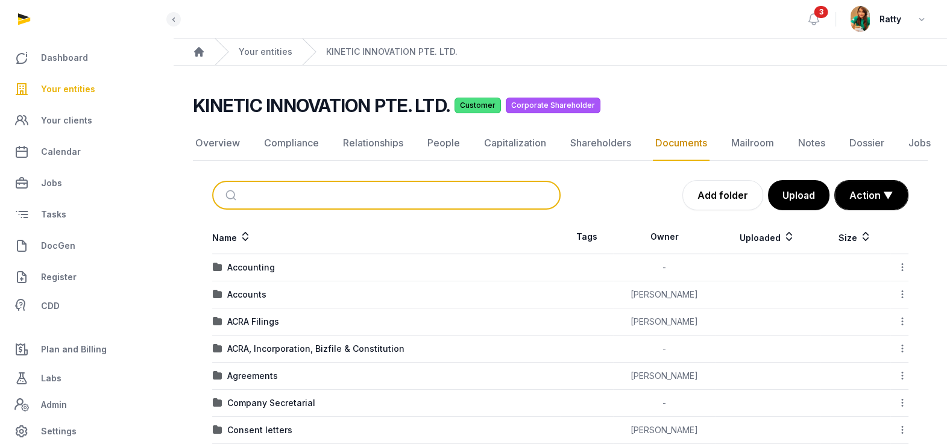
click at [269, 197] on input "search" at bounding box center [401, 195] width 308 height 27
type input "*****"
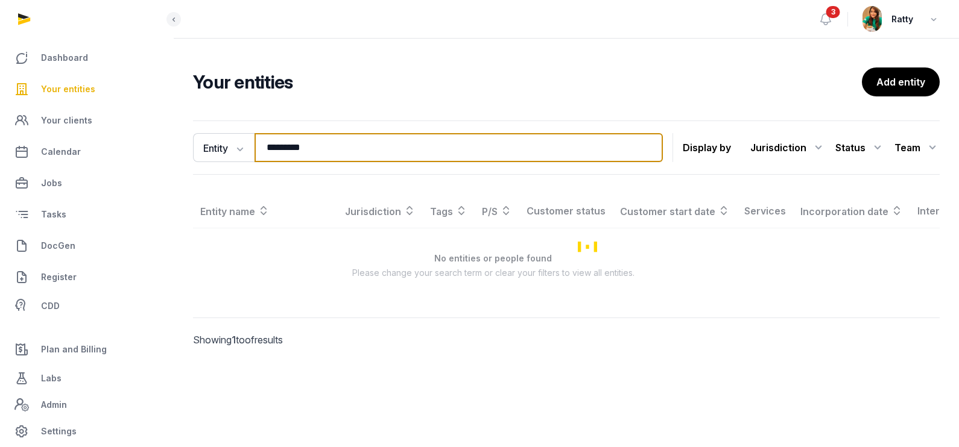
drag, startPoint x: 326, startPoint y: 147, endPoint x: -169, endPoint y: 113, distance: 495.6
click at [0, 113] on html "Dashboard Your entities Your clients Calendar Jobs Tasks DocGen Register CDD Pl…" at bounding box center [479, 223] width 959 height 447
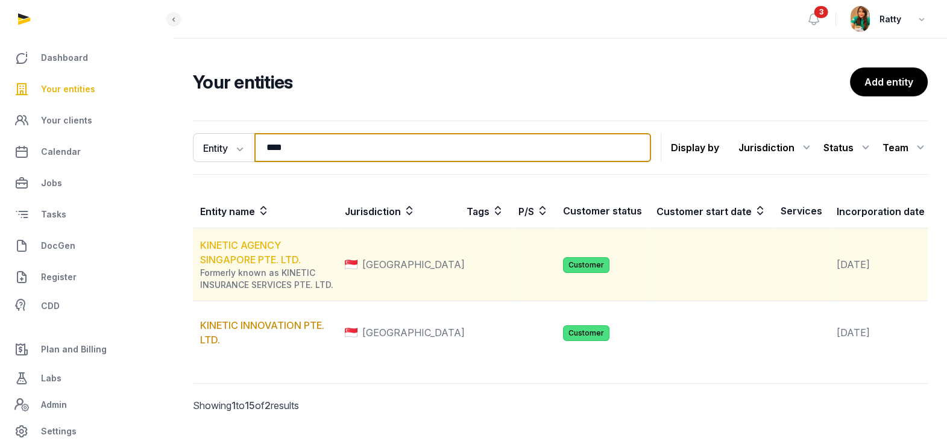
type input "****"
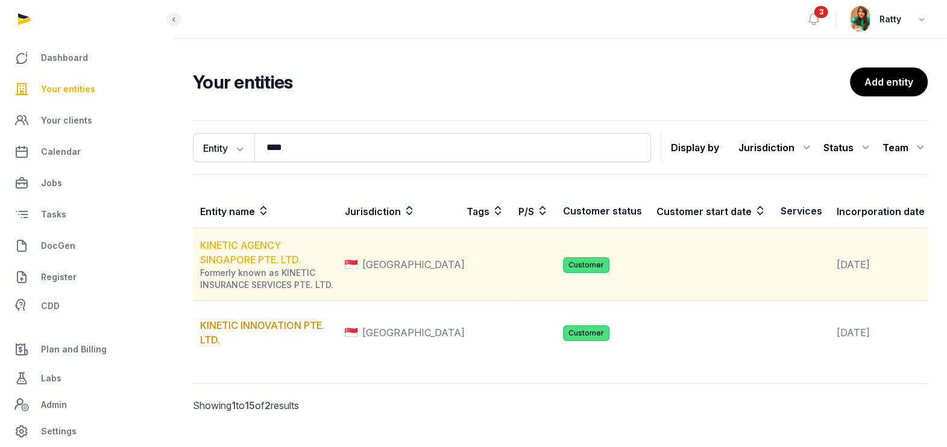
click at [235, 251] on link "KINETIC AGENCY SINGAPORE PTE. LTD." at bounding box center [250, 252] width 101 height 27
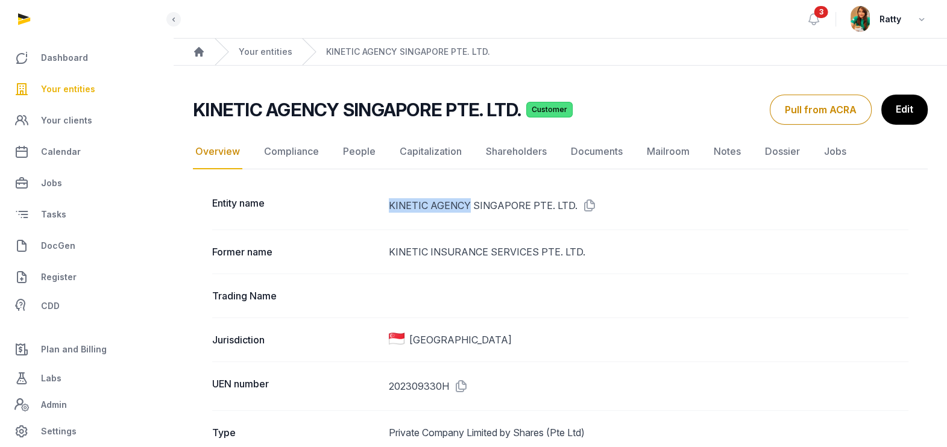
drag, startPoint x: 388, startPoint y: 202, endPoint x: 468, endPoint y: 211, distance: 80.7
click at [468, 211] on div "Entity name KINETIC AGENCY SINGAPORE PTE. LTD." at bounding box center [560, 206] width 697 height 48
drag, startPoint x: 468, startPoint y: 211, endPoint x: 587, endPoint y: 201, distance: 119.2
click at [587, 201] on icon at bounding box center [587, 205] width 19 height 19
click at [604, 146] on link "Documents" at bounding box center [597, 151] width 57 height 35
